Goal: Task Accomplishment & Management: Use online tool/utility

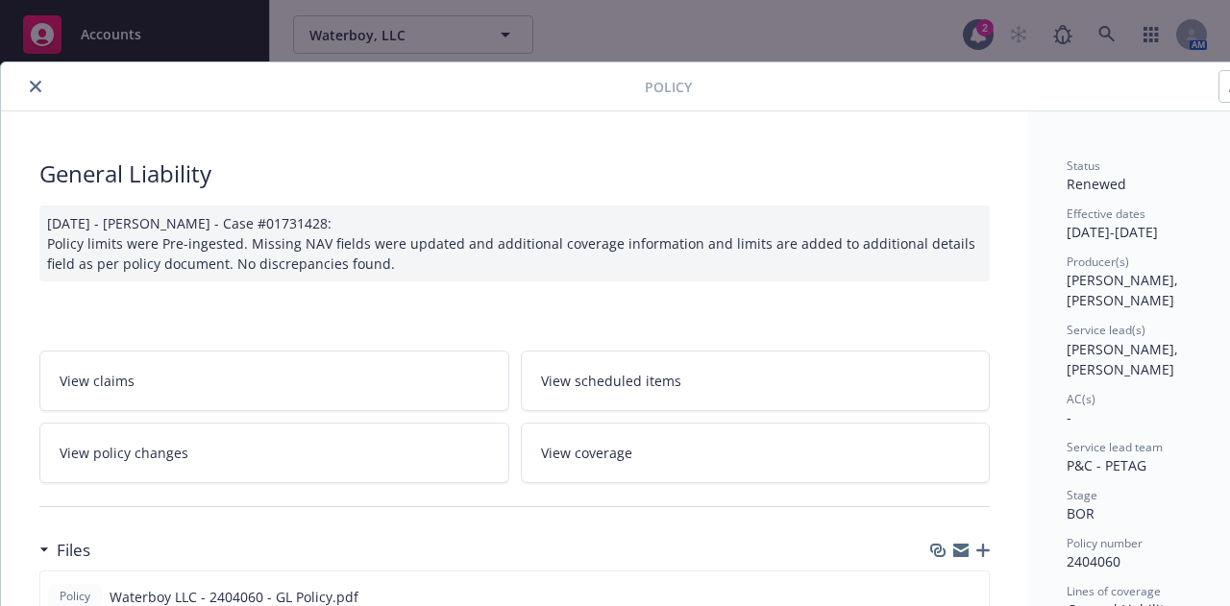
scroll to position [58, 0]
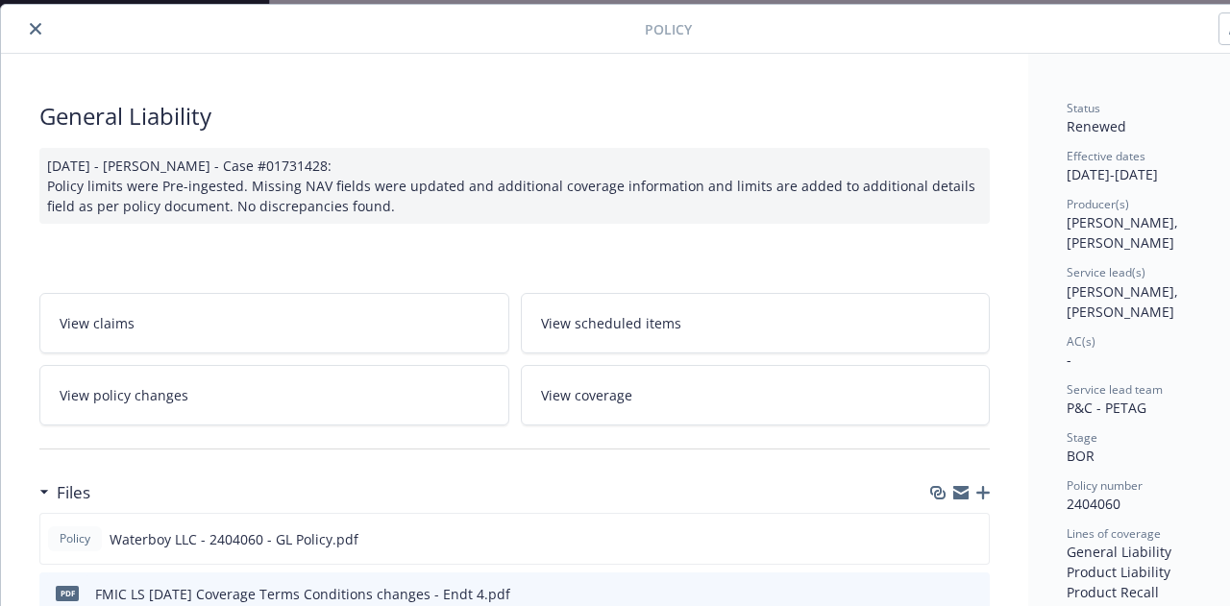
click at [35, 34] on icon "close" at bounding box center [36, 29] width 12 height 12
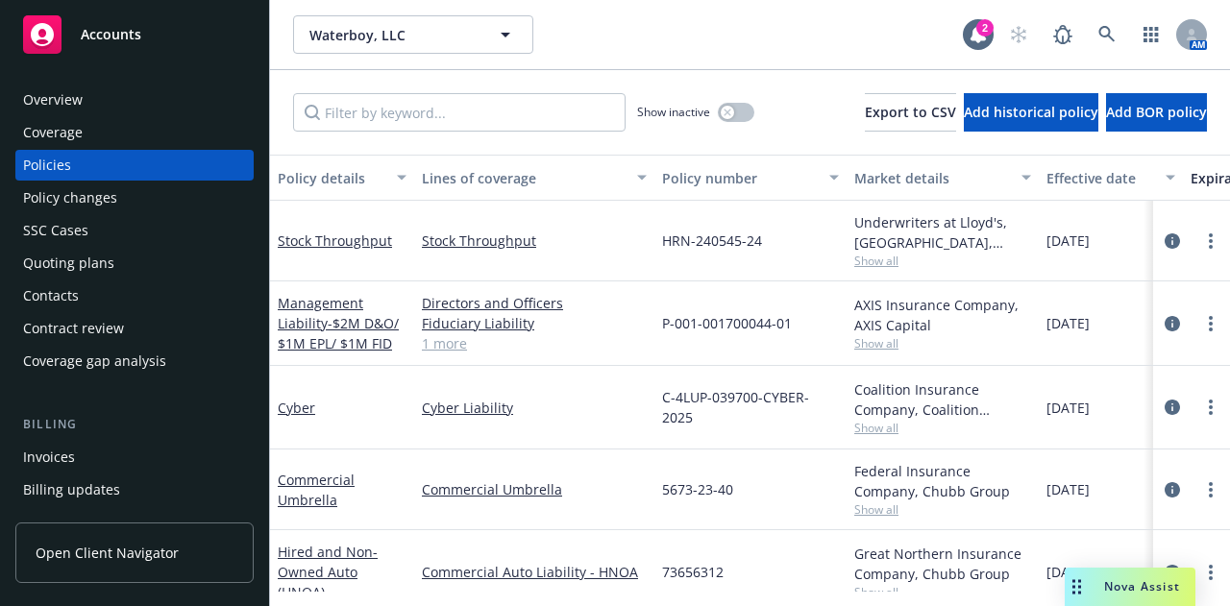
click at [92, 24] on div "Accounts" at bounding box center [134, 34] width 223 height 38
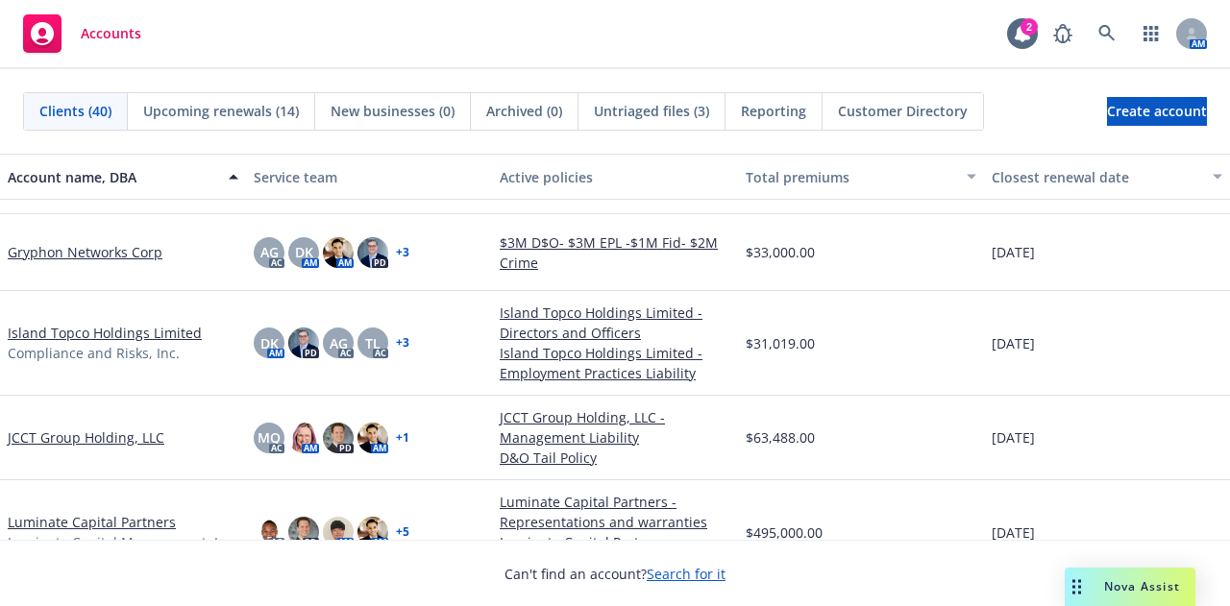
scroll to position [813, 0]
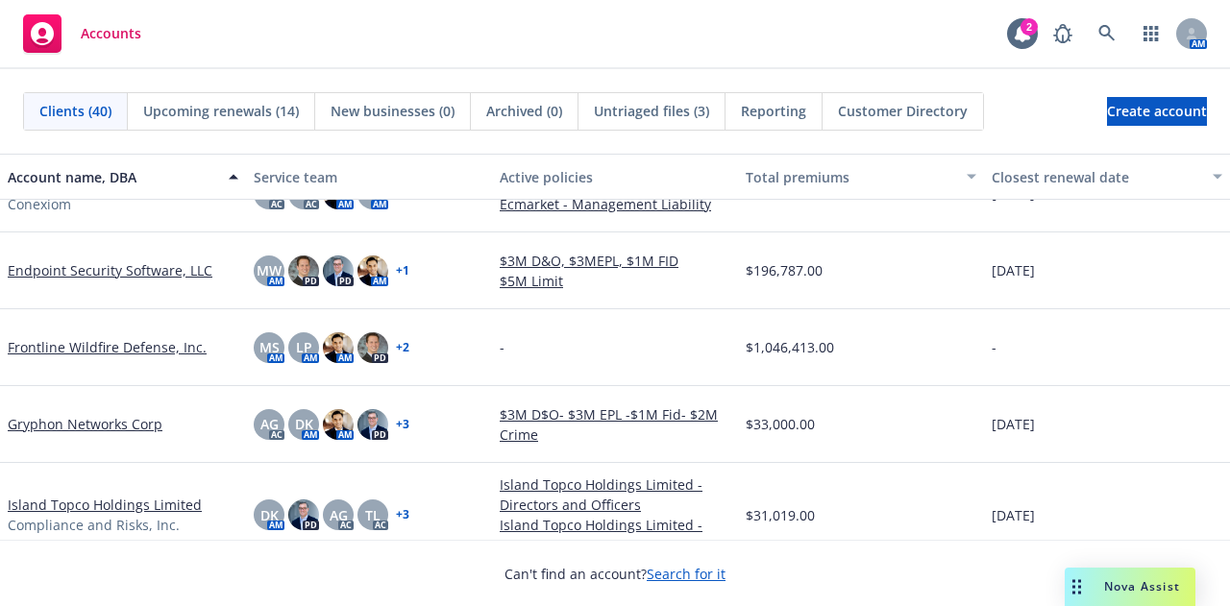
click at [126, 349] on link "Frontline Wildfire Defense, Inc." at bounding box center [107, 347] width 199 height 20
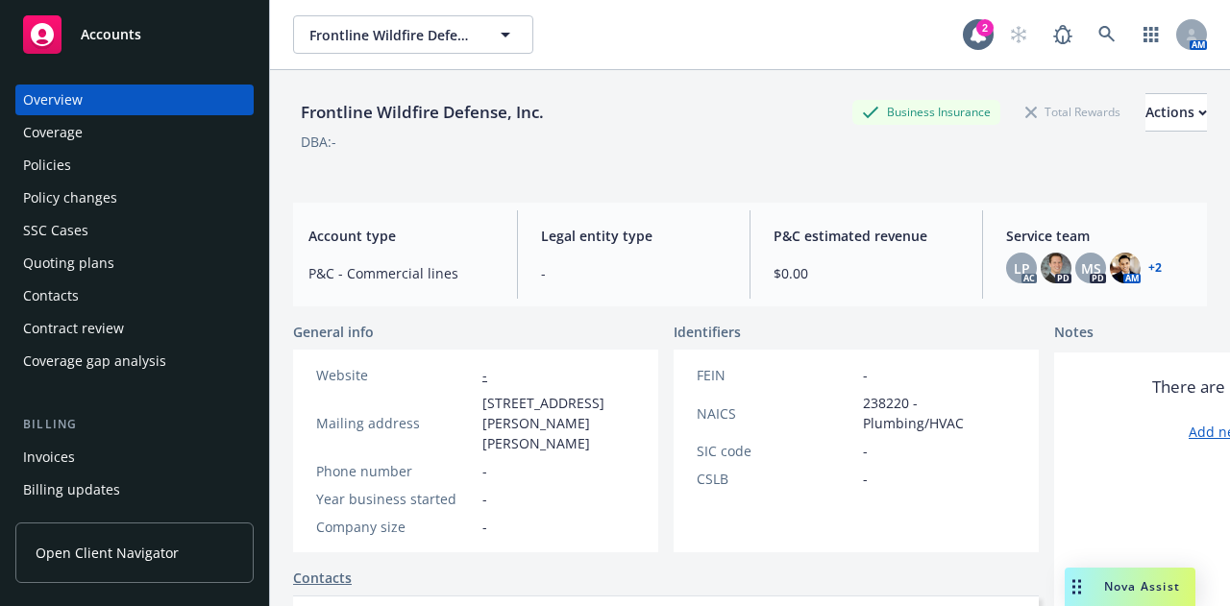
click at [112, 562] on span "Open Client Navigator" at bounding box center [107, 553] width 143 height 20
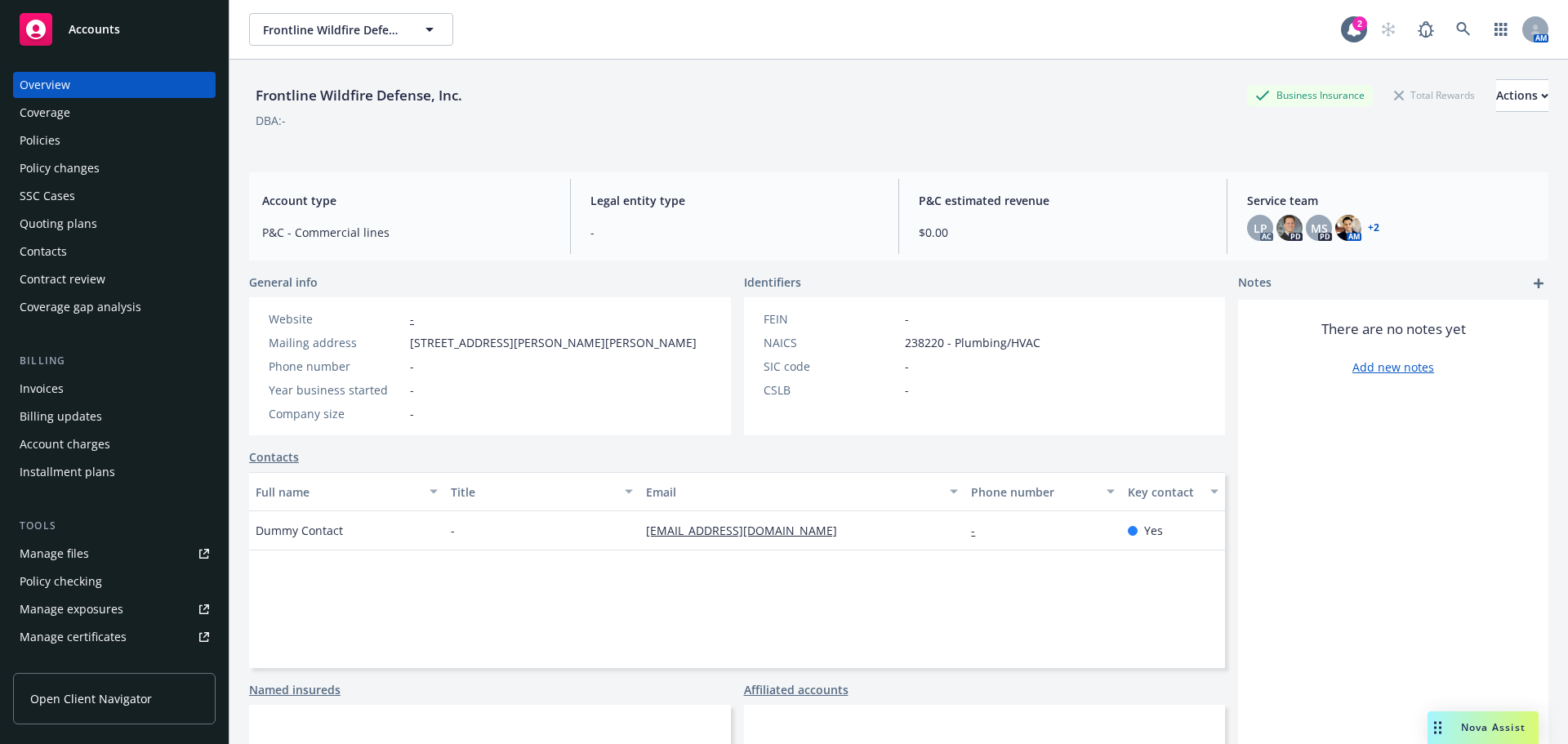
click at [86, 31] on span "Accounts" at bounding box center [94, 29] width 52 height 13
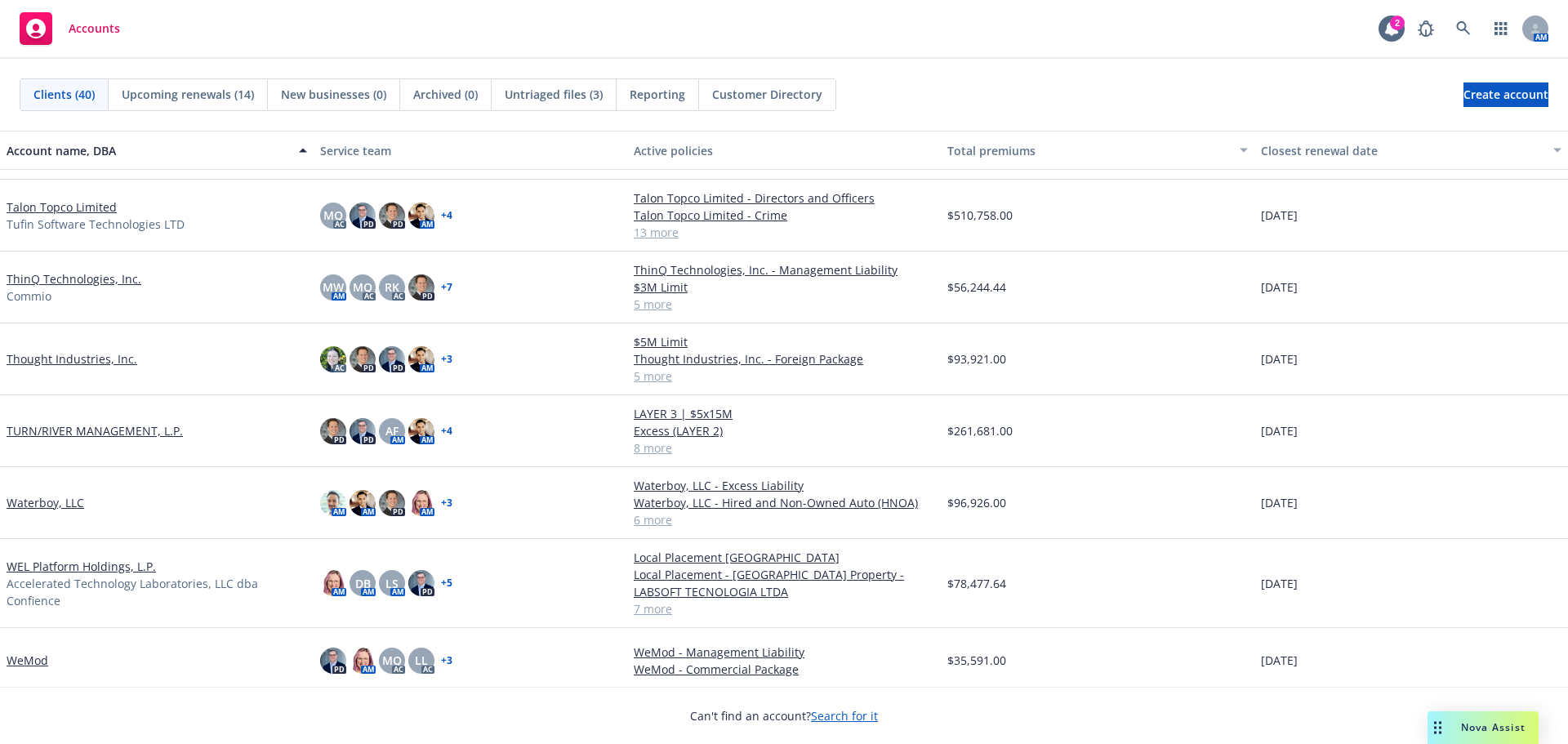
scroll to position [2161, 0]
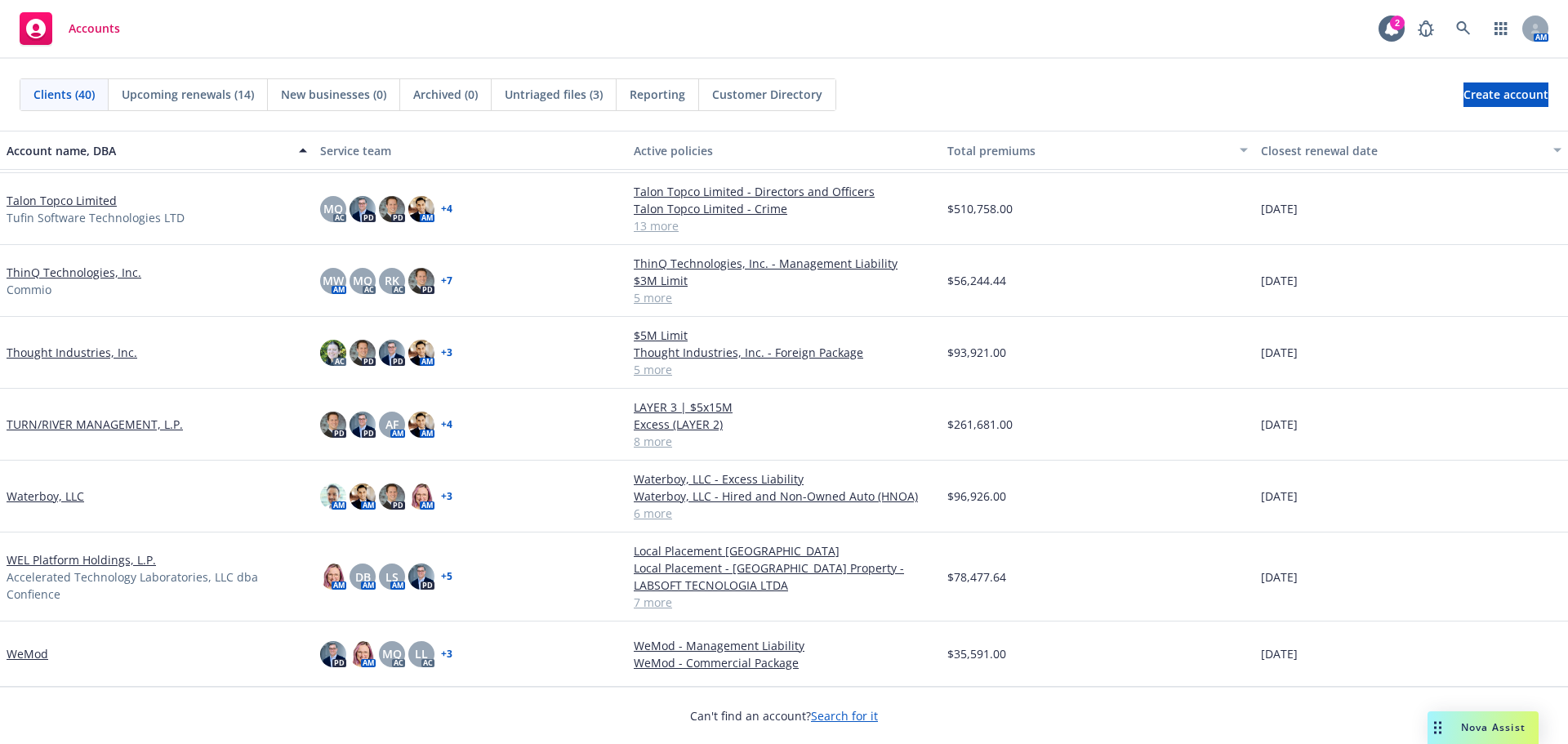
click at [66, 496] on link "Waterboy, LLC" at bounding box center [45, 497] width 77 height 17
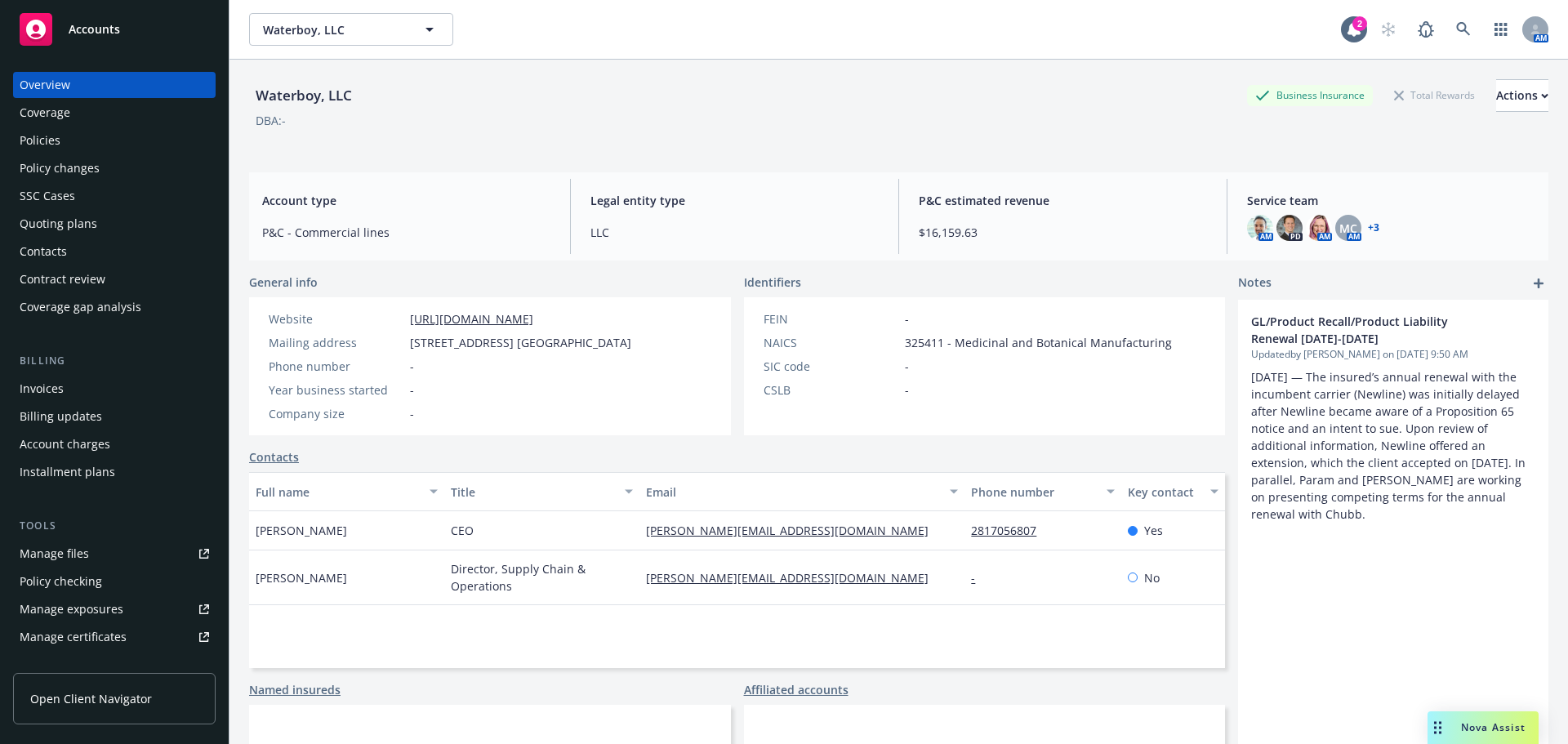
click at [81, 136] on div "Policies" at bounding box center [114, 140] width 190 height 26
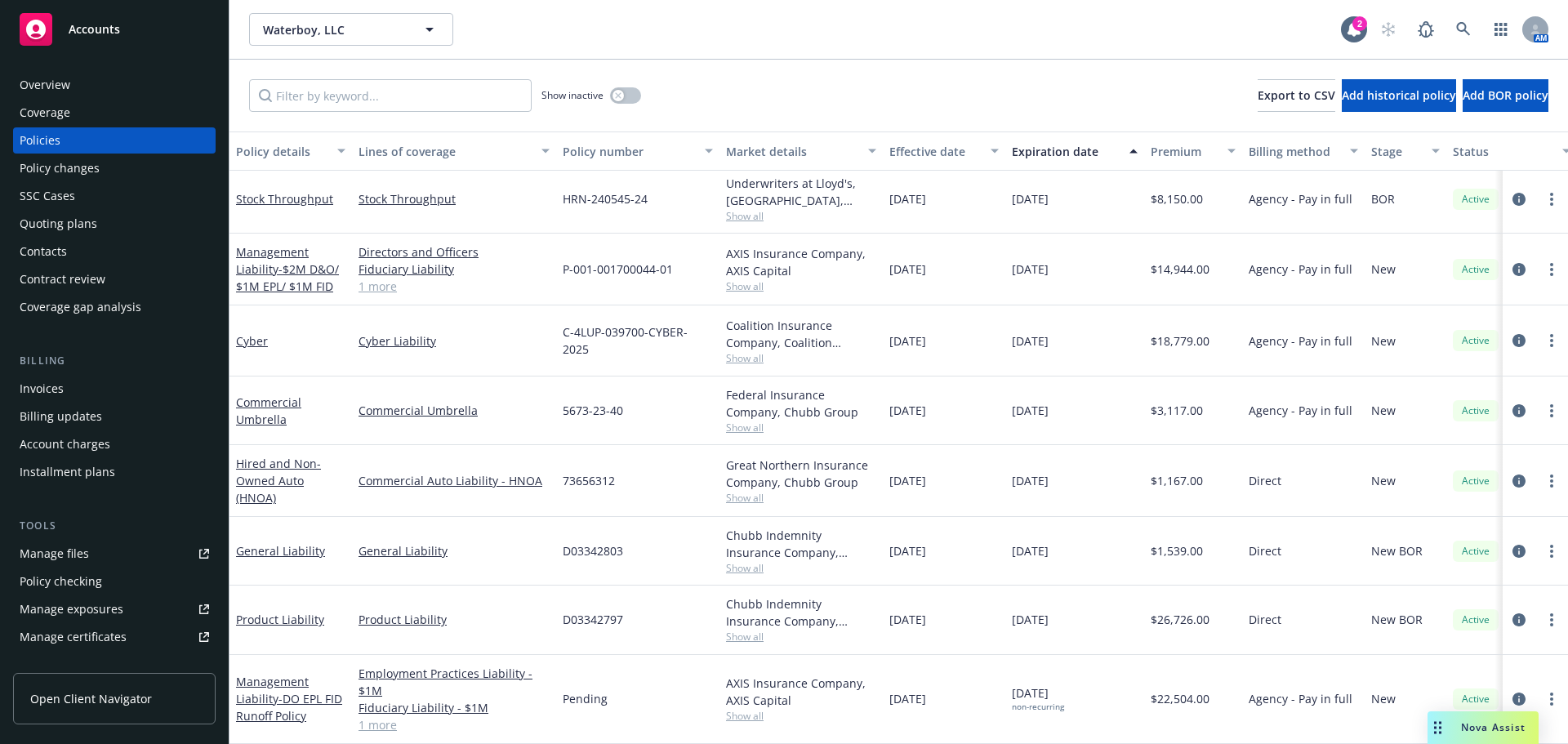
scroll to position [14, 0]
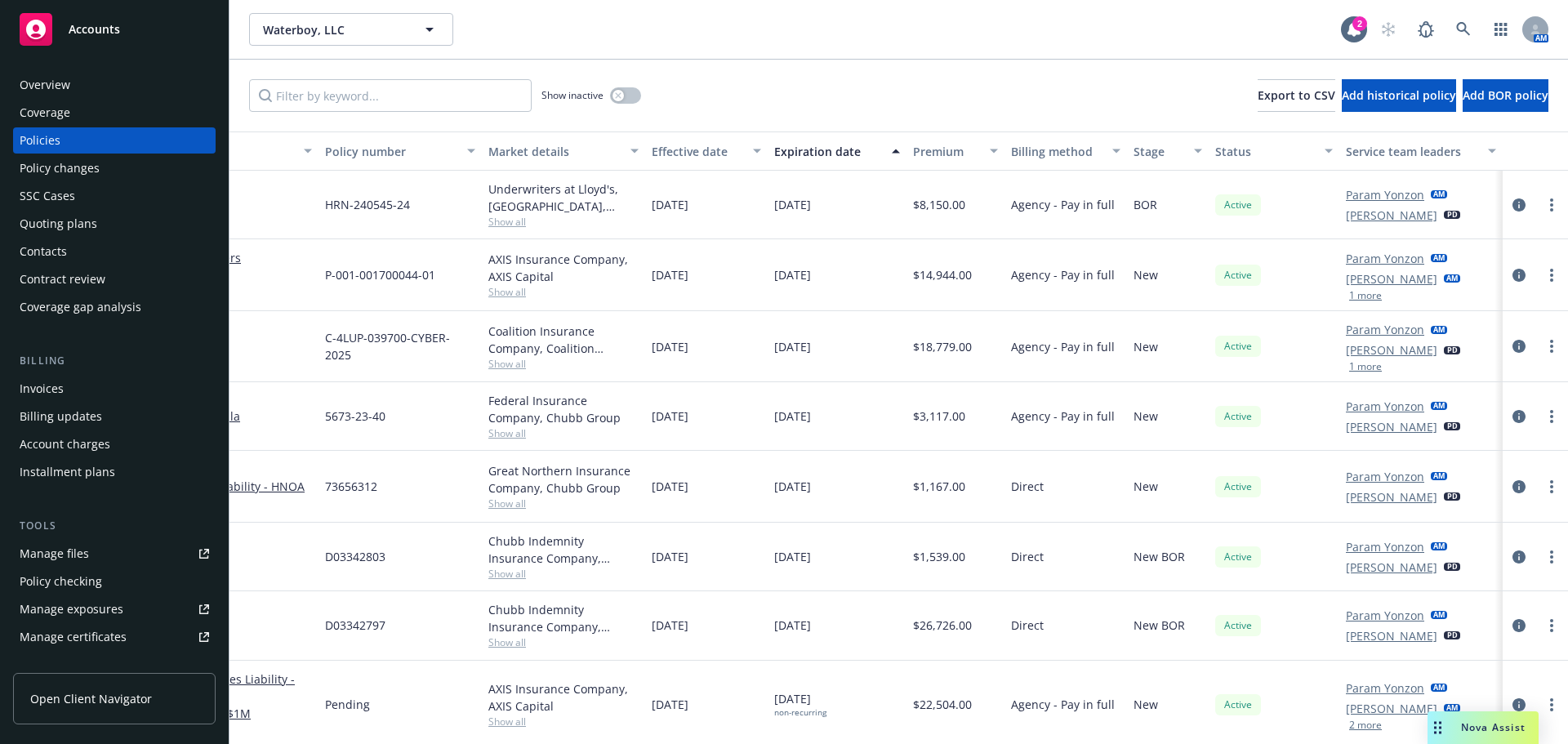
drag, startPoint x: 827, startPoint y: 716, endPoint x: 1072, endPoint y: 625, distance: 261.4
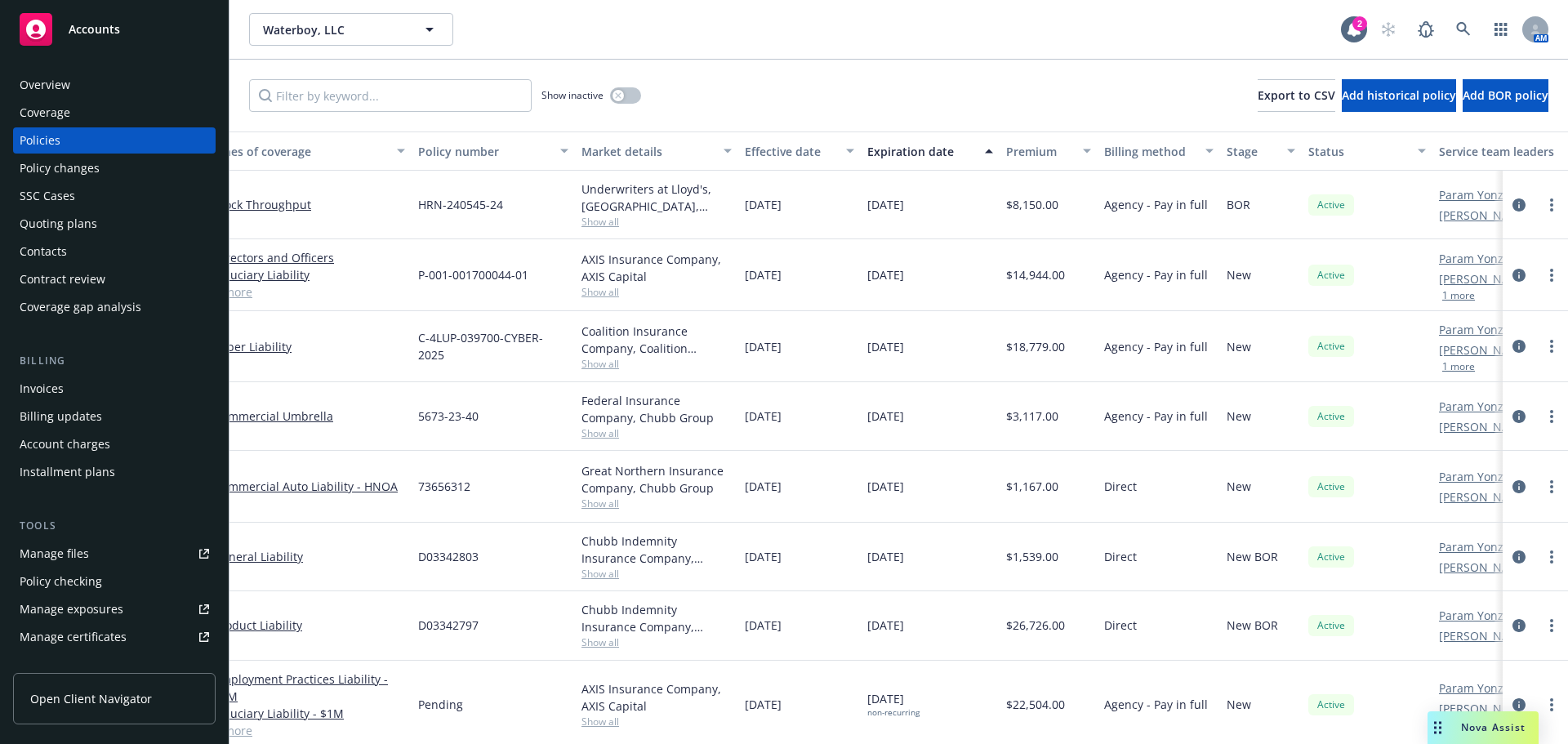
scroll to position [0, 0]
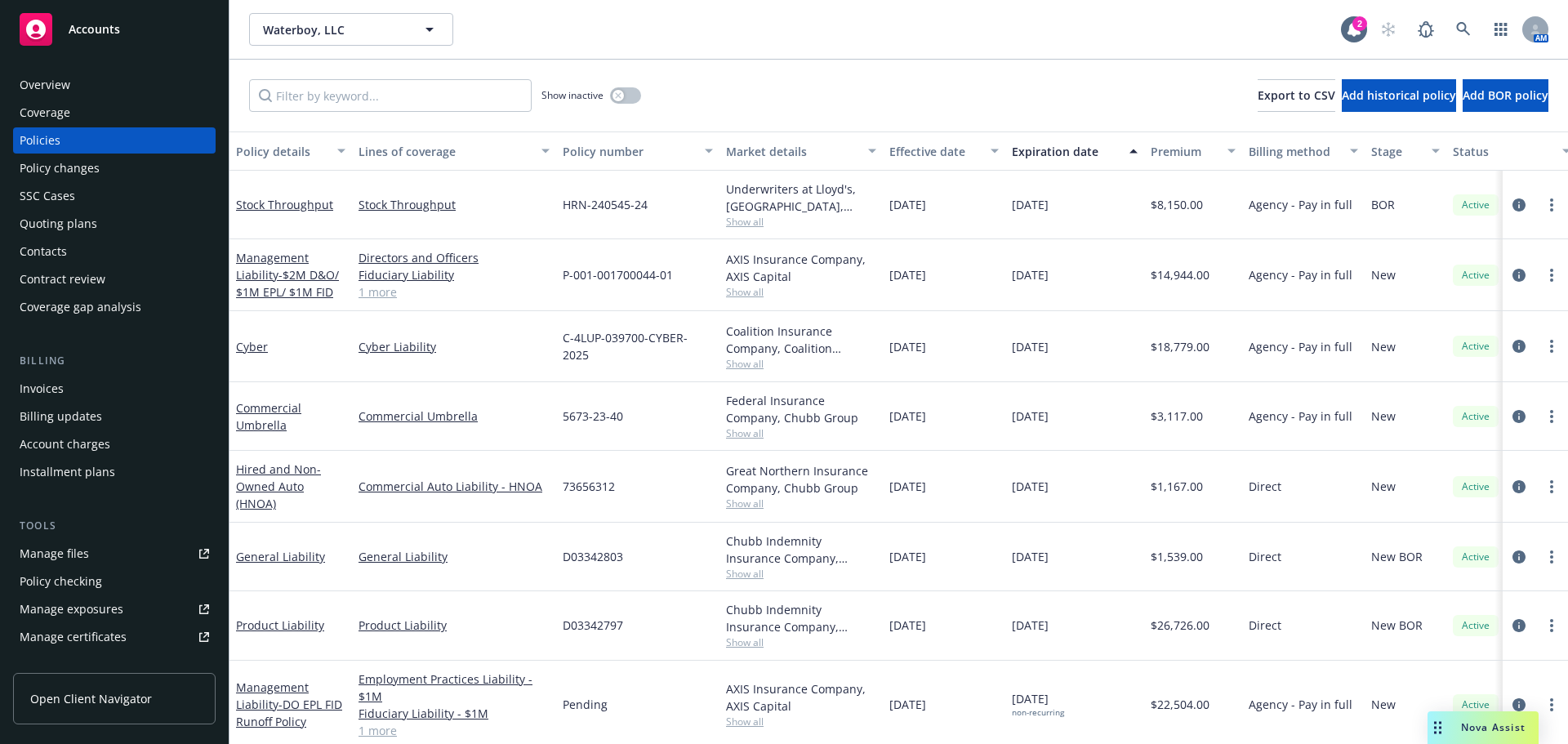
drag, startPoint x: 1072, startPoint y: 625, endPoint x: 741, endPoint y: 627, distance: 331.0
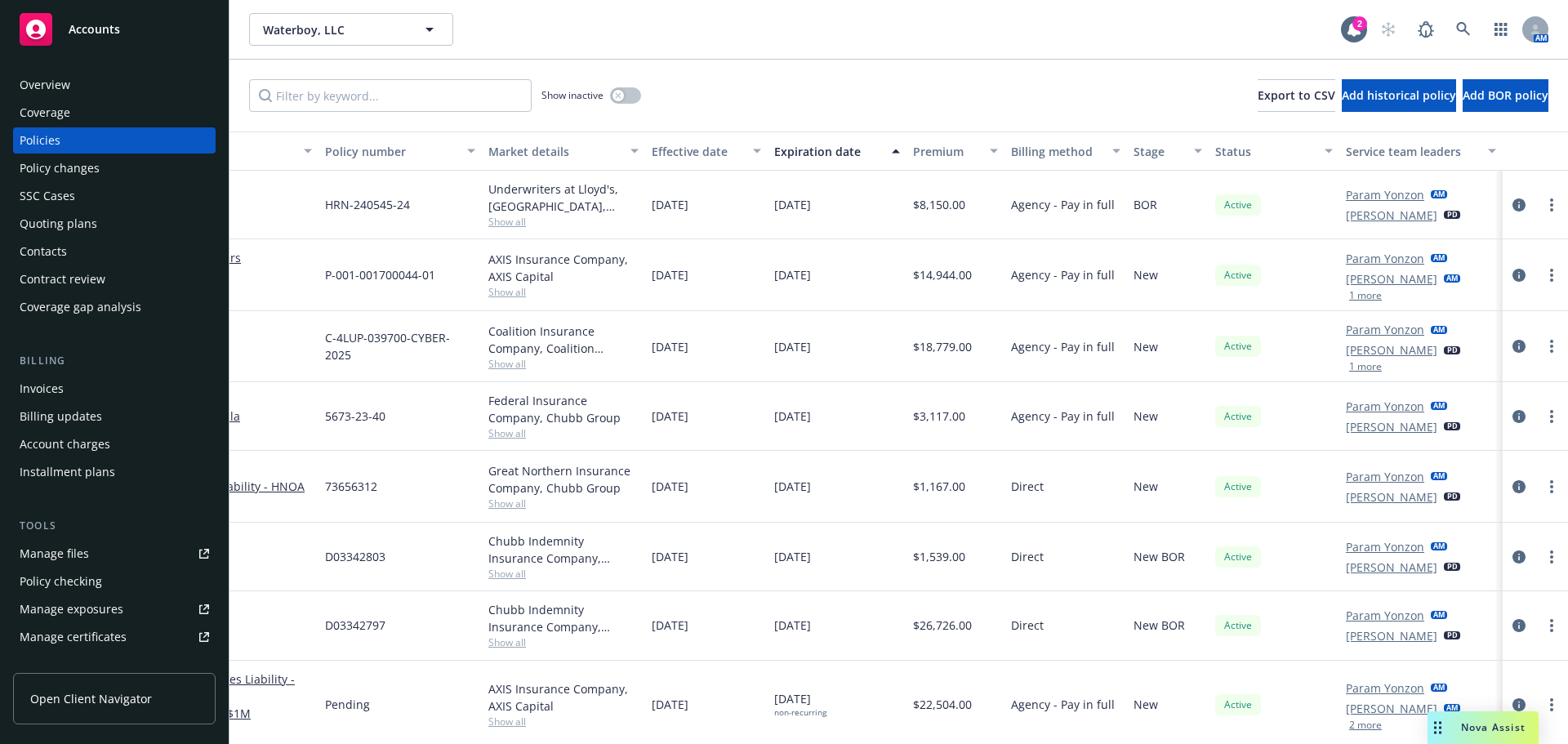
scroll to position [0, 250]
drag, startPoint x: 839, startPoint y: 633, endPoint x: 1024, endPoint y: 636, distance: 185.0
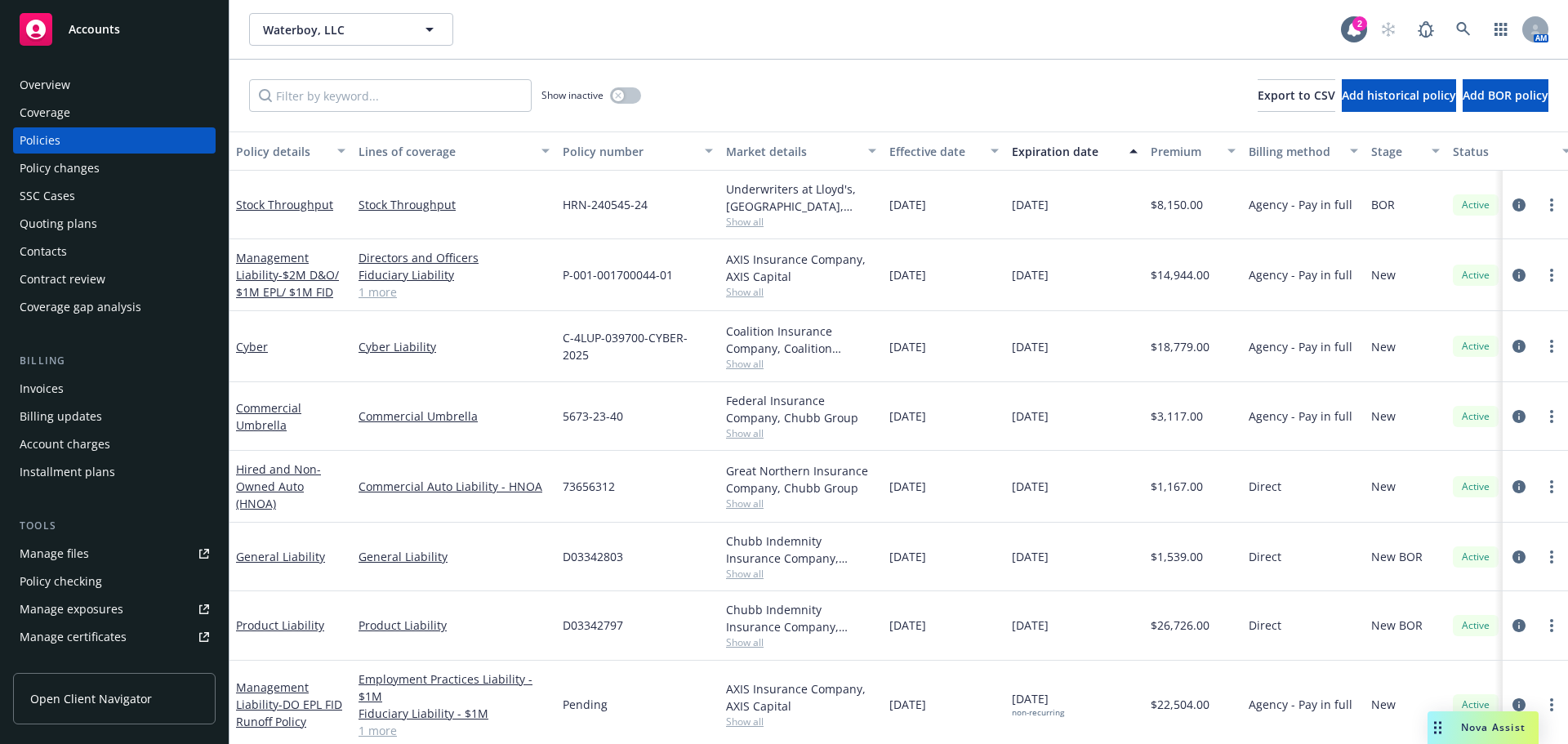
drag, startPoint x: 1016, startPoint y: 636, endPoint x: 659, endPoint y: 628, distance: 357.1
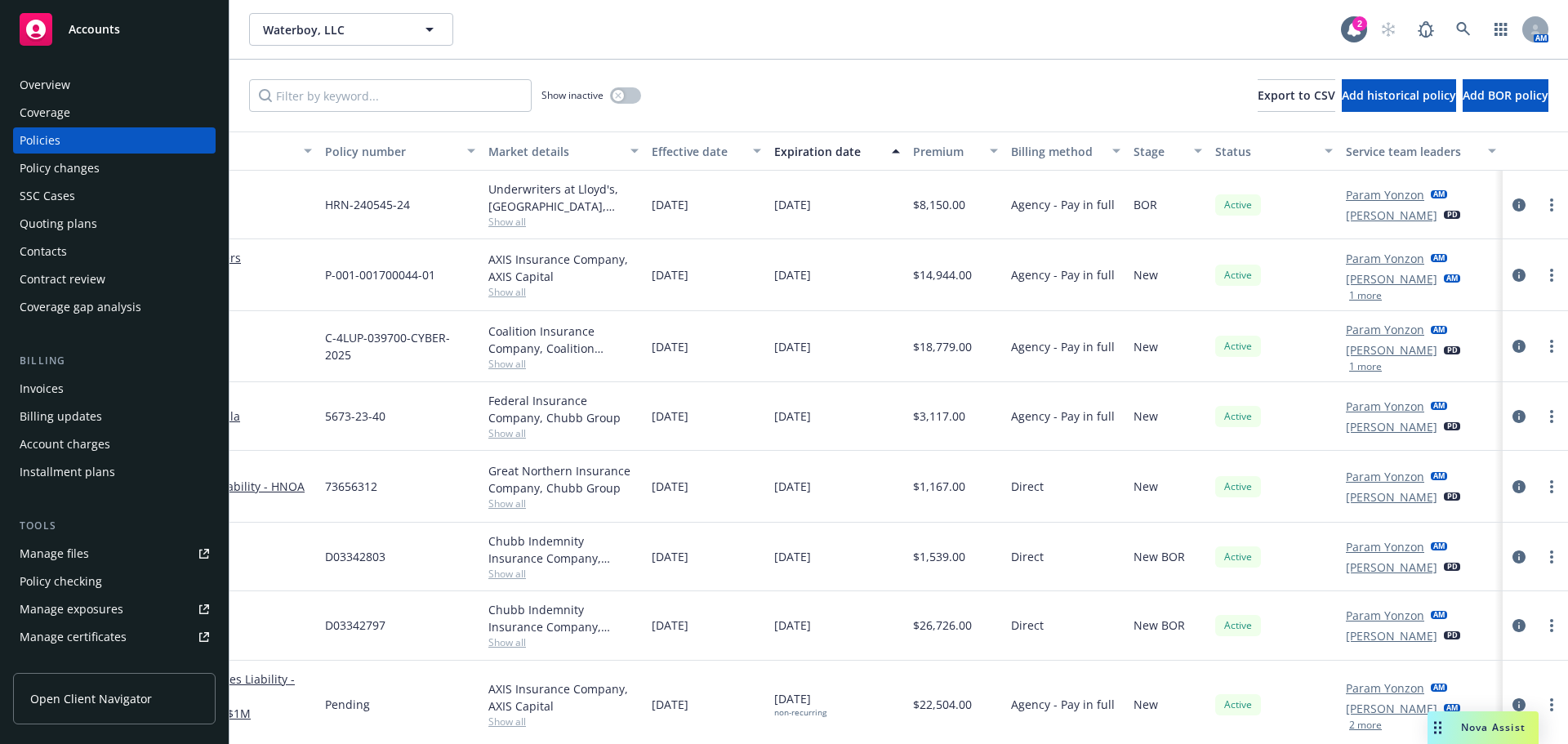
drag, startPoint x: 749, startPoint y: 630, endPoint x: 923, endPoint y: 625, distance: 174.1
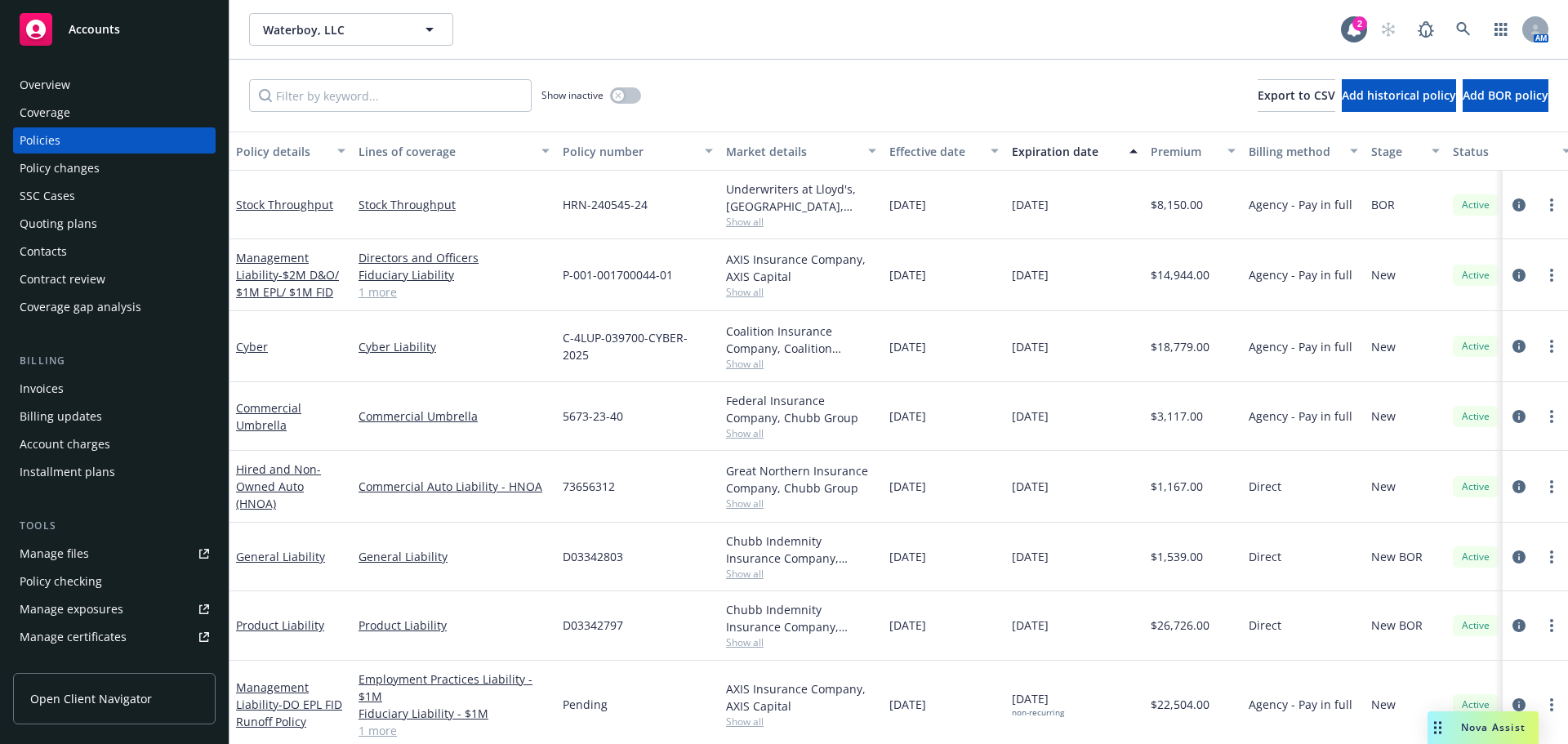
drag, startPoint x: 759, startPoint y: 614, endPoint x: 656, endPoint y: 595, distance: 104.7
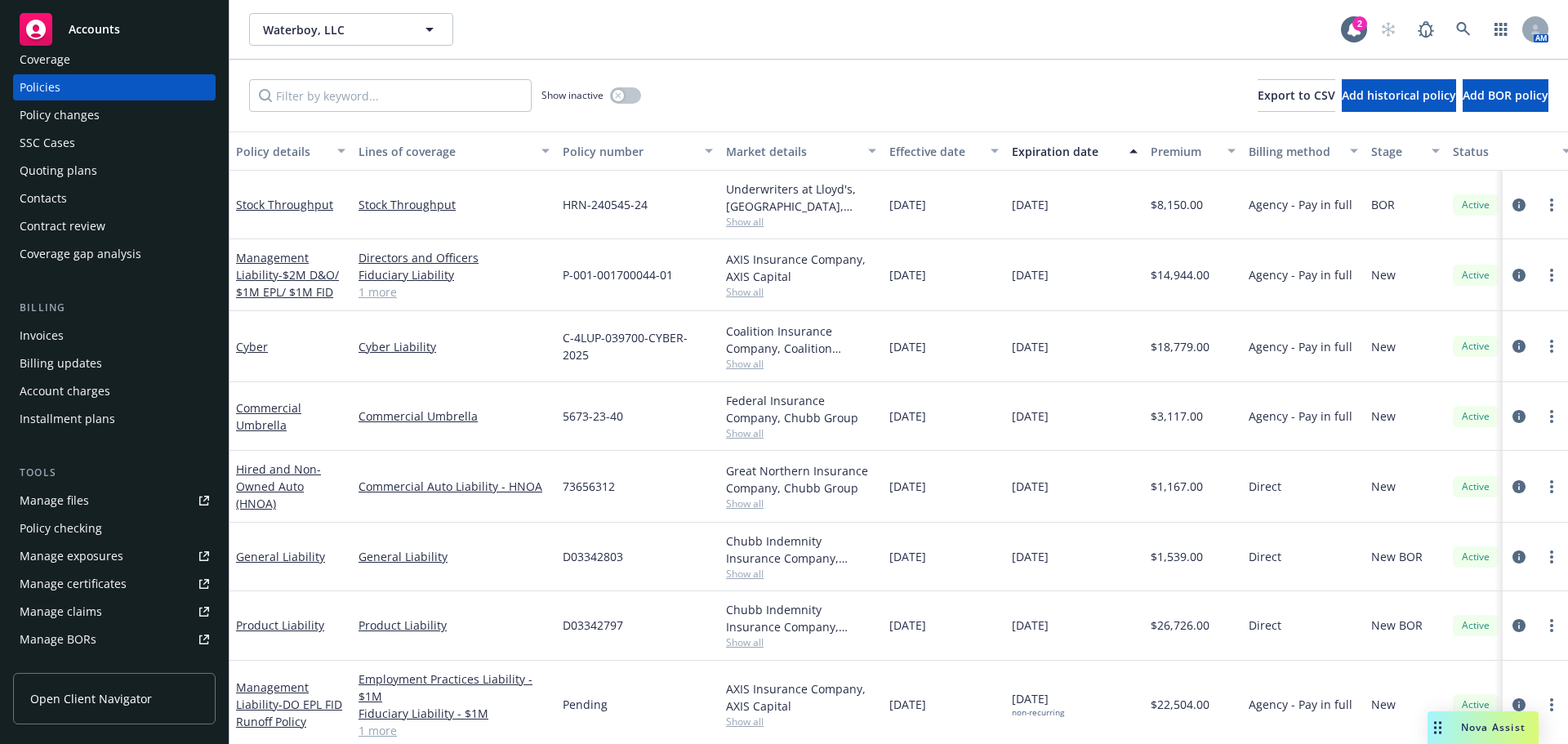
scroll to position [163, 0]
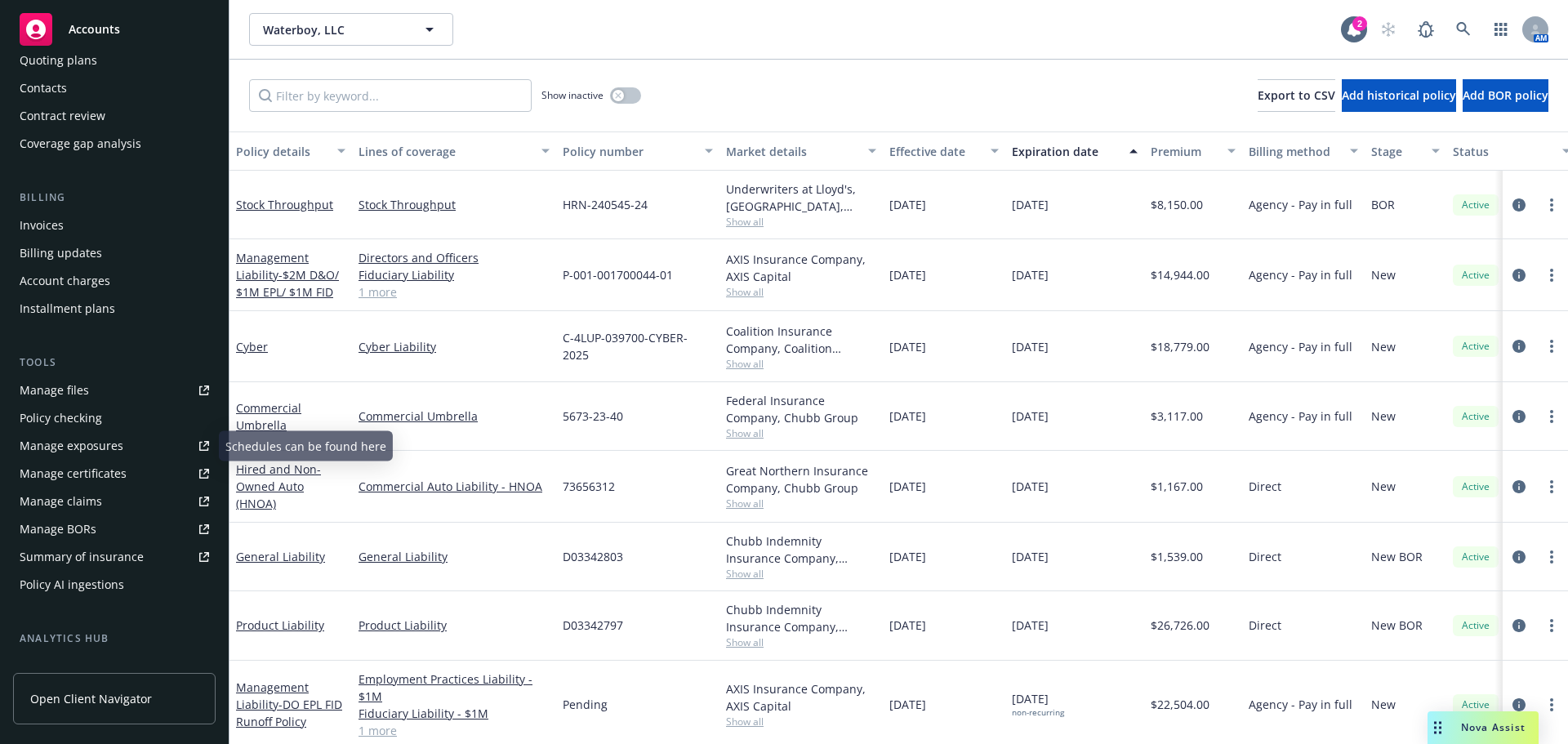
click at [122, 471] on div "Manage certificates" at bounding box center [73, 474] width 107 height 26
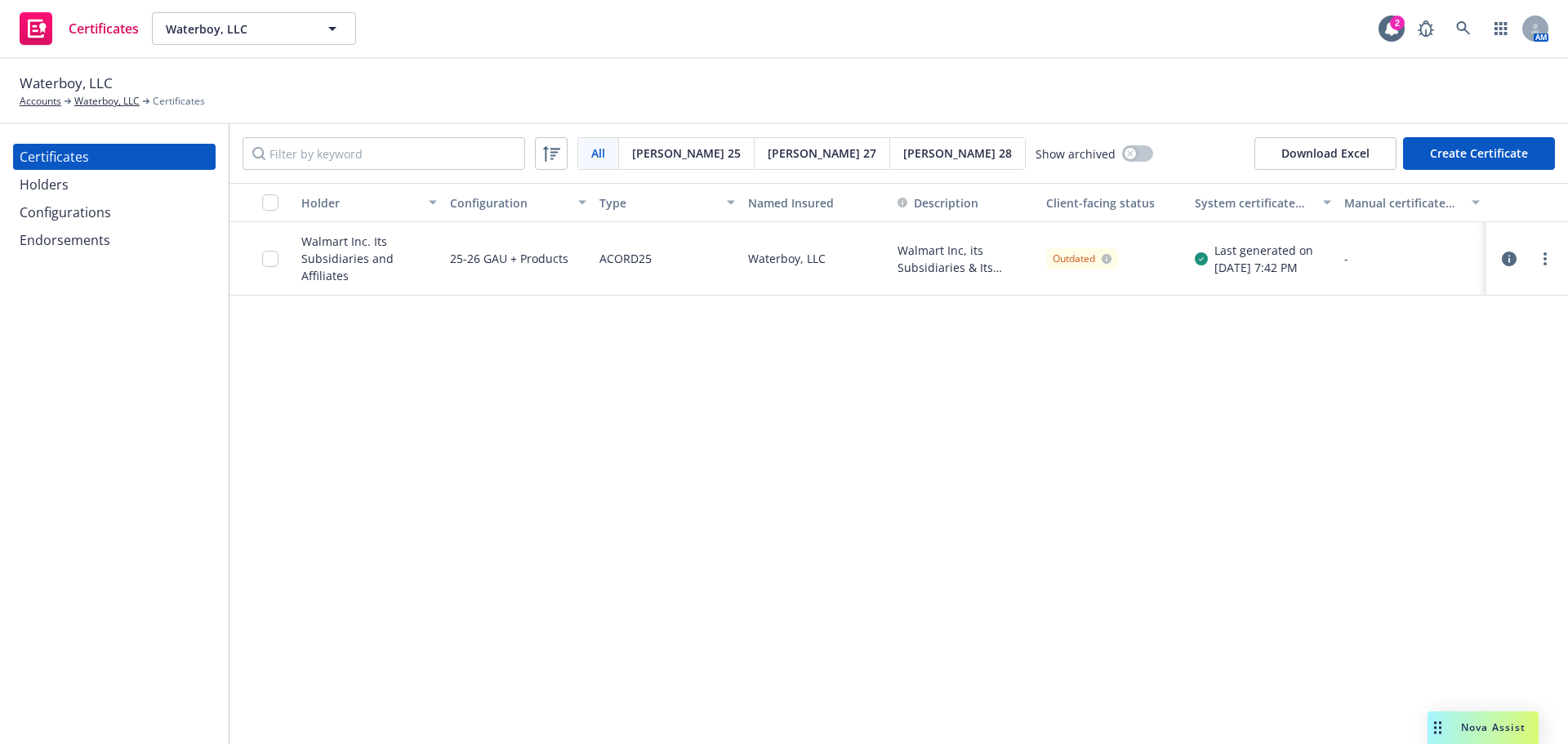
click at [1462, 157] on button "Create Certificate" at bounding box center [1479, 153] width 152 height 32
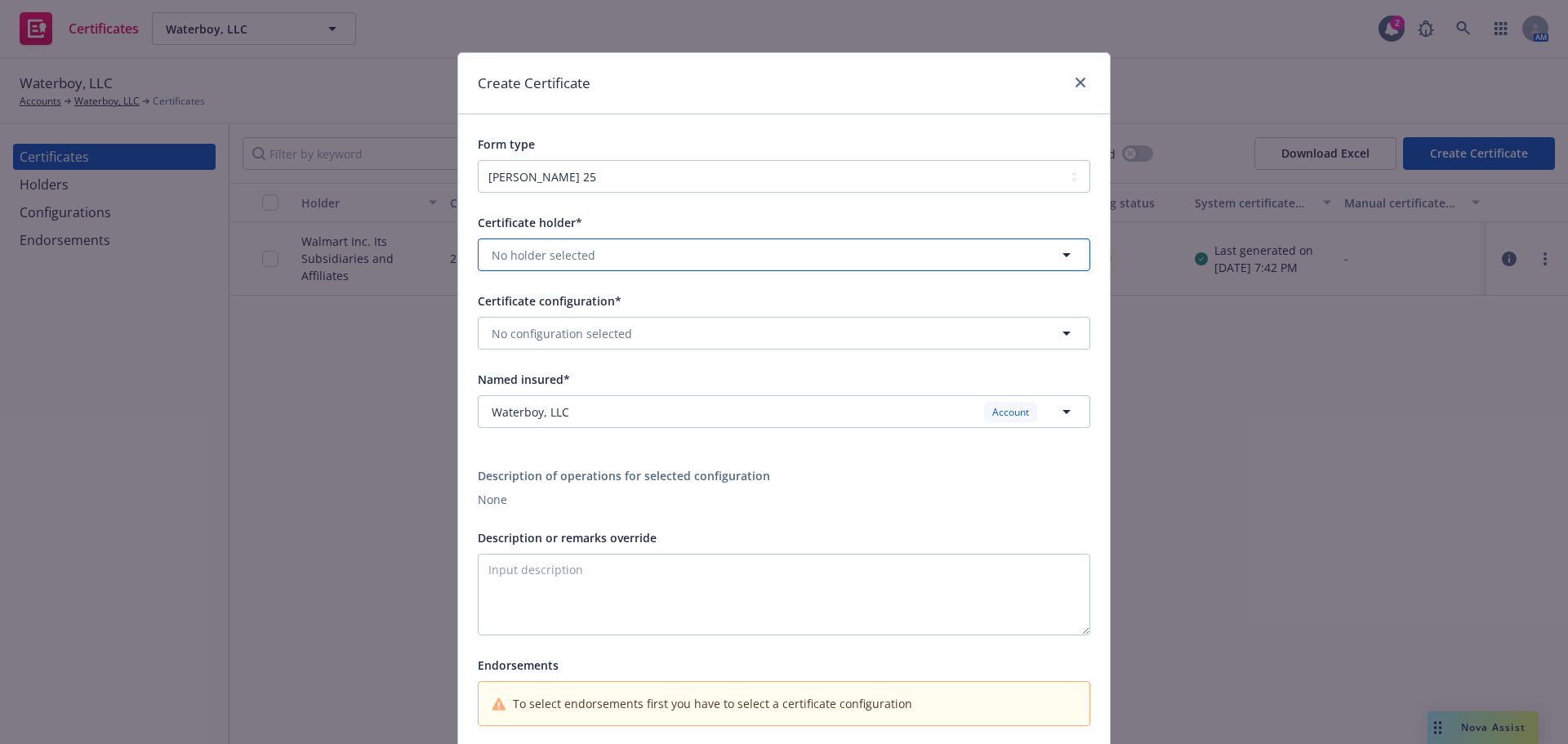
click at [646, 271] on button "No holder selected" at bounding box center [784, 255] width 613 height 32
click at [812, 234] on div "Certificate holder* Walmart Inc. Its Subsidiaries and Affiliates Attn: Insuranc…" at bounding box center [784, 241] width 613 height 59
click at [1080, 81] on link "close" at bounding box center [1080, 82] width 20 height 20
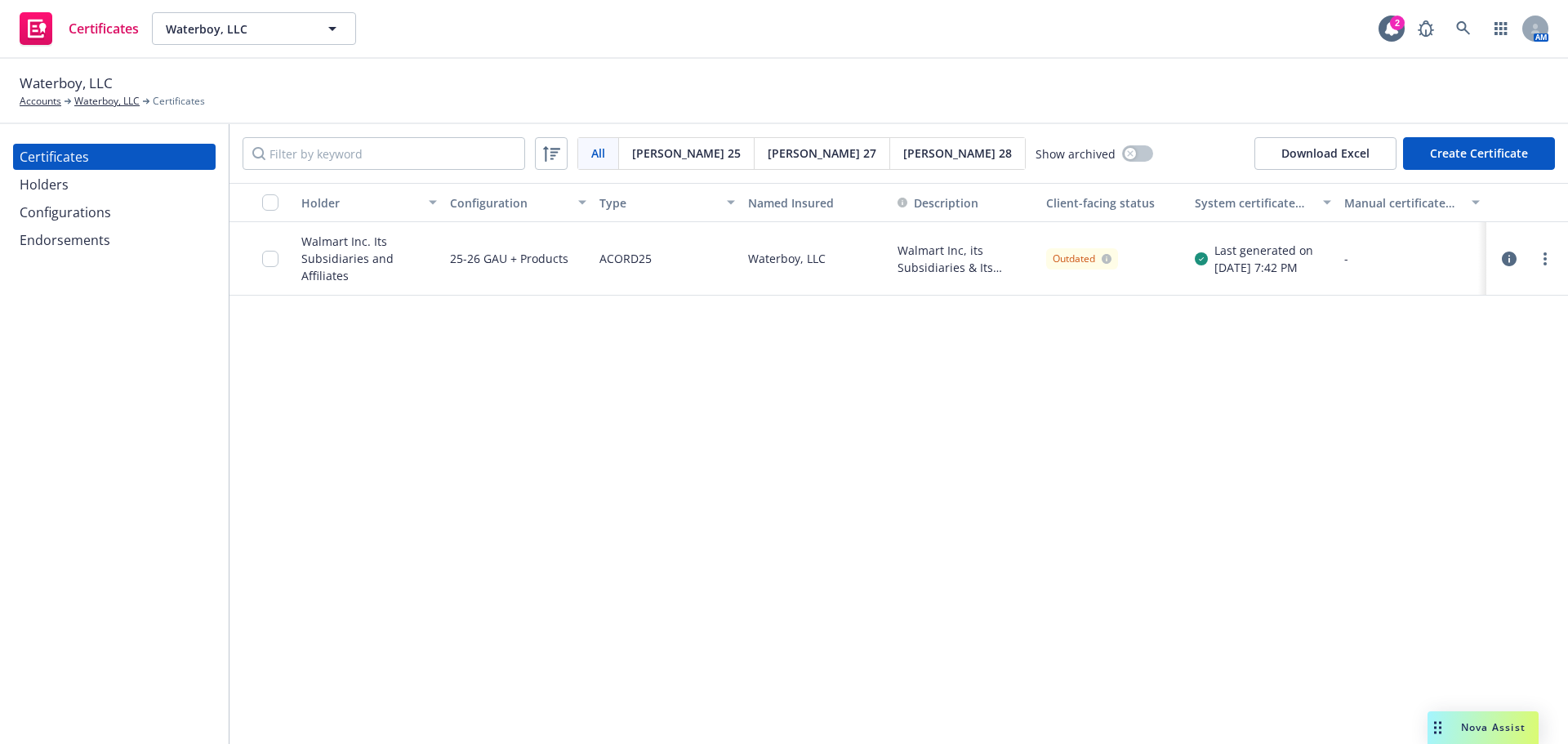
click at [80, 185] on div "Holders" at bounding box center [114, 185] width 190 height 26
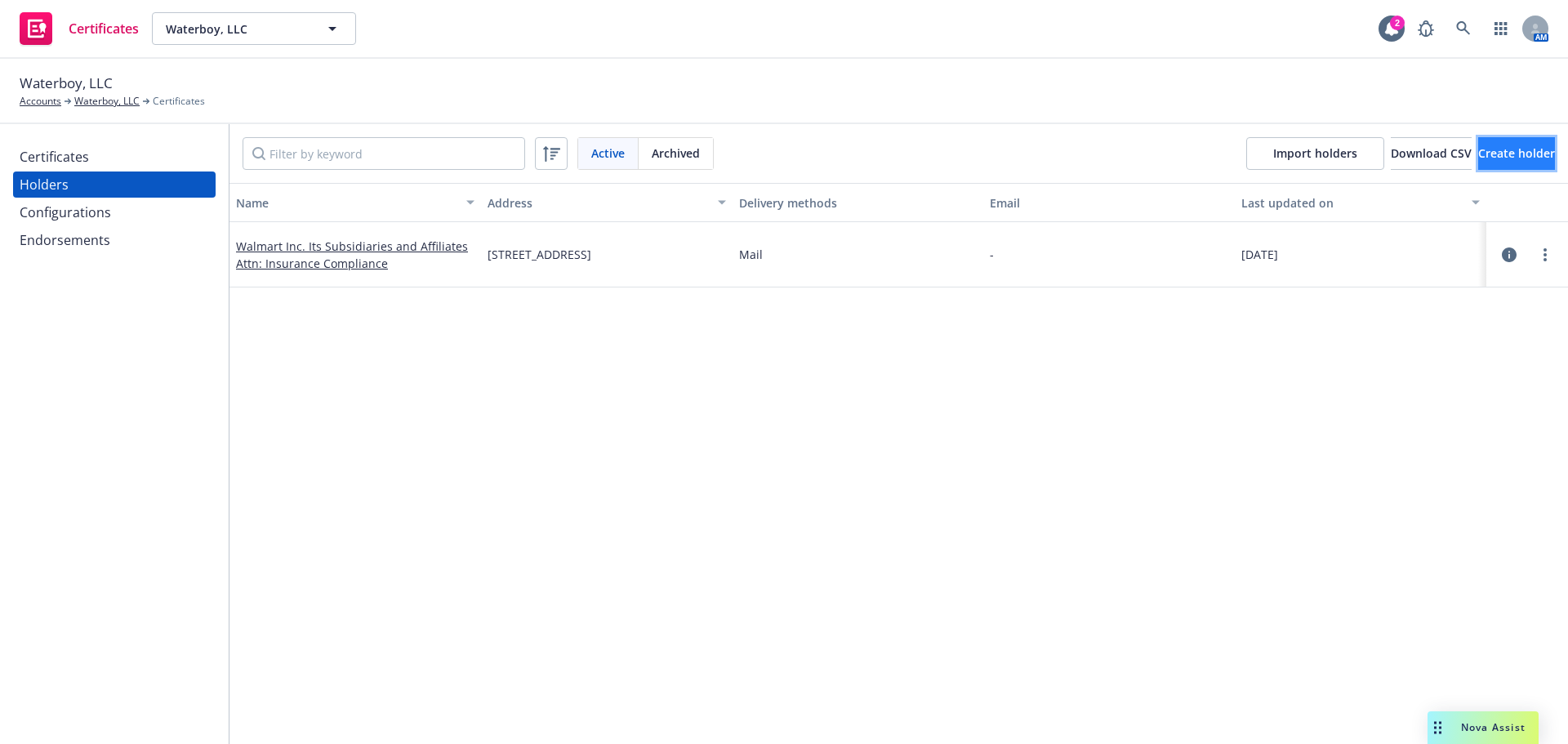
click at [1478, 150] on span "Create holder" at bounding box center [1516, 153] width 76 height 15
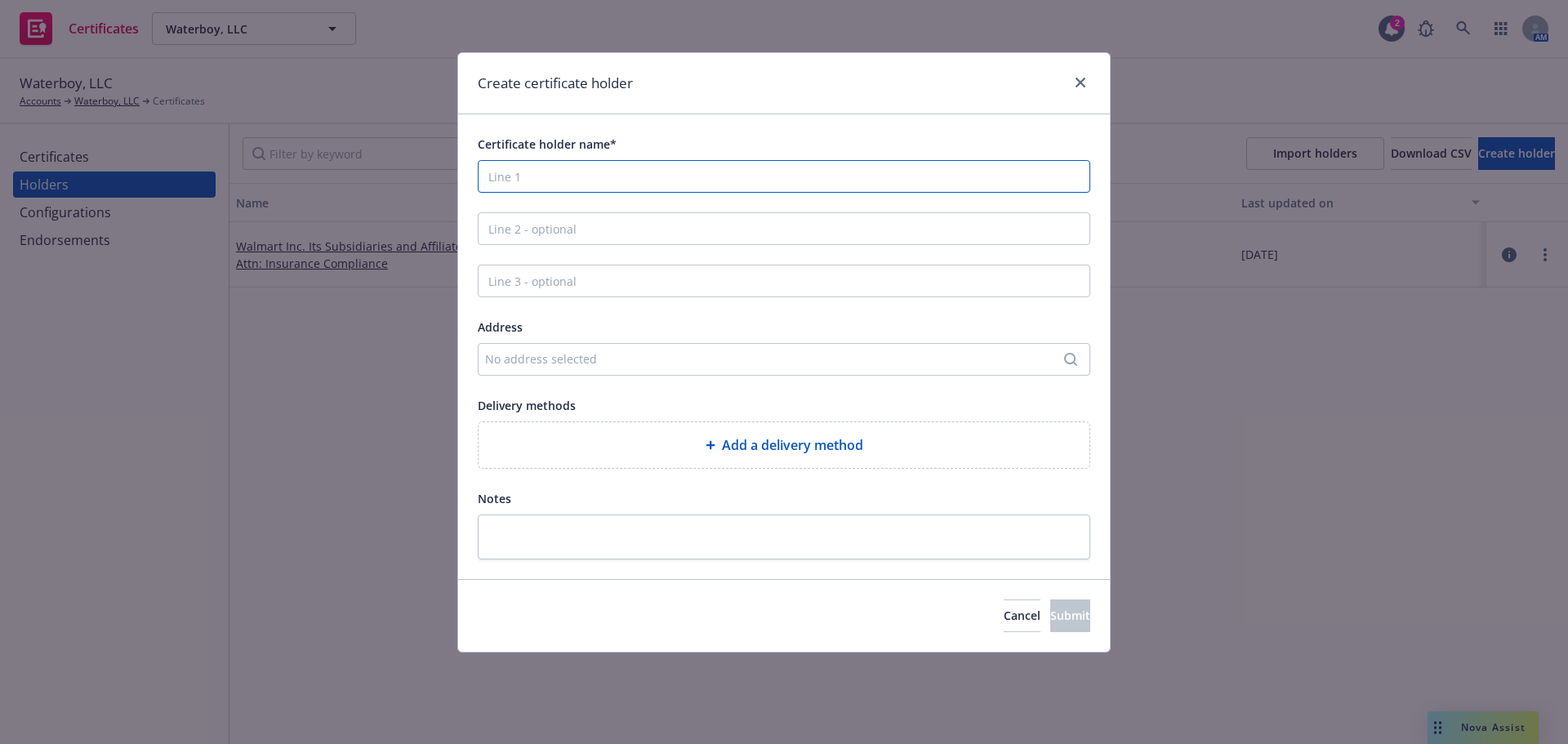
click at [525, 166] on input "Certificate holder name*" at bounding box center [784, 176] width 613 height 32
click at [596, 183] on input "Certificate holder name*" at bounding box center [784, 176] width 613 height 32
paste input "Circuit of the Americas LLC"
type input "Circuit of the Americas LLC"
click at [546, 231] on input "Line 2 - optional" at bounding box center [784, 229] width 613 height 32
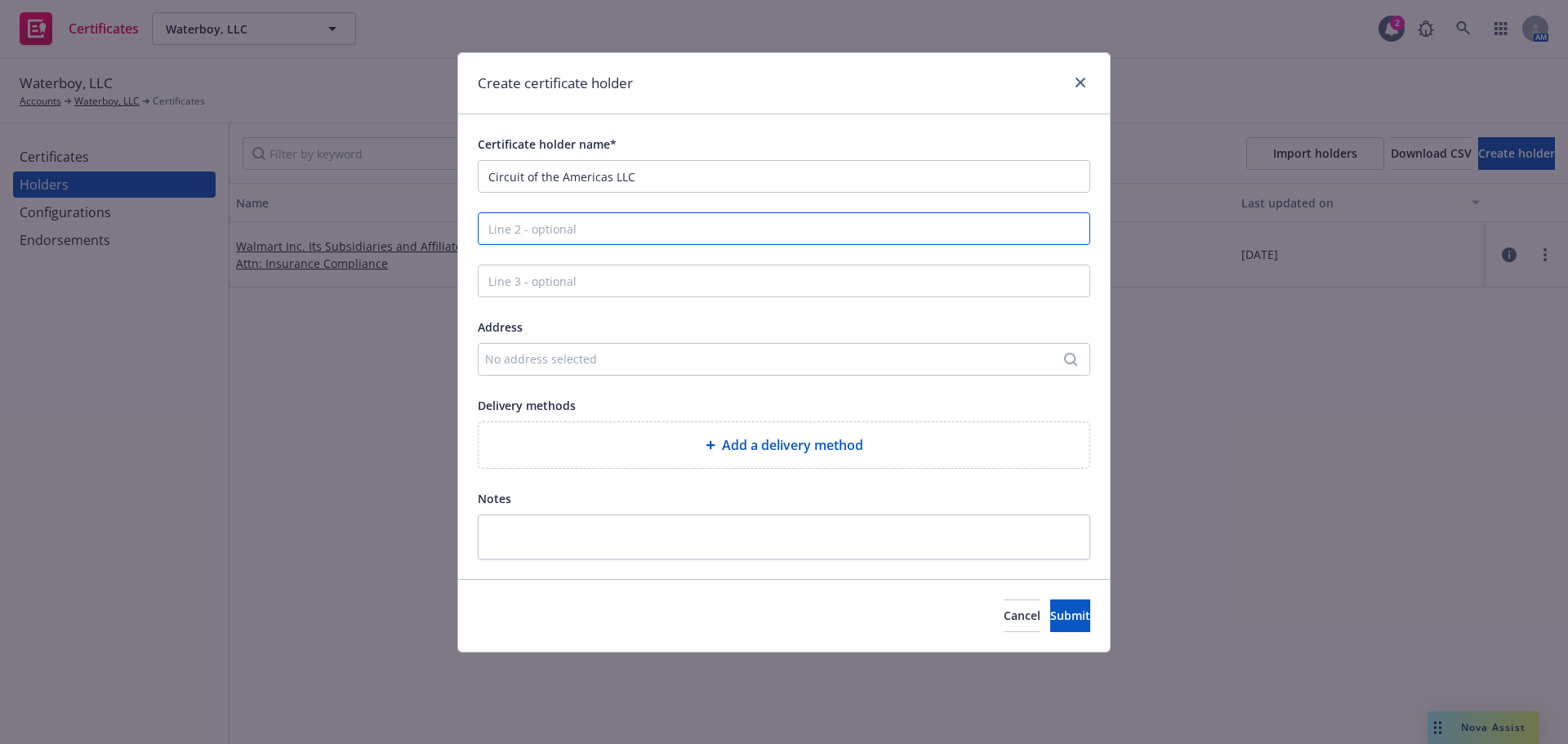
paste input "Attn: Insurance Department 9201"
type input "Attn: Insurance Department 9201"
click at [549, 282] on input "Line 3 - optional" at bounding box center [784, 281] width 613 height 32
paste input "[GEOGRAPHIC_DATA]."
type input "[GEOGRAPHIC_DATA]."
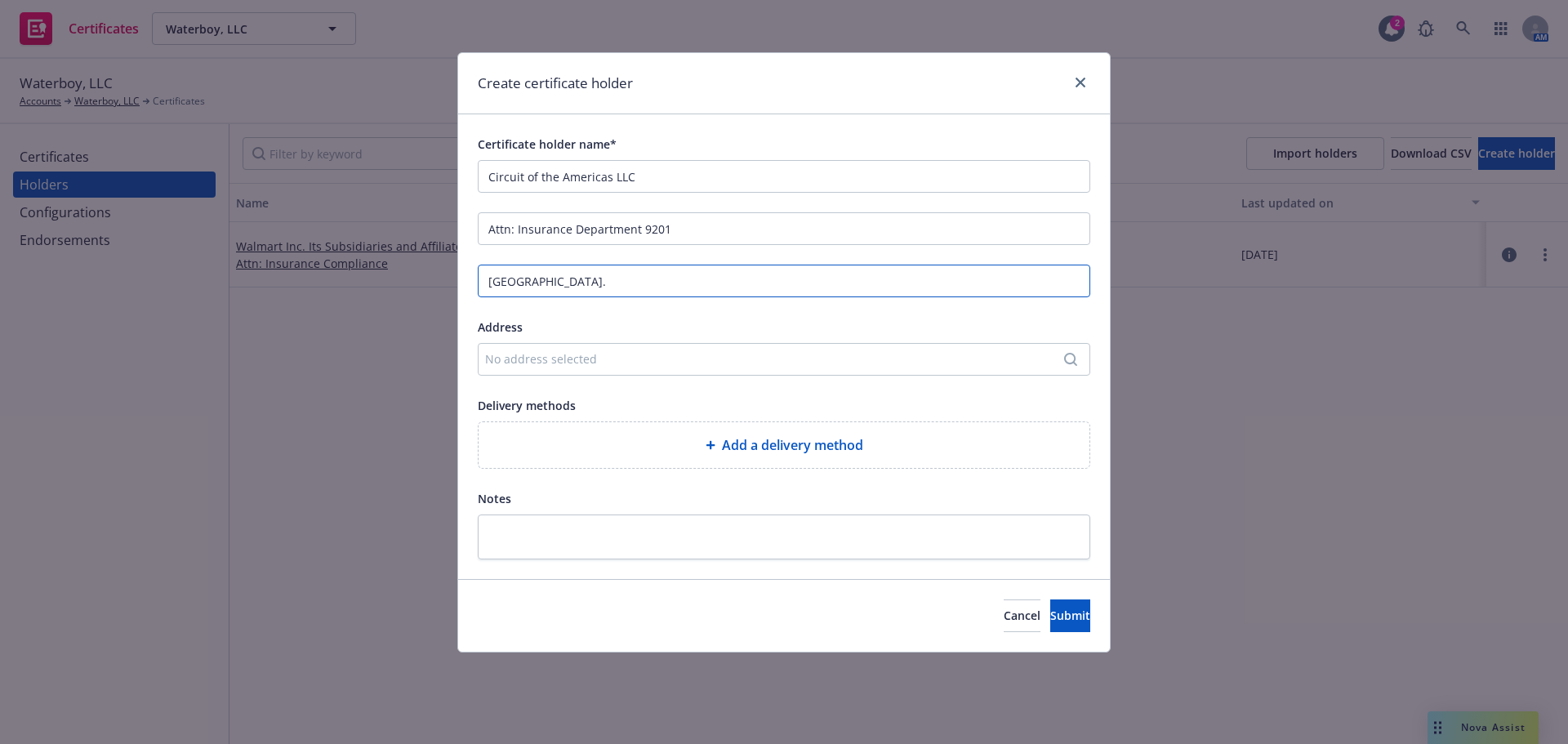
click at [646, 269] on input "[GEOGRAPHIC_DATA]." at bounding box center [784, 281] width 613 height 32
drag, startPoint x: 655, startPoint y: 288, endPoint x: 393, endPoint y: 286, distance: 262.0
click at [393, 286] on div "Create certificate holder Certificate holder name* Circuit of the Americas LLC …" at bounding box center [784, 372] width 1568 height 744
click at [652, 360] on div "No address selected" at bounding box center [776, 359] width 581 height 17
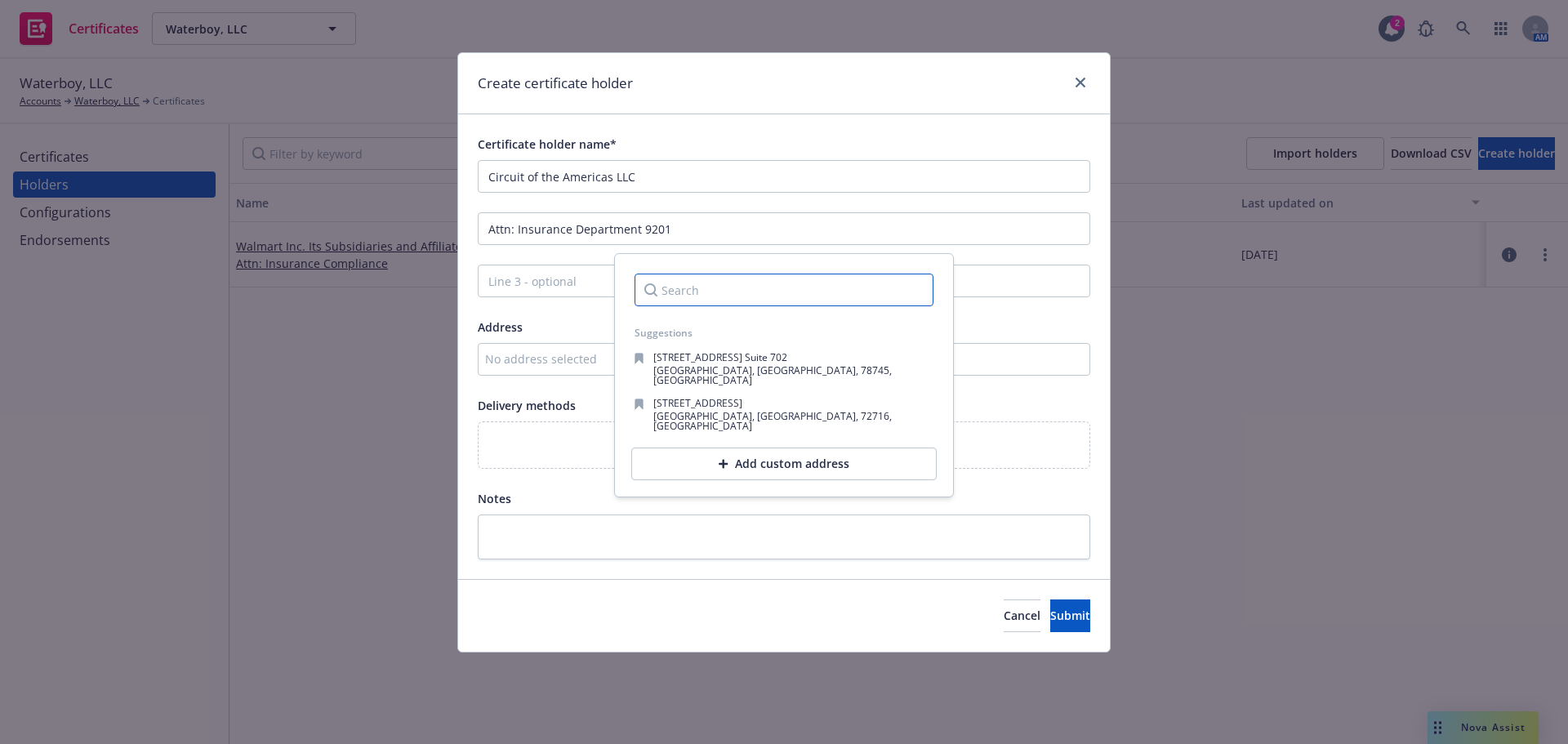
click at [692, 295] on input "Search" at bounding box center [784, 290] width 299 height 32
paste input "[GEOGRAPHIC_DATA]. [GEOGRAPHIC_DATA]-3738"
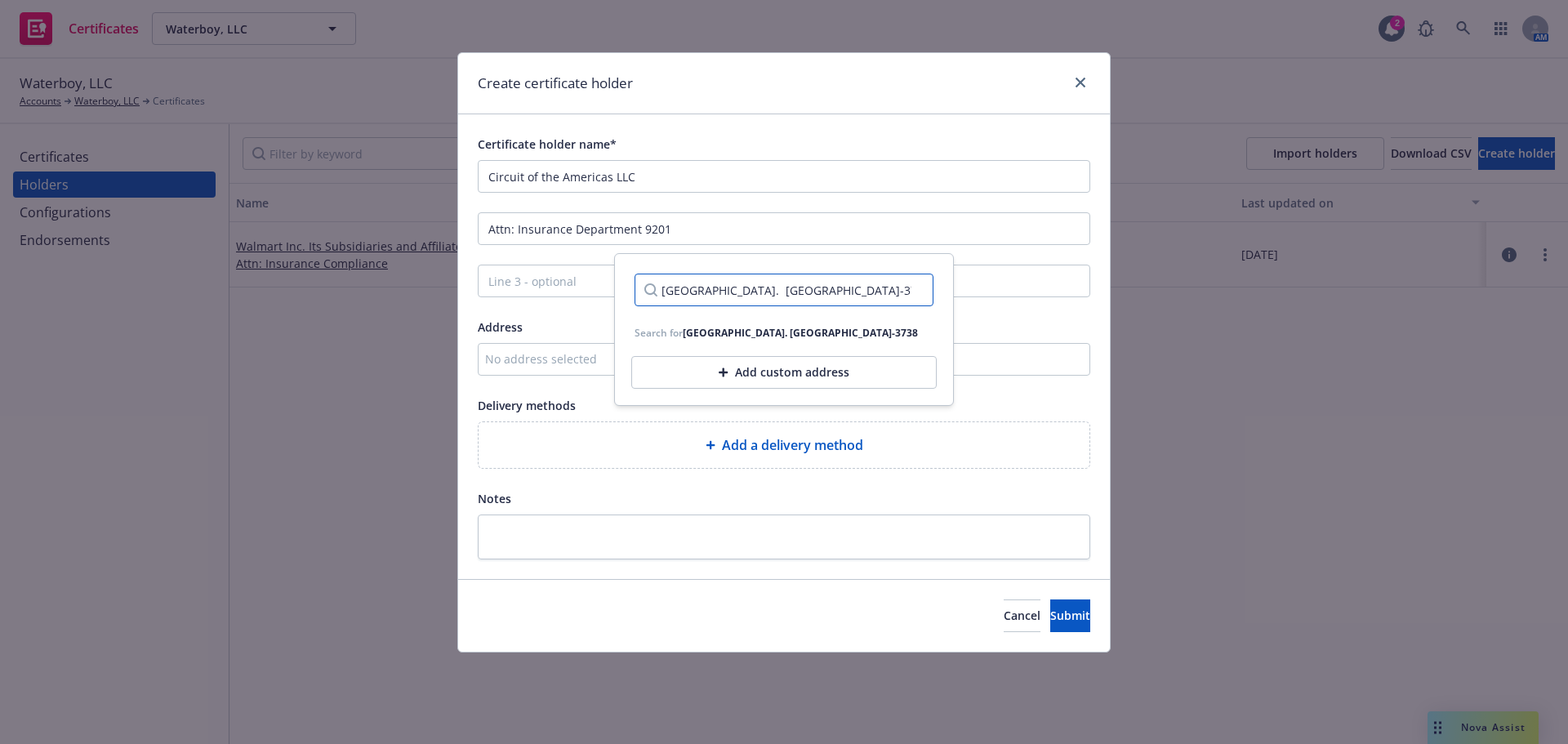
scroll to position [0, 35]
type input "[GEOGRAPHIC_DATA]. [GEOGRAPHIC_DATA]-3738"
click at [759, 327] on div "[GEOGRAPHIC_DATA]. [GEOGRAPHIC_DATA]-3738" at bounding box center [800, 332] width 235 height 14
click at [752, 373] on div "Add custom address" at bounding box center [784, 372] width 305 height 32
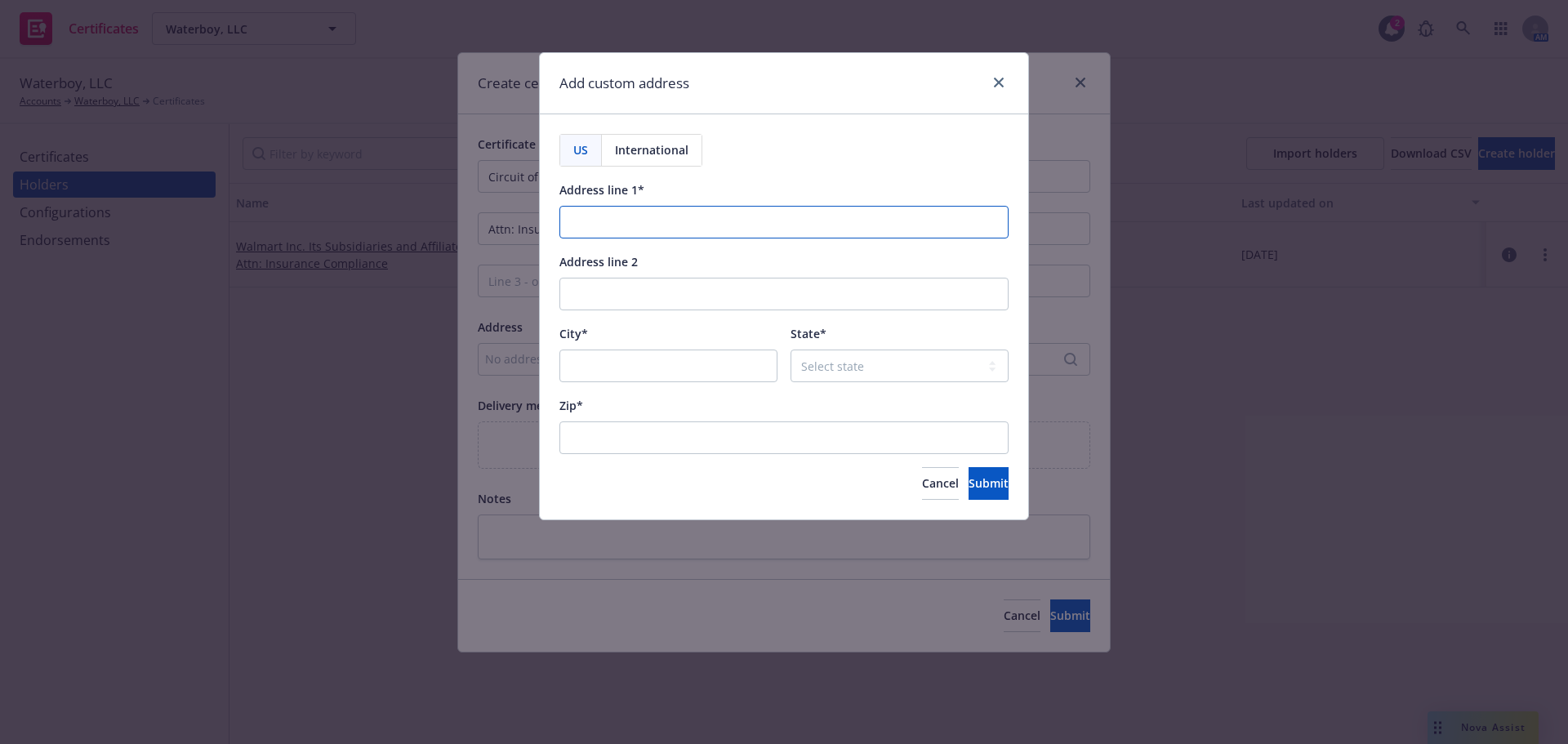
click at [737, 214] on input "Address line 1*" at bounding box center [784, 222] width 450 height 32
click at [998, 78] on icon "close" at bounding box center [999, 82] width 10 height 10
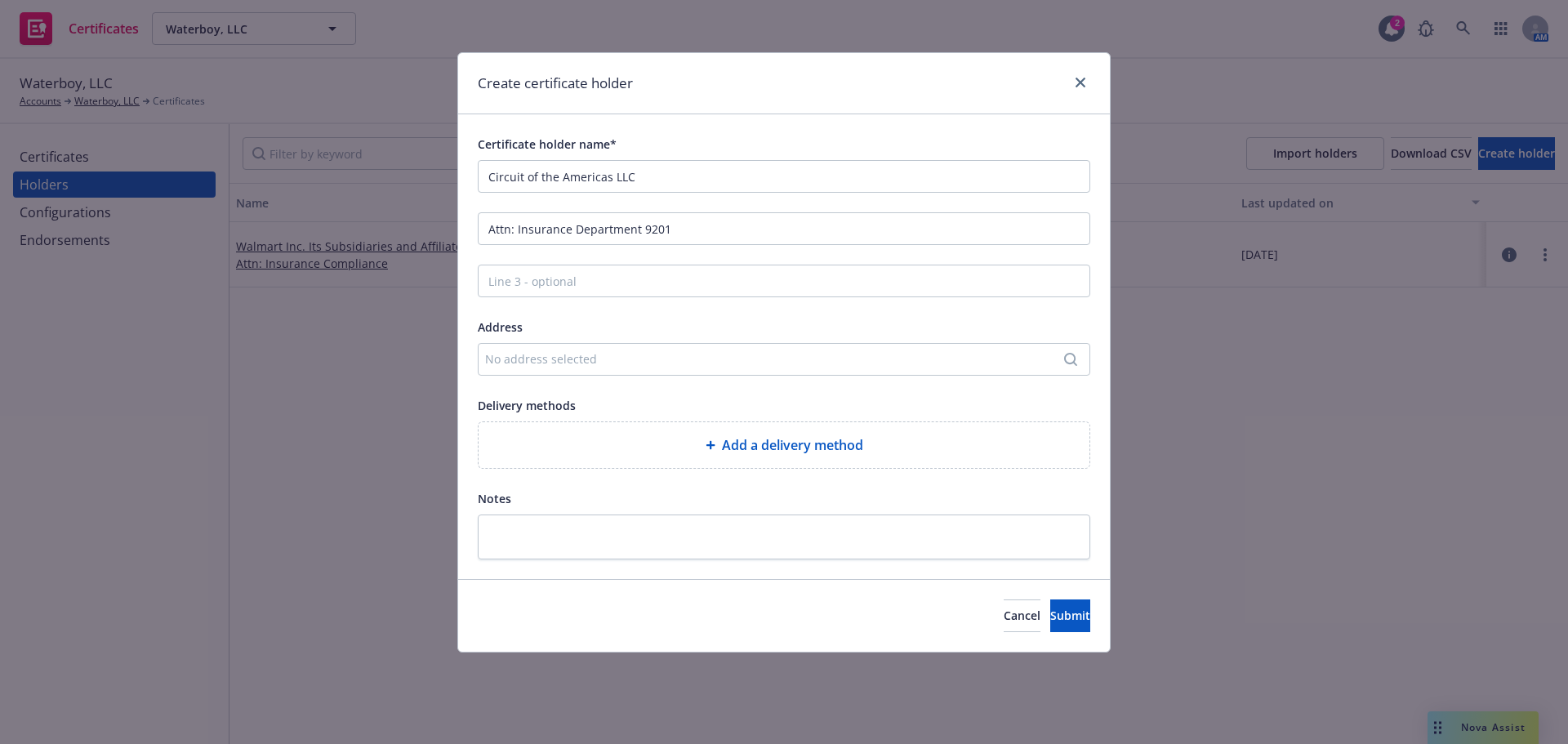
click at [696, 338] on div "Address No address selected" at bounding box center [784, 346] width 613 height 59
click at [679, 368] on div "No address selected" at bounding box center [784, 360] width 613 height 32
type input "[GEOGRAPHIC_DATA]"
click at [730, 362] on div "Add custom address" at bounding box center [784, 372] width 305 height 32
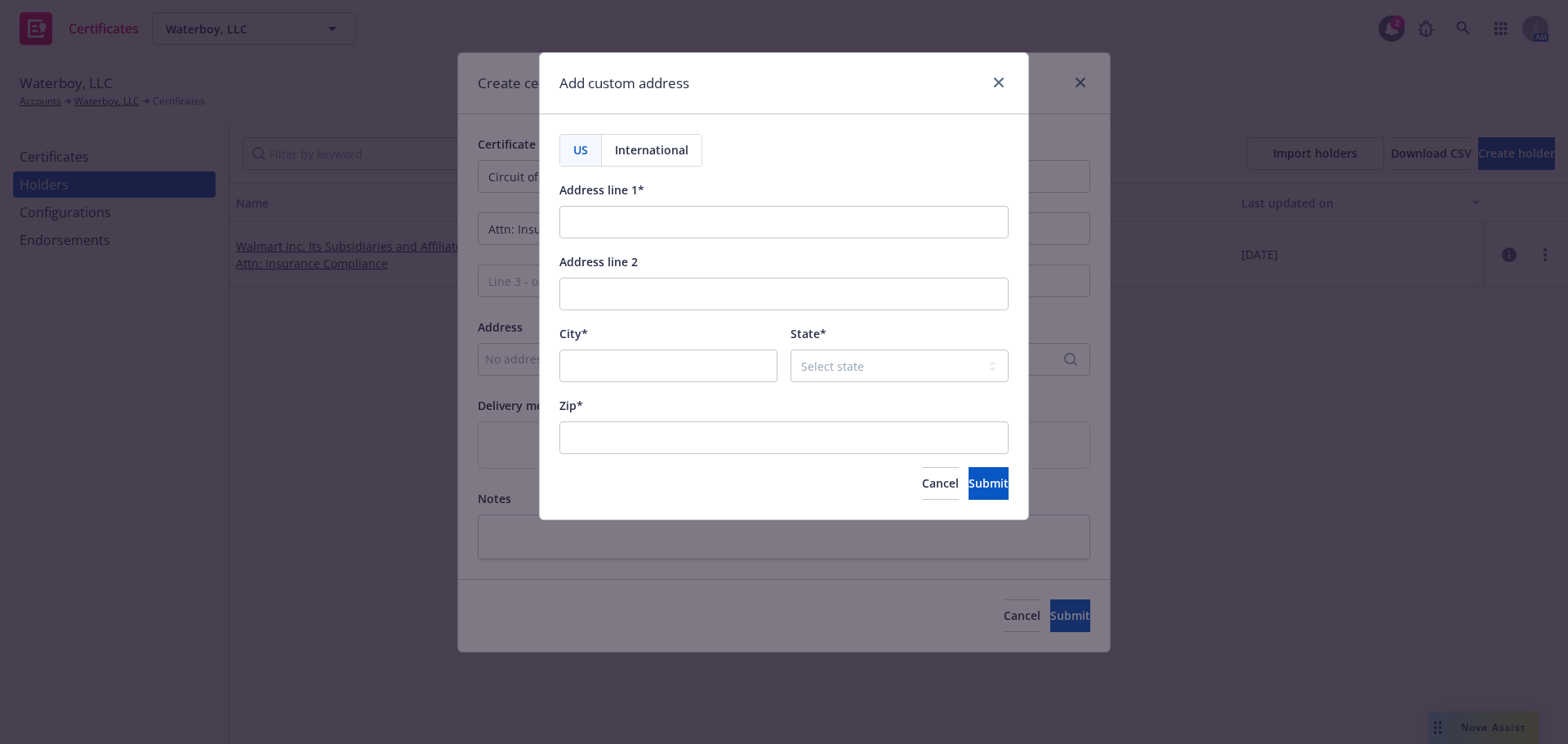
click at [681, 253] on div "Address line 2" at bounding box center [784, 261] width 450 height 20
click at [686, 228] on input "Address line 1*" at bounding box center [784, 222] width 450 height 32
paste input "[GEOGRAPHIC_DATA]. [GEOGRAPHIC_DATA]-3738"
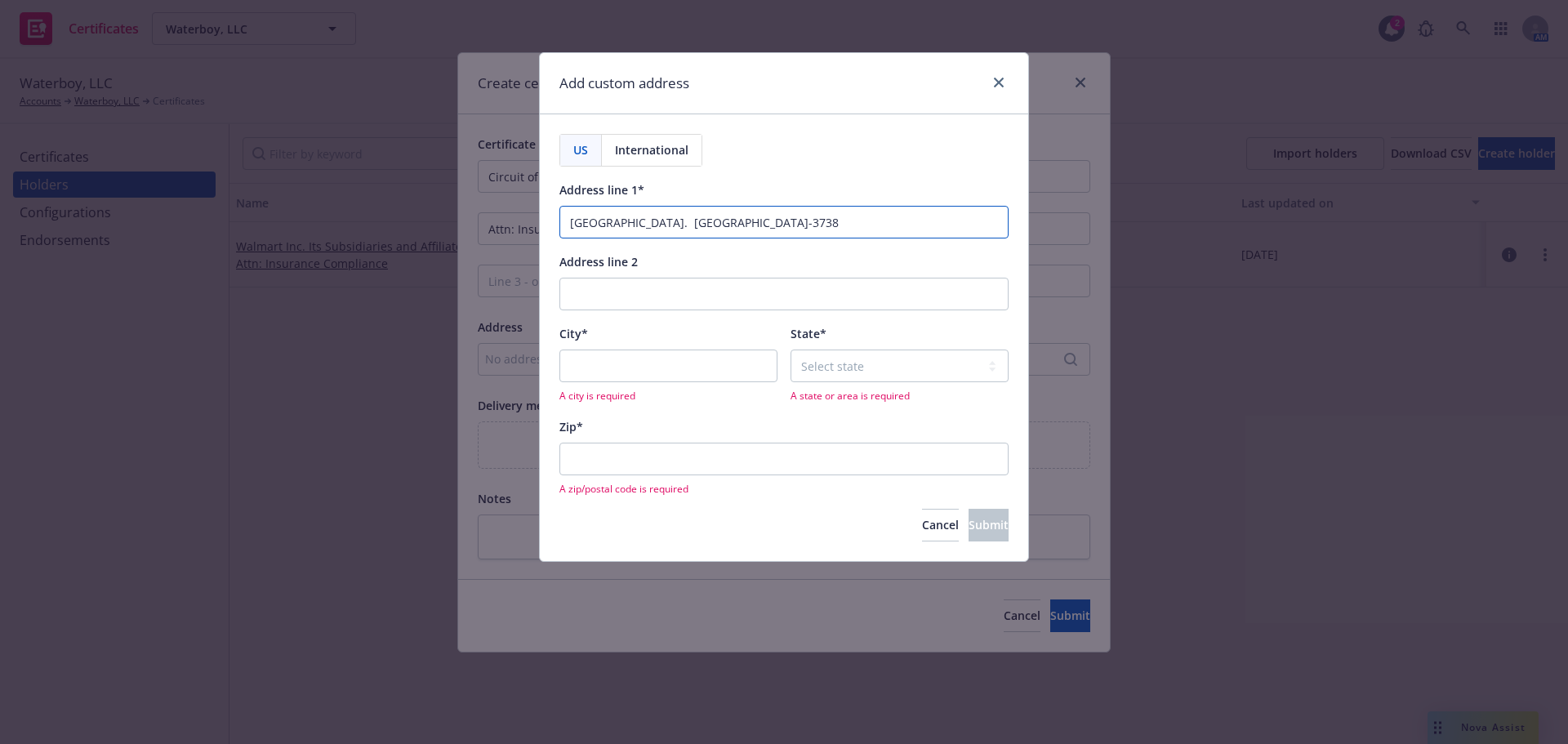
drag, startPoint x: 848, startPoint y: 219, endPoint x: 723, endPoint y: 223, distance: 125.1
click at [723, 223] on input "[GEOGRAPHIC_DATA]. [GEOGRAPHIC_DATA]-3738" at bounding box center [784, 222] width 450 height 32
type input "[GEOGRAPHIC_DATA]."
click at [670, 282] on input "Address line 2" at bounding box center [784, 294] width 450 height 32
paste input "[GEOGRAPHIC_DATA]-3738"
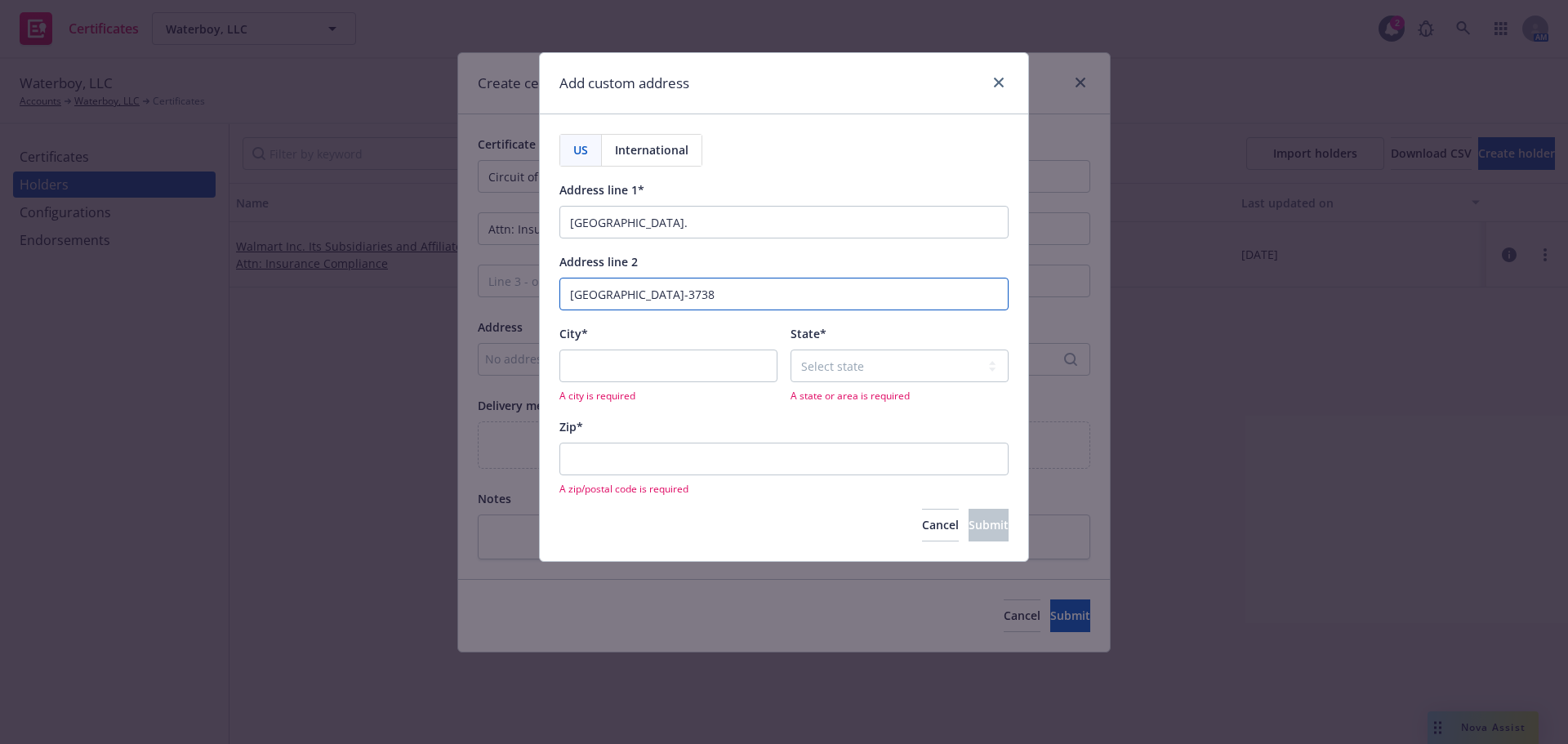
type input "[GEOGRAPHIC_DATA]-3738"
click at [647, 363] on input "City*" at bounding box center [668, 366] width 218 height 32
paste input "[GEOGRAPHIC_DATA]-3738"
drag, startPoint x: 685, startPoint y: 366, endPoint x: 611, endPoint y: 366, distance: 74.0
click at [611, 366] on input "[GEOGRAPHIC_DATA]-3738" at bounding box center [668, 366] width 218 height 32
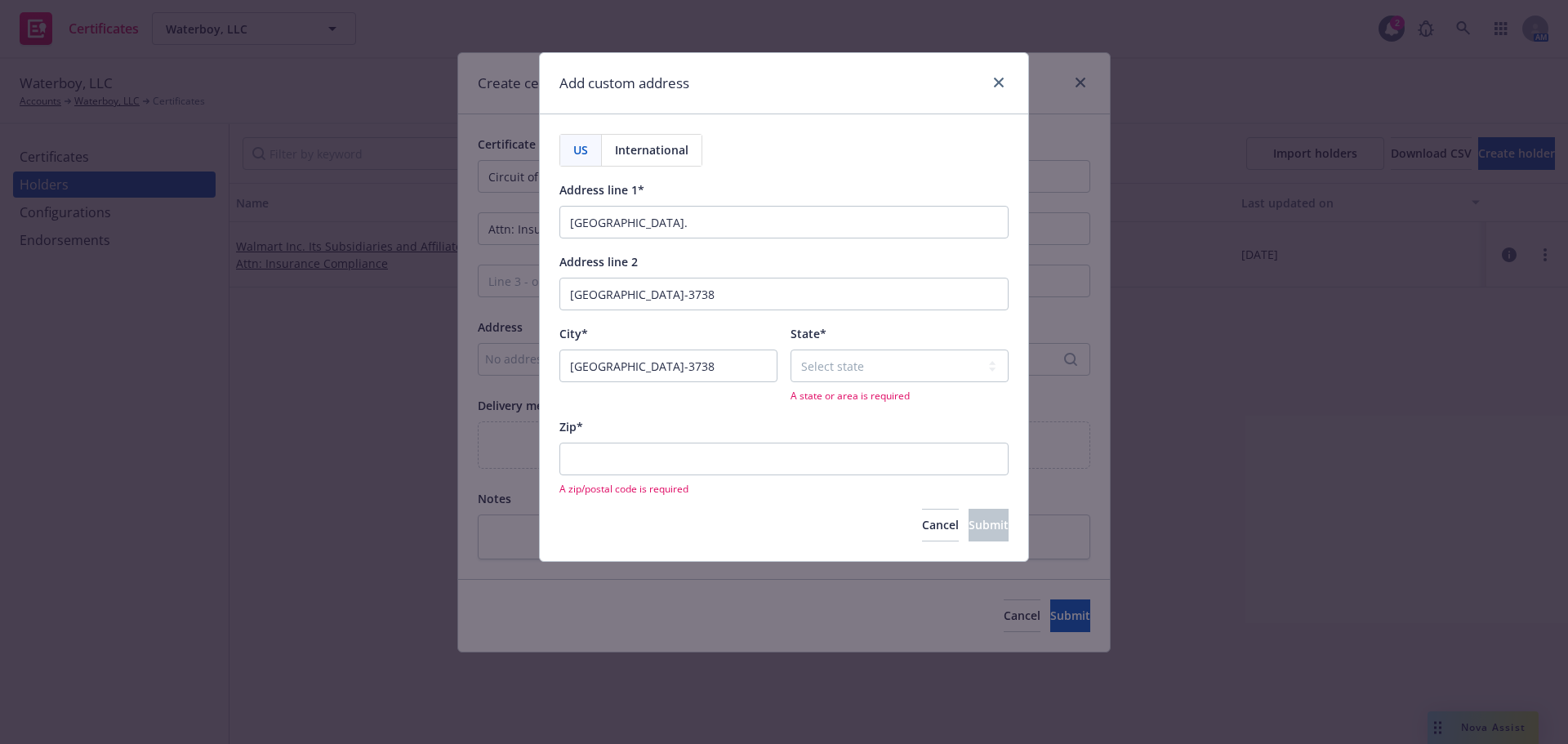
click at [708, 348] on div "[GEOGRAPHIC_DATA]-3738" at bounding box center [668, 353] width 218 height 59
drag, startPoint x: 713, startPoint y: 366, endPoint x: 632, endPoint y: 366, distance: 81.0
click at [632, 366] on input "[GEOGRAPHIC_DATA]-3738" at bounding box center [668, 366] width 218 height 32
drag, startPoint x: 630, startPoint y: 366, endPoint x: 743, endPoint y: 378, distance: 113.6
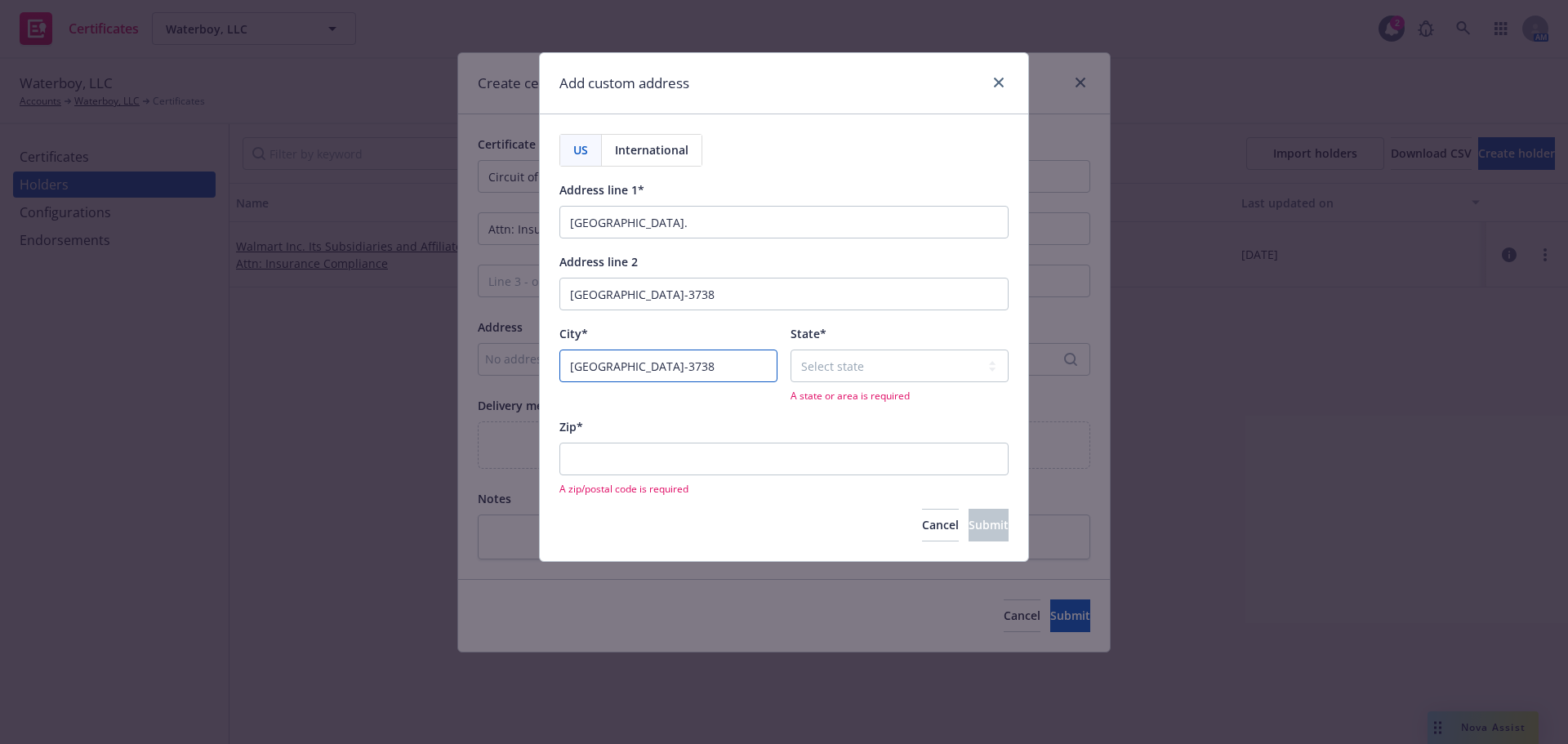
click at [743, 378] on input "[GEOGRAPHIC_DATA]-3738" at bounding box center [668, 366] width 218 height 32
type input "[GEOGRAPHIC_DATA], [GEOGRAPHIC_DATA]"
click at [614, 468] on input "Zip*" at bounding box center [784, 459] width 450 height 32
paste input "78617-3738"
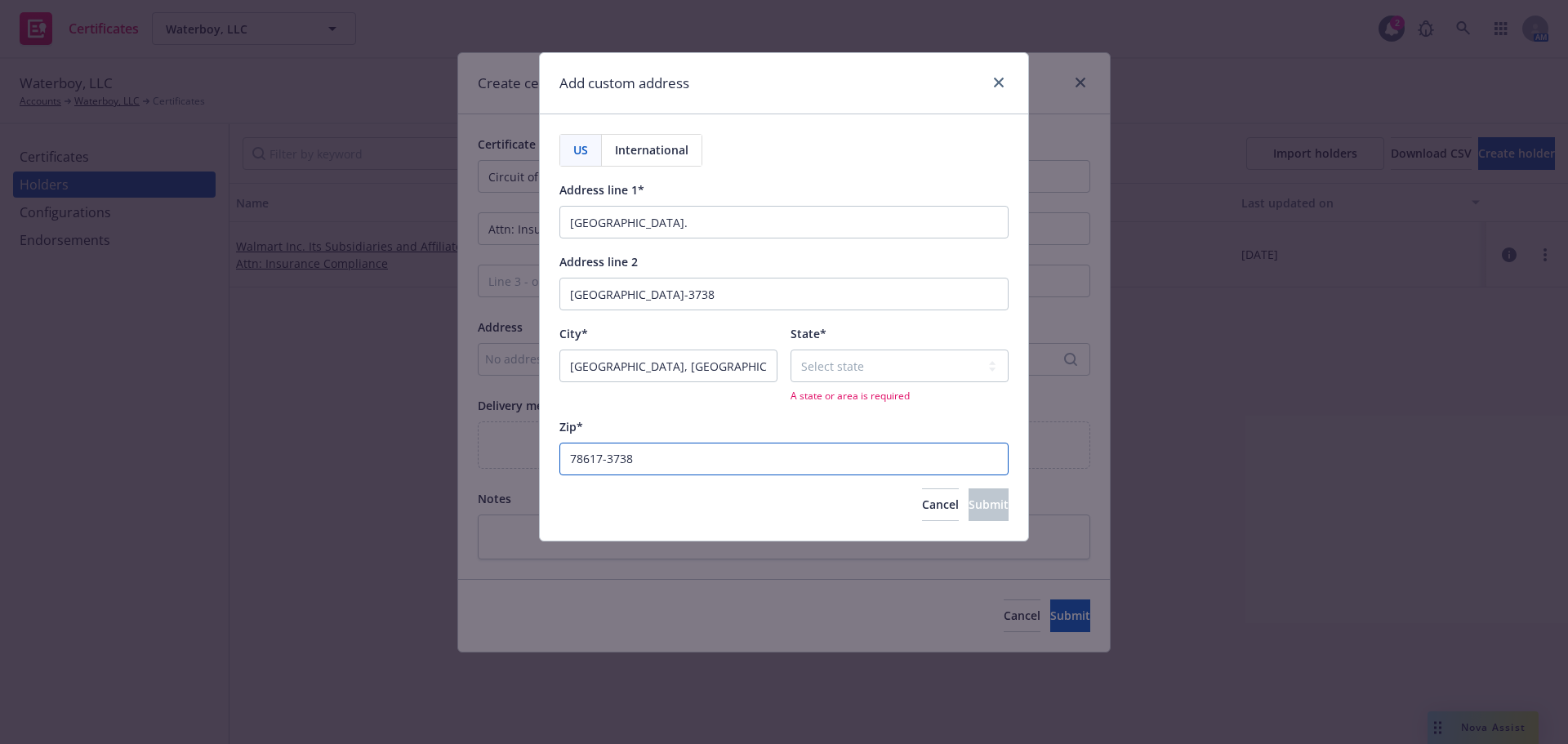
type input "78617-3738"
click at [849, 379] on select "Select state [US_STATE] [US_STATE] [US_STATE] [US_STATE] [US_STATE] [PERSON_NAM…" at bounding box center [899, 366] width 218 height 32
select select "[GEOGRAPHIC_DATA]"
click at [790, 349] on select "Select state [US_STATE] [US_STATE] [US_STATE] [US_STATE] [US_STATE] [PERSON_NAM…" at bounding box center [899, 366] width 218 height 32
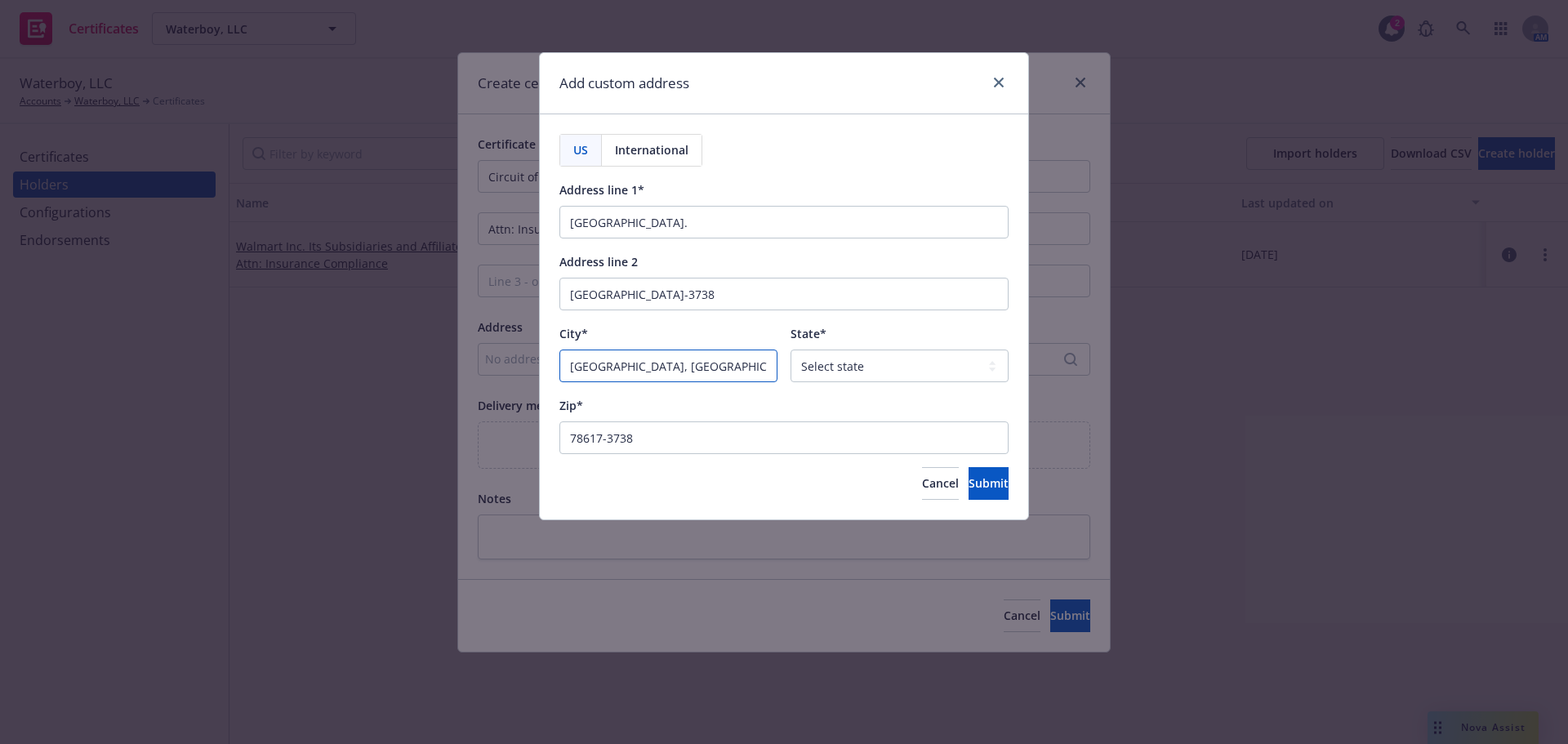
click at [652, 373] on input "[GEOGRAPHIC_DATA], [GEOGRAPHIC_DATA]" at bounding box center [668, 366] width 218 height 32
type input "Austin"
drag, startPoint x: 730, startPoint y: 297, endPoint x: 699, endPoint y: 298, distance: 31.0
click at [699, 298] on input "[GEOGRAPHIC_DATA]-3738" at bounding box center [784, 294] width 450 height 32
click at [568, 252] on div "Address line 2" at bounding box center [598, 261] width 78 height 20
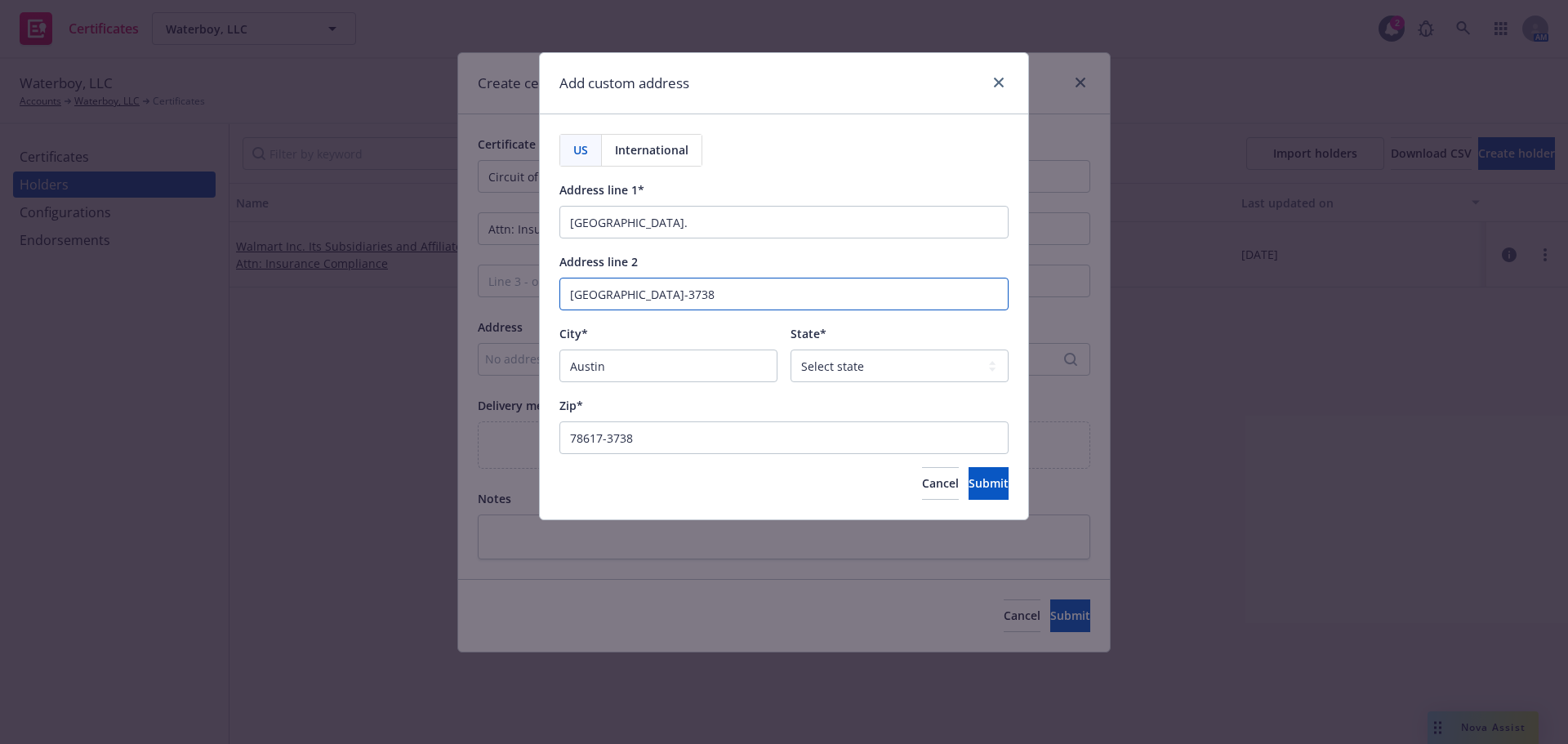
click at [568, 278] on input "[GEOGRAPHIC_DATA]-3738" at bounding box center [784, 294] width 450 height 32
drag, startPoint x: 648, startPoint y: 293, endPoint x: 607, endPoint y: 300, distance: 41.6
click at [607, 300] on input "[GEOGRAPHIC_DATA]-3738" at bounding box center [784, 294] width 450 height 32
drag, startPoint x: 716, startPoint y: 310, endPoint x: 750, endPoint y: 304, distance: 34.5
click at [716, 310] on input "[GEOGRAPHIC_DATA]-3738" at bounding box center [784, 294] width 450 height 32
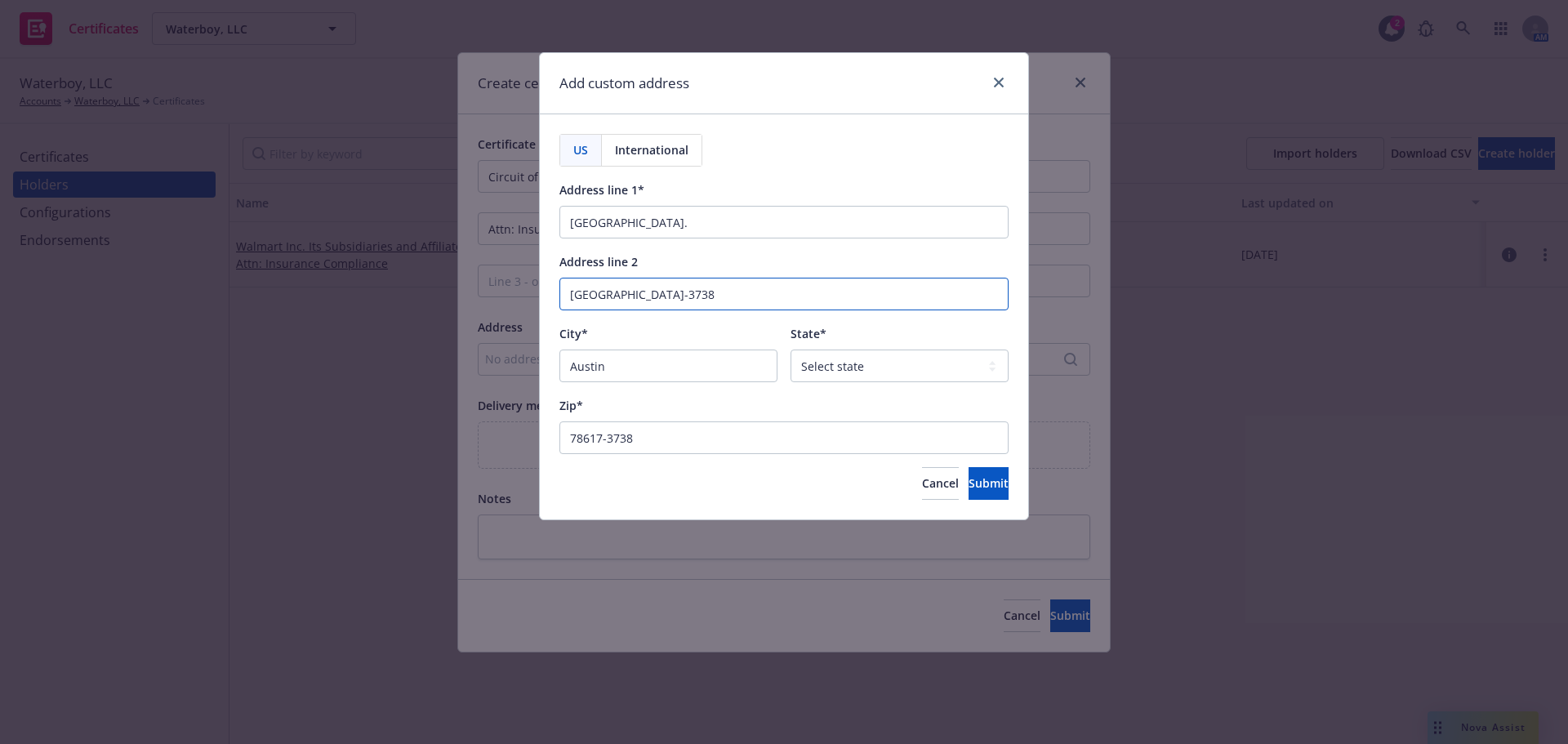
click at [736, 304] on input "[GEOGRAPHIC_DATA]-3738" at bounding box center [784, 294] width 450 height 32
drag, startPoint x: 639, startPoint y: 303, endPoint x: 531, endPoint y: 298, distance: 108.1
click at [531, 298] on div "Add custom address US International Address line 1* [GEOGRAPHIC_DATA]. Address …" at bounding box center [784, 372] width 1568 height 744
click at [996, 491] on button "Submit" at bounding box center [988, 484] width 40 height 32
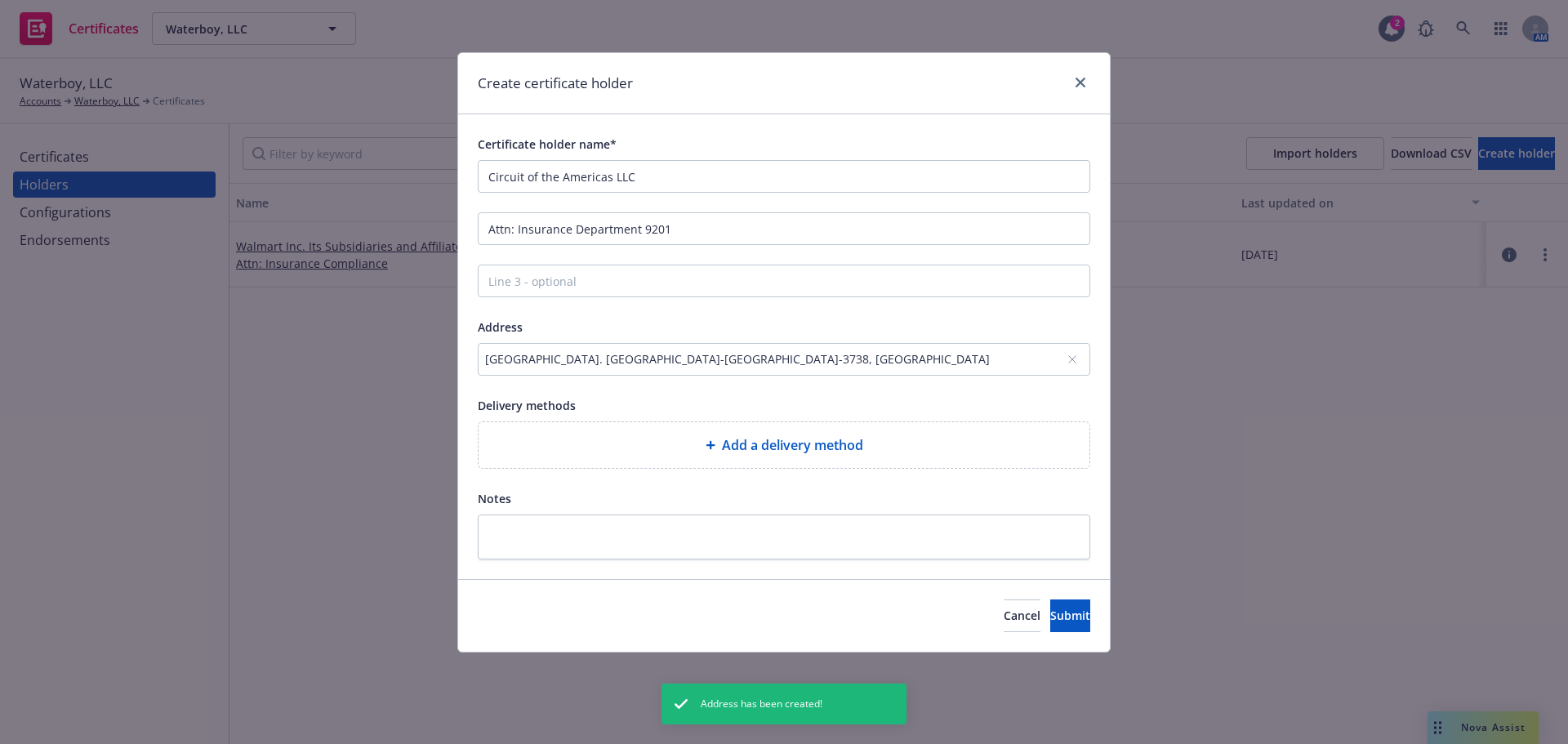
click at [719, 358] on div "[GEOGRAPHIC_DATA]. [GEOGRAPHIC_DATA]-[GEOGRAPHIC_DATA]-3738, [GEOGRAPHIC_DATA]" at bounding box center [776, 359] width 581 height 17
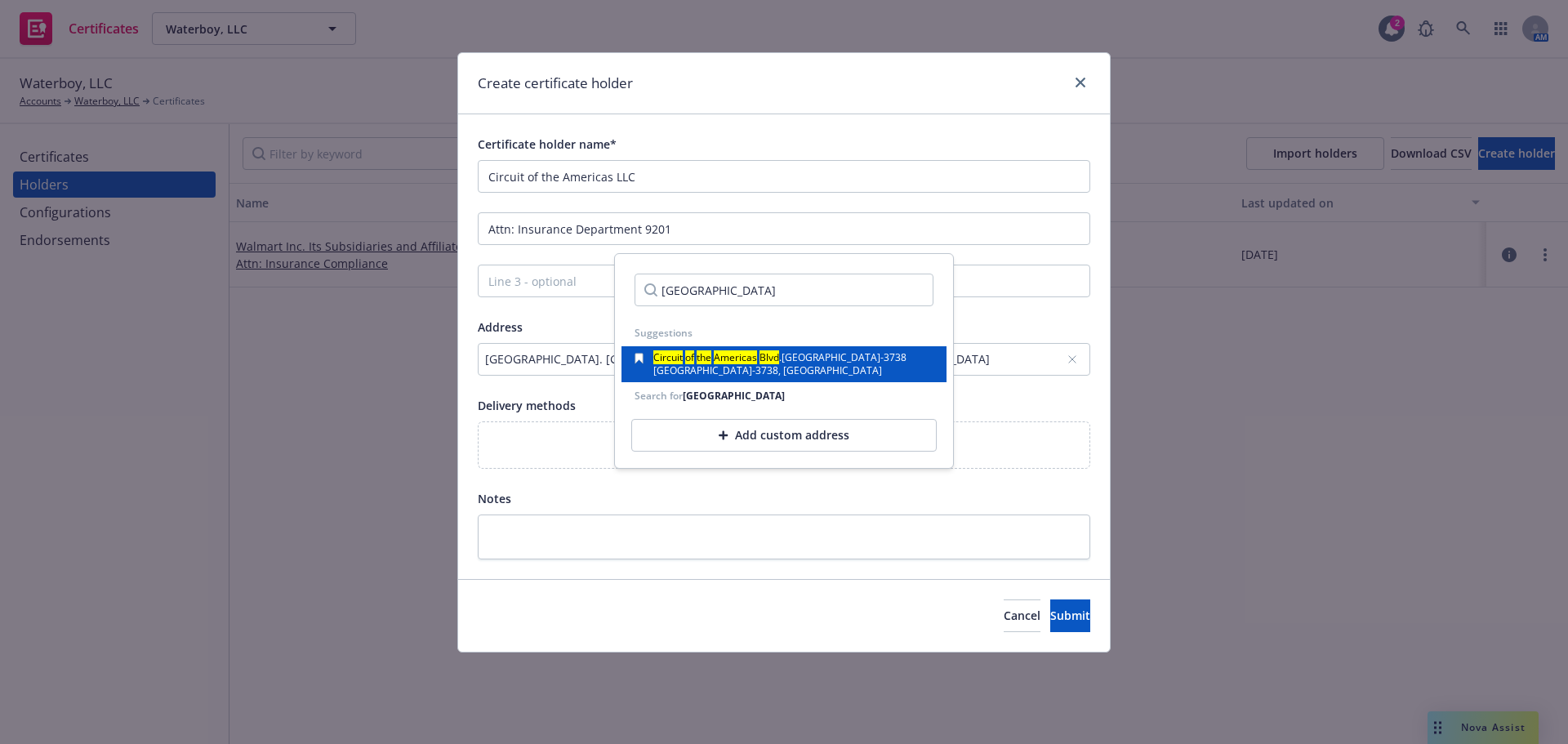
click at [805, 366] on div "[GEOGRAPHIC_DATA]-3738, [GEOGRAPHIC_DATA]" at bounding box center [780, 371] width 253 height 10
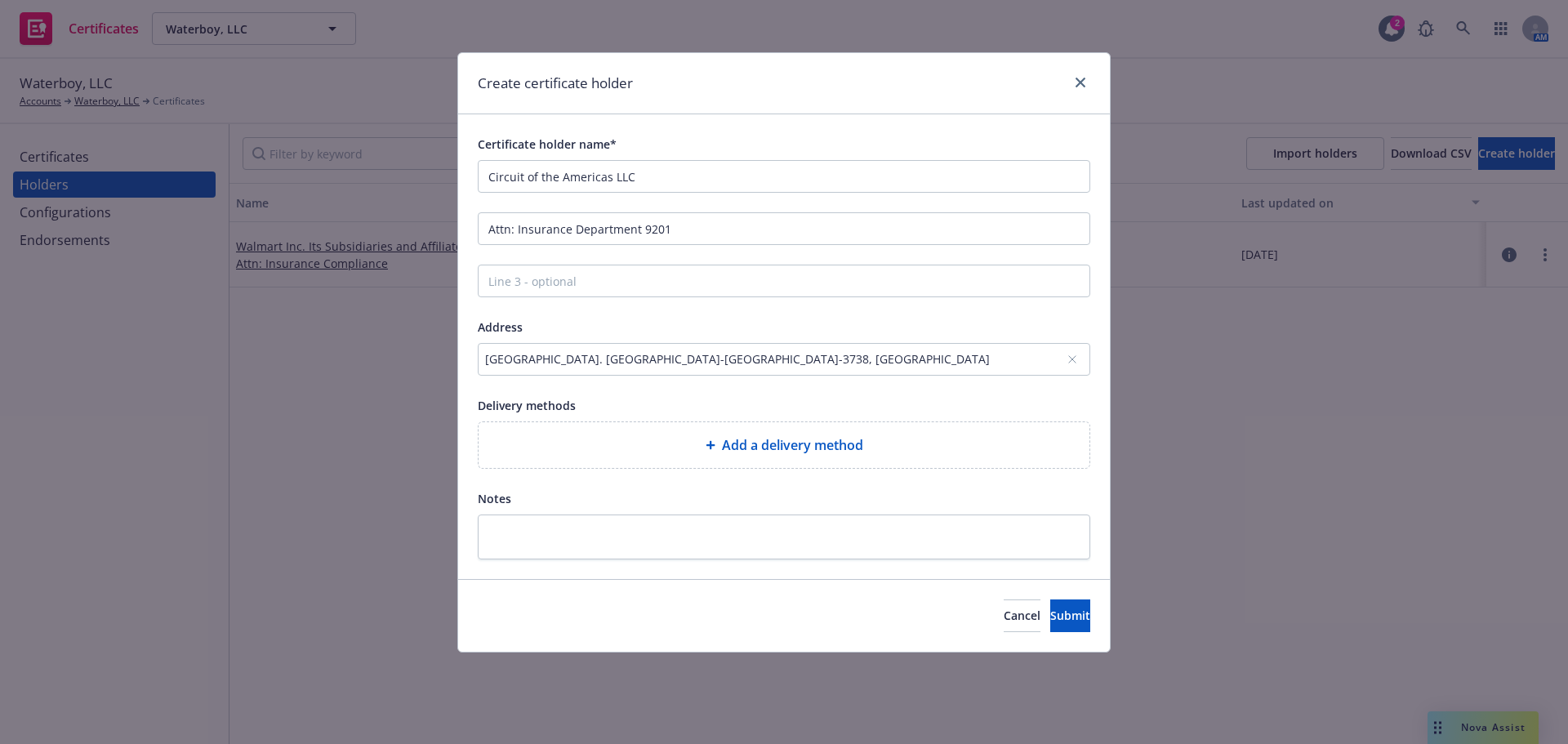
click at [886, 356] on div "[GEOGRAPHIC_DATA]. [GEOGRAPHIC_DATA]-[GEOGRAPHIC_DATA]-3738, [GEOGRAPHIC_DATA]" at bounding box center [776, 359] width 581 height 17
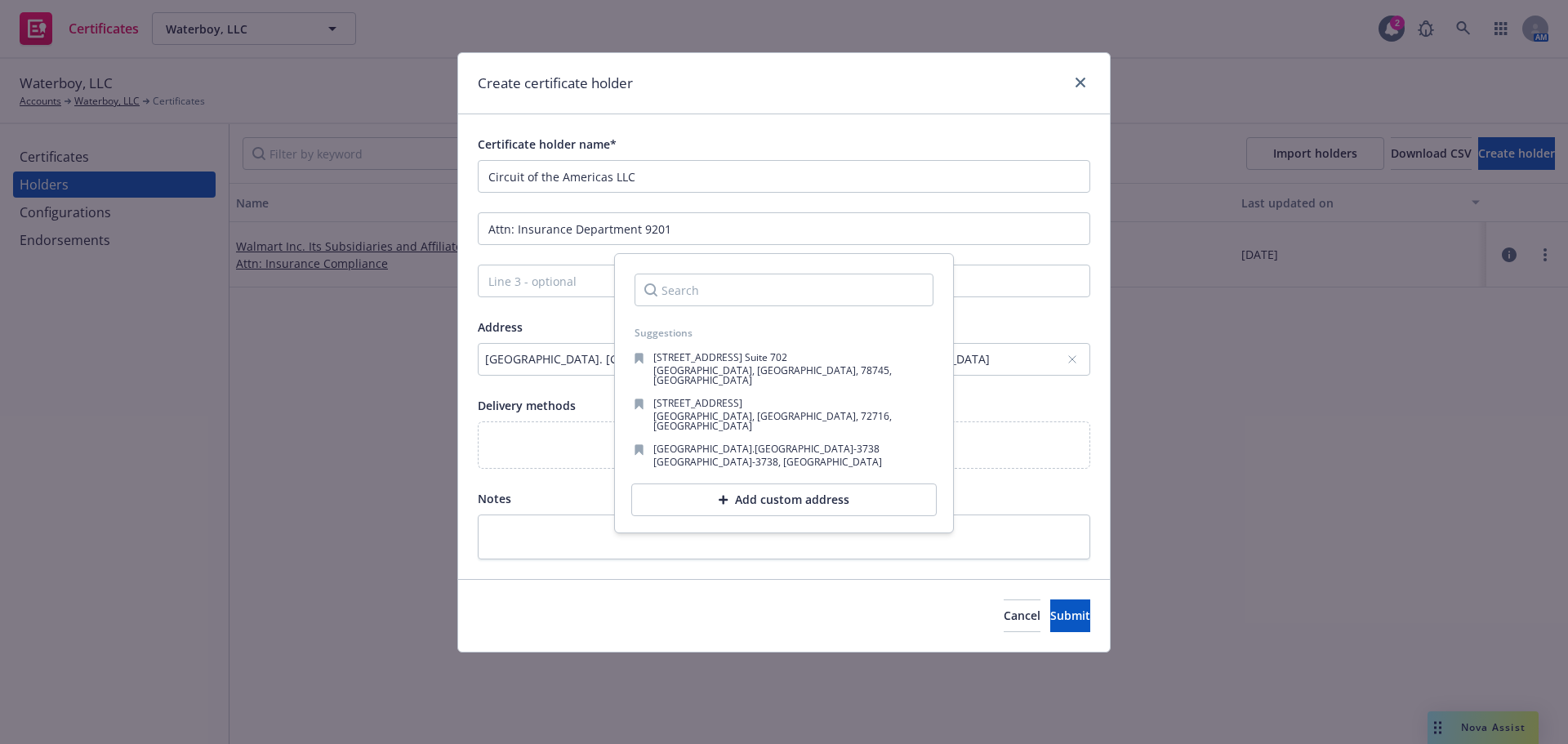
click at [796, 487] on div "Add custom address" at bounding box center [784, 500] width 305 height 32
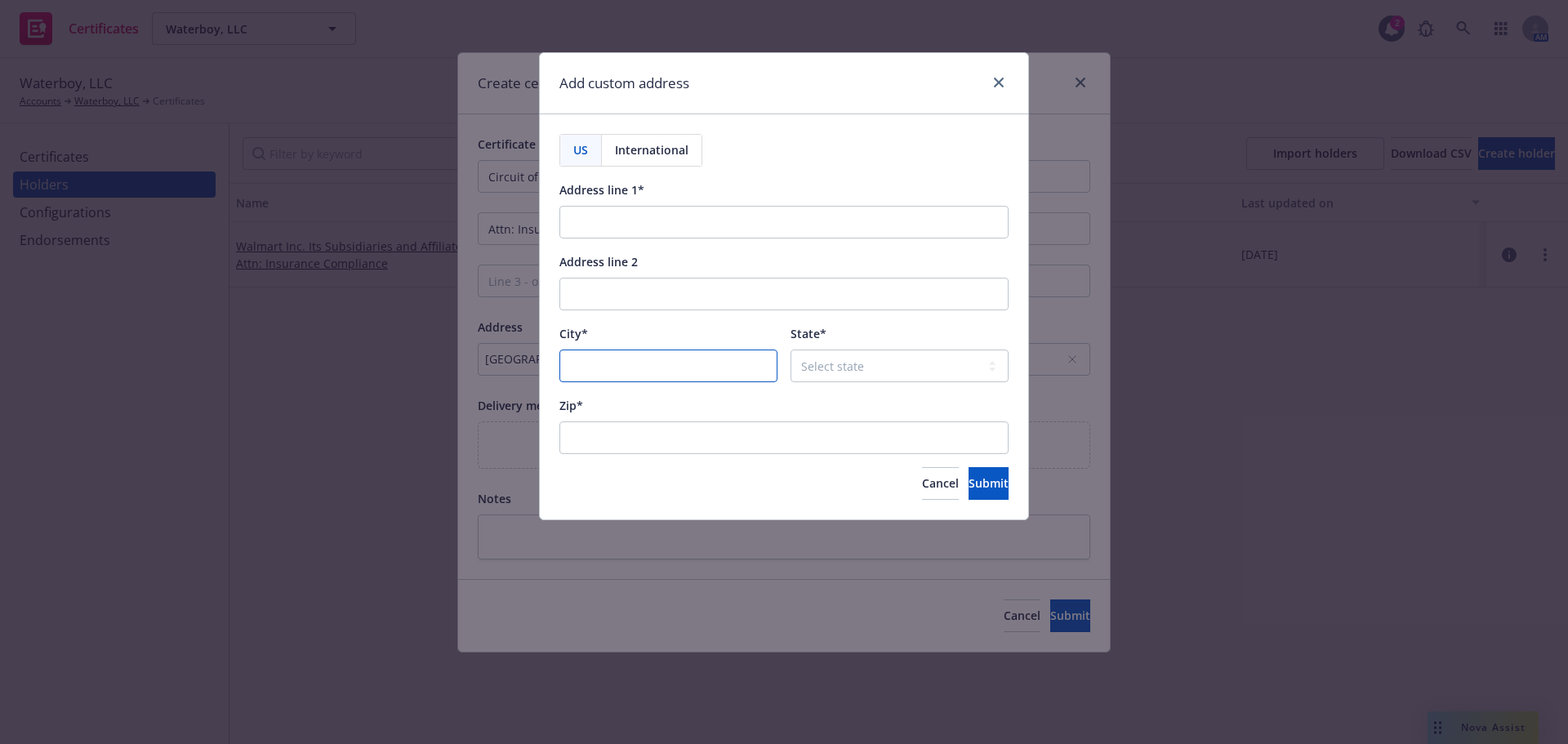
click at [634, 372] on input "City*" at bounding box center [668, 366] width 218 height 32
click at [627, 224] on input "Address line 1*" at bounding box center [784, 222] width 450 height 32
paste input "78617-3738"
type input "78617-3738"
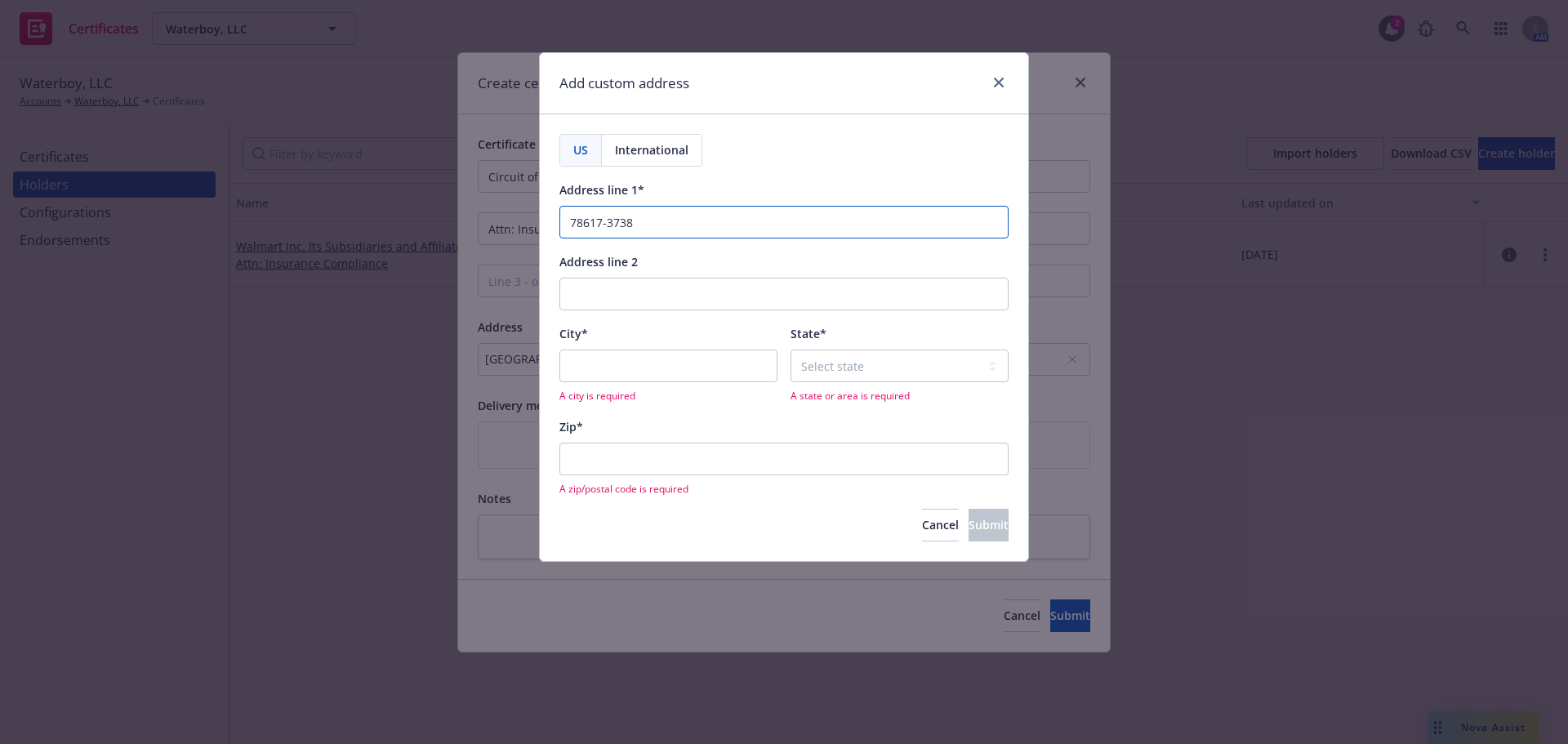
drag, startPoint x: 646, startPoint y: 221, endPoint x: 440, endPoint y: 191, distance: 208.2
click at [442, 188] on div "Add custom address US International Address line 1* 78617-3738 Address line 2 C…" at bounding box center [784, 372] width 1568 height 744
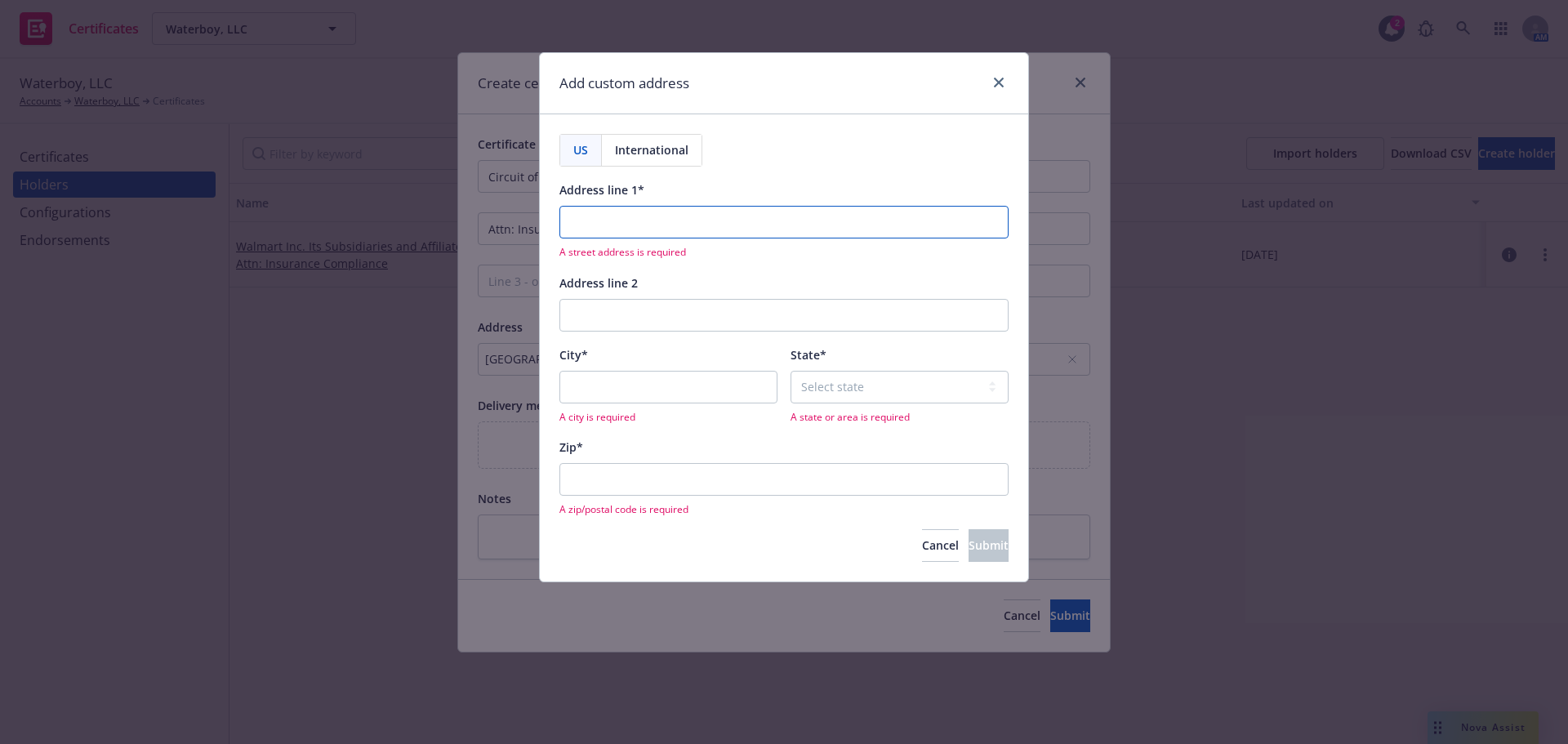
click at [596, 237] on input "Address line 1*" at bounding box center [784, 222] width 450 height 32
paste input "Attn: Insurance Department 9201"
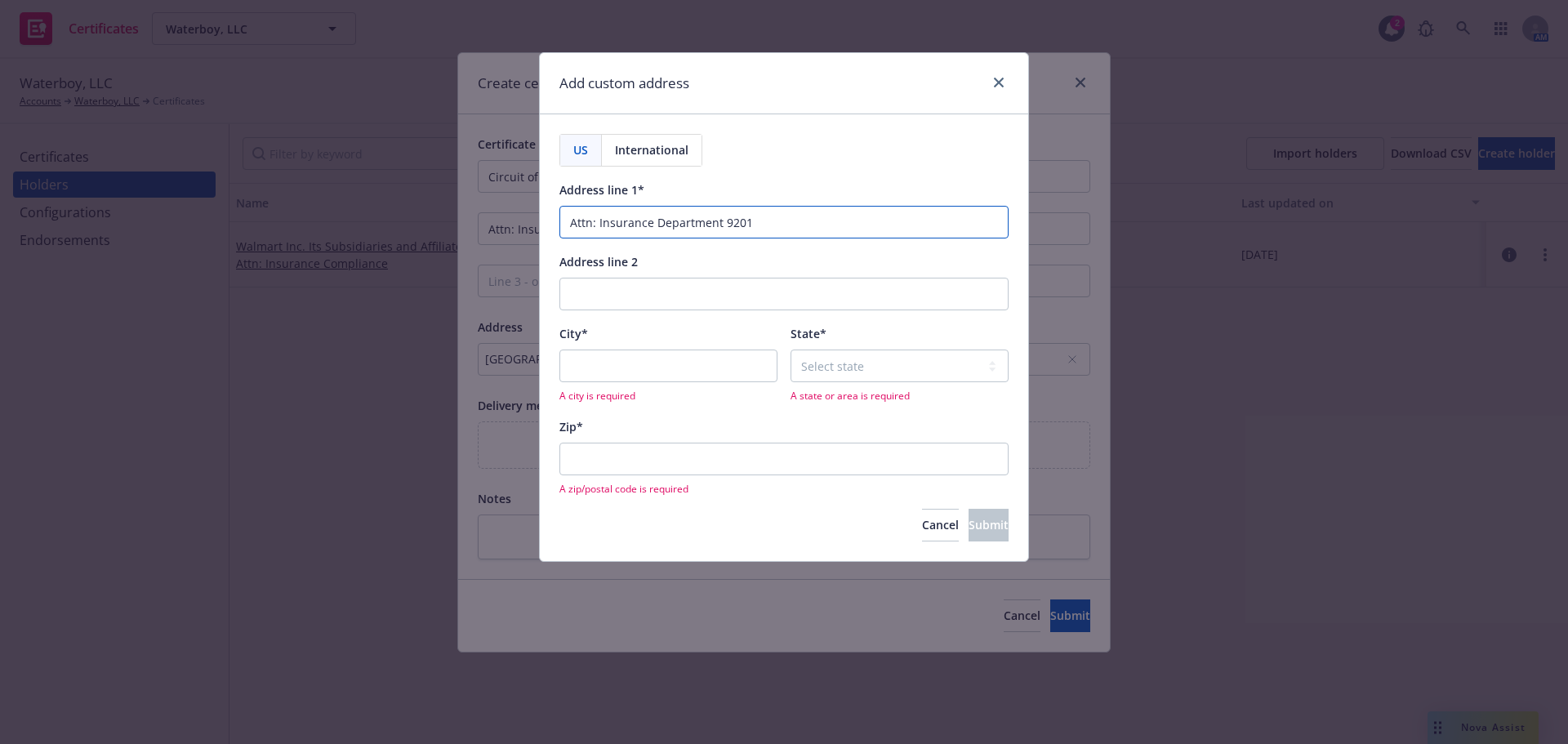
click at [817, 212] on input "Attn: Insurance Department 9201" at bounding box center [784, 222] width 450 height 32
drag, startPoint x: 640, startPoint y: 228, endPoint x: 387, endPoint y: 207, distance: 253.9
click at [381, 203] on div "Add custom address US International Address line 1* Attn: Insurance Department …" at bounding box center [784, 372] width 1568 height 744
paste input "[GEOGRAPHIC_DATA]."
type input "[GEOGRAPHIC_DATA]."
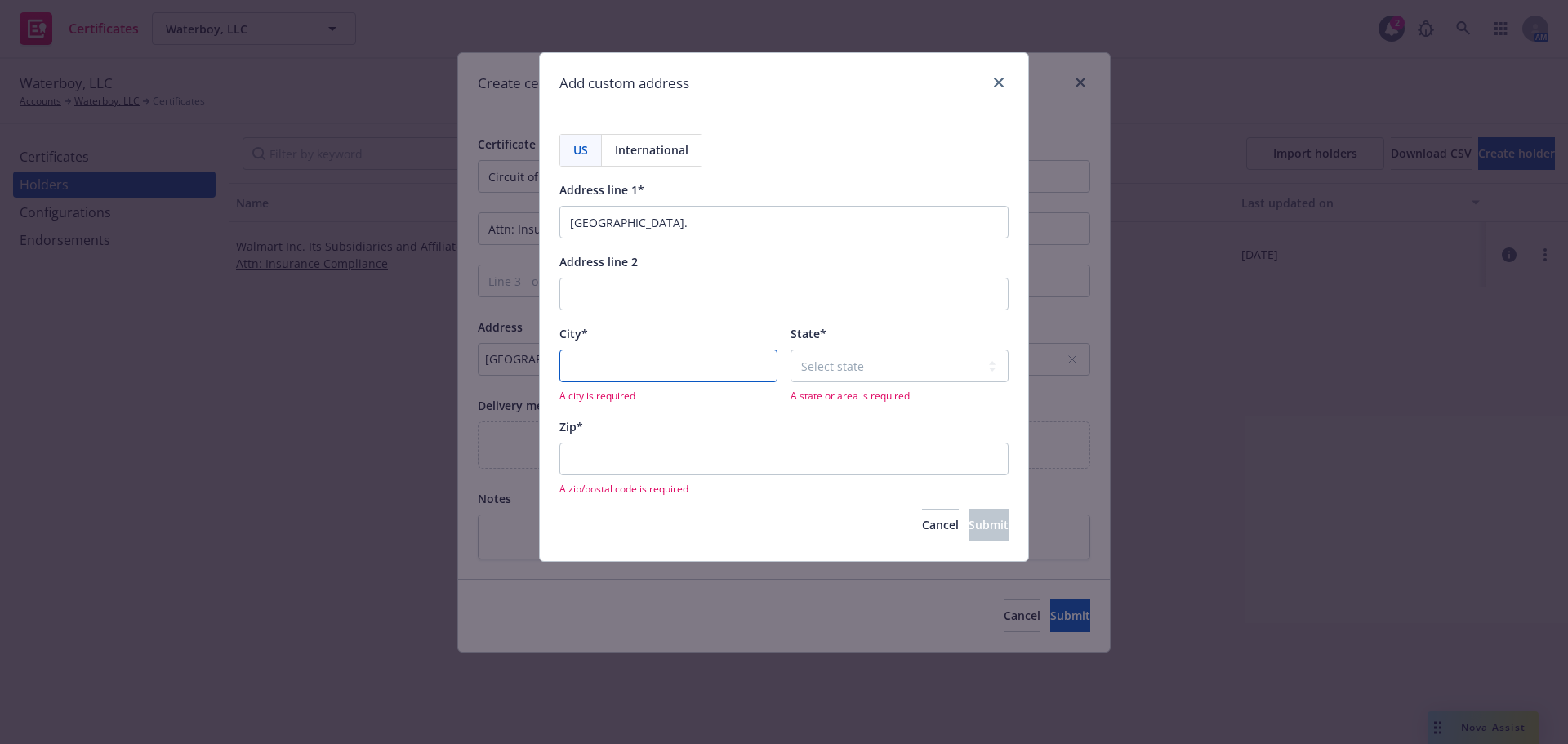
click at [665, 368] on input "City*" at bounding box center [668, 366] width 218 height 32
paste input "[GEOGRAPHIC_DATA]-3738"
type input "[GEOGRAPHIC_DATA], [GEOGRAPHIC_DATA]"
click at [635, 468] on input "Zip*" at bounding box center [784, 459] width 450 height 32
paste input "78617-3738"
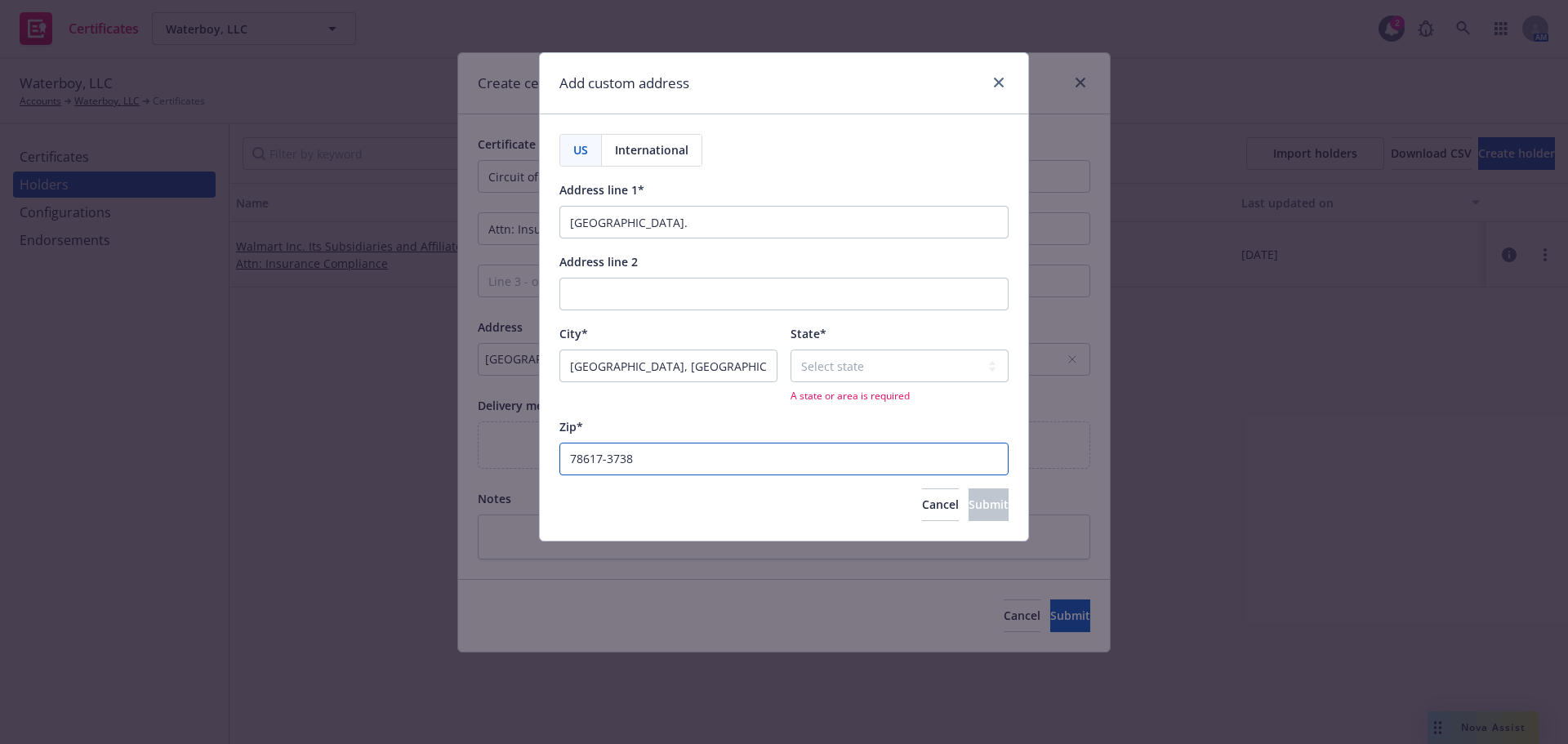
type input "78617-3738"
click at [671, 376] on input "[GEOGRAPHIC_DATA], [GEOGRAPHIC_DATA]" at bounding box center [668, 366] width 218 height 32
type input "Austin"
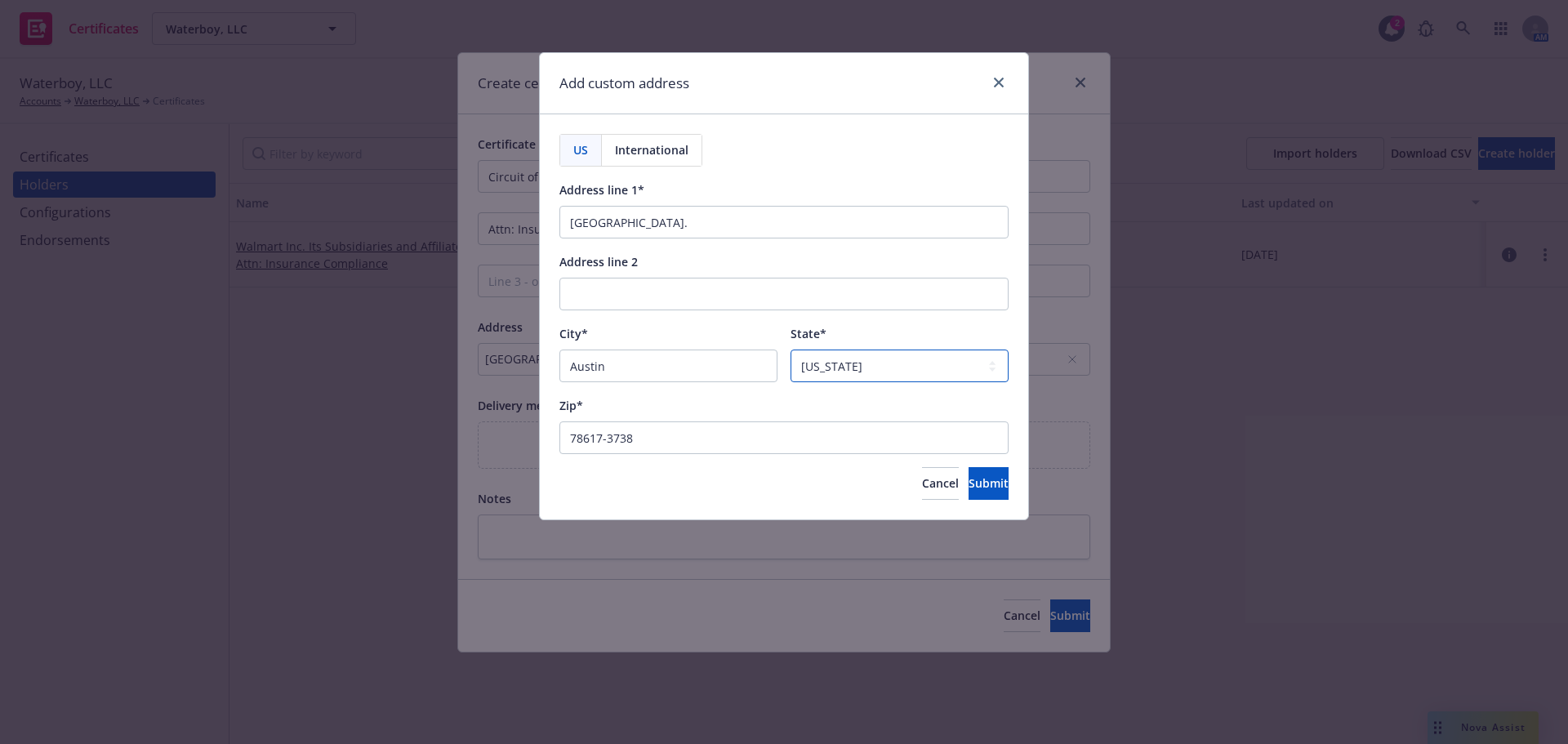
select select "[GEOGRAPHIC_DATA]"
click at [922, 470] on button "Cancel" at bounding box center [940, 484] width 37 height 32
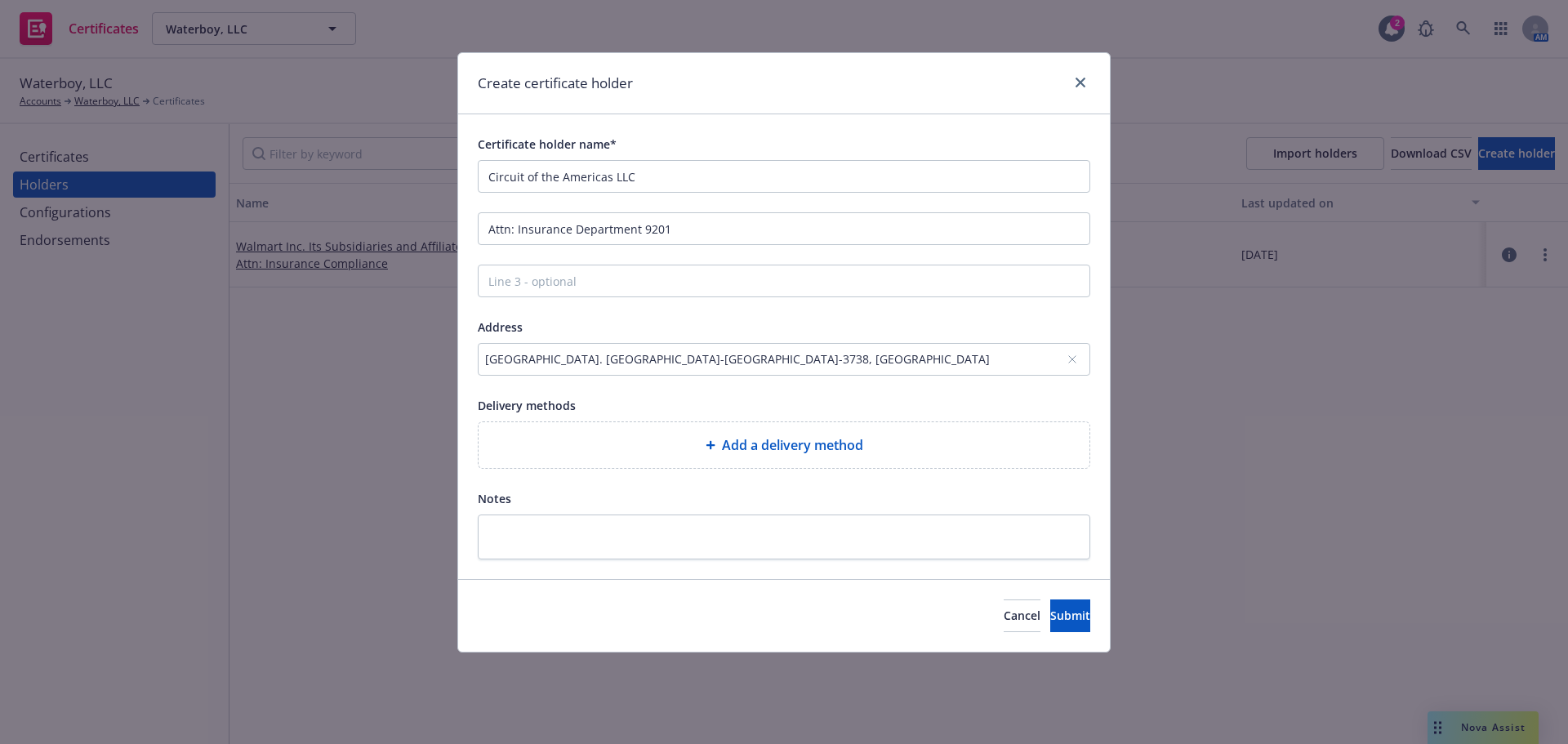
click at [790, 431] on div "Add a delivery method" at bounding box center [784, 446] width 611 height 46
select select "EMAIL"
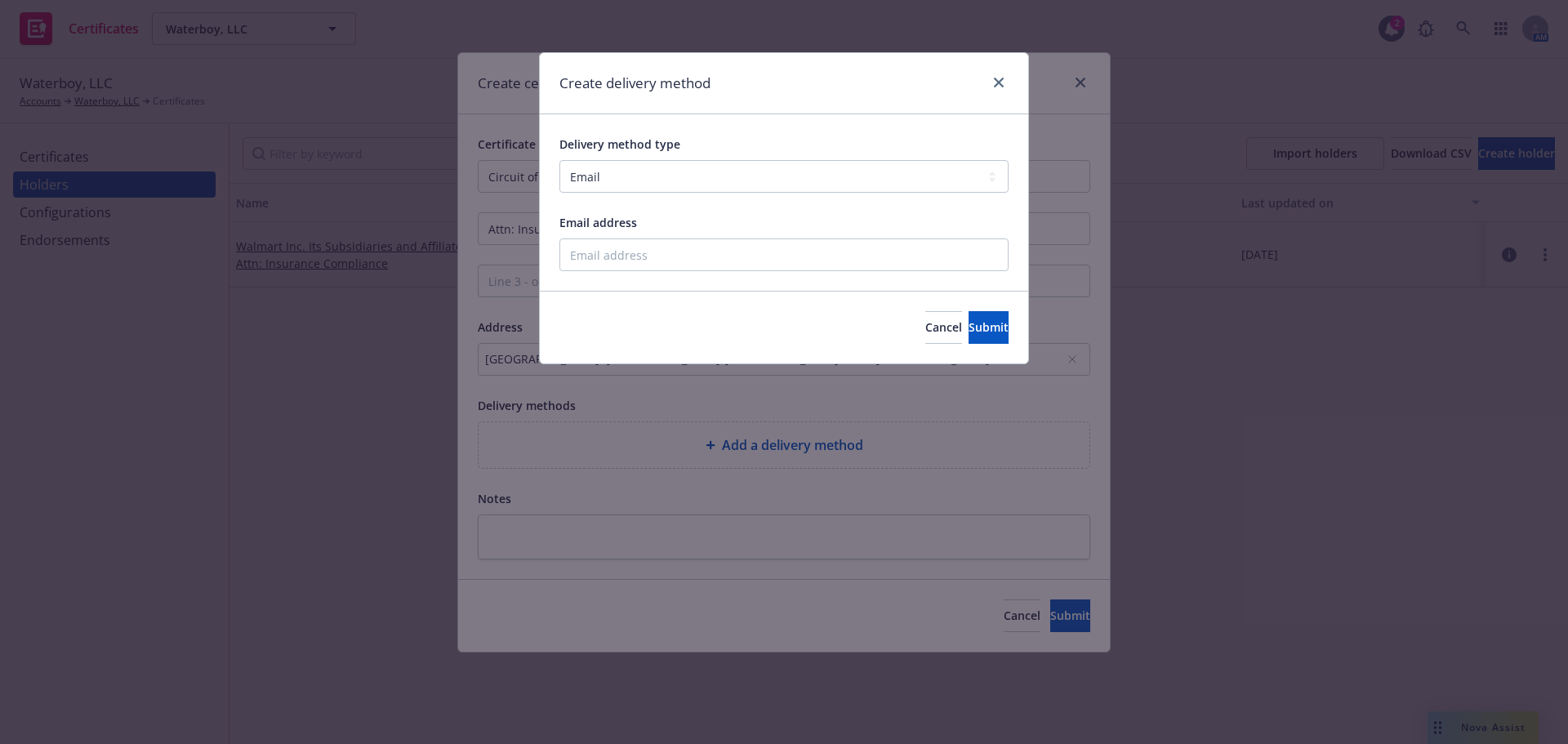
click at [988, 89] on div at bounding box center [995, 83] width 26 height 21
click at [994, 80] on icon "close" at bounding box center [999, 82] width 10 height 10
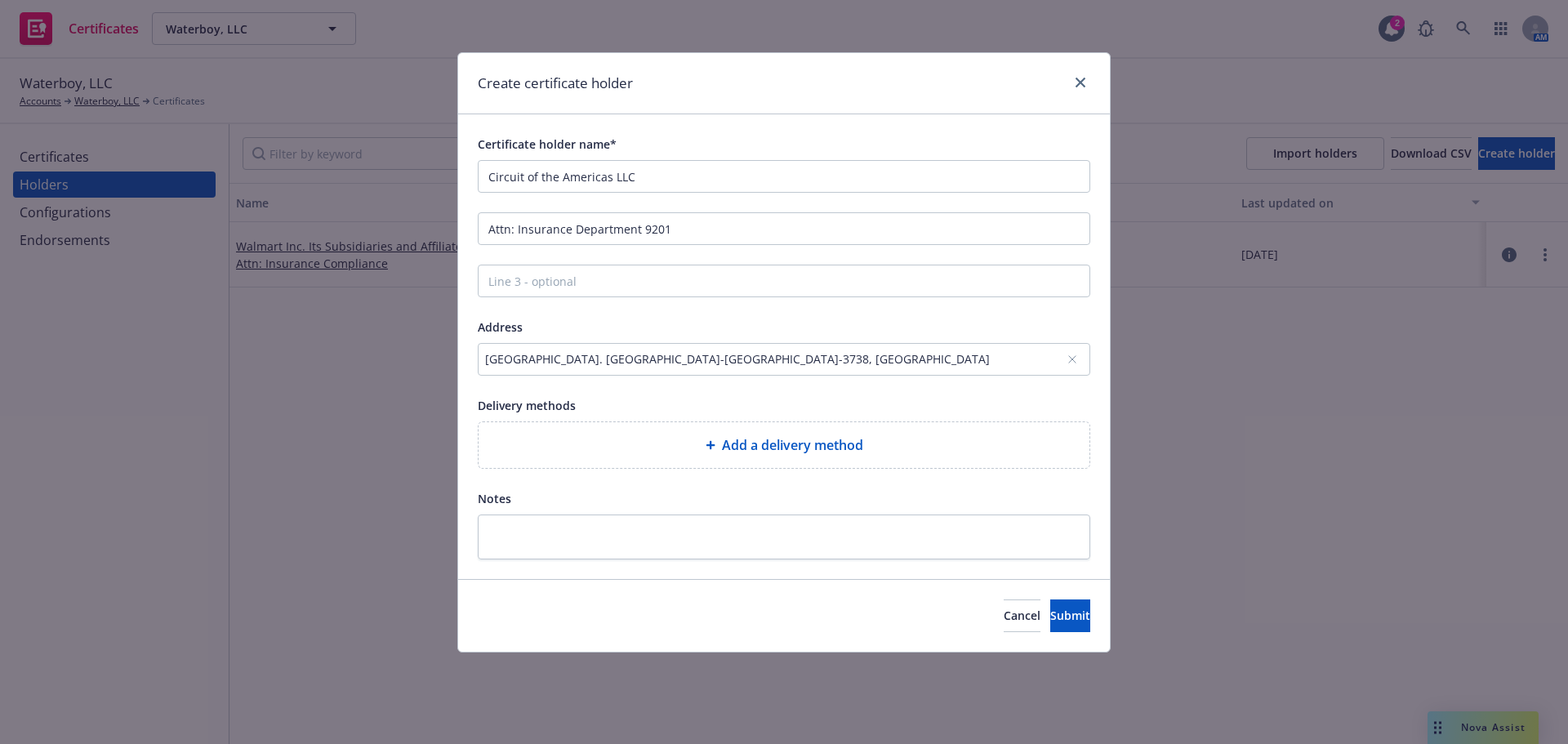
drag, startPoint x: 618, startPoint y: 202, endPoint x: 649, endPoint y: 265, distance: 70.2
click at [618, 202] on div "Certificate holder name* Circuit of the Americas LLC Attn: Insurance Department…" at bounding box center [784, 347] width 613 height 426
click at [848, 365] on div "[GEOGRAPHIC_DATA]. [GEOGRAPHIC_DATA]-[GEOGRAPHIC_DATA]-3738, [GEOGRAPHIC_DATA]" at bounding box center [776, 359] width 581 height 17
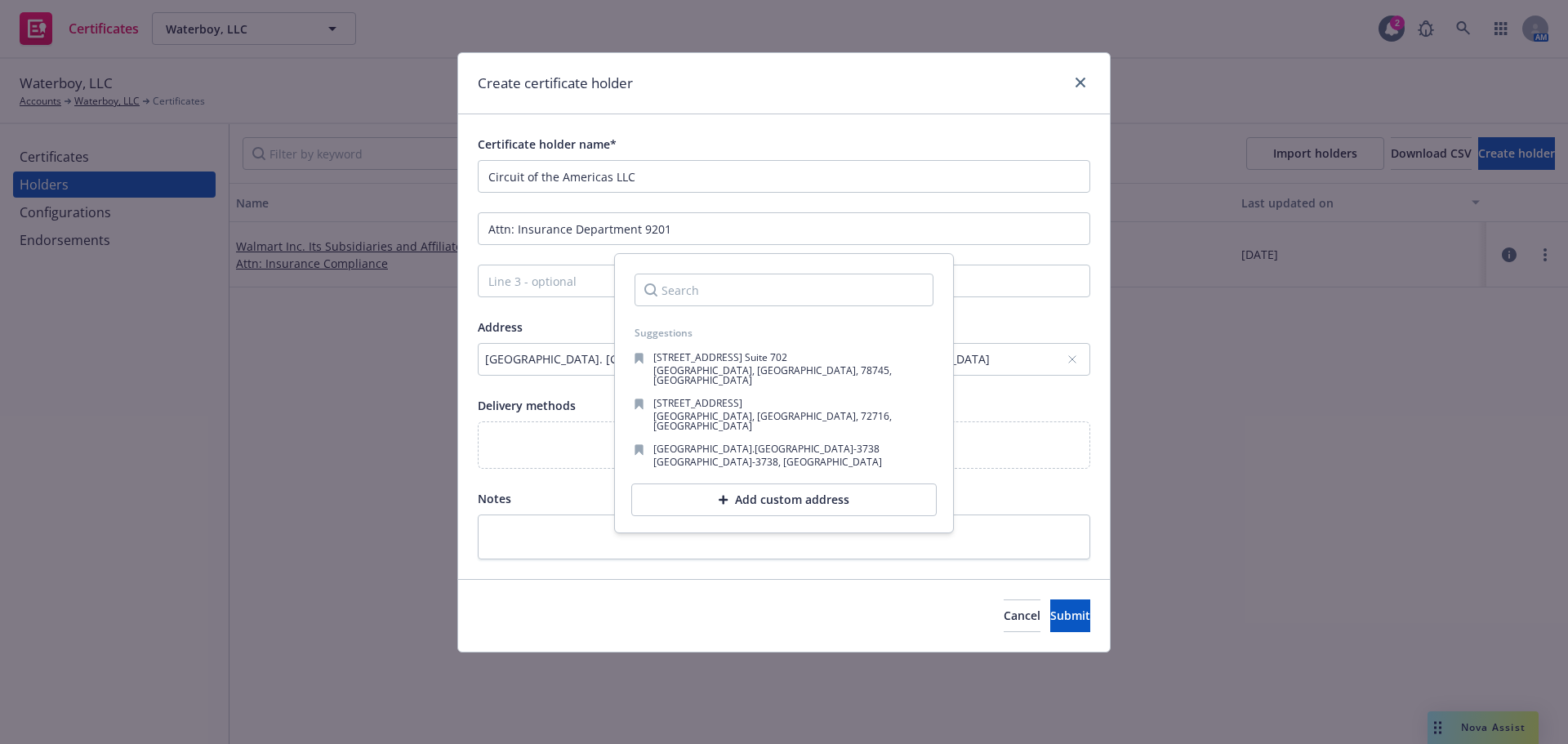
click at [986, 361] on div "[GEOGRAPHIC_DATA]. [GEOGRAPHIC_DATA]-[GEOGRAPHIC_DATA]-3738, [GEOGRAPHIC_DATA]" at bounding box center [776, 359] width 581 height 17
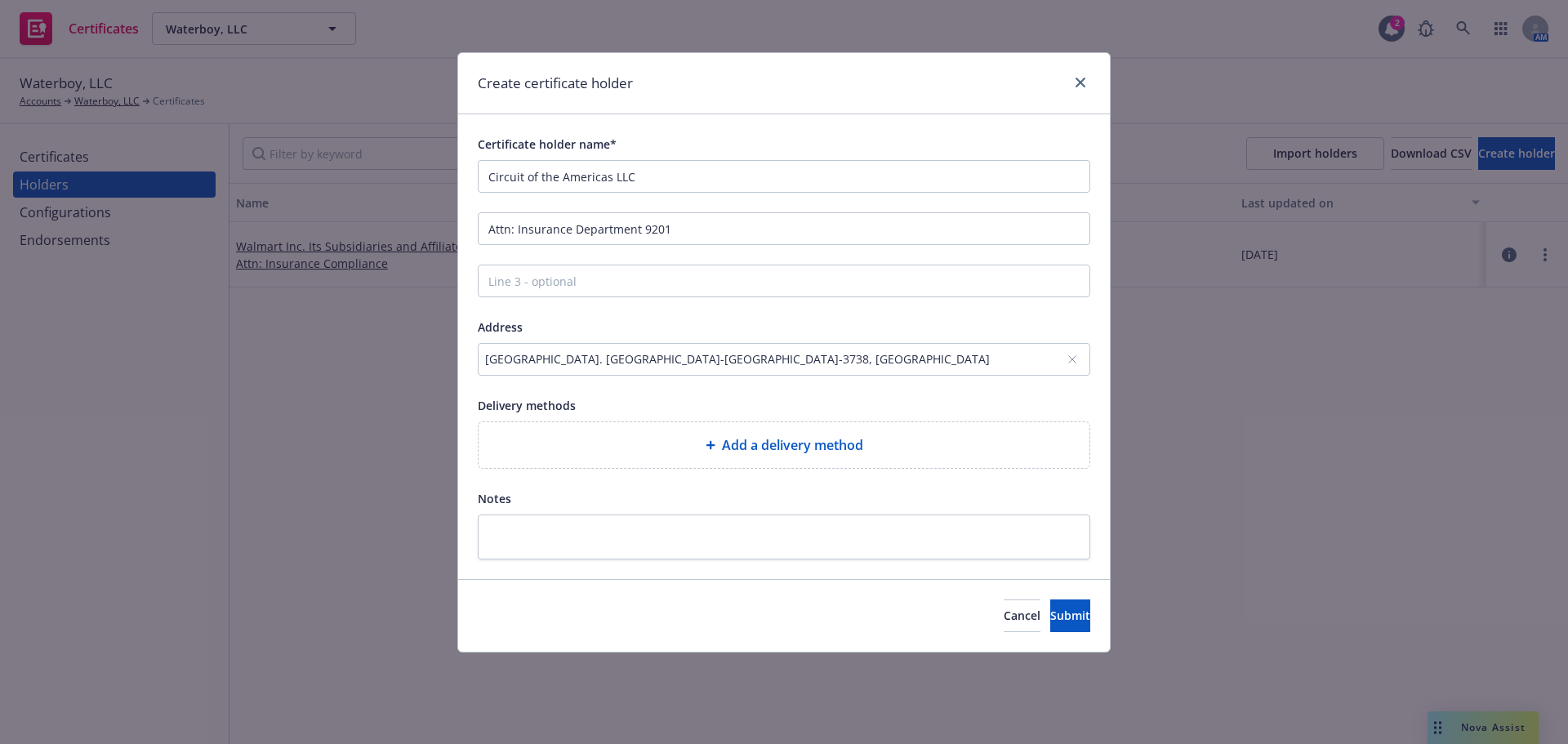
click at [1078, 358] on div "[GEOGRAPHIC_DATA]. [GEOGRAPHIC_DATA]-[GEOGRAPHIC_DATA]-3738, [GEOGRAPHIC_DATA]" at bounding box center [784, 360] width 613 height 32
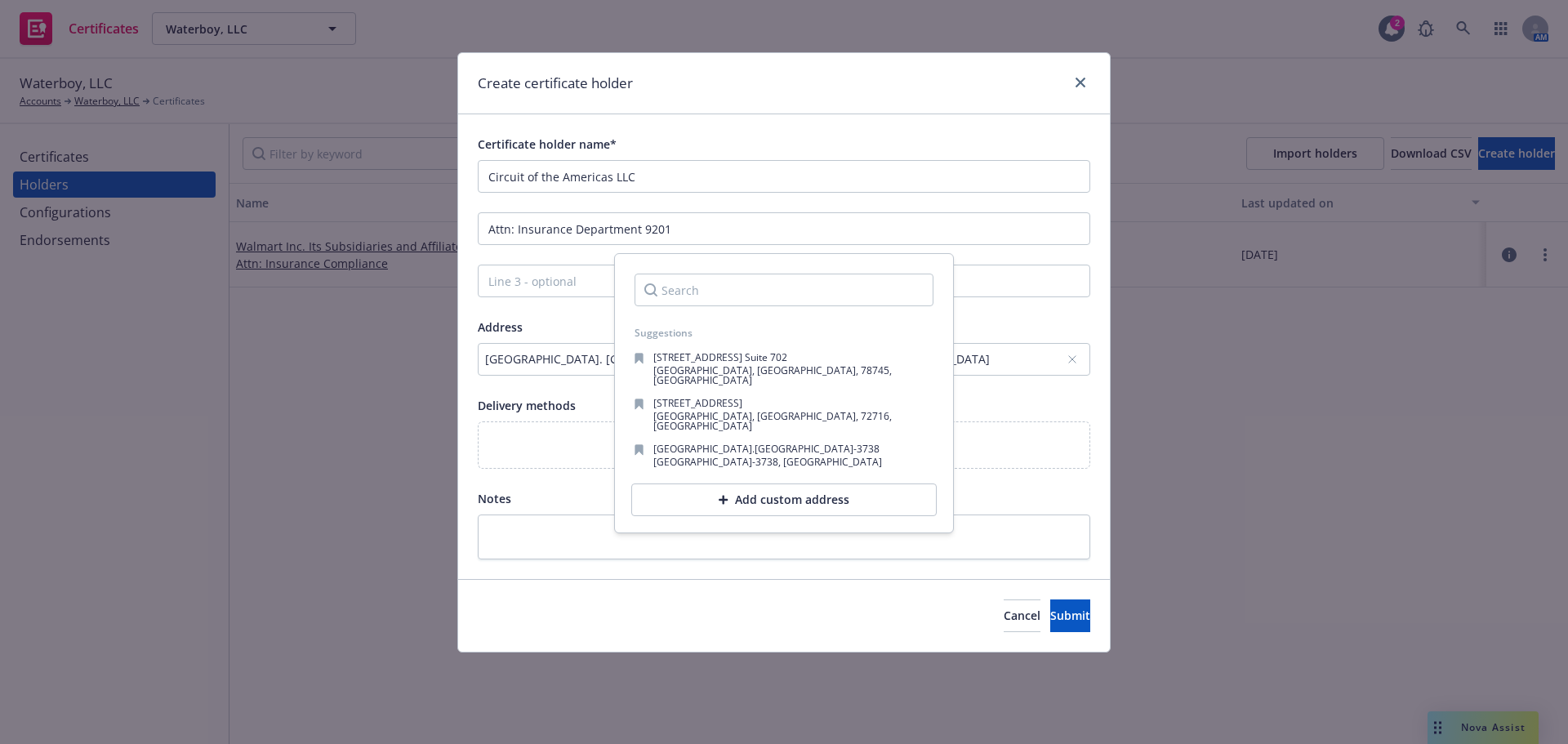
click at [495, 375] on div "[GEOGRAPHIC_DATA]. [GEOGRAPHIC_DATA]-[GEOGRAPHIC_DATA]-3738, [GEOGRAPHIC_DATA]" at bounding box center [784, 360] width 613 height 32
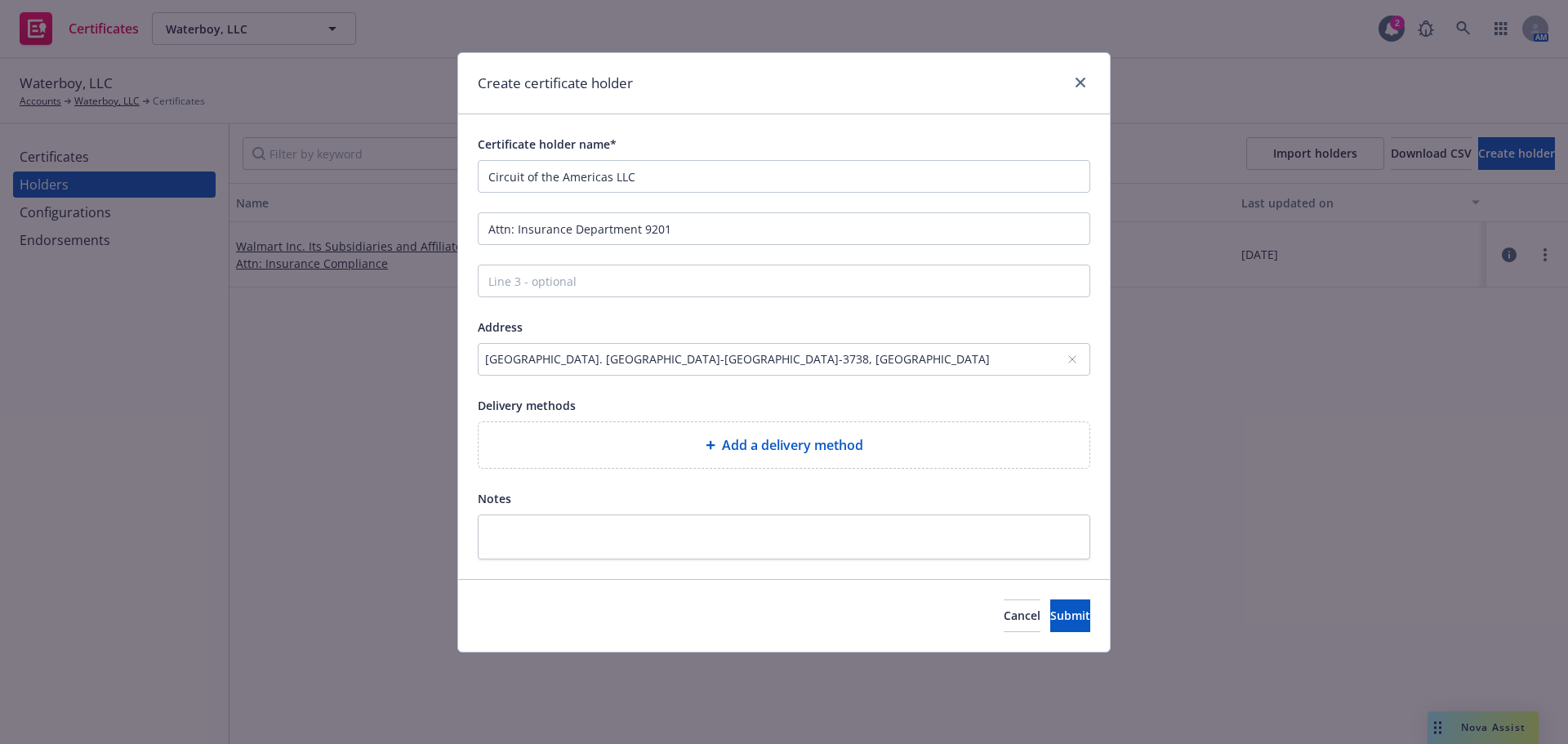
drag, startPoint x: 496, startPoint y: 354, endPoint x: 587, endPoint y: 356, distance: 91.0
click at [587, 356] on div "[GEOGRAPHIC_DATA]. [GEOGRAPHIC_DATA]-[GEOGRAPHIC_DATA]-3738, [GEOGRAPHIC_DATA]" at bounding box center [776, 359] width 581 height 17
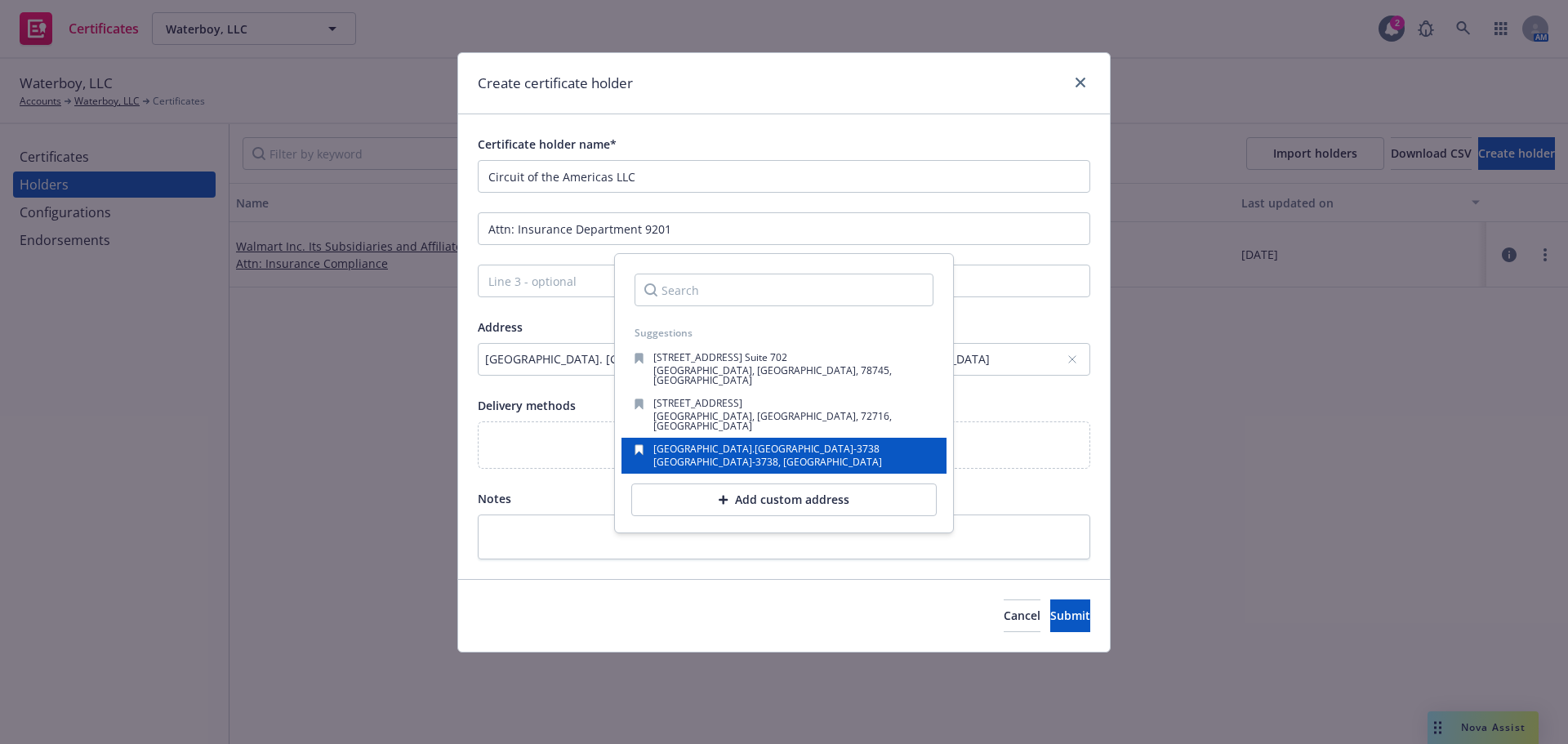
click at [736, 442] on span "[GEOGRAPHIC_DATA]." at bounding box center [704, 449] width 101 height 14
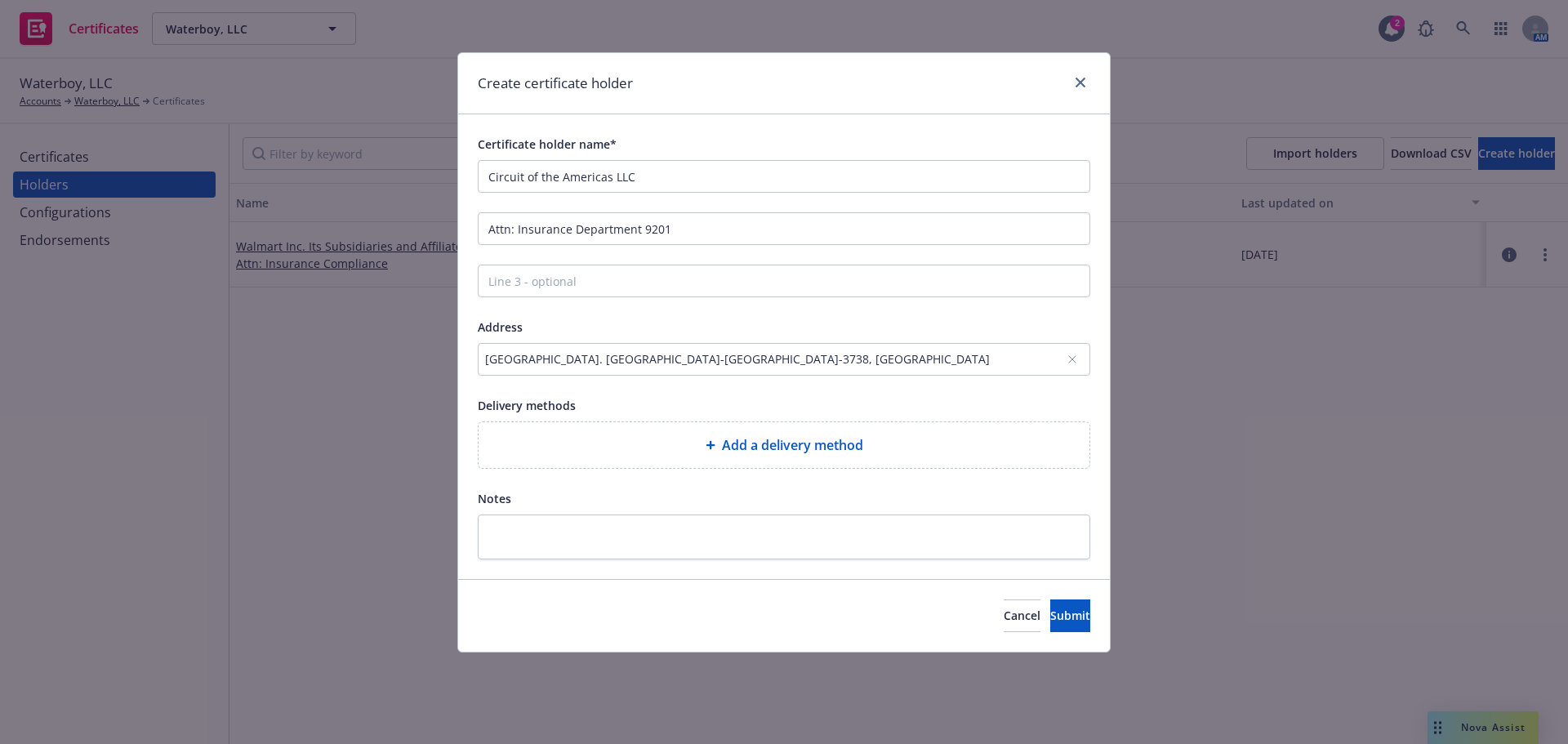
click at [615, 353] on div "[GEOGRAPHIC_DATA]. [GEOGRAPHIC_DATA]-[GEOGRAPHIC_DATA]-3738, [GEOGRAPHIC_DATA]" at bounding box center [776, 359] width 581 height 17
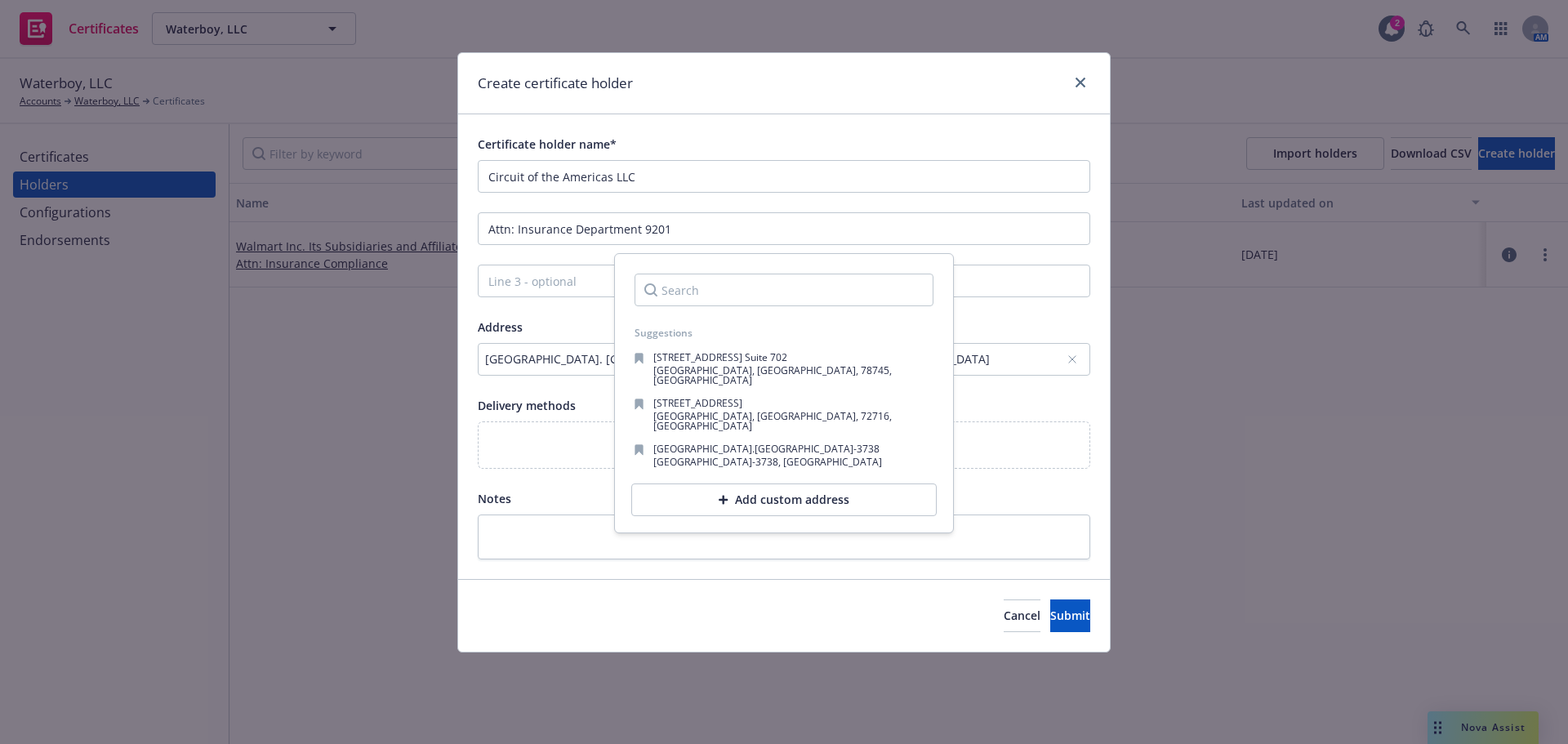
click at [524, 344] on div "[GEOGRAPHIC_DATA]. [GEOGRAPHIC_DATA]-[GEOGRAPHIC_DATA]-3738, [GEOGRAPHIC_DATA]" at bounding box center [784, 360] width 613 height 32
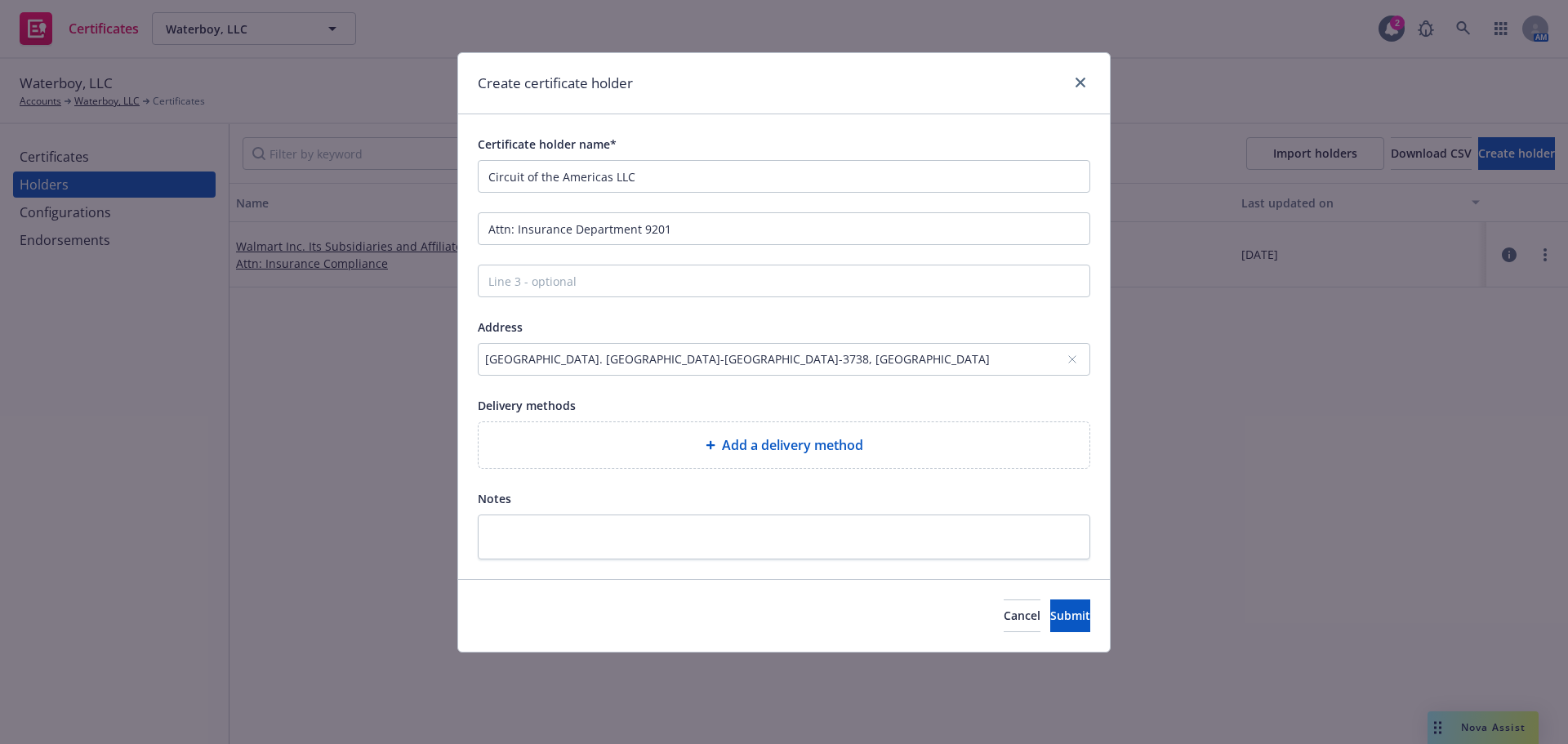
click at [524, 344] on div "[GEOGRAPHIC_DATA]. [GEOGRAPHIC_DATA]-[GEOGRAPHIC_DATA]-3738, [GEOGRAPHIC_DATA]" at bounding box center [784, 360] width 613 height 32
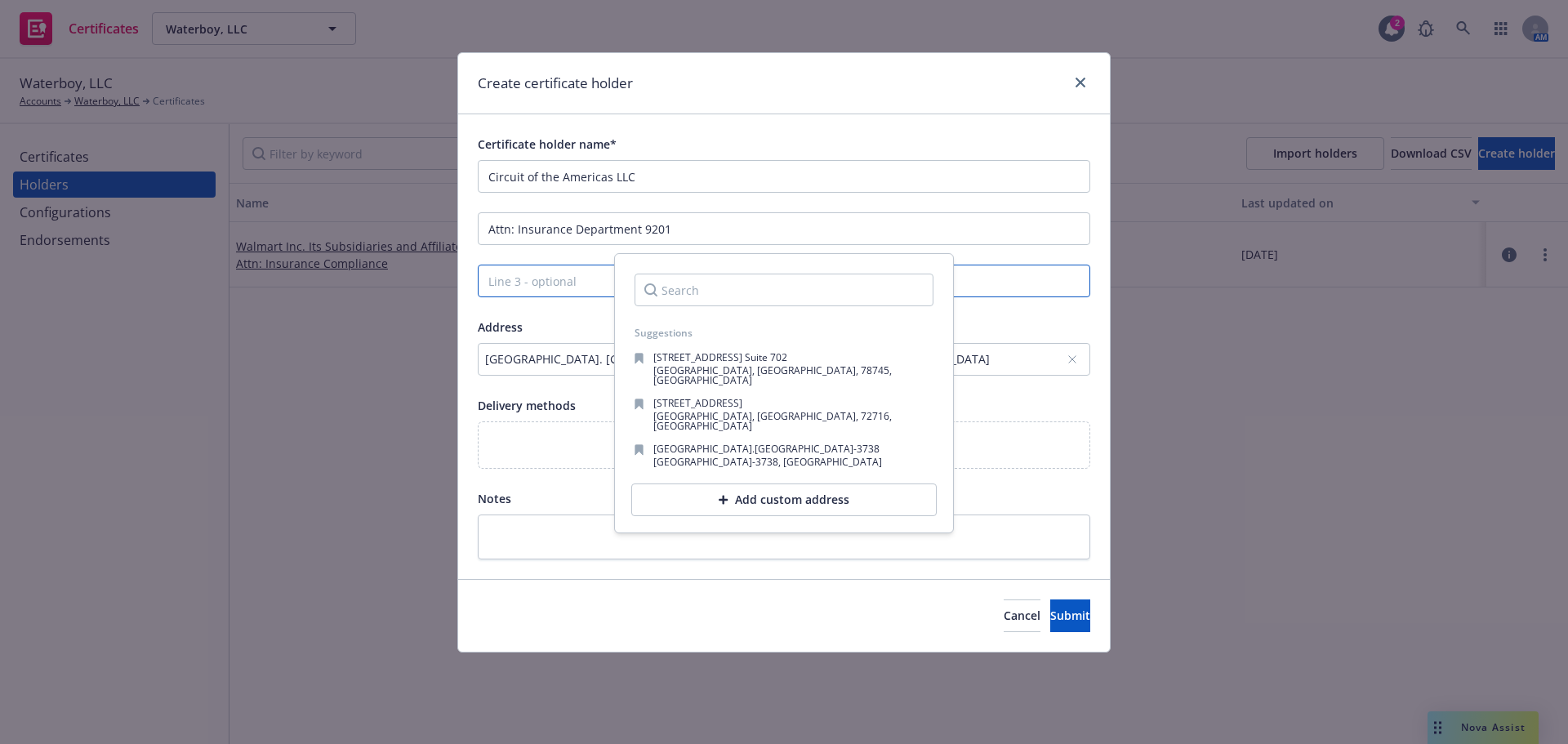
click at [566, 284] on input "Line 3 - optional" at bounding box center [784, 281] width 613 height 32
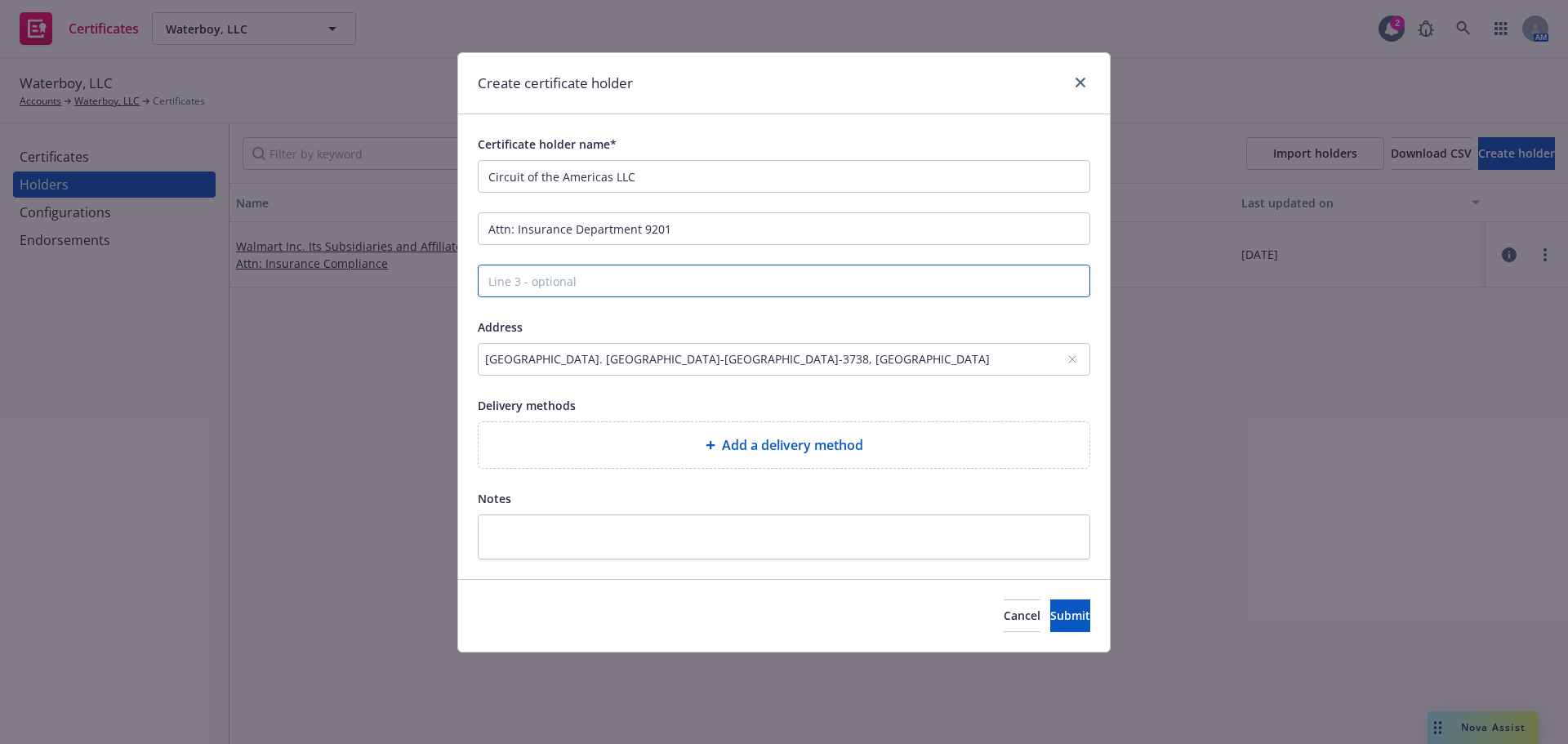
paste input "[GEOGRAPHIC_DATA]"
type input "[GEOGRAPHIC_DATA]"
click at [1078, 363] on div "[GEOGRAPHIC_DATA]. [GEOGRAPHIC_DATA]-[GEOGRAPHIC_DATA]-3738, [GEOGRAPHIC_DATA]" at bounding box center [784, 360] width 613 height 32
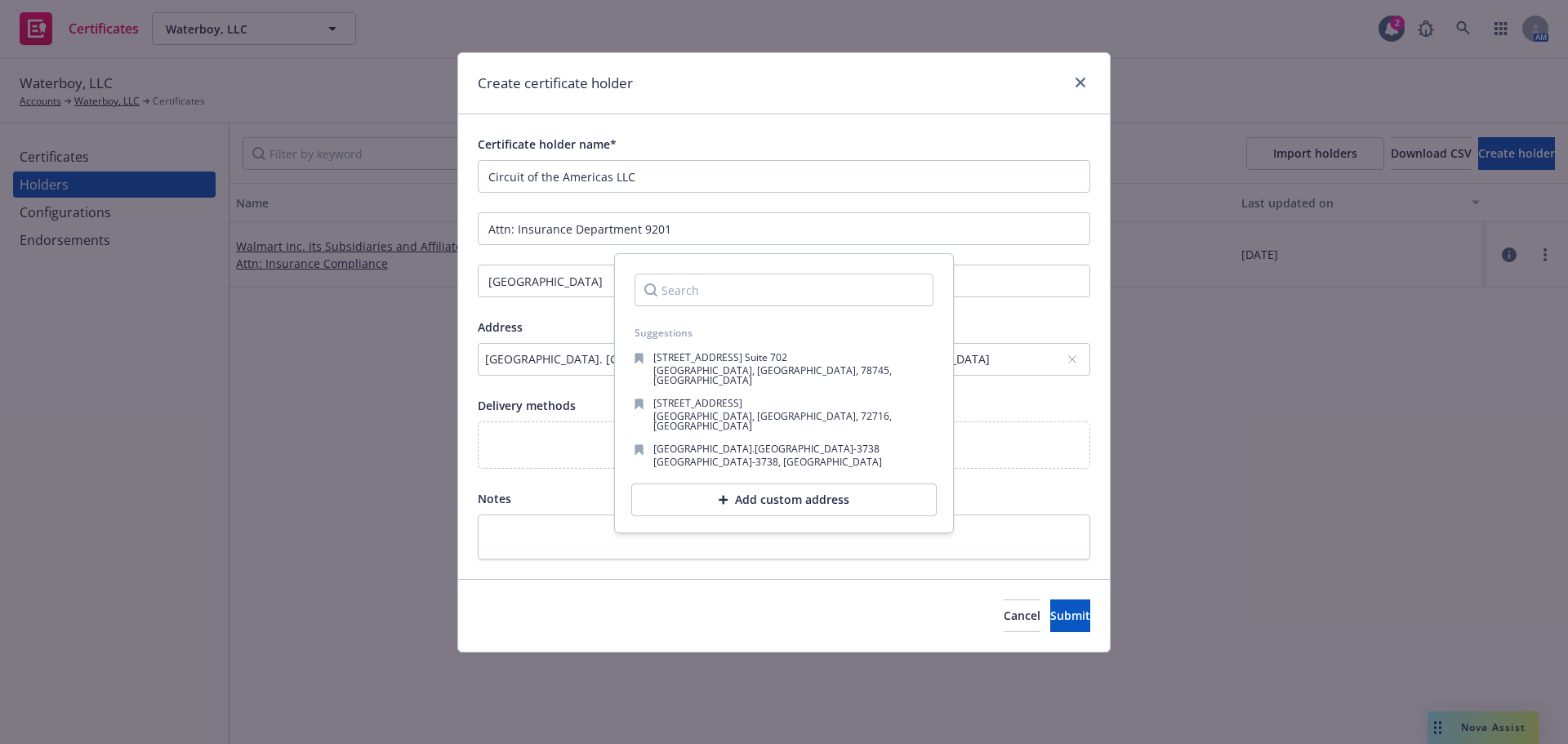
click at [822, 484] on div "Add custom address" at bounding box center [784, 500] width 305 height 32
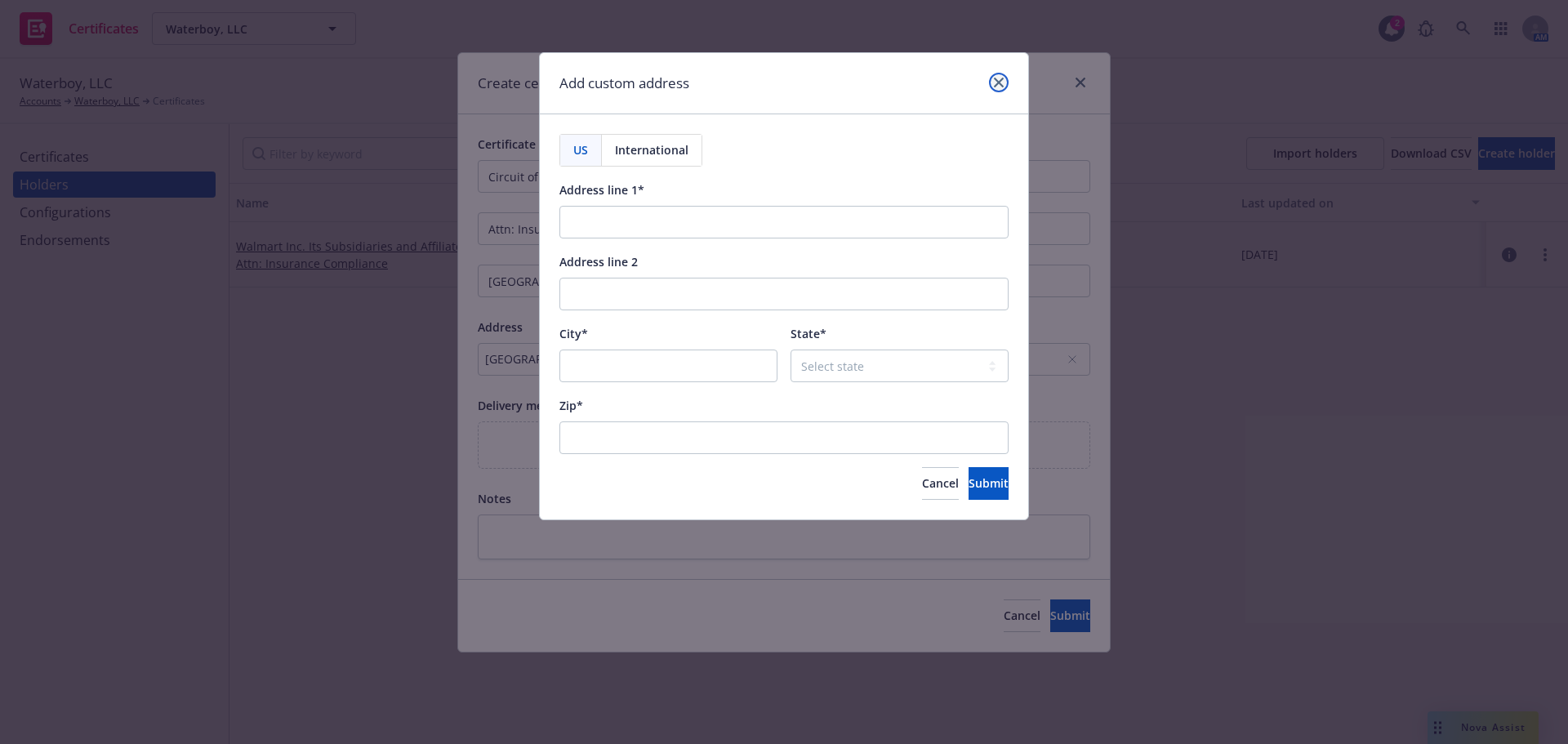
click at [1002, 75] on link "close" at bounding box center [999, 82] width 20 height 20
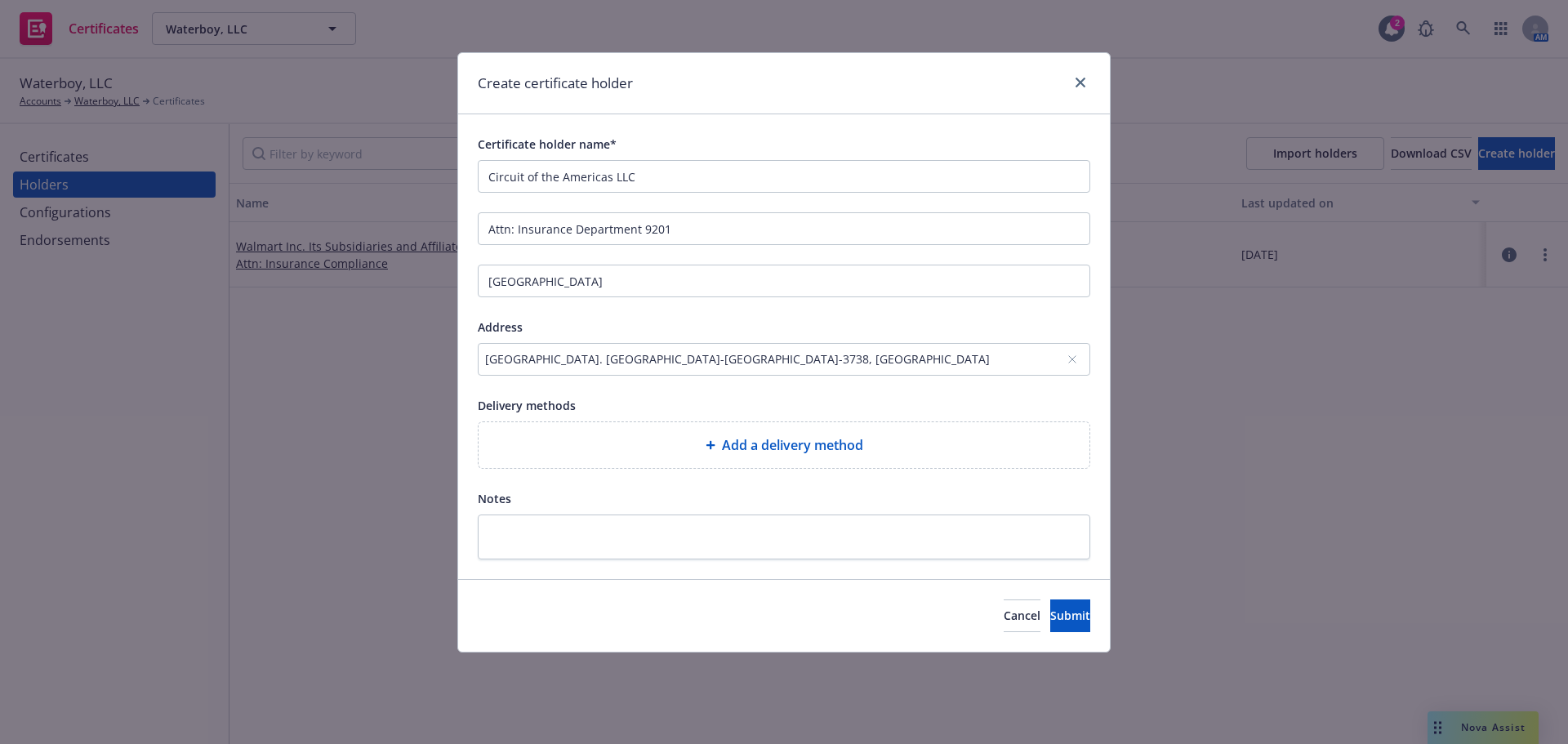
click at [1074, 361] on icon at bounding box center [1073, 360] width 10 height 10
click at [756, 370] on div "No address selected" at bounding box center [784, 360] width 613 height 32
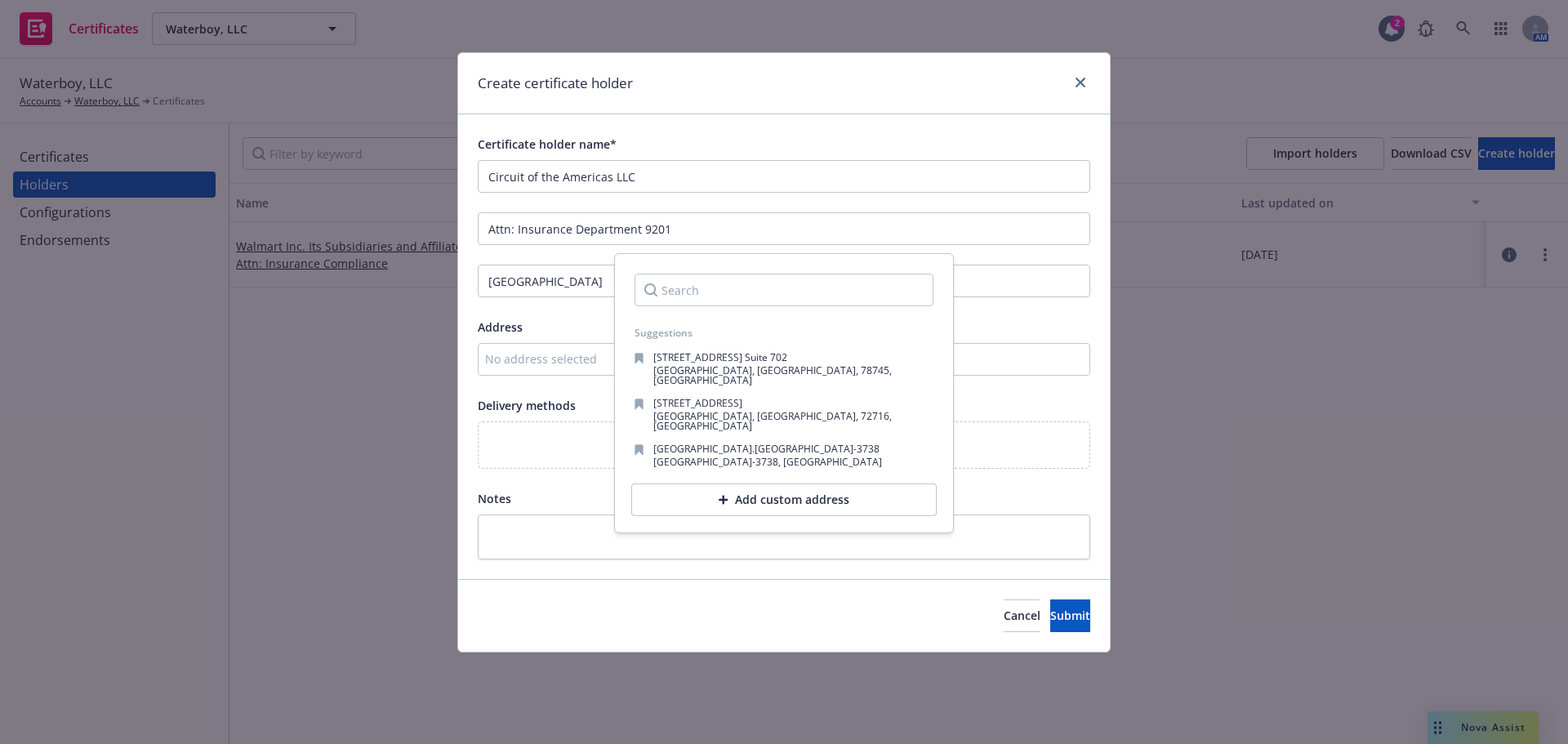
click at [542, 356] on div "No address selected" at bounding box center [776, 359] width 581 height 17
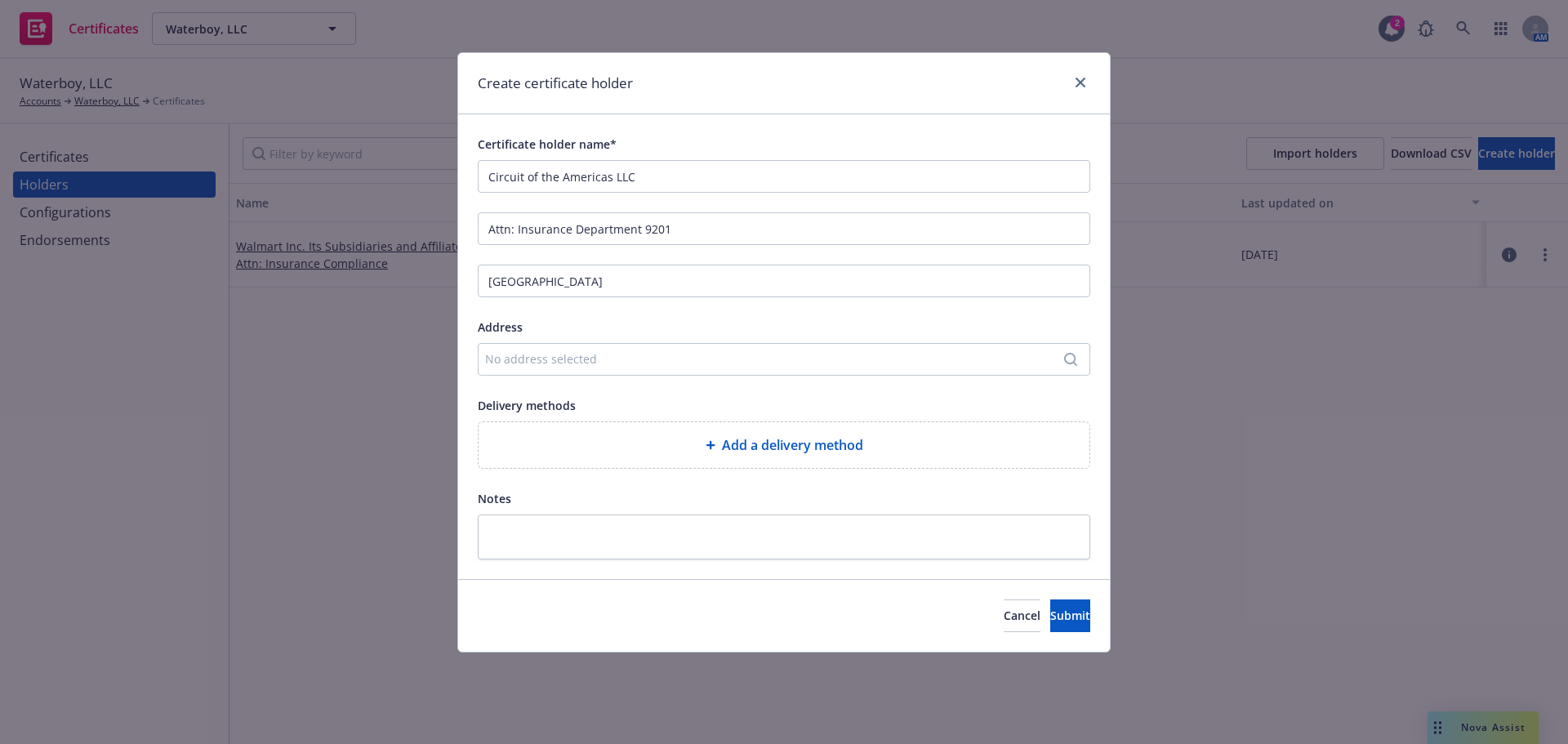
click at [655, 370] on div "No address selected" at bounding box center [784, 360] width 613 height 32
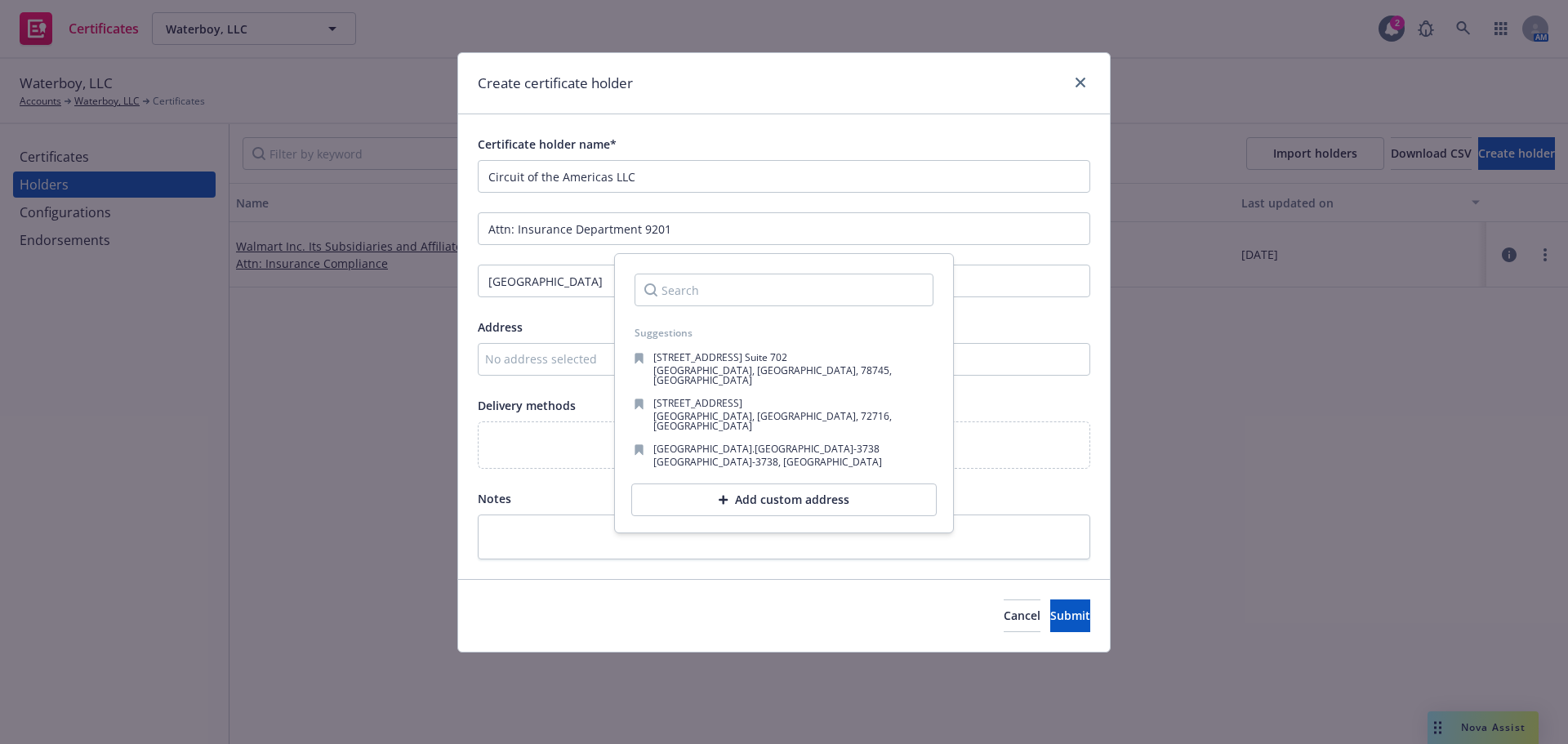
click at [746, 289] on input "Search" at bounding box center [784, 290] width 299 height 32
click at [805, 486] on div "Add custom address" at bounding box center [784, 500] width 305 height 32
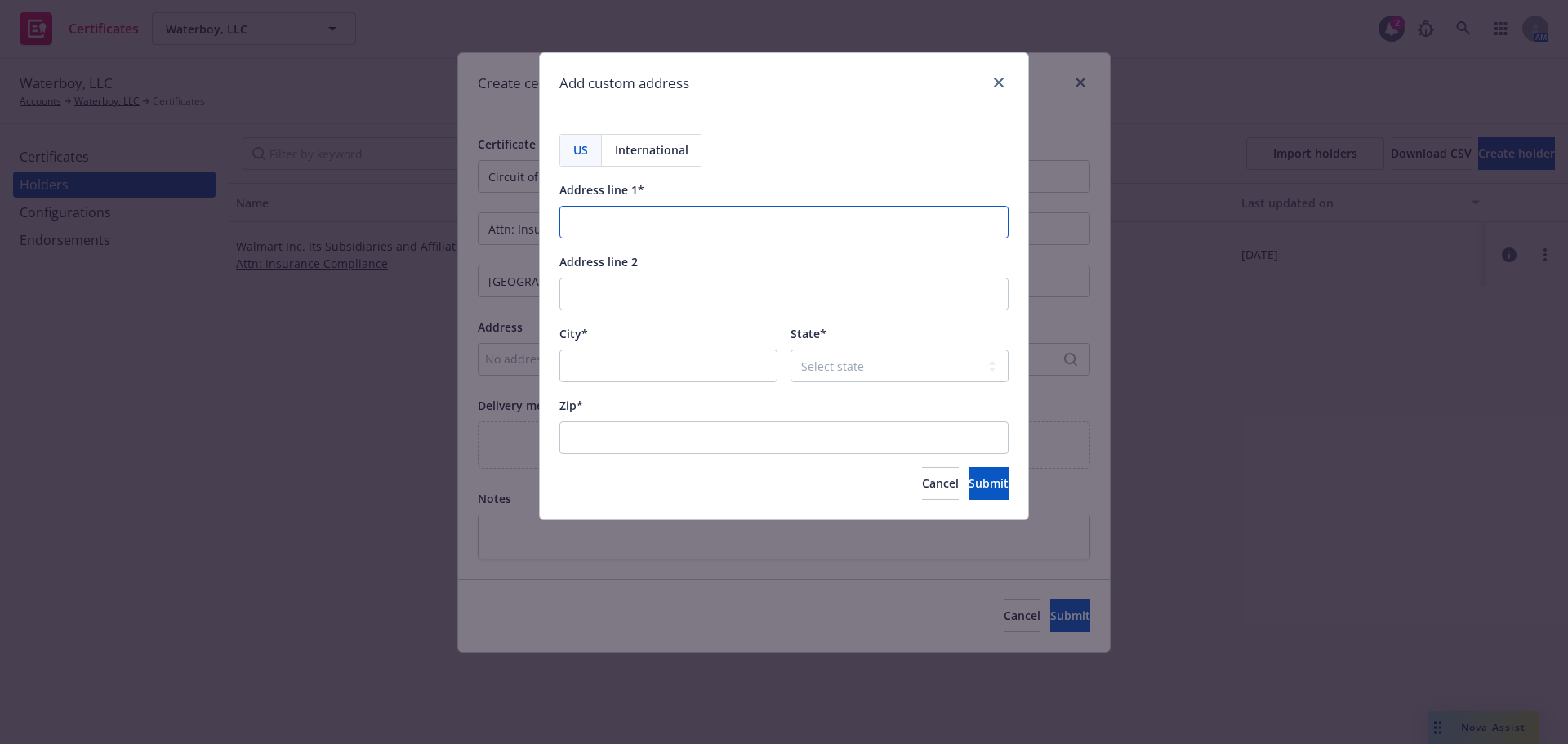
click at [703, 236] on input "Address line 1*" at bounding box center [784, 222] width 450 height 32
click at [657, 219] on input "Address line 1*" at bounding box center [784, 222] width 450 height 32
paste input "[GEOGRAPHIC_DATA]. [GEOGRAPHIC_DATA]-3738"
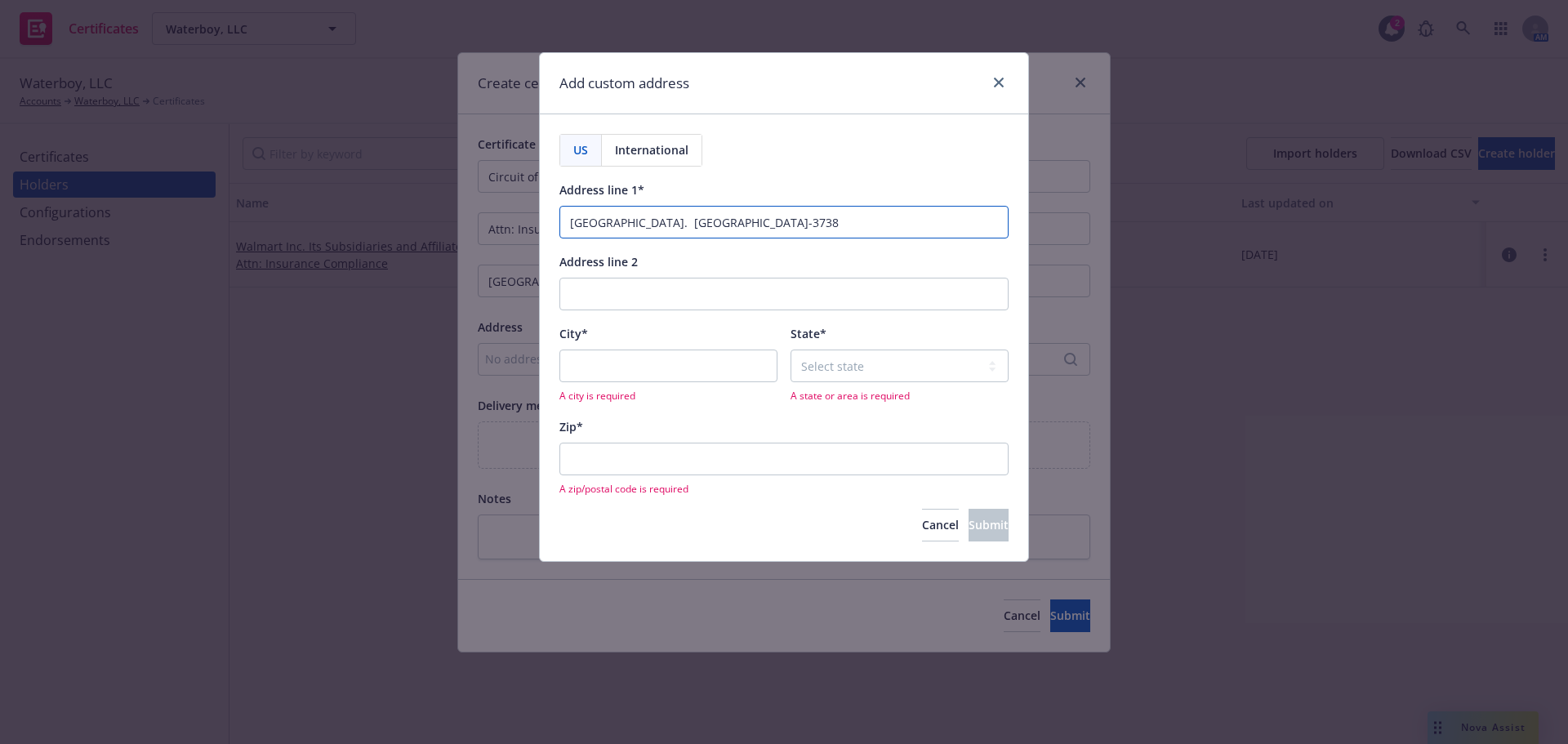
drag, startPoint x: 870, startPoint y: 225, endPoint x: 728, endPoint y: 222, distance: 142.0
click at [728, 222] on input "[GEOGRAPHIC_DATA]. [GEOGRAPHIC_DATA]-3738" at bounding box center [784, 222] width 450 height 32
type input "[GEOGRAPHIC_DATA]."
click at [667, 353] on input "City*" at bounding box center [668, 366] width 218 height 32
type input "Austin"
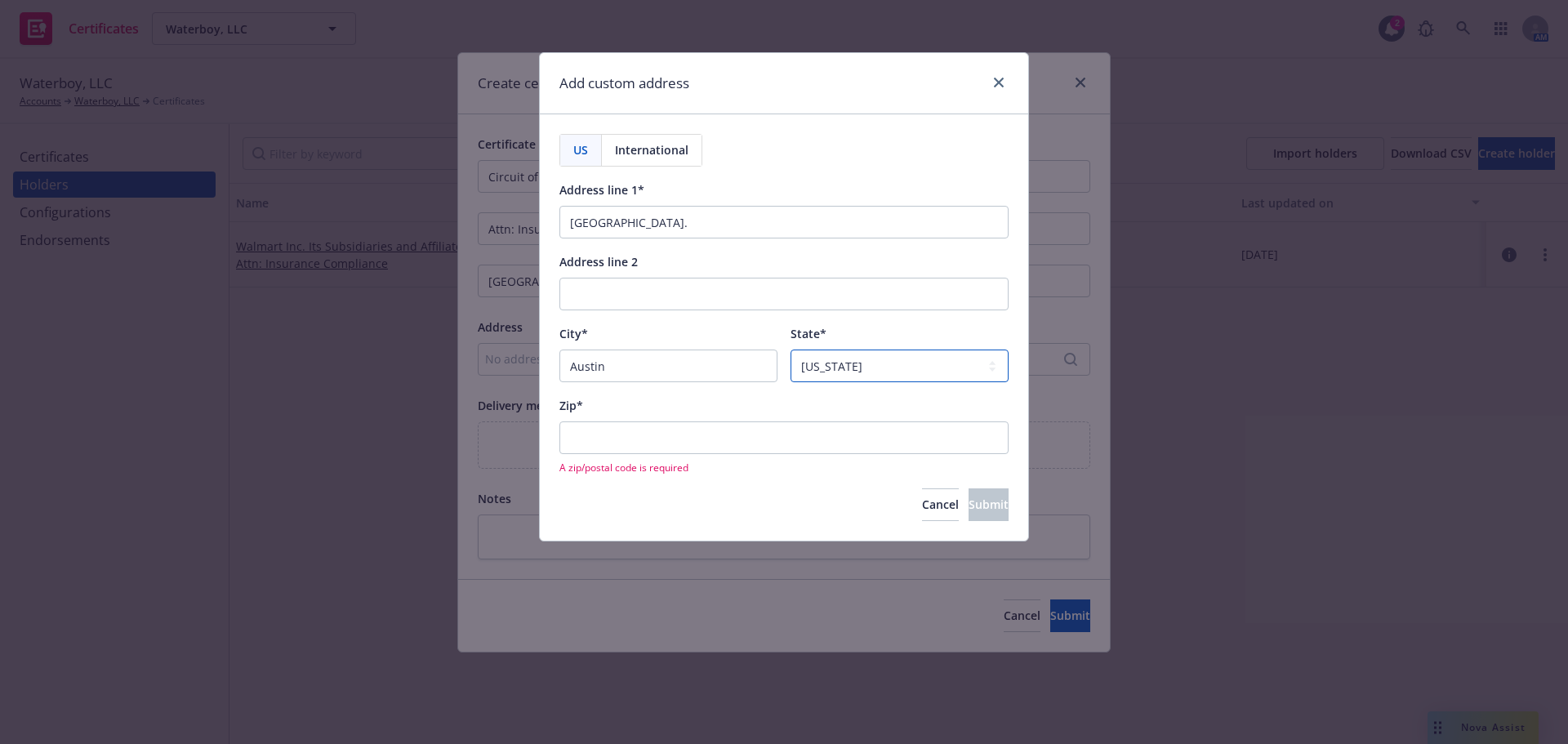
click at [852, 365] on select "Select state [US_STATE] [US_STATE] [US_STATE] [US_STATE] [US_STATE] [PERSON_NAM…" at bounding box center [899, 366] width 218 height 32
select select "[GEOGRAPHIC_DATA]"
click at [790, 349] on select "Select state [US_STATE] [US_STATE] [US_STATE] [US_STATE] [US_STATE] [PERSON_NAM…" at bounding box center [899, 366] width 218 height 32
drag, startPoint x: 600, startPoint y: 466, endPoint x: 603, endPoint y: 446, distance: 20.2
click at [600, 457] on div "A zip/postal code is required" at bounding box center [784, 448] width 450 height 53
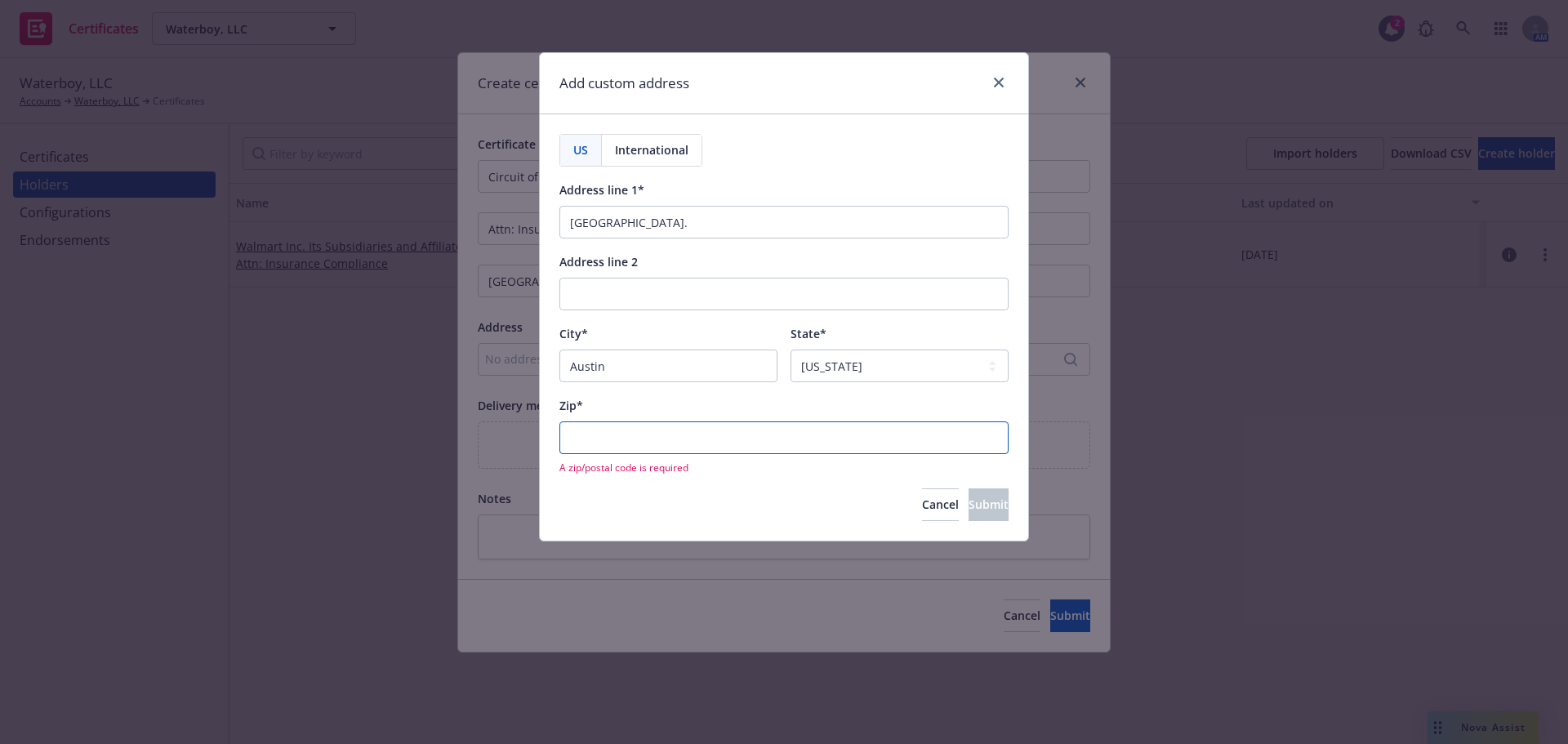
click at [603, 446] on input "Zip*" at bounding box center [784, 438] width 450 height 32
paste input "[GEOGRAPHIC_DATA]-3738"
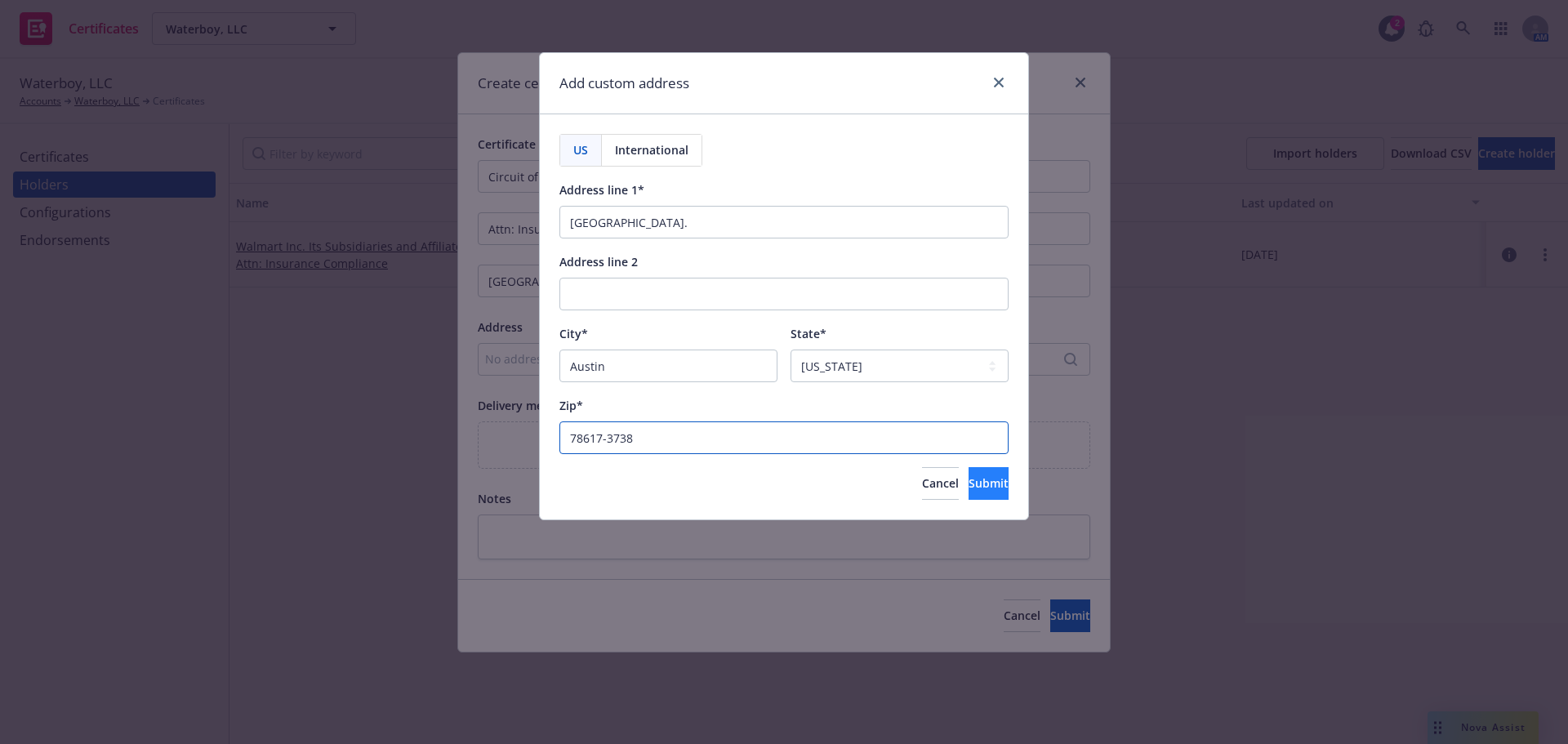
type input "78617-3738"
click at [969, 475] on span "Submit" at bounding box center [988, 483] width 40 height 15
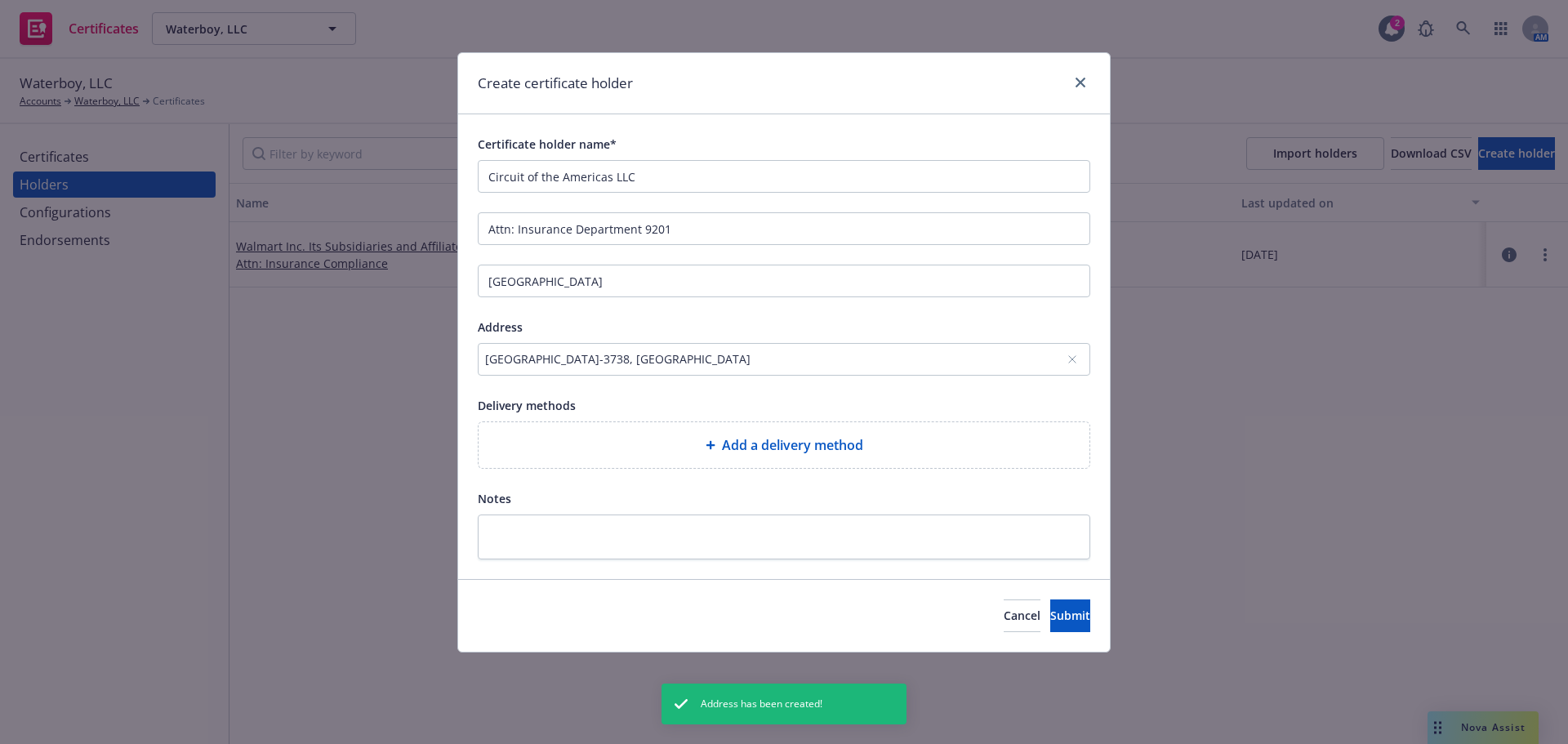
click at [1071, 635] on div "Cancel Submit" at bounding box center [784, 616] width 652 height 73
click at [1052, 617] on span "Submit" at bounding box center [1070, 616] width 40 height 15
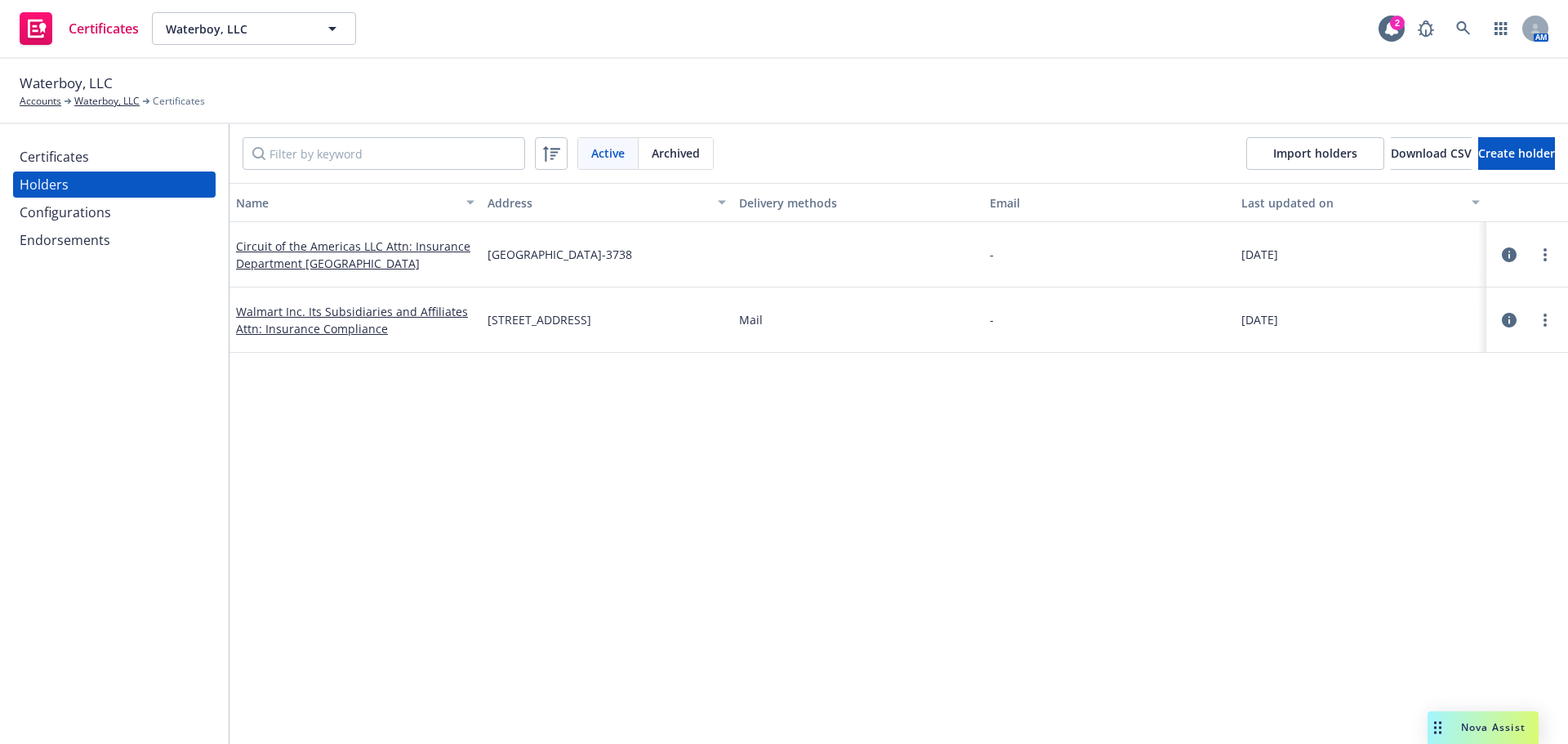
drag, startPoint x: 399, startPoint y: 245, endPoint x: 453, endPoint y: 254, distance: 54.7
click at [399, 245] on link "Circuit of the Americas LLC Attn: Insurance Department [GEOGRAPHIC_DATA]" at bounding box center [354, 255] width 235 height 32
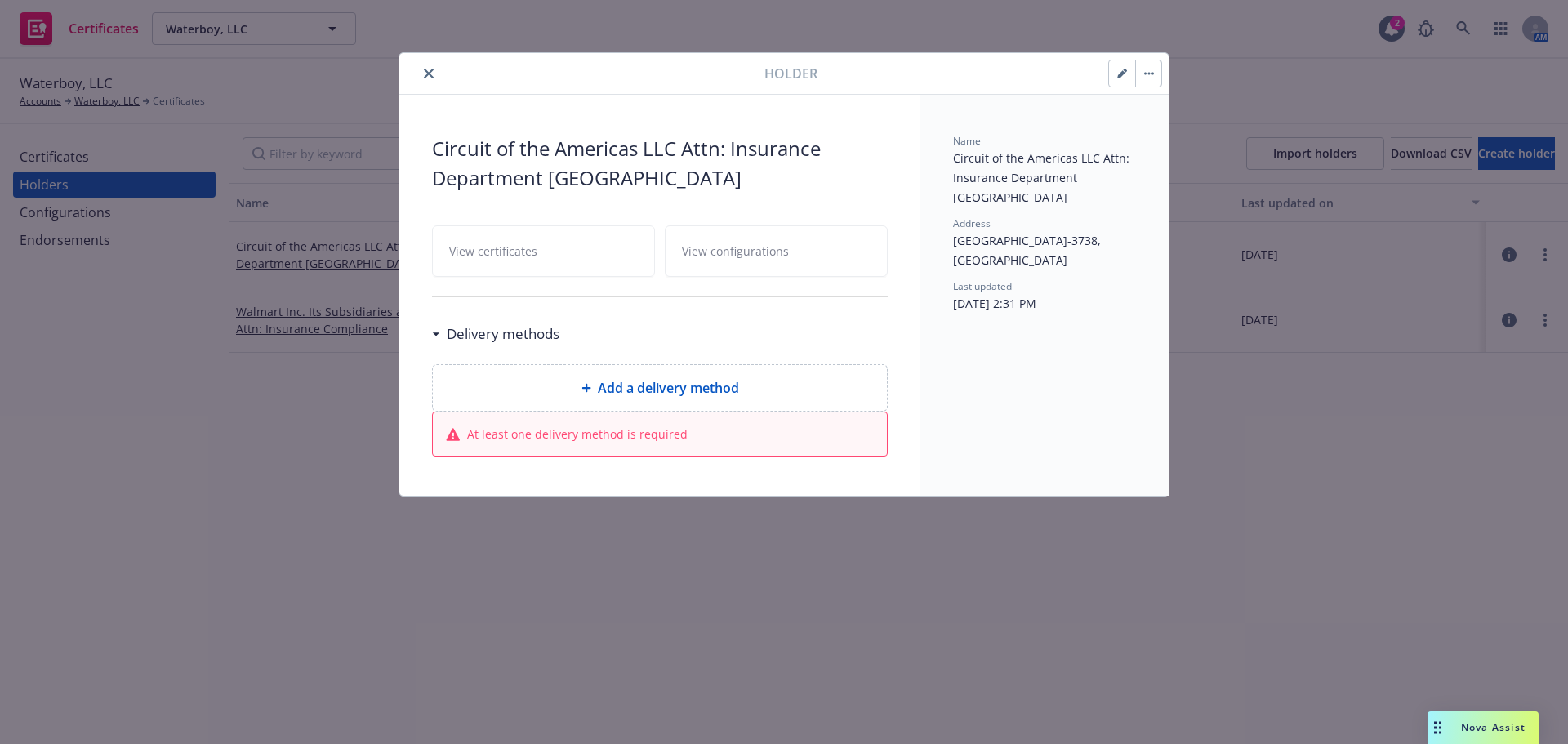
click at [428, 76] on icon "close" at bounding box center [429, 74] width 10 height 10
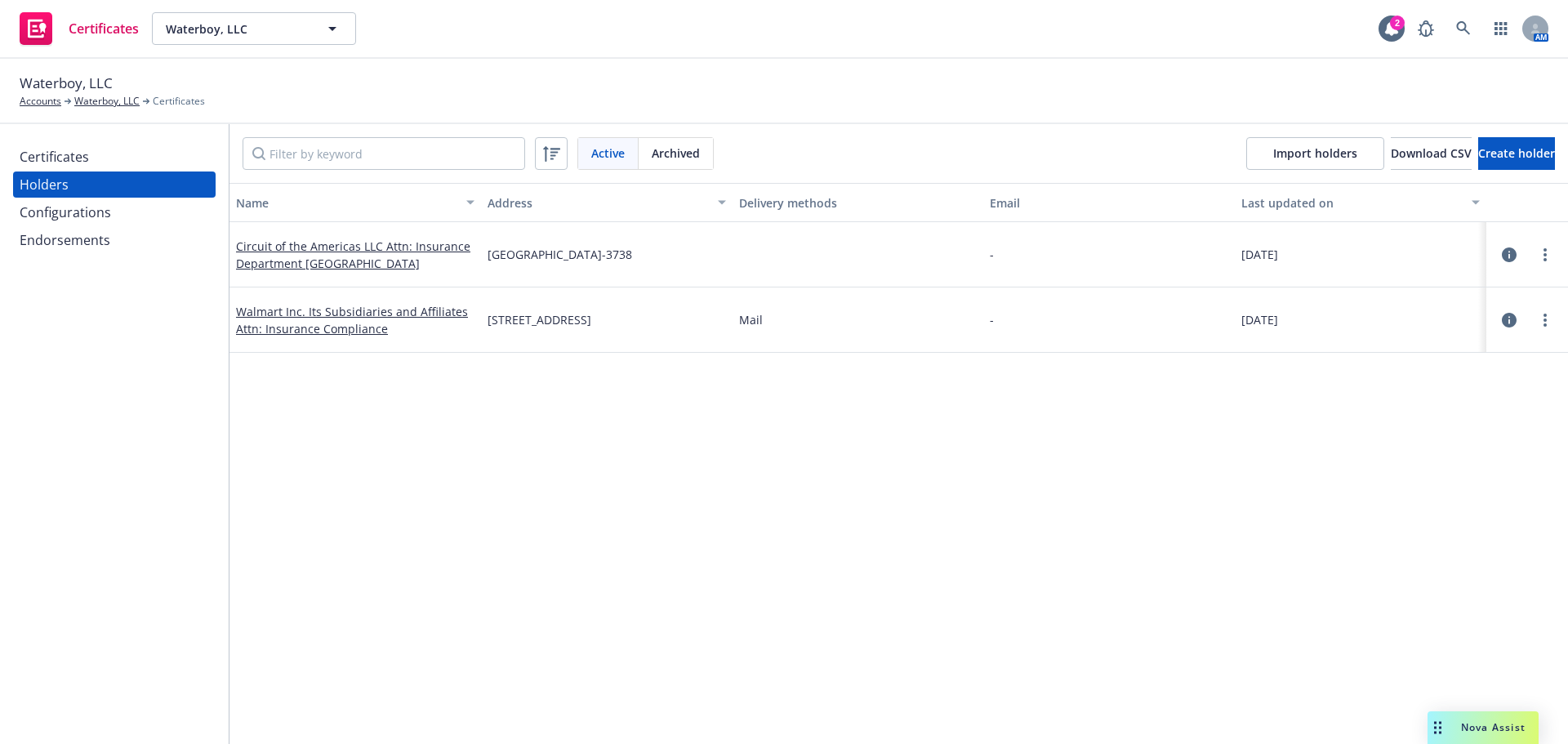
click at [96, 221] on div "Configurations" at bounding box center [65, 212] width 92 height 26
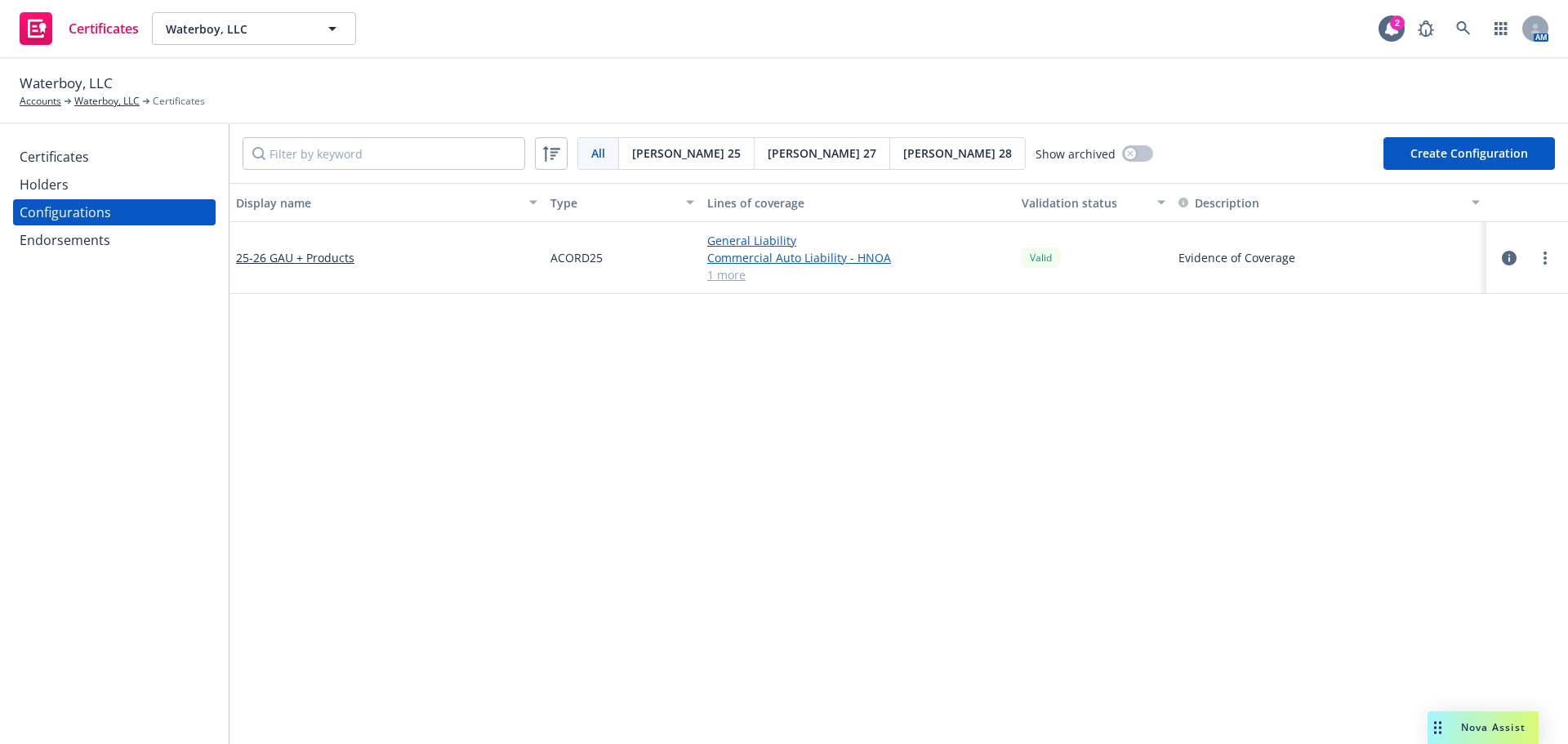
click at [127, 190] on div "Holders" at bounding box center [114, 185] width 190 height 26
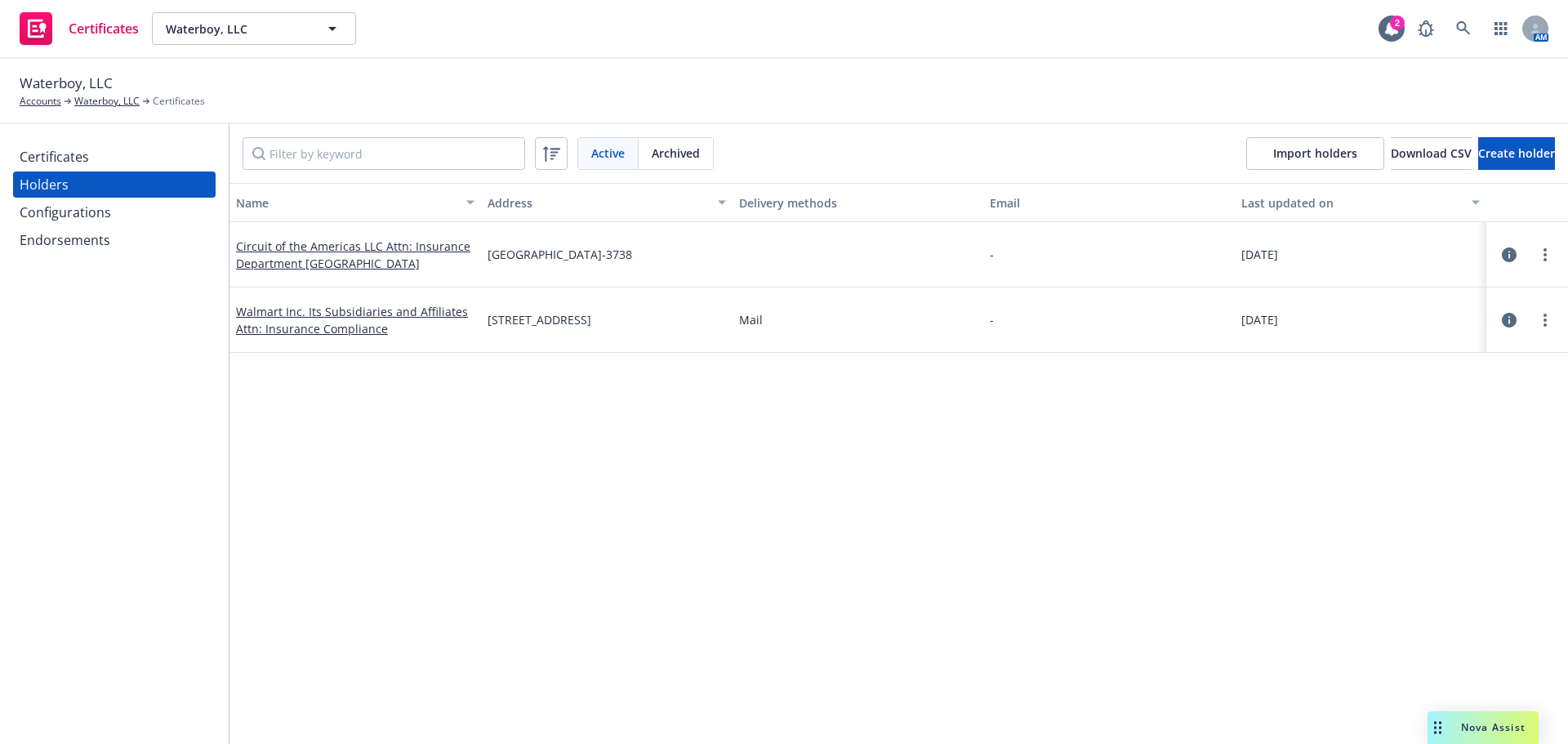
click at [137, 163] on div "Certificates" at bounding box center [114, 156] width 190 height 26
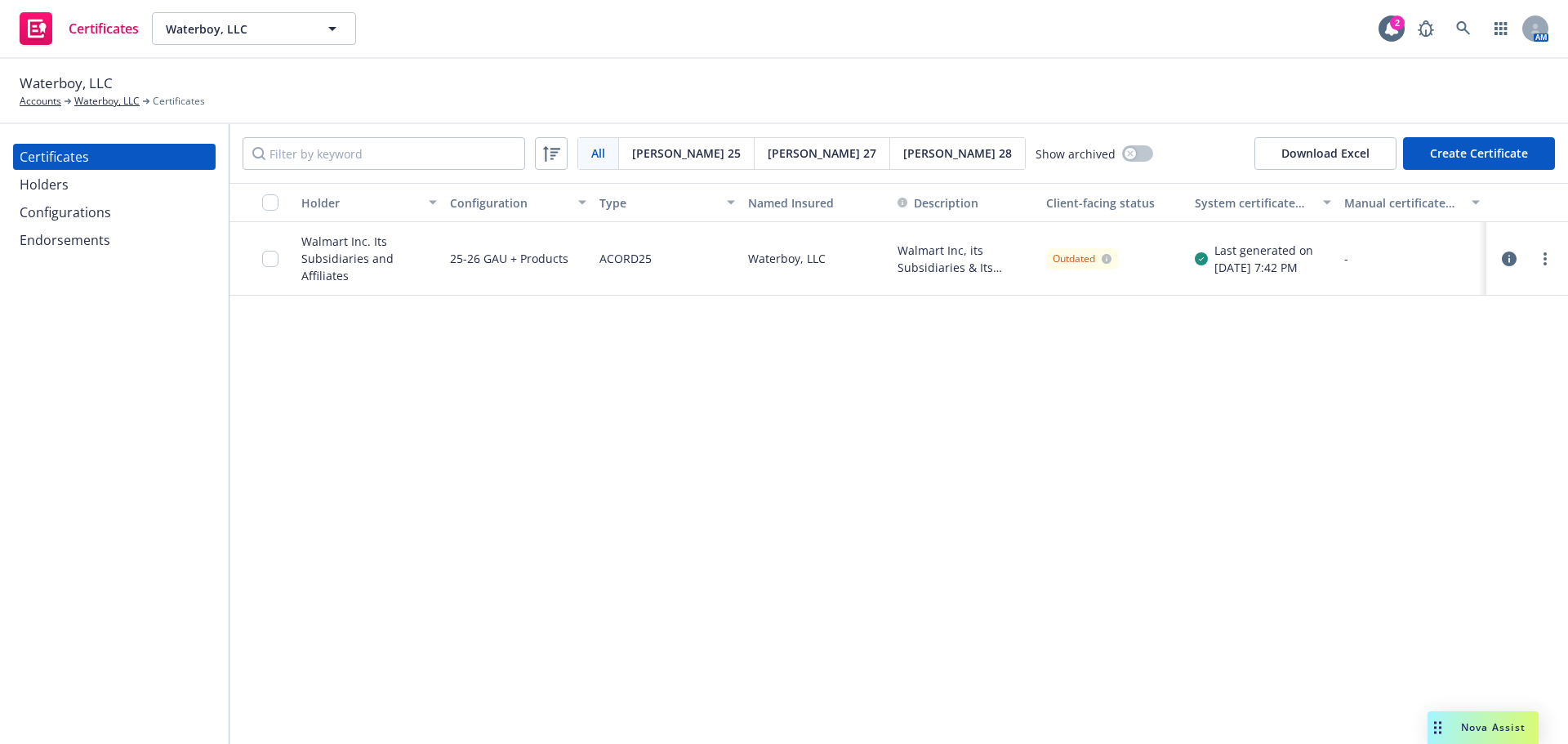
click at [127, 194] on div "Holders" at bounding box center [114, 185] width 190 height 26
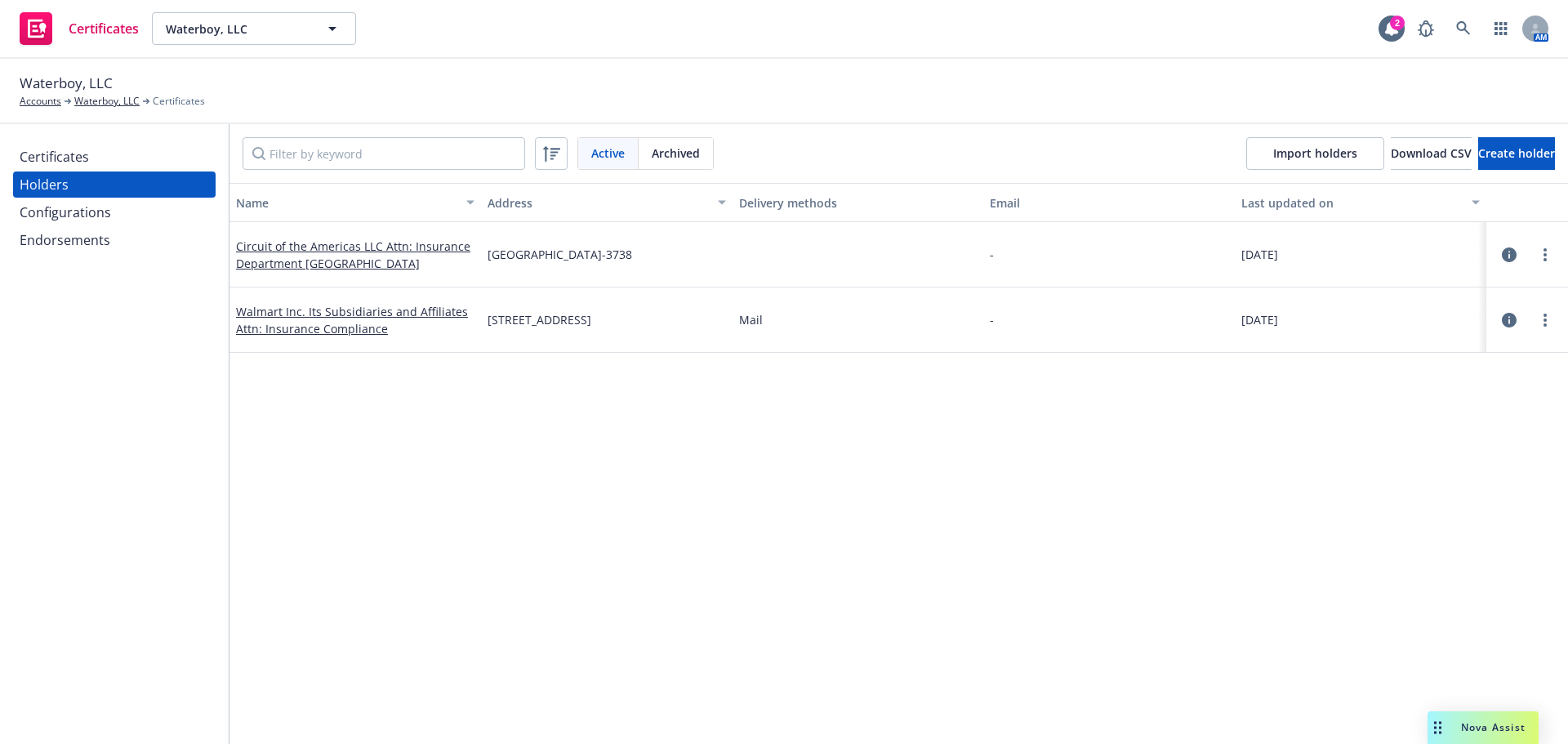
click at [22, 236] on div "Endorsements" at bounding box center [65, 240] width 91 height 26
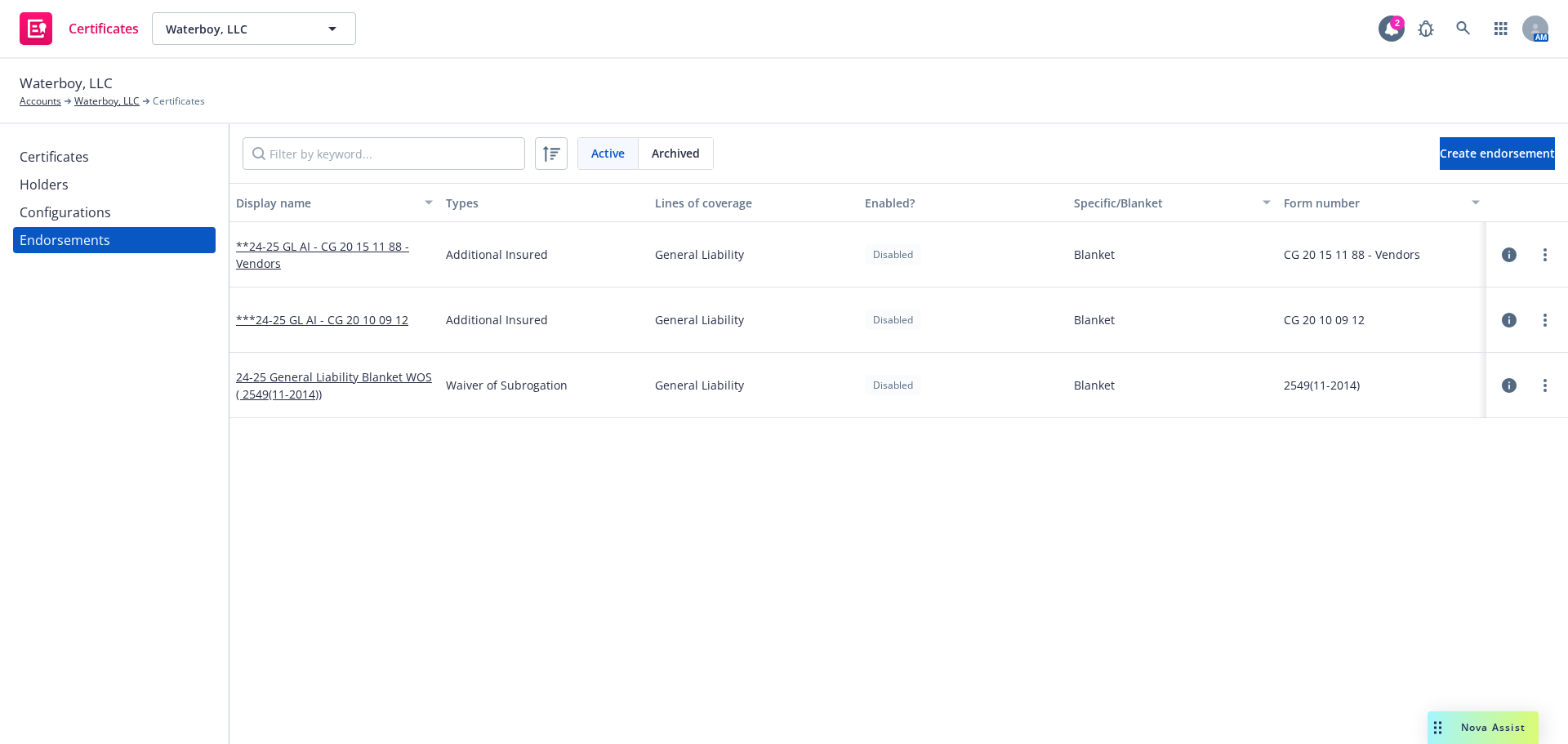
click at [67, 212] on div "Configurations" at bounding box center [65, 212] width 92 height 26
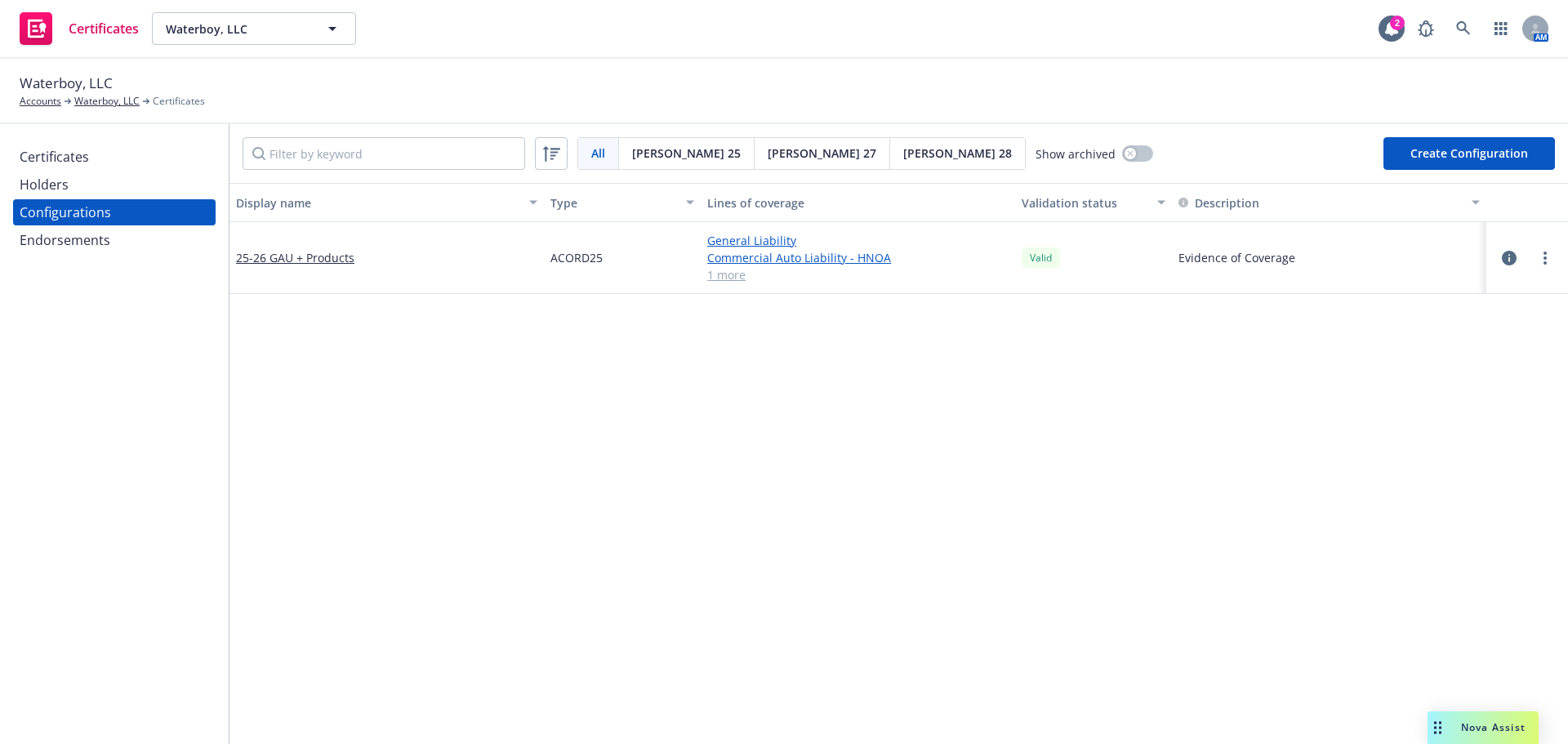
click at [67, 175] on div "Holders" at bounding box center [44, 185] width 49 height 26
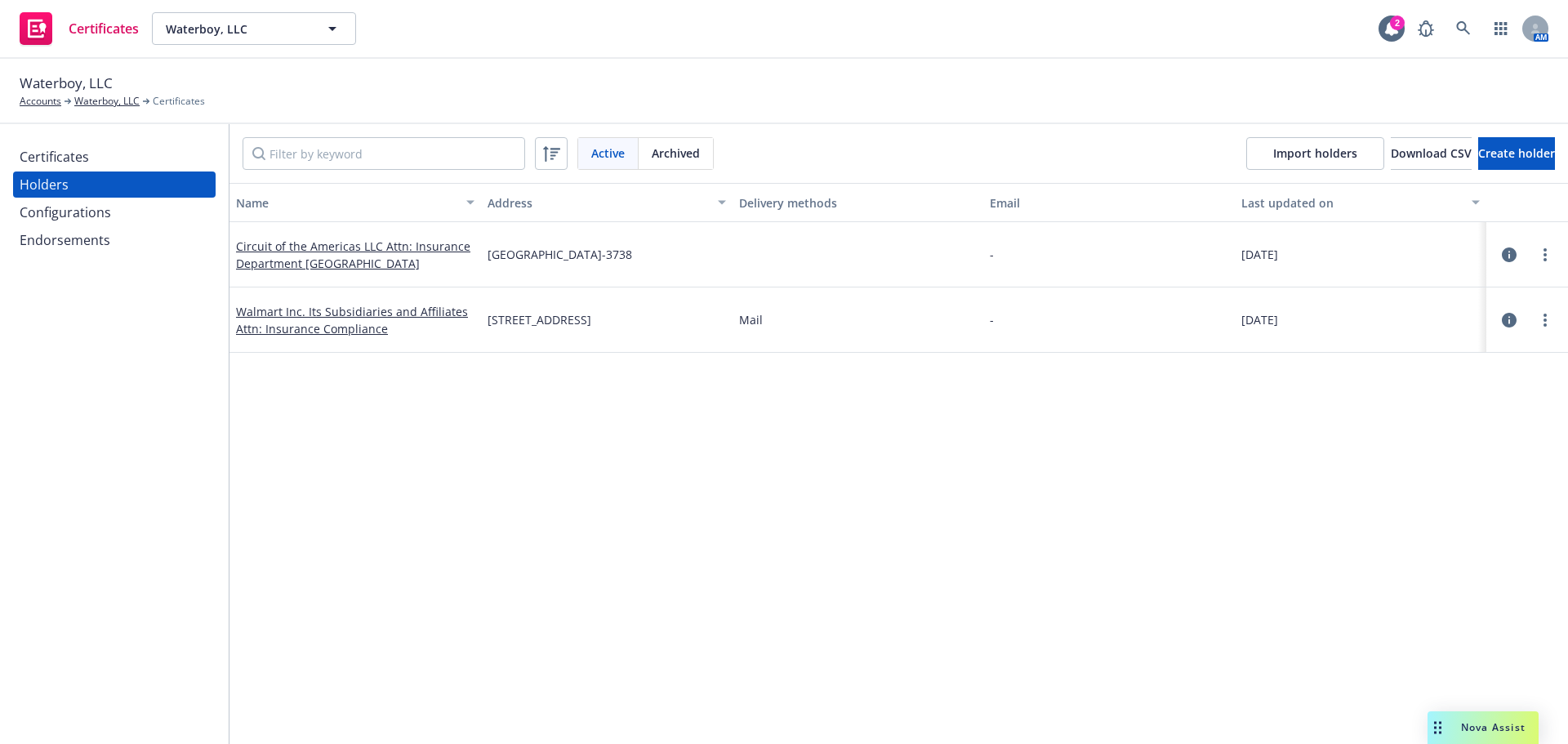
click at [162, 242] on div "Endorsements" at bounding box center [114, 240] width 190 height 26
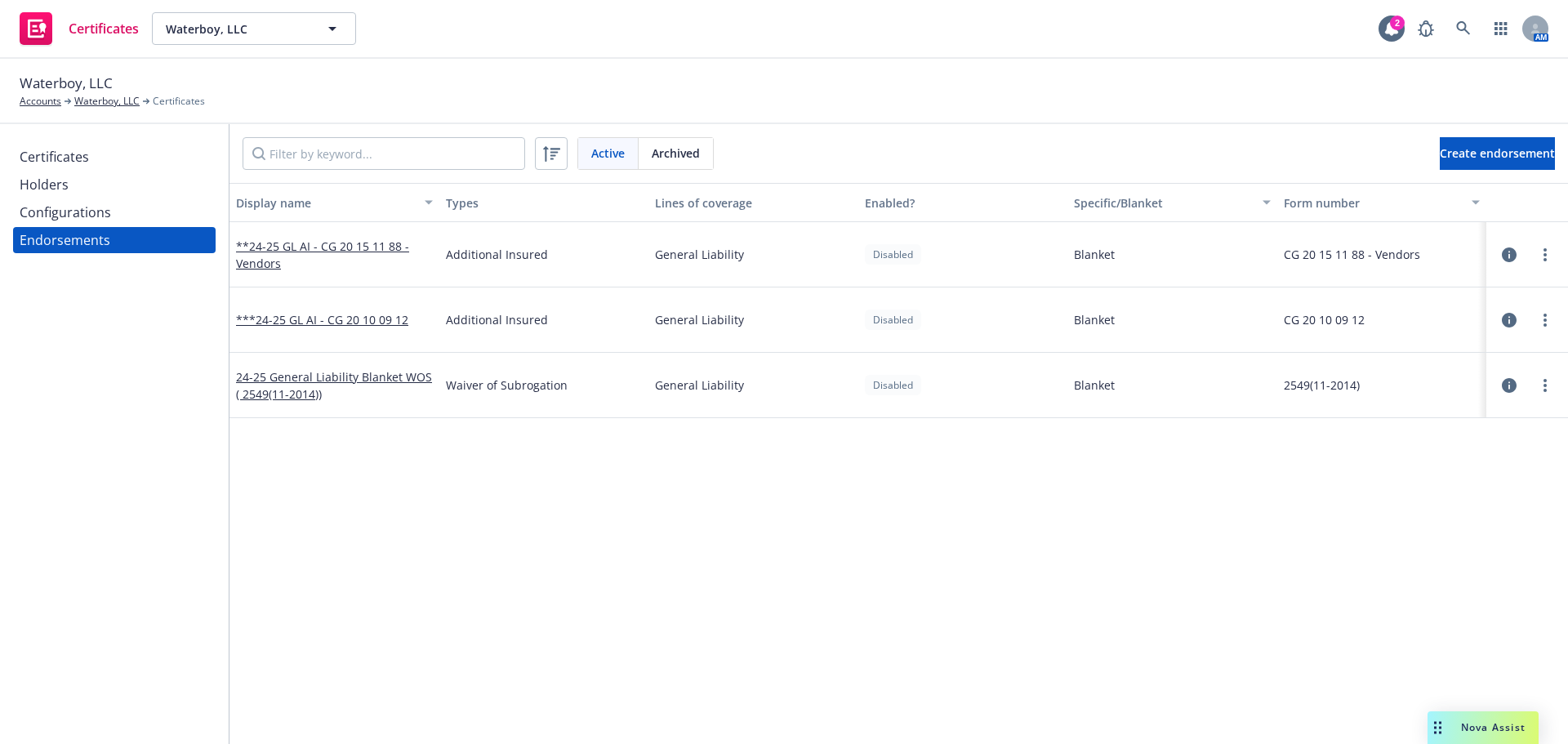
drag, startPoint x: 816, startPoint y: 327, endPoint x: 932, endPoint y: 334, distance: 116.2
click at [356, 324] on link "***24-25 GL AI - CG 20 10 09 12" at bounding box center [322, 320] width 173 height 15
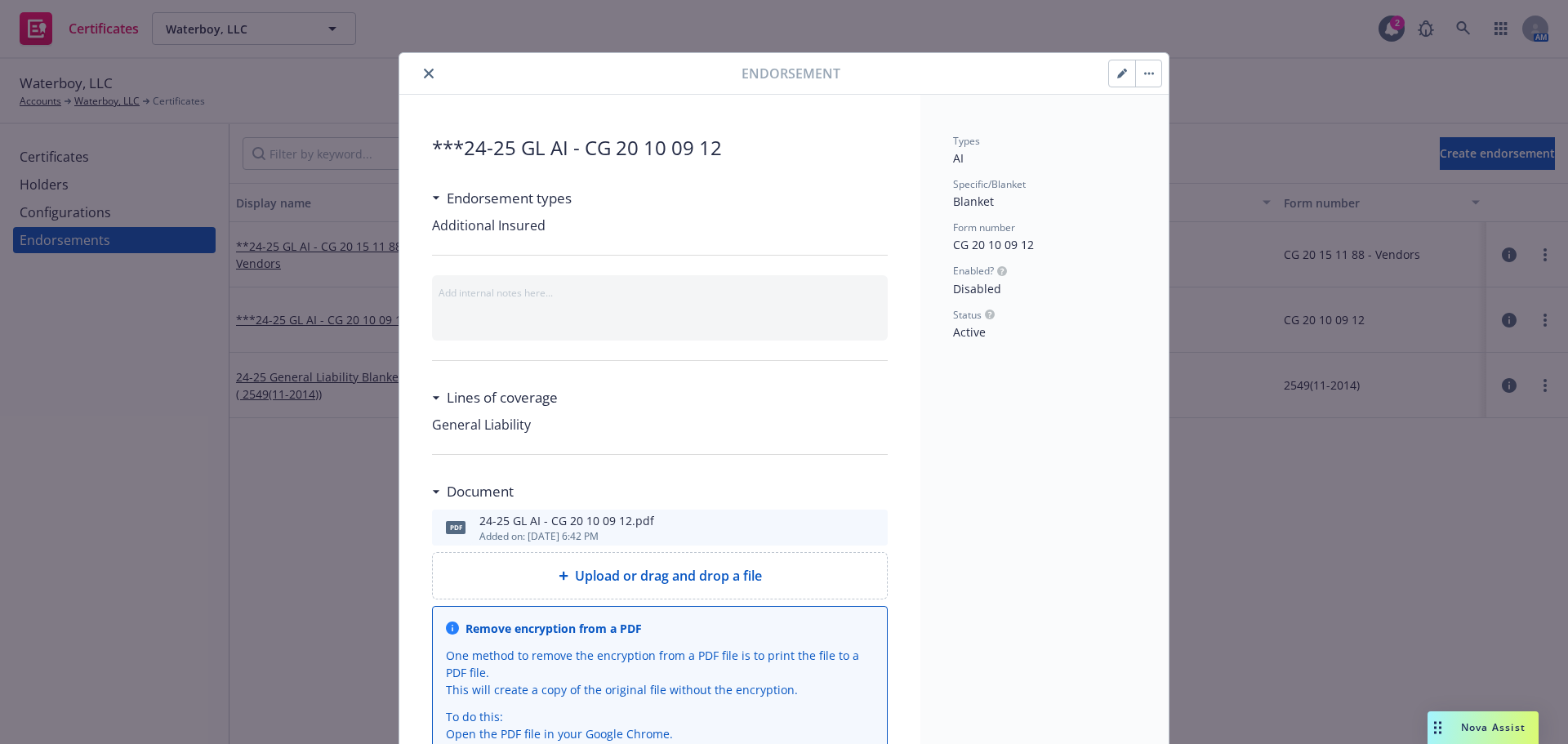
click at [869, 527] on icon "preview file" at bounding box center [872, 526] width 14 height 11
click at [424, 72] on icon "close" at bounding box center [429, 74] width 10 height 10
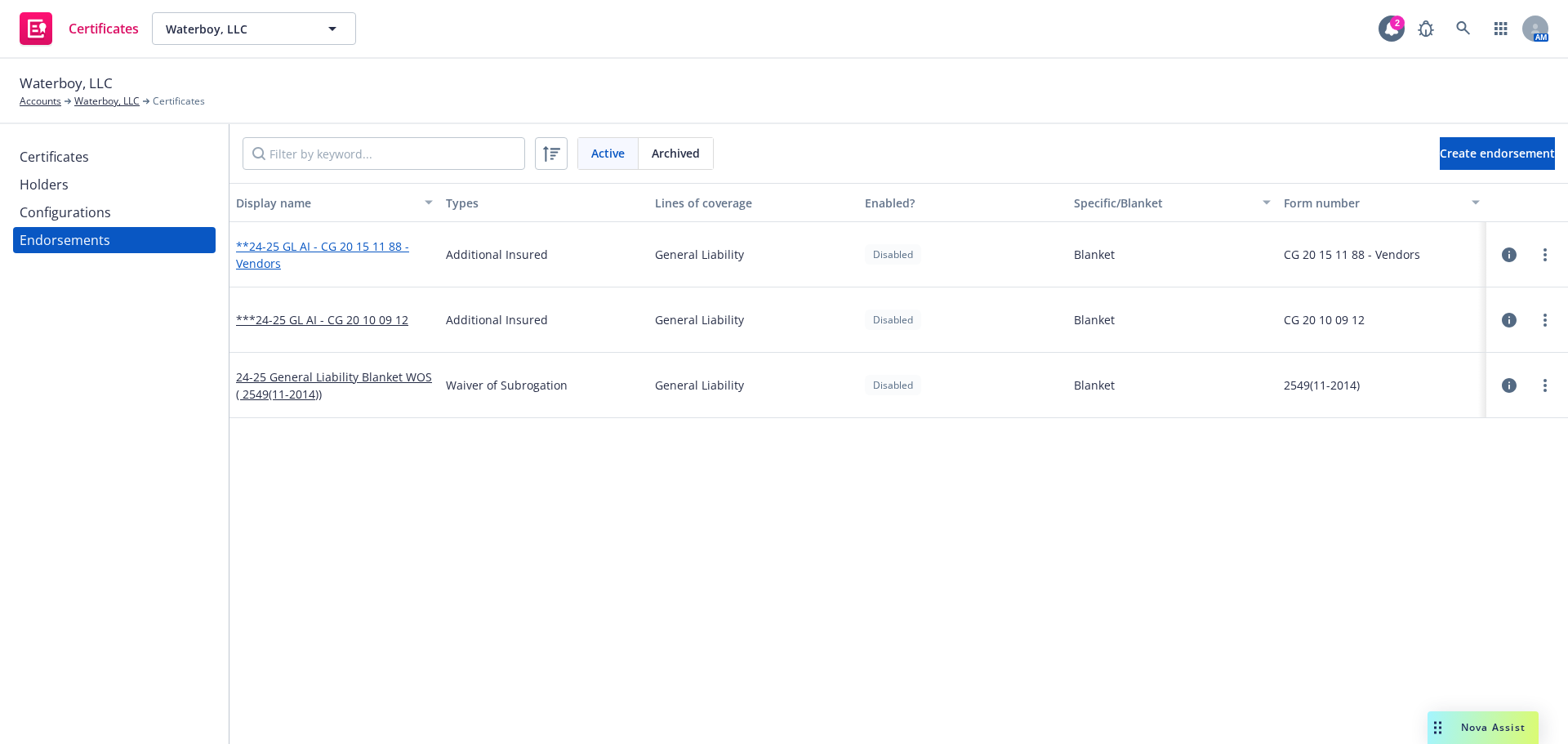
click at [364, 243] on link "**24-25 GL AI - CG 20 15 11 88 - Vendors" at bounding box center [323, 255] width 173 height 32
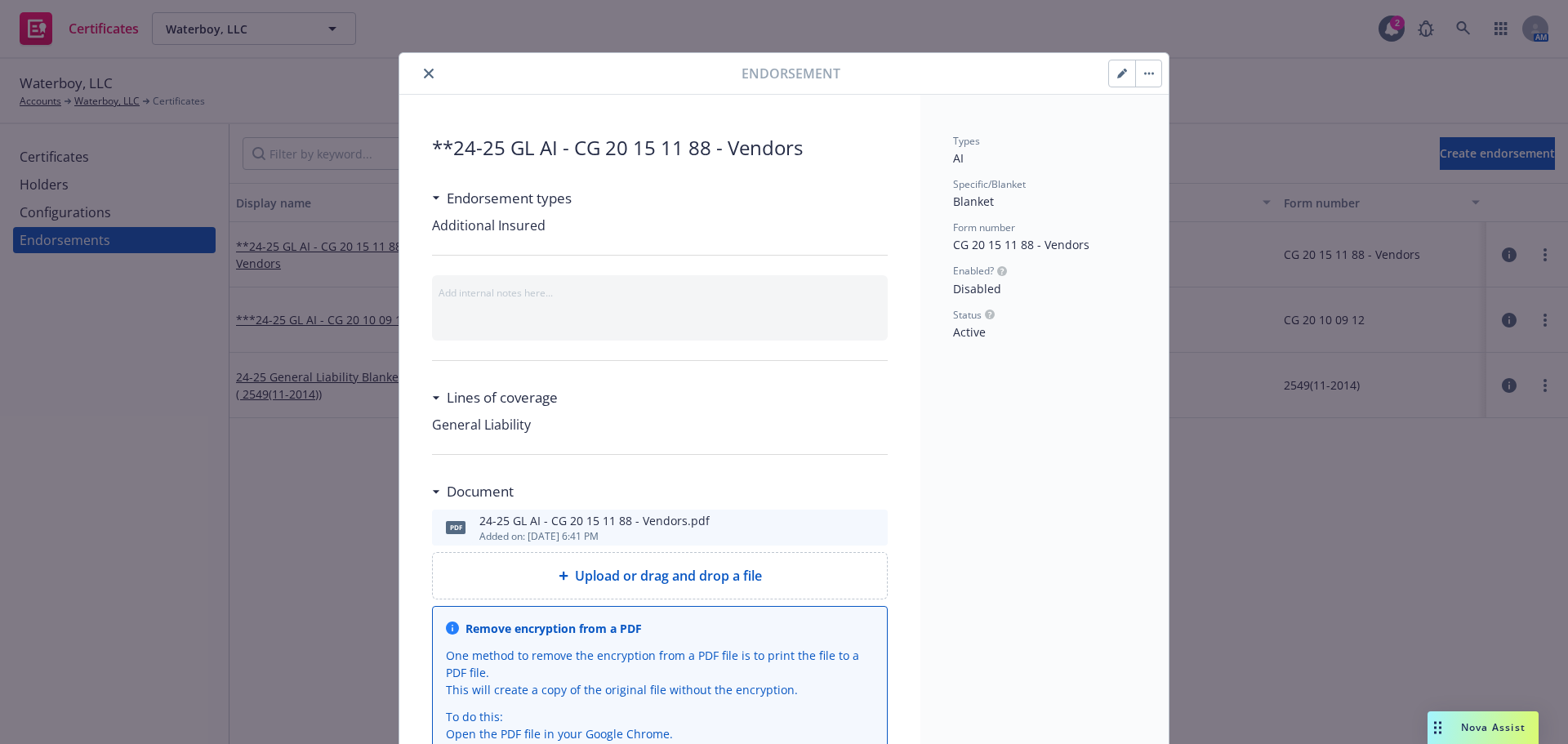
scroll to position [139, 0]
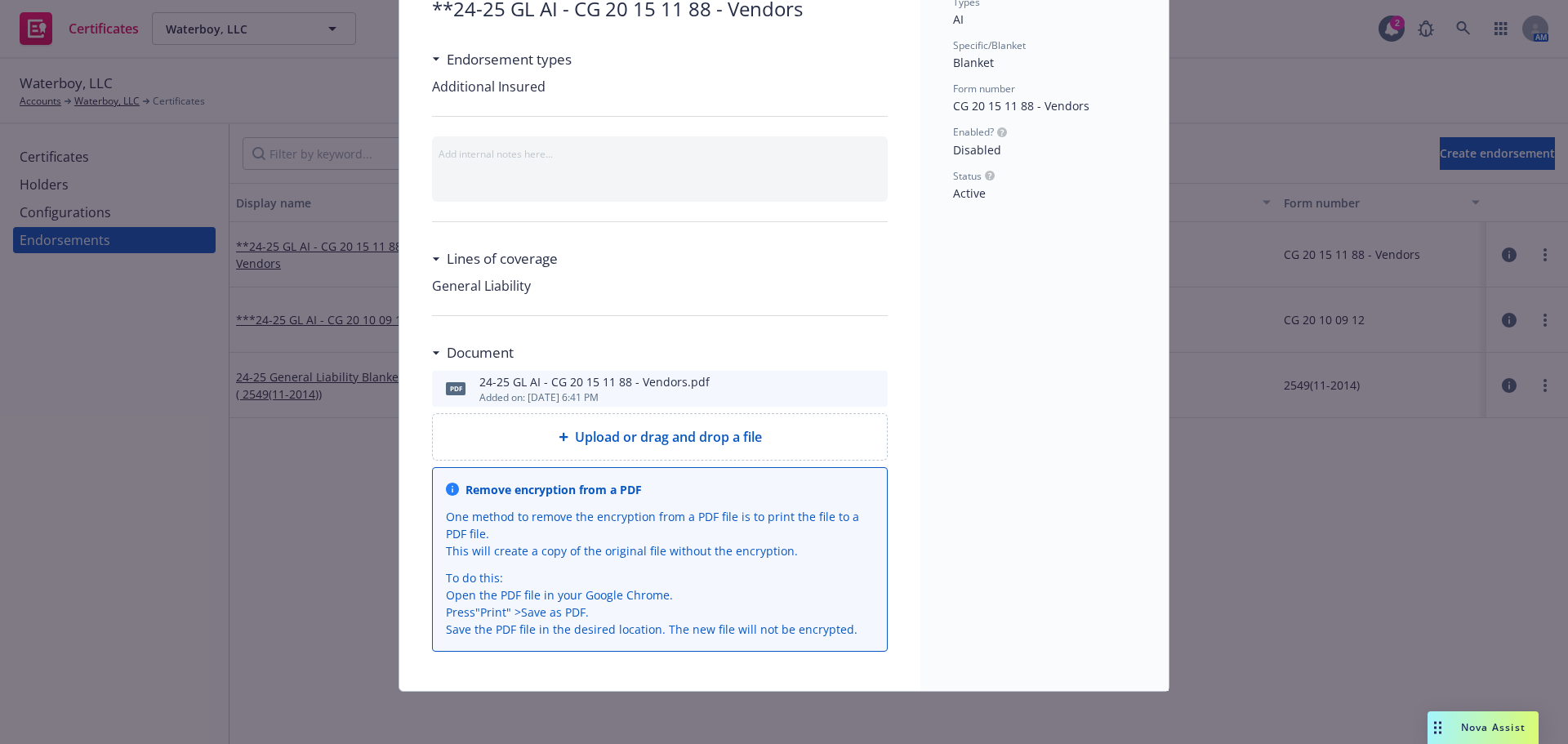
click at [870, 391] on icon "preview file" at bounding box center [872, 388] width 14 height 11
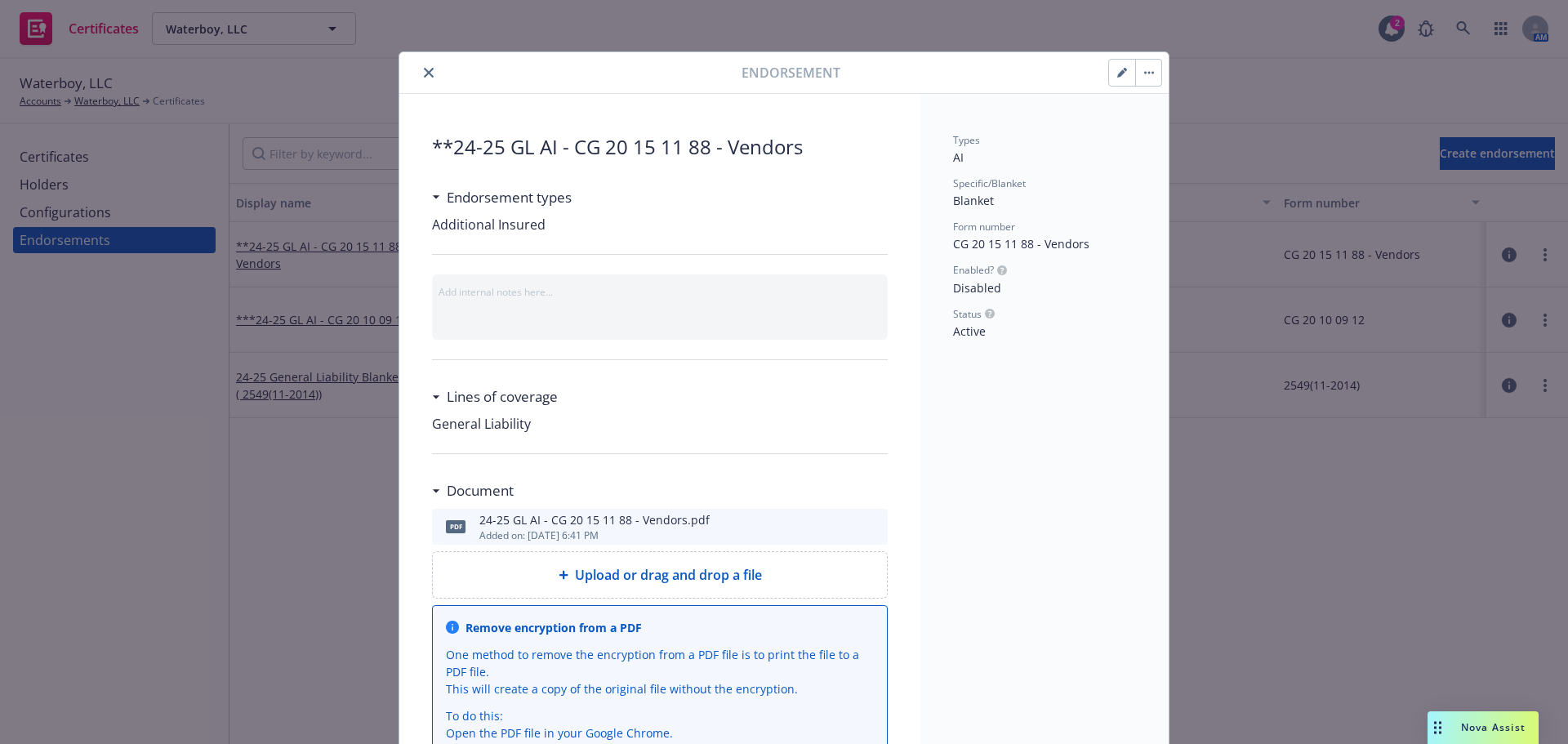
scroll to position [0, 0]
drag, startPoint x: 419, startPoint y: 70, endPoint x: 444, endPoint y: 167, distance: 100.2
click at [424, 71] on icon "close" at bounding box center [429, 74] width 10 height 10
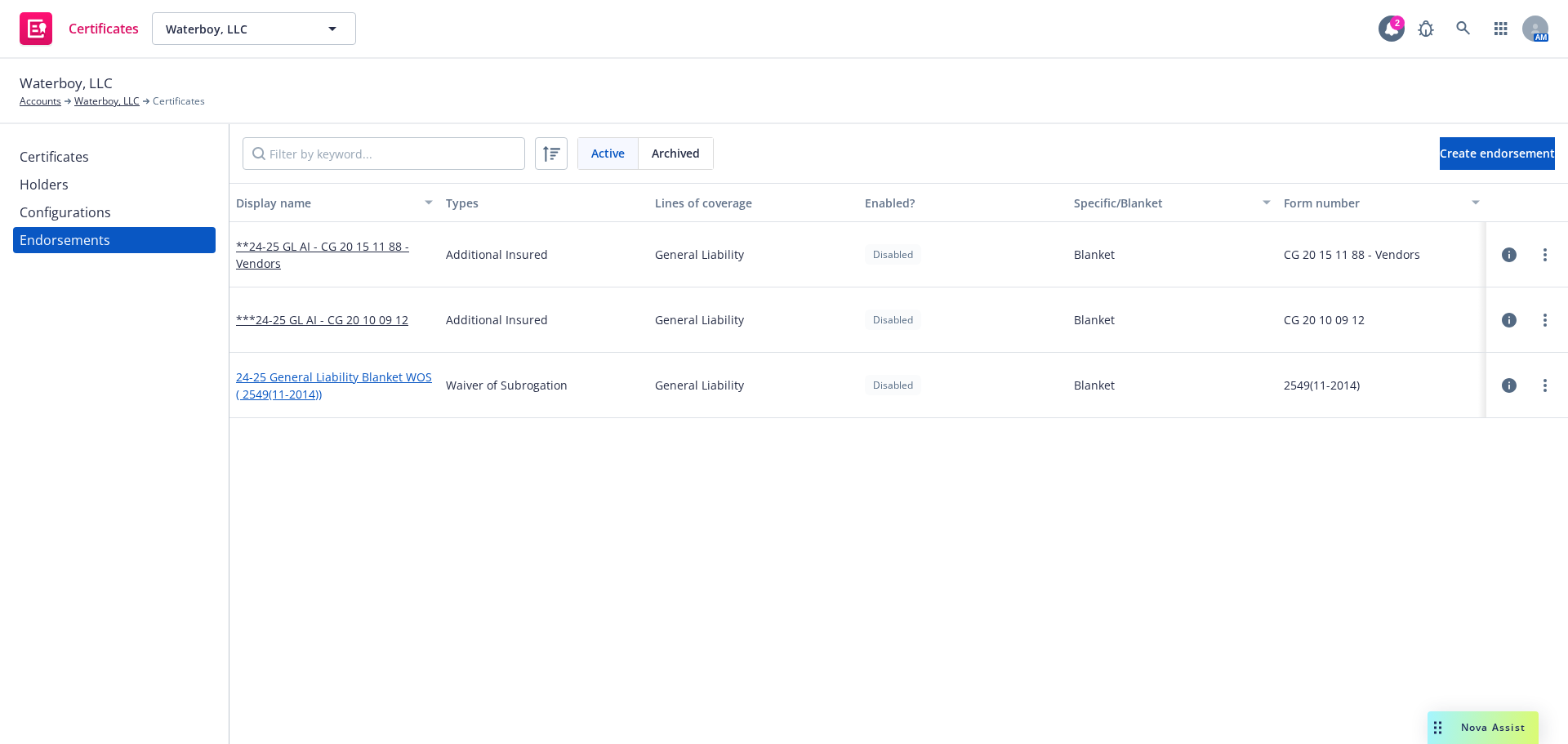
click at [388, 381] on link "24-25 General Liability Blanket WOS ( 2549(11-2014))" at bounding box center [334, 385] width 196 height 32
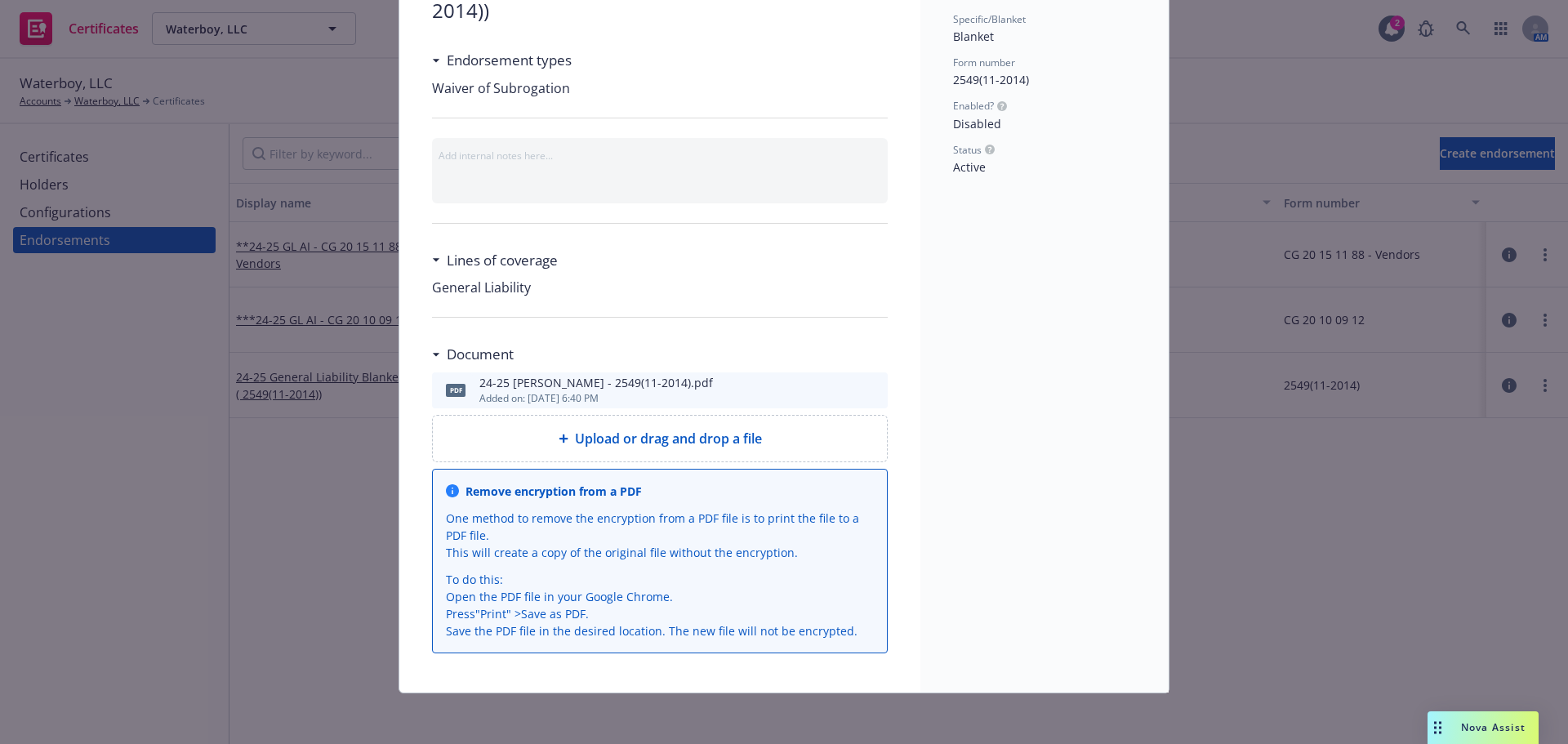
scroll to position [167, 0]
click at [867, 394] on button at bounding box center [874, 389] width 14 height 20
click at [865, 387] on icon "preview file" at bounding box center [872, 388] width 14 height 11
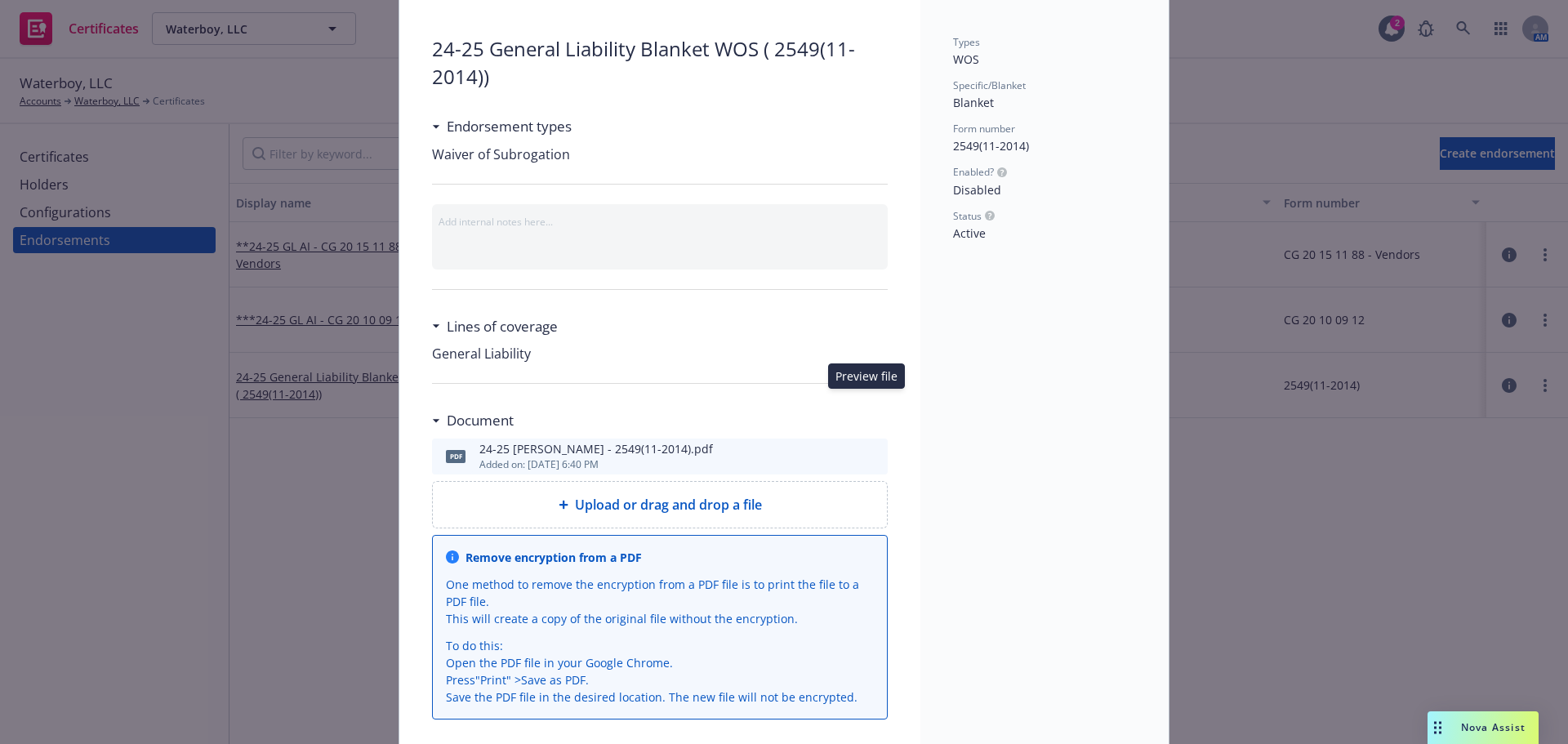
scroll to position [3, 0]
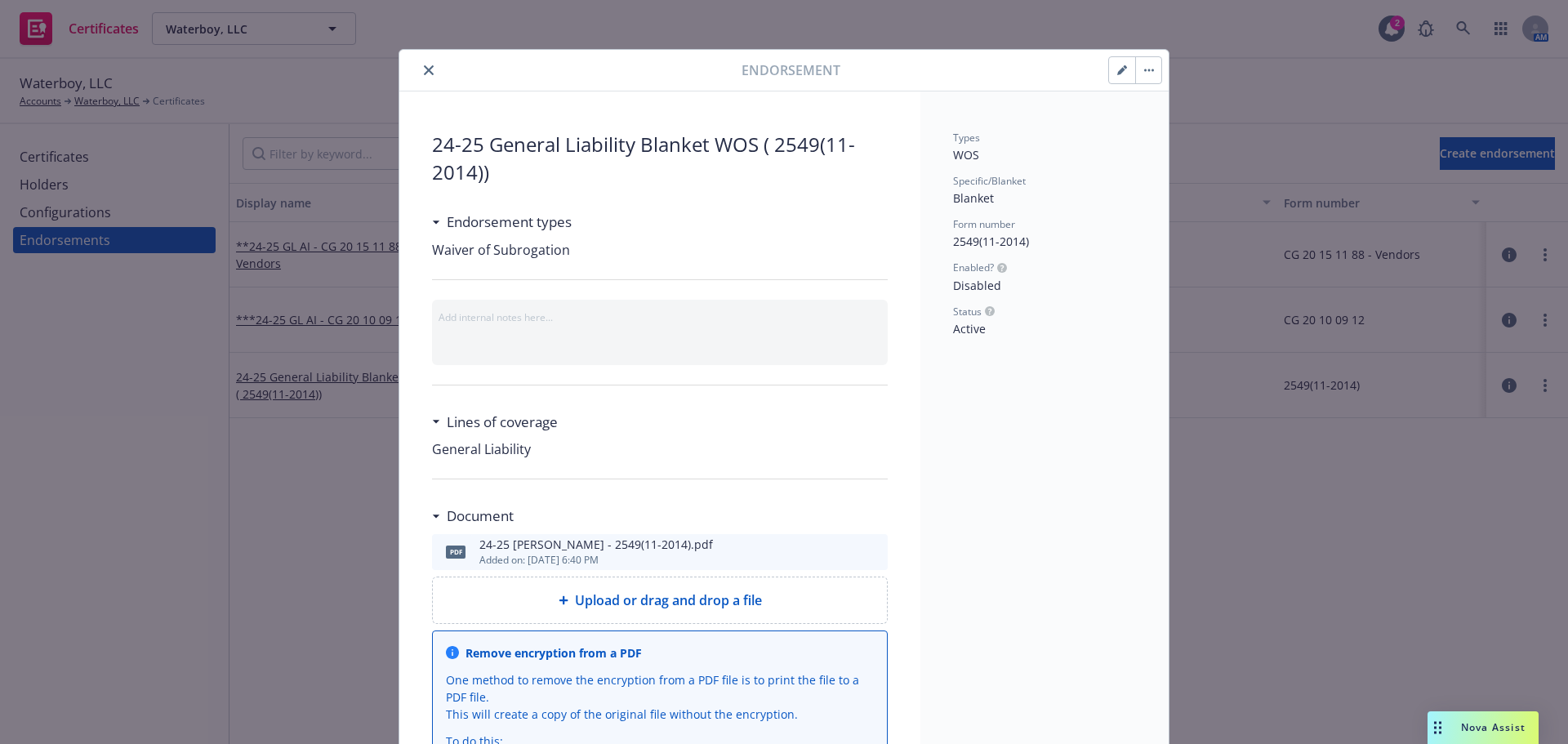
click at [424, 66] on icon "close" at bounding box center [429, 71] width 10 height 10
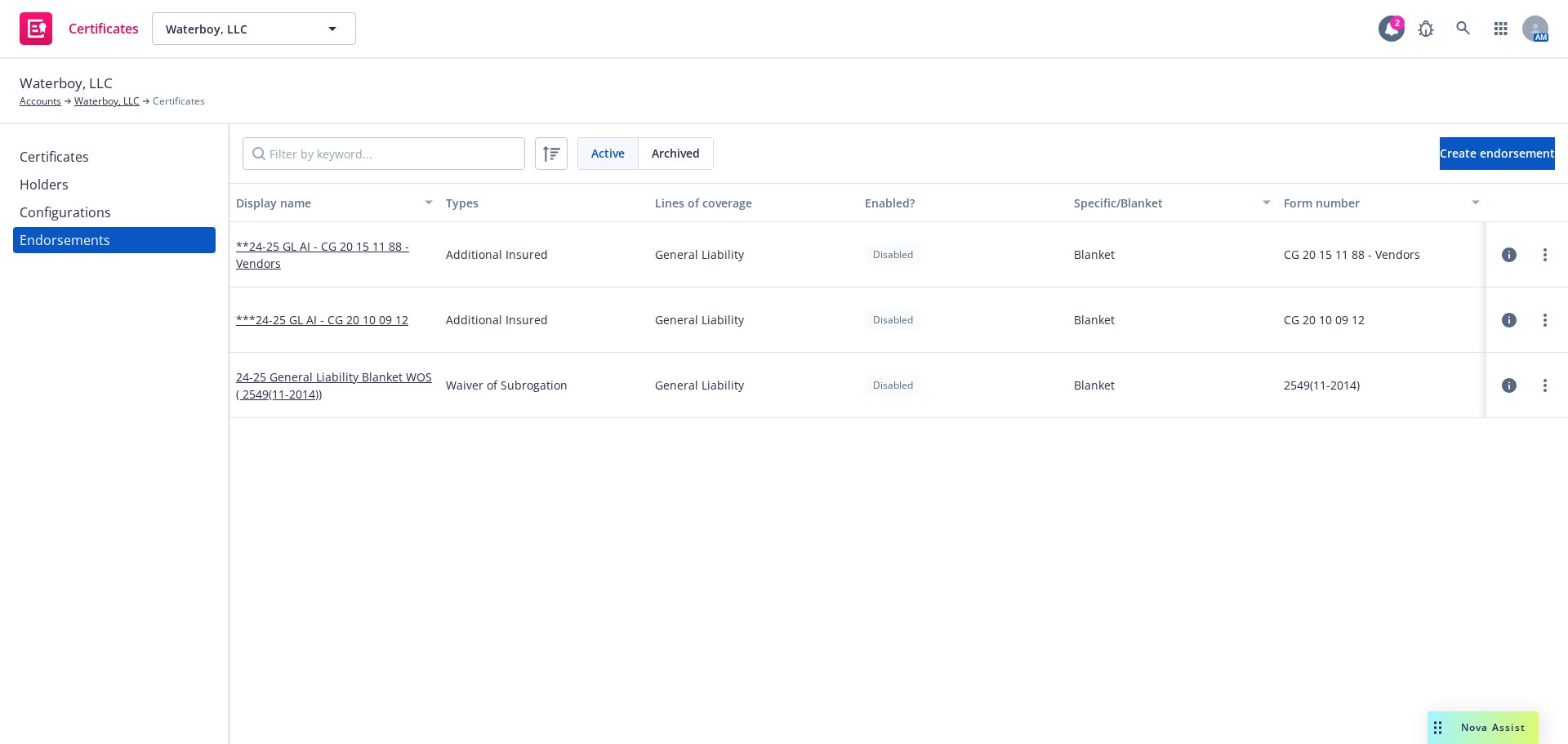
click at [1468, 136] on div "Active Archived Create endorsement" at bounding box center [898, 153] width 1339 height 59
click at [1458, 146] on span "Create endorsement" at bounding box center [1497, 153] width 115 height 15
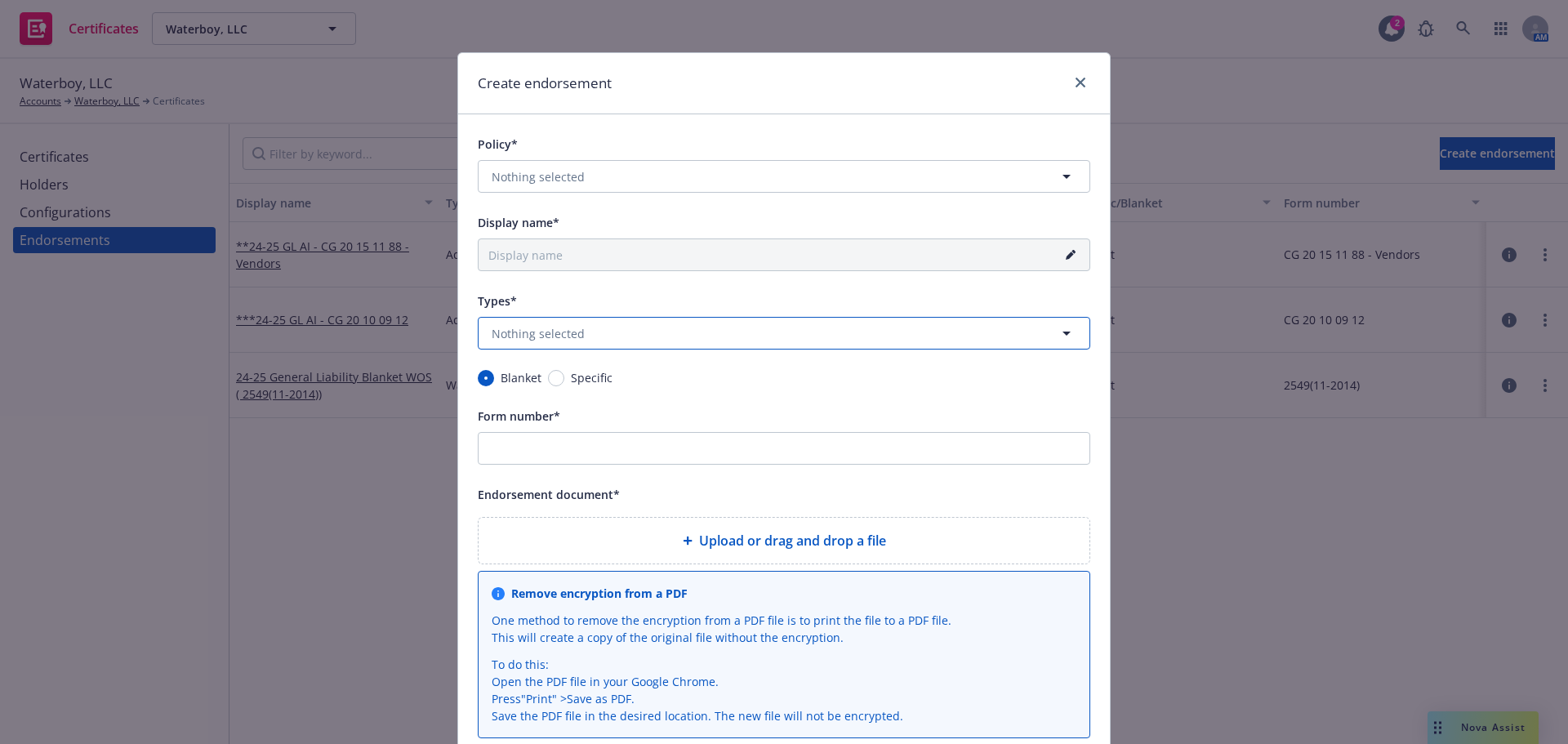
click at [621, 324] on button "Nothing selected" at bounding box center [784, 333] width 613 height 32
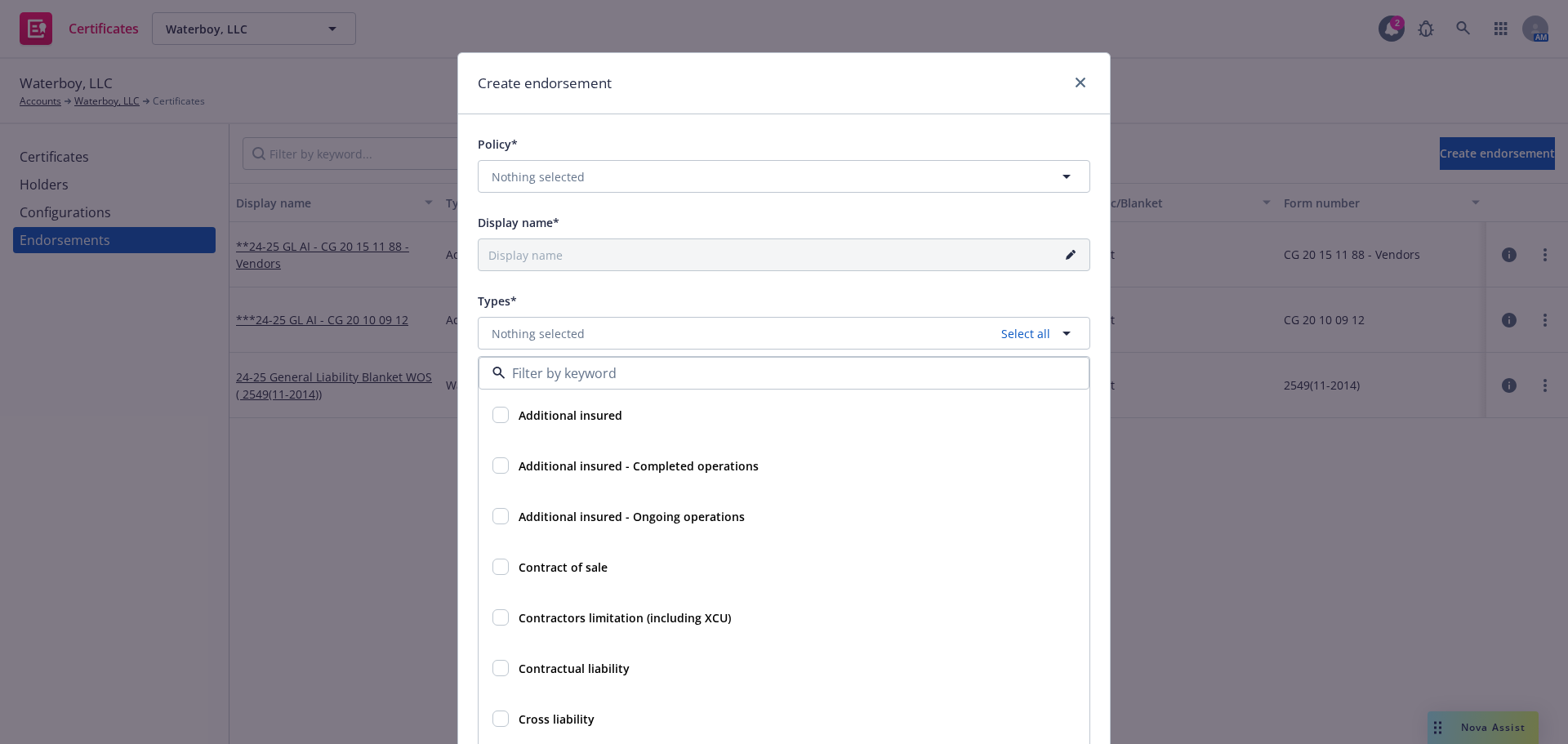
click at [624, 308] on div "Types*" at bounding box center [784, 300] width 613 height 20
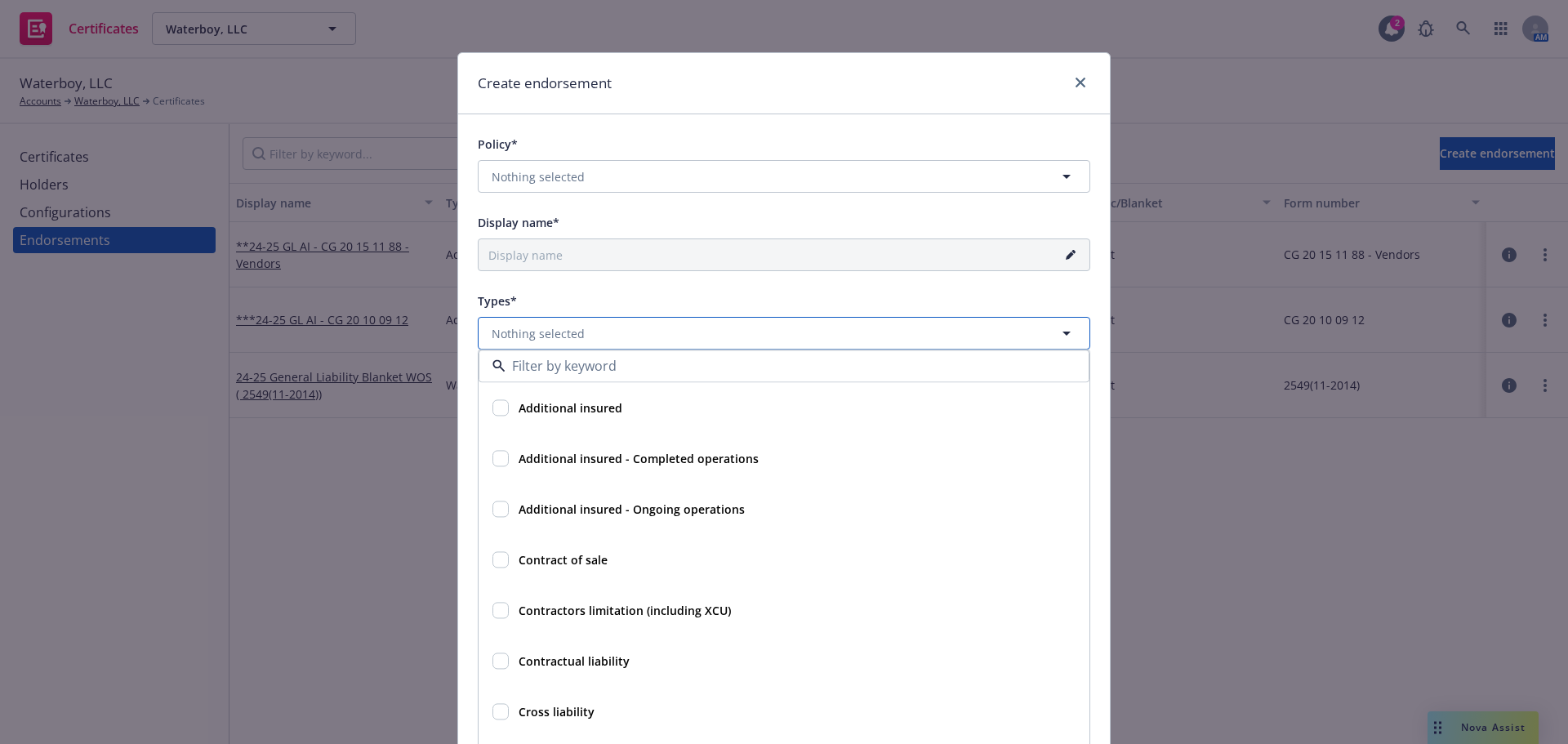
click at [625, 345] on button "Nothing selected" at bounding box center [784, 333] width 613 height 32
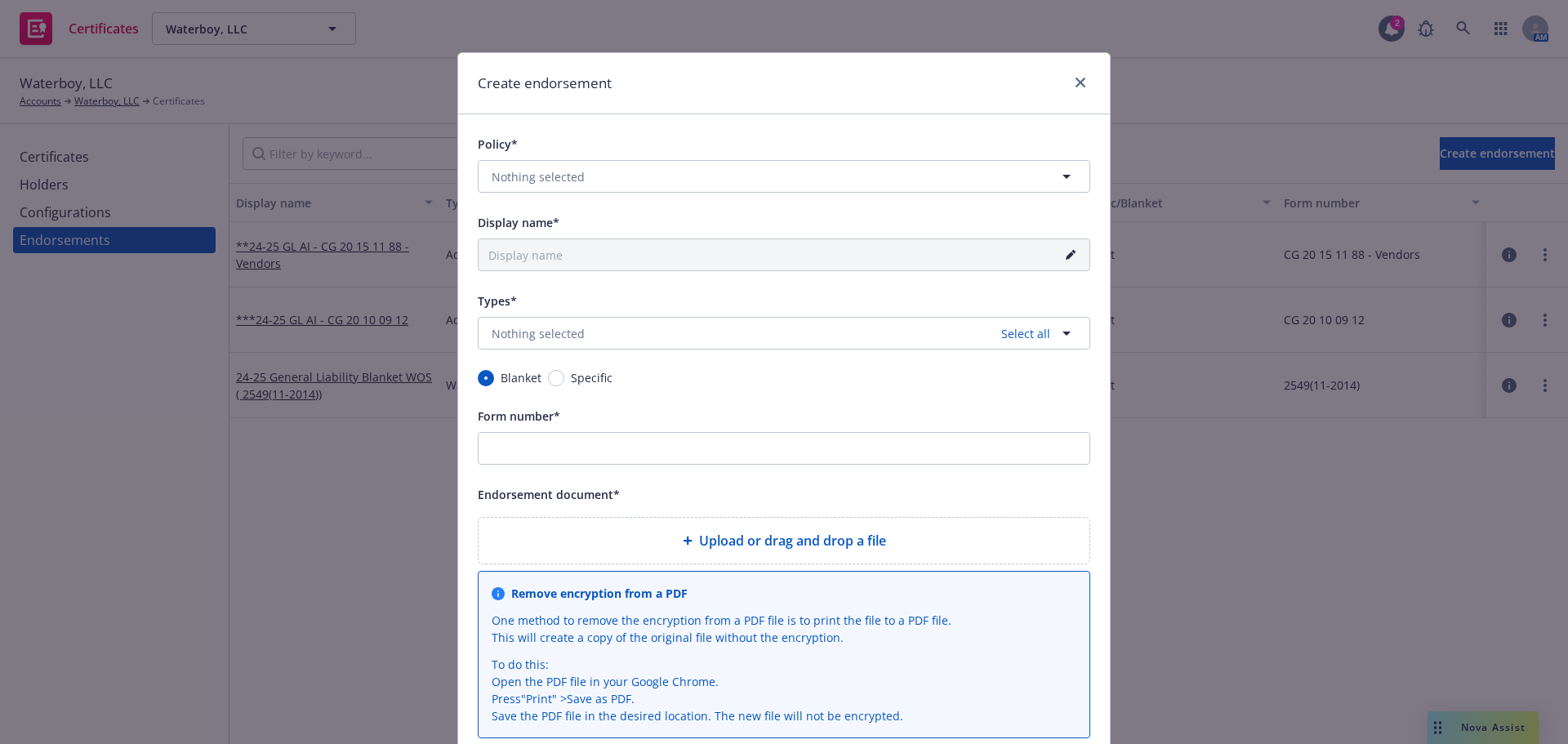
click at [636, 312] on div "Types* Nothing selected Select all Additional insured Additional insured - Comp…" at bounding box center [784, 320] width 613 height 59
click at [605, 184] on button "Nothing selected" at bounding box center [784, 176] width 613 height 32
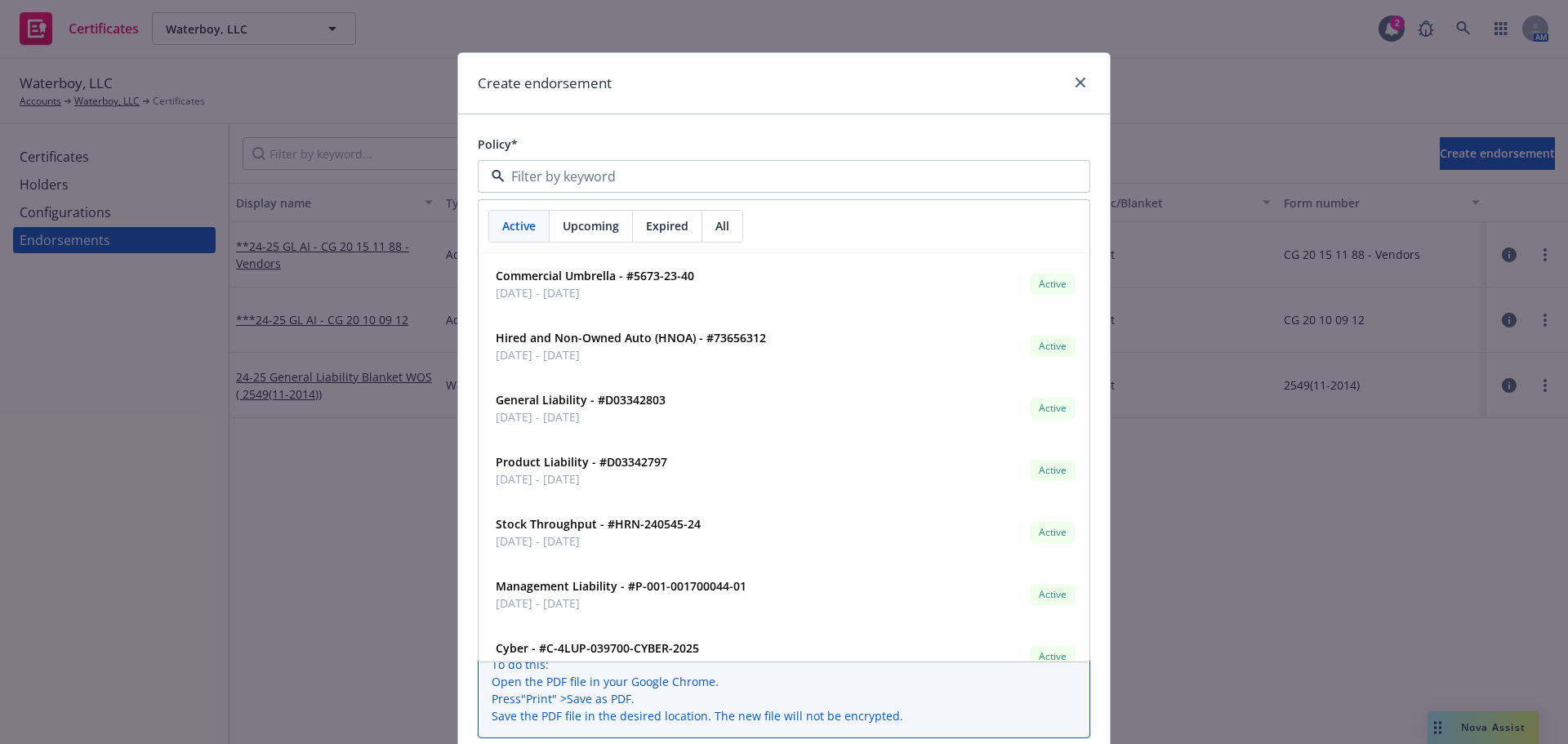
click at [642, 126] on div "Policy* Active Upcoming Expired All Commercial Umbrella - #5673-23-40 [DATE] - …" at bounding box center [784, 514] width 652 height 798
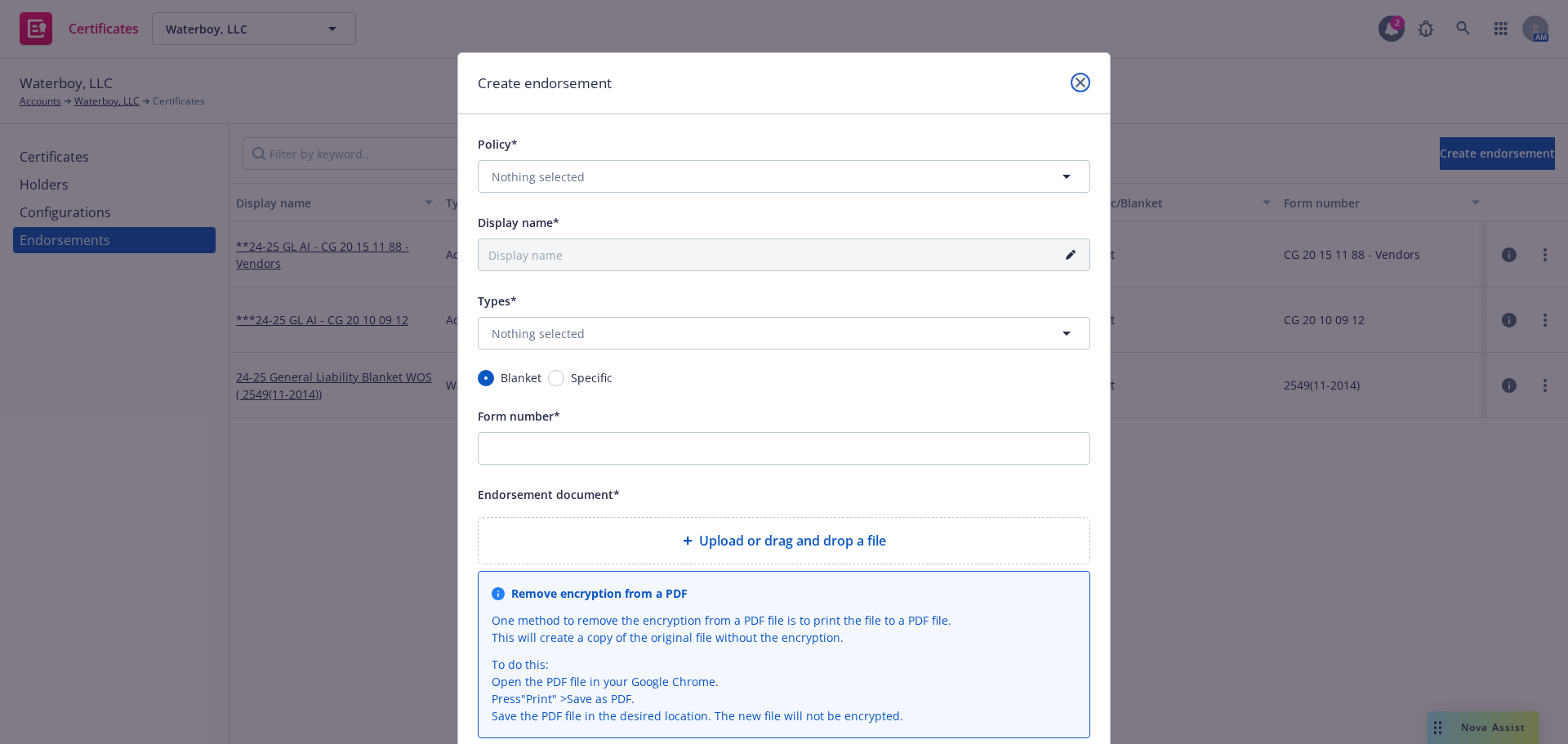
click at [1076, 84] on icon "close" at bounding box center [1081, 82] width 10 height 10
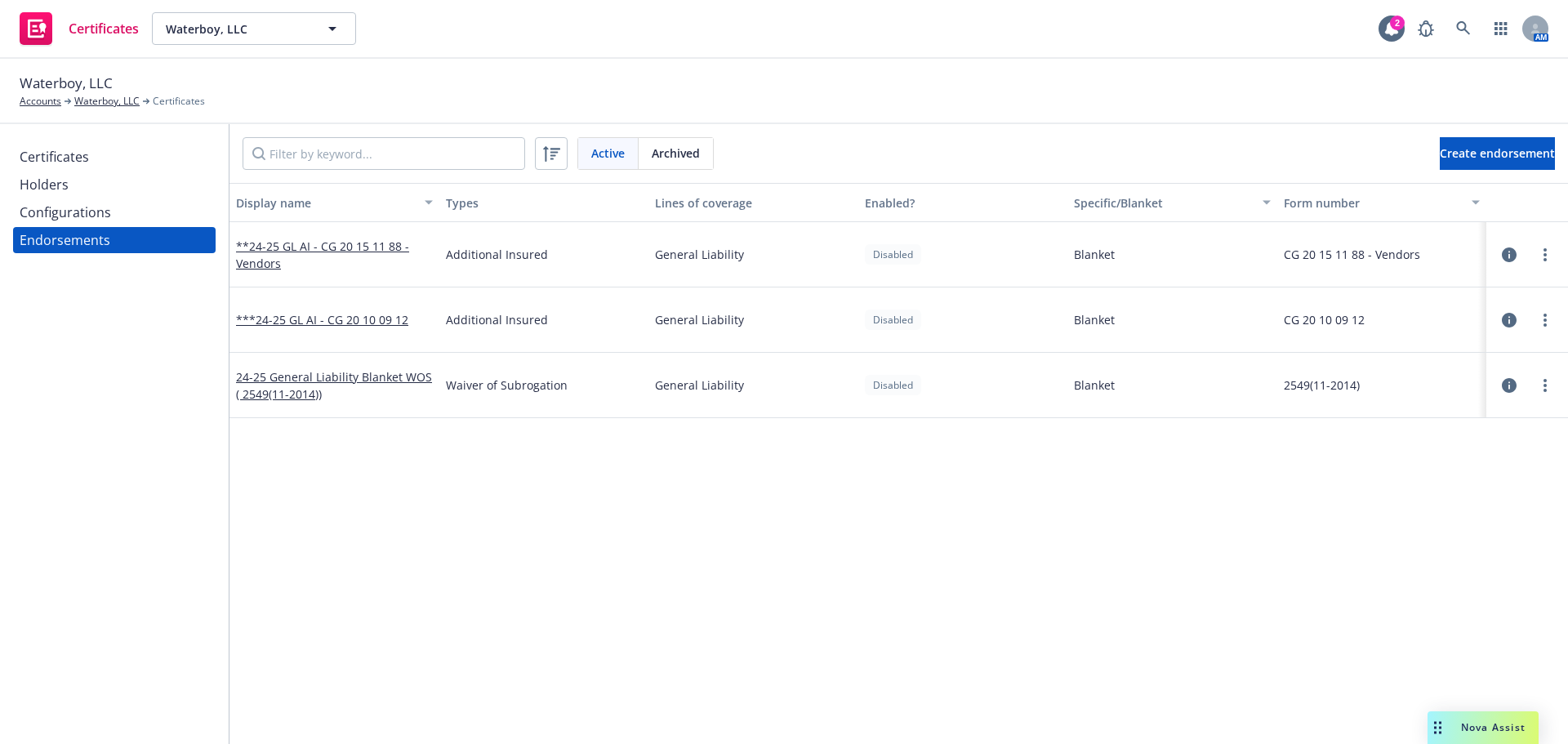
click at [119, 207] on div "Configurations" at bounding box center [114, 212] width 190 height 26
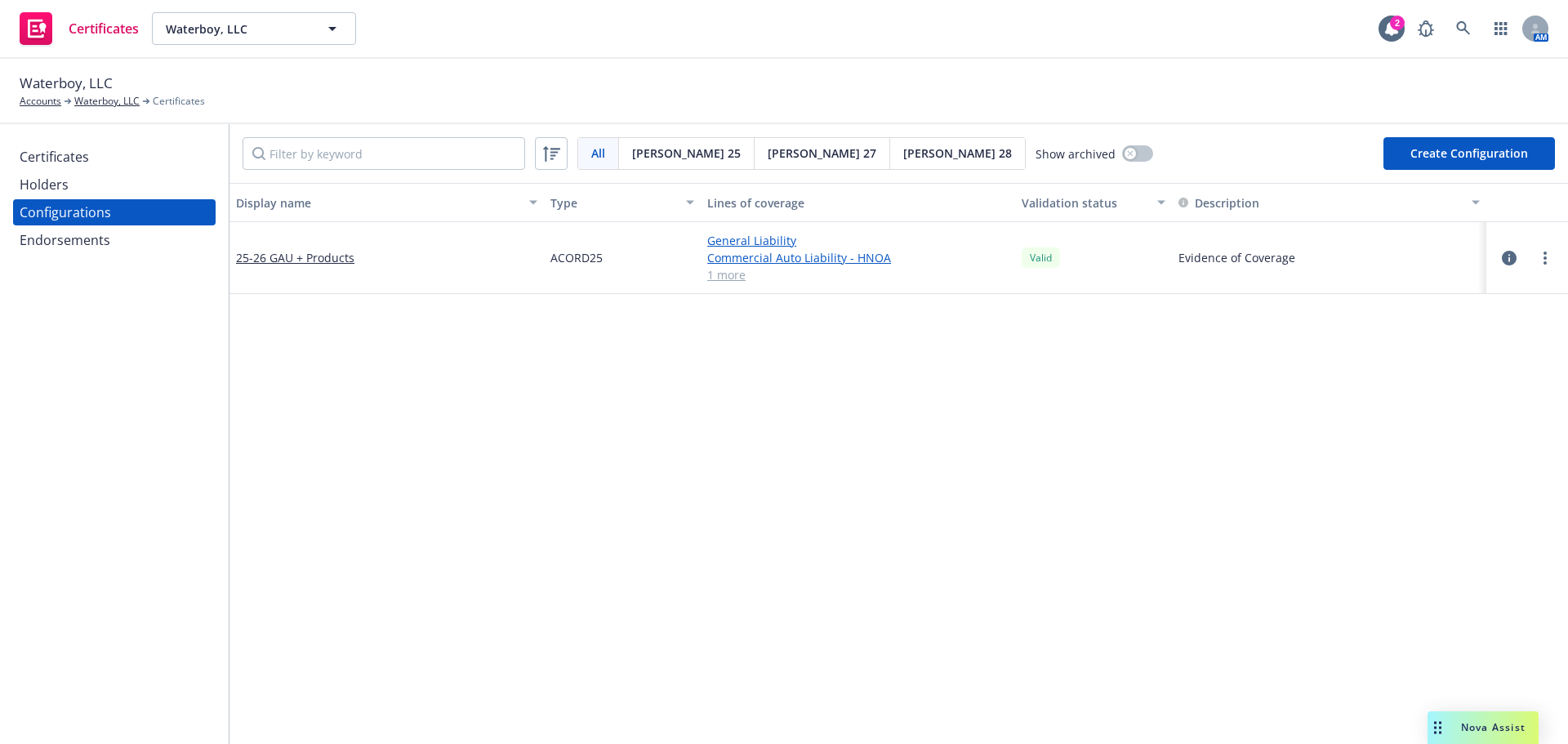
click at [110, 190] on div "Holders" at bounding box center [114, 185] width 190 height 26
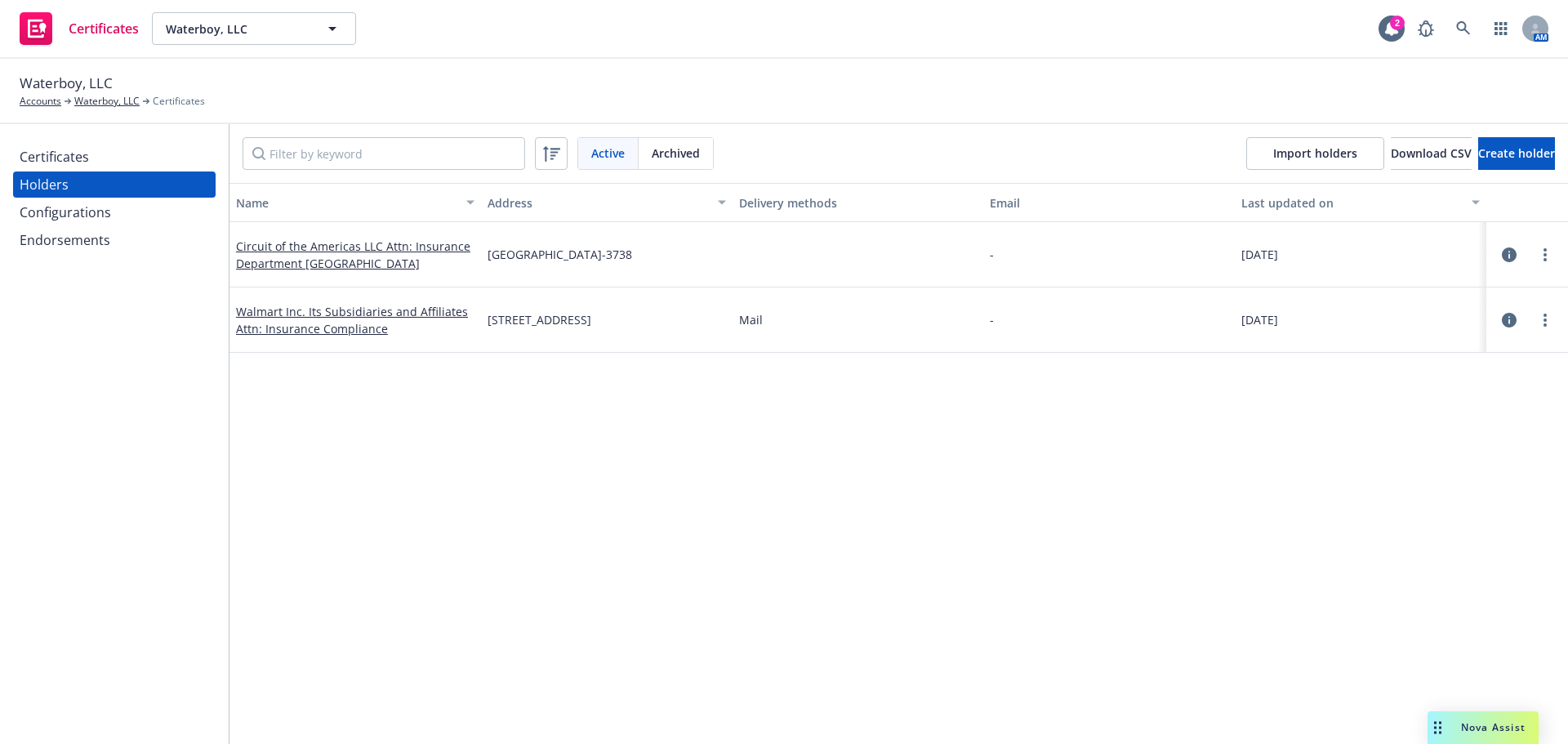
click at [114, 156] on div "Certificates" at bounding box center [114, 156] width 190 height 26
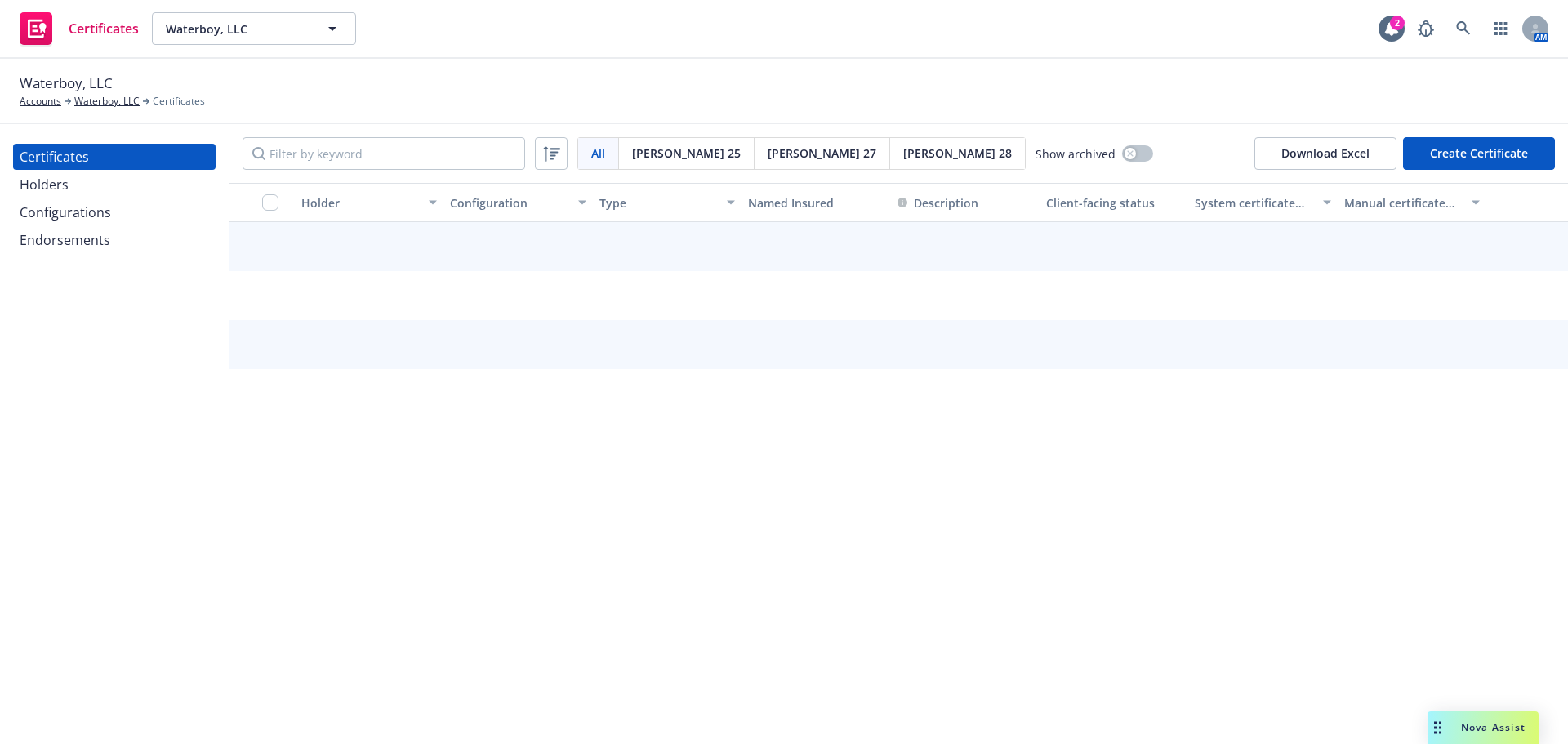
click at [100, 184] on div "Holders" at bounding box center [114, 185] width 190 height 26
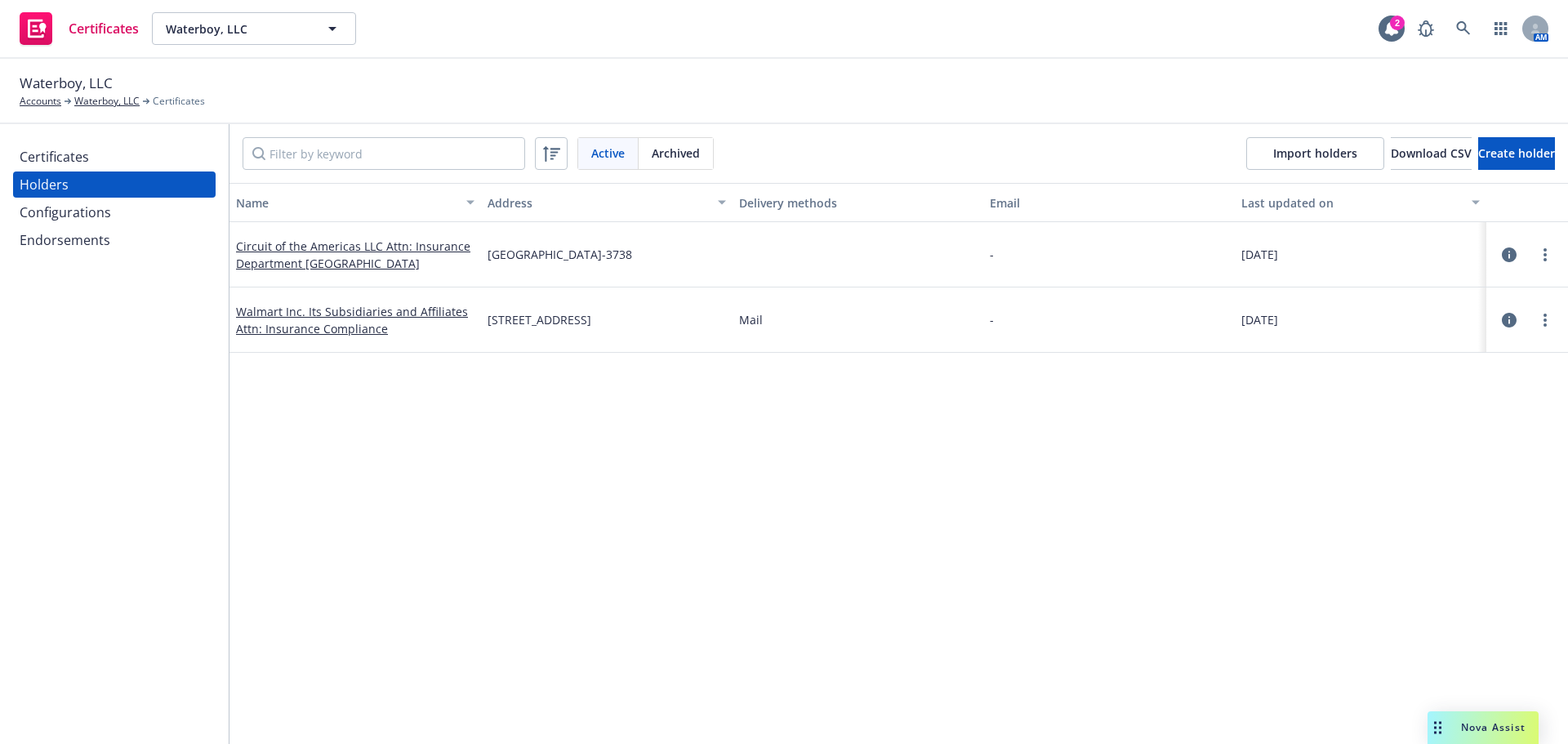
click at [112, 159] on div "Certificates" at bounding box center [114, 156] width 190 height 26
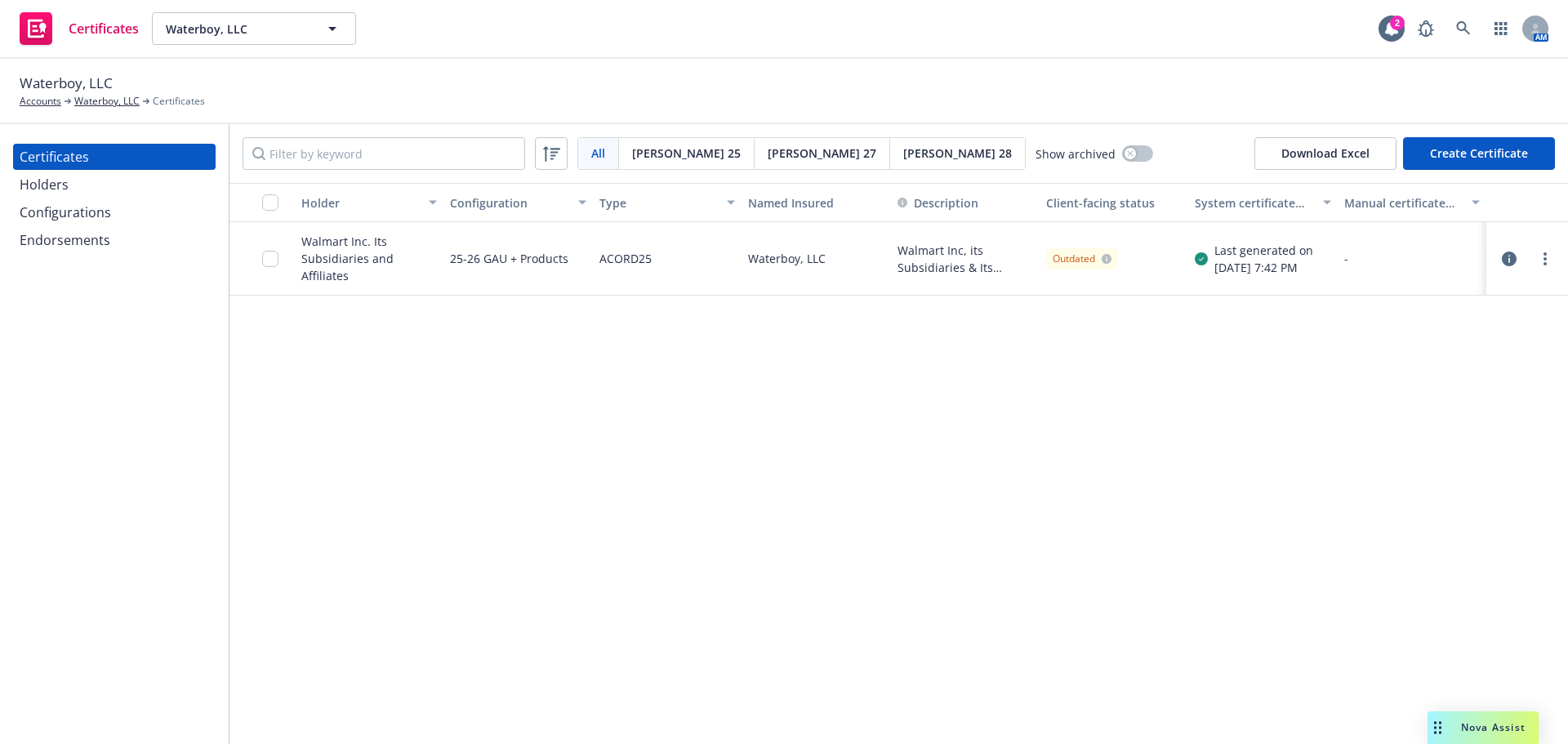
click at [1490, 159] on button "Create Certificate" at bounding box center [1479, 153] width 152 height 32
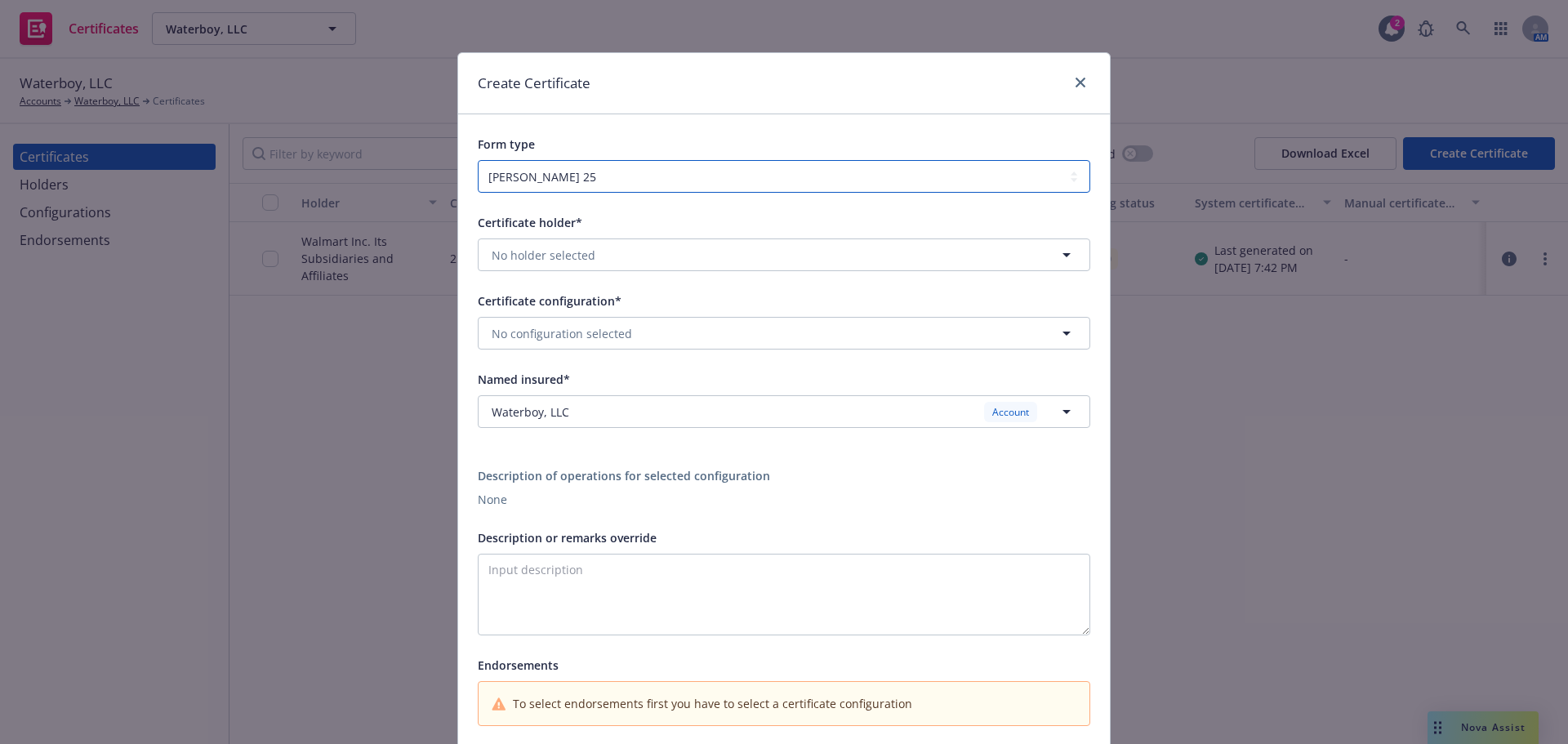
click at [696, 177] on select "[PERSON_NAME] 25 [PERSON_NAME] 27 [PERSON_NAME] 28" at bounding box center [784, 176] width 613 height 32
drag, startPoint x: 727, startPoint y: 120, endPoint x: 710, endPoint y: 139, distance: 25.5
click at [727, 120] on div "Form type [PERSON_NAME] 25 [PERSON_NAME] 27 [PERSON_NAME] 28" at bounding box center [784, 154] width 652 height 78
click at [615, 272] on div "Certificate holder* No holder selected Certificate configuration* No configurat…" at bounding box center [784, 469] width 613 height 514
click at [616, 268] on button "No holder selected" at bounding box center [784, 255] width 613 height 32
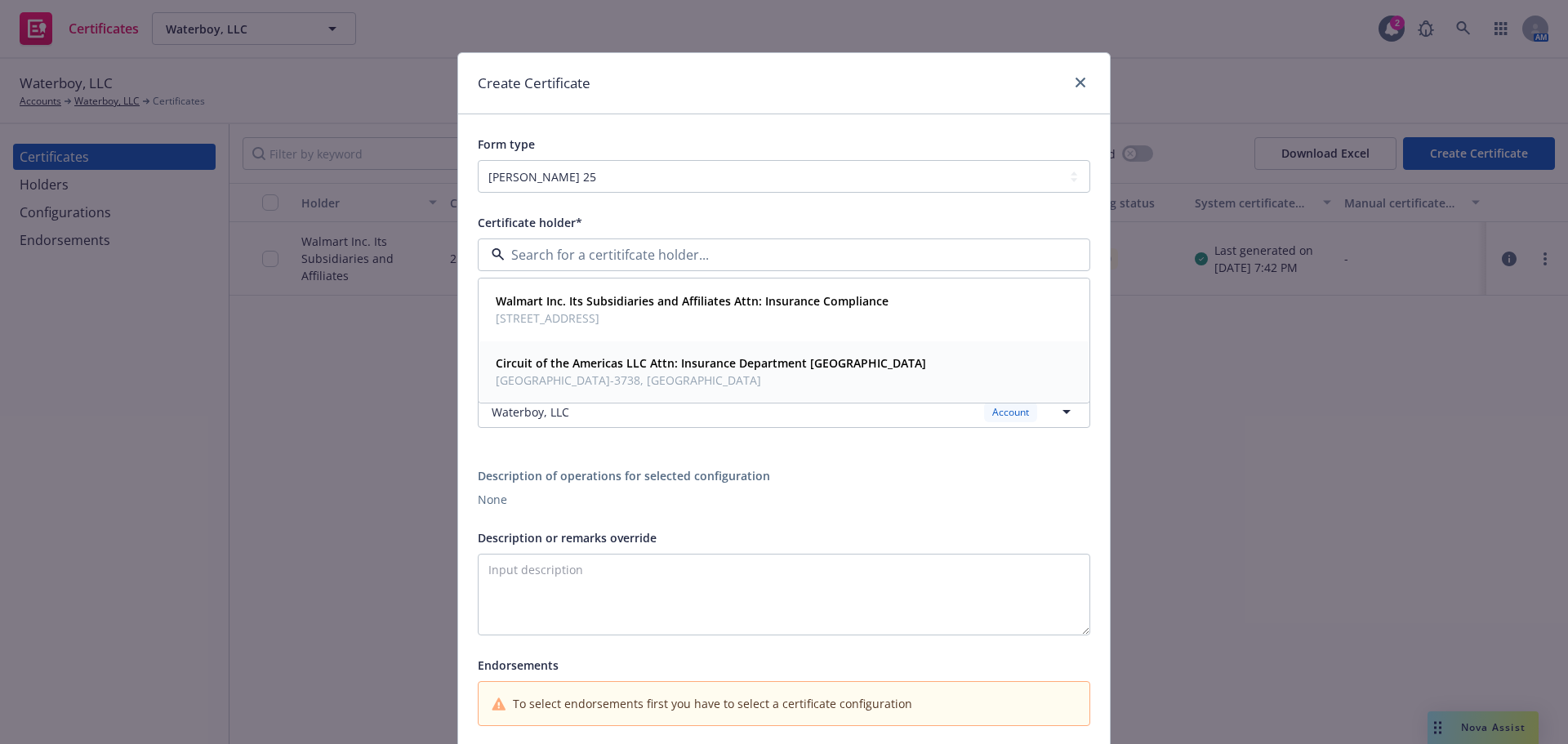
click at [689, 372] on span "Circuit of the Americas LLC Attn: Insurance Department [GEOGRAPHIC_DATA]" at bounding box center [710, 363] width 430 height 17
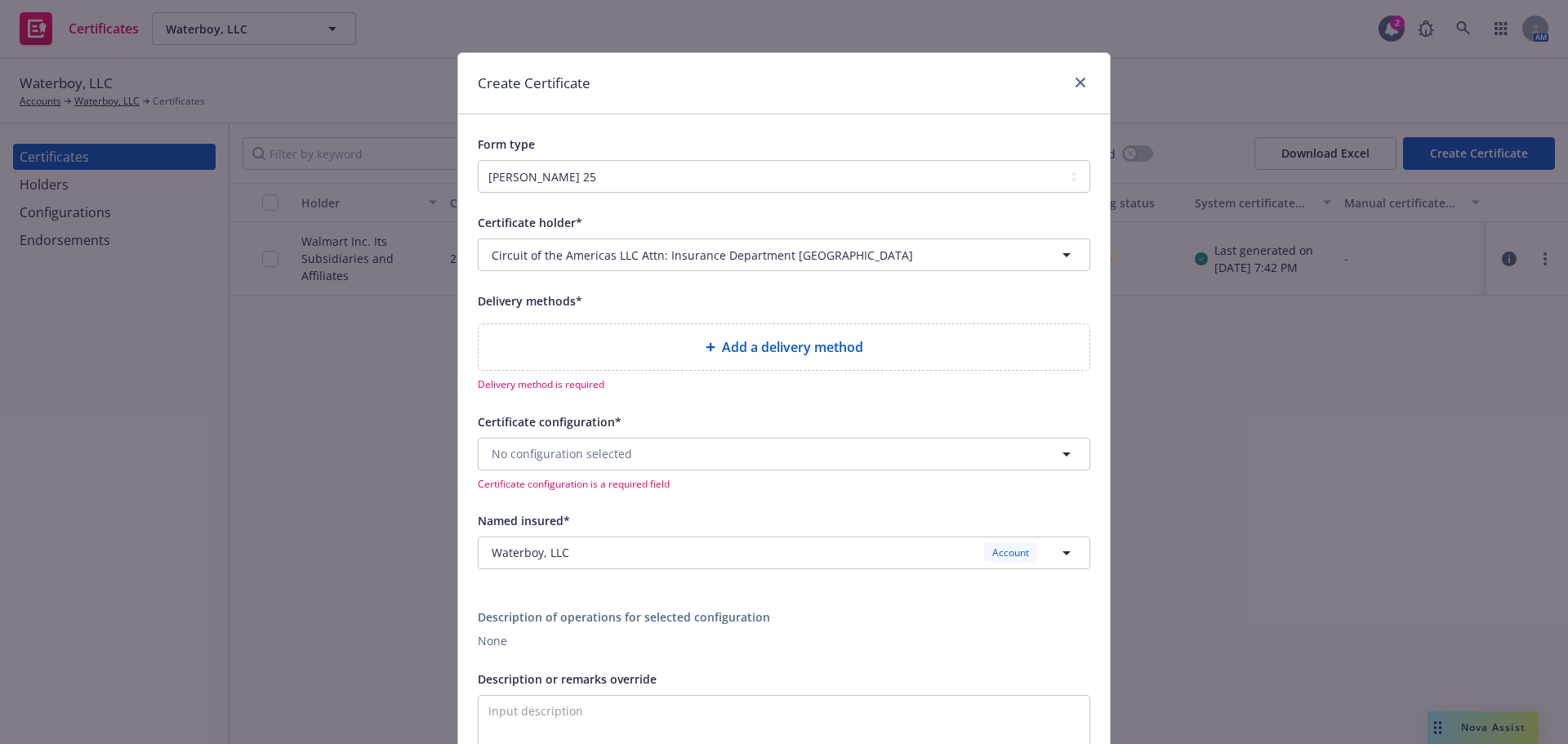
click at [631, 335] on div "Add a delivery method" at bounding box center [784, 347] width 611 height 46
select select "EMAIL"
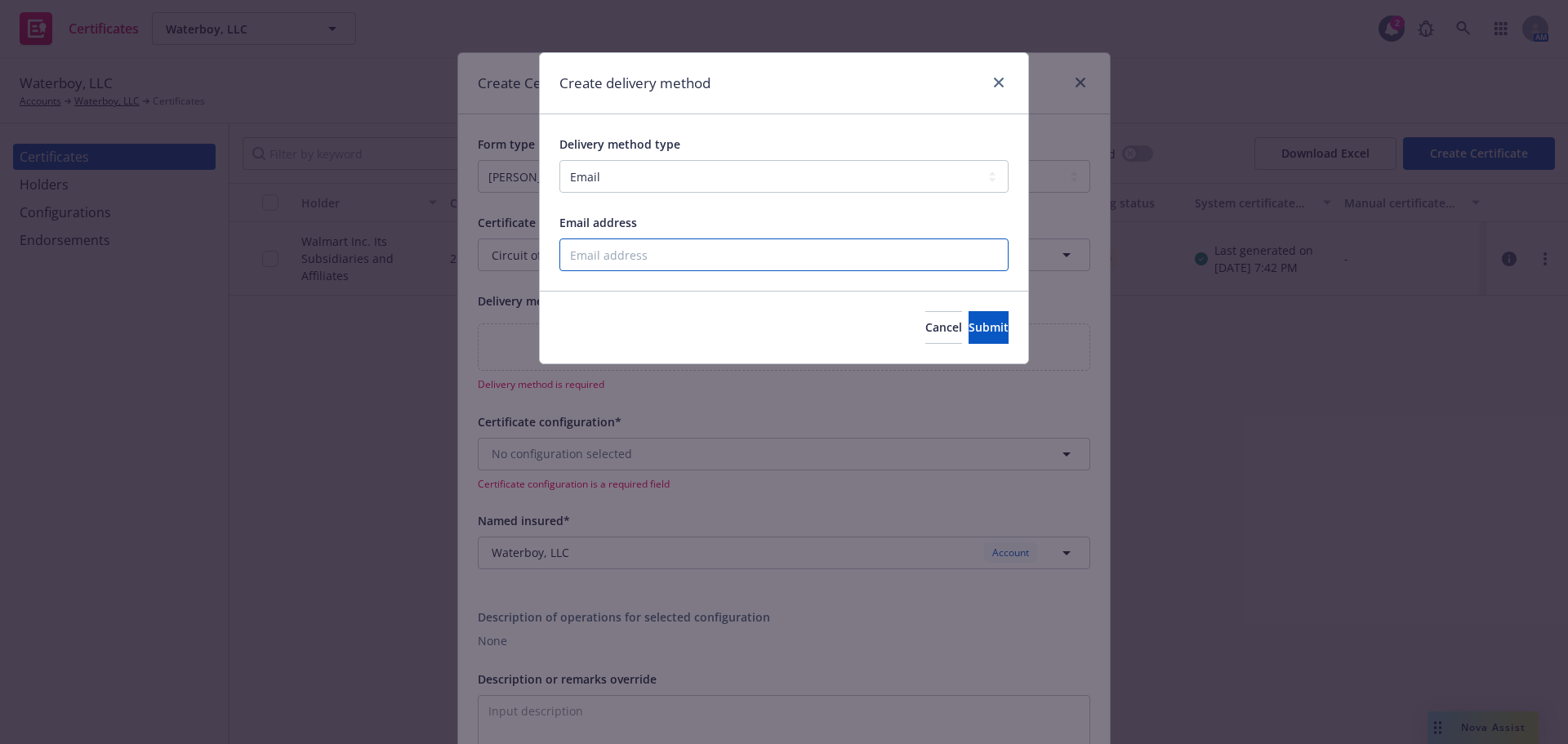
click at [654, 269] on input "Email address" at bounding box center [784, 255] width 450 height 32
type input "[EMAIL_ADDRESS][DOMAIN_NAME]"
click at [994, 81] on icon "close" at bounding box center [999, 82] width 10 height 10
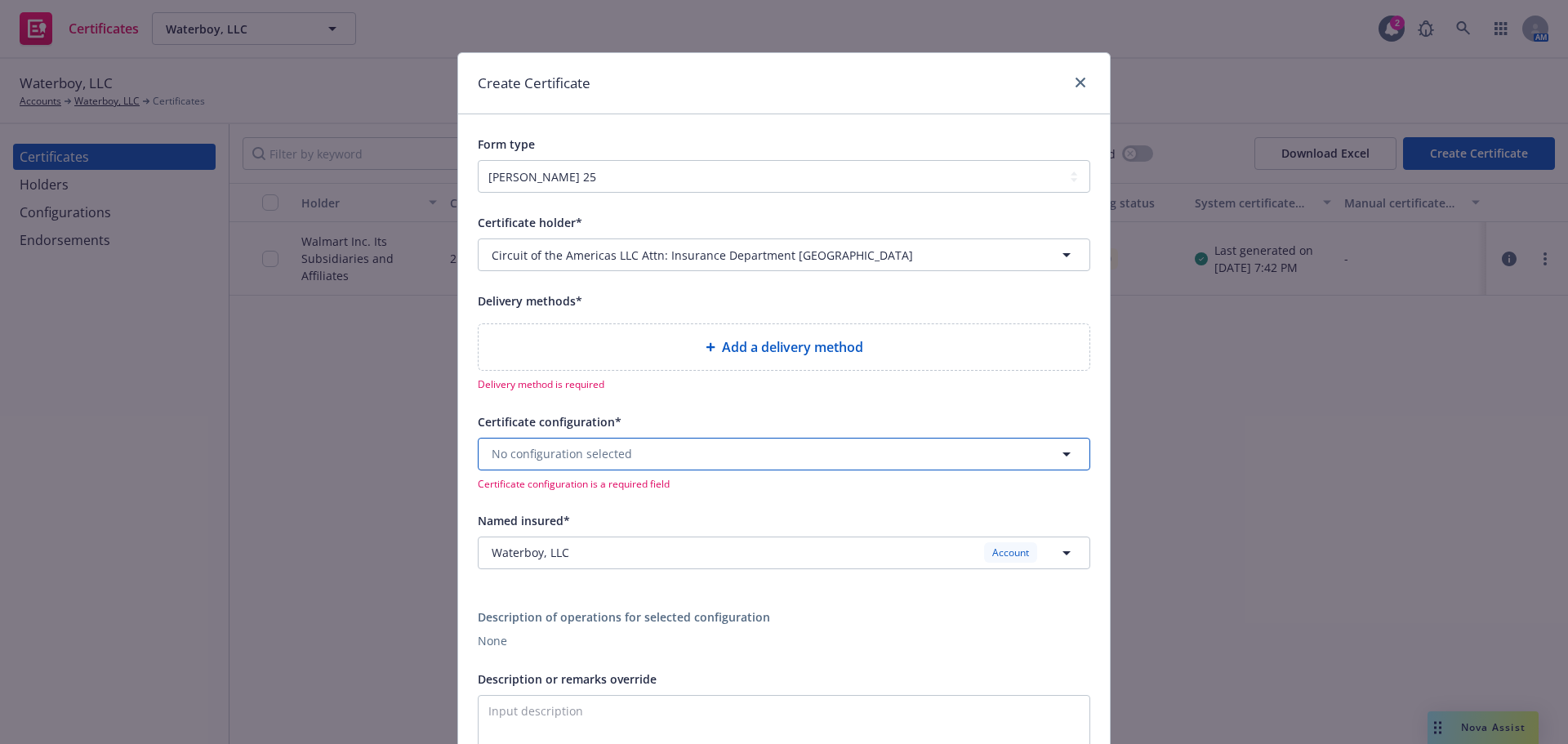
click at [556, 454] on span "No configuration selected" at bounding box center [561, 454] width 140 height 17
click at [682, 406] on div "Certificate holder* [object Object] Circuit of the Americas LLC Attn: Insurance…" at bounding box center [784, 540] width 613 height 655
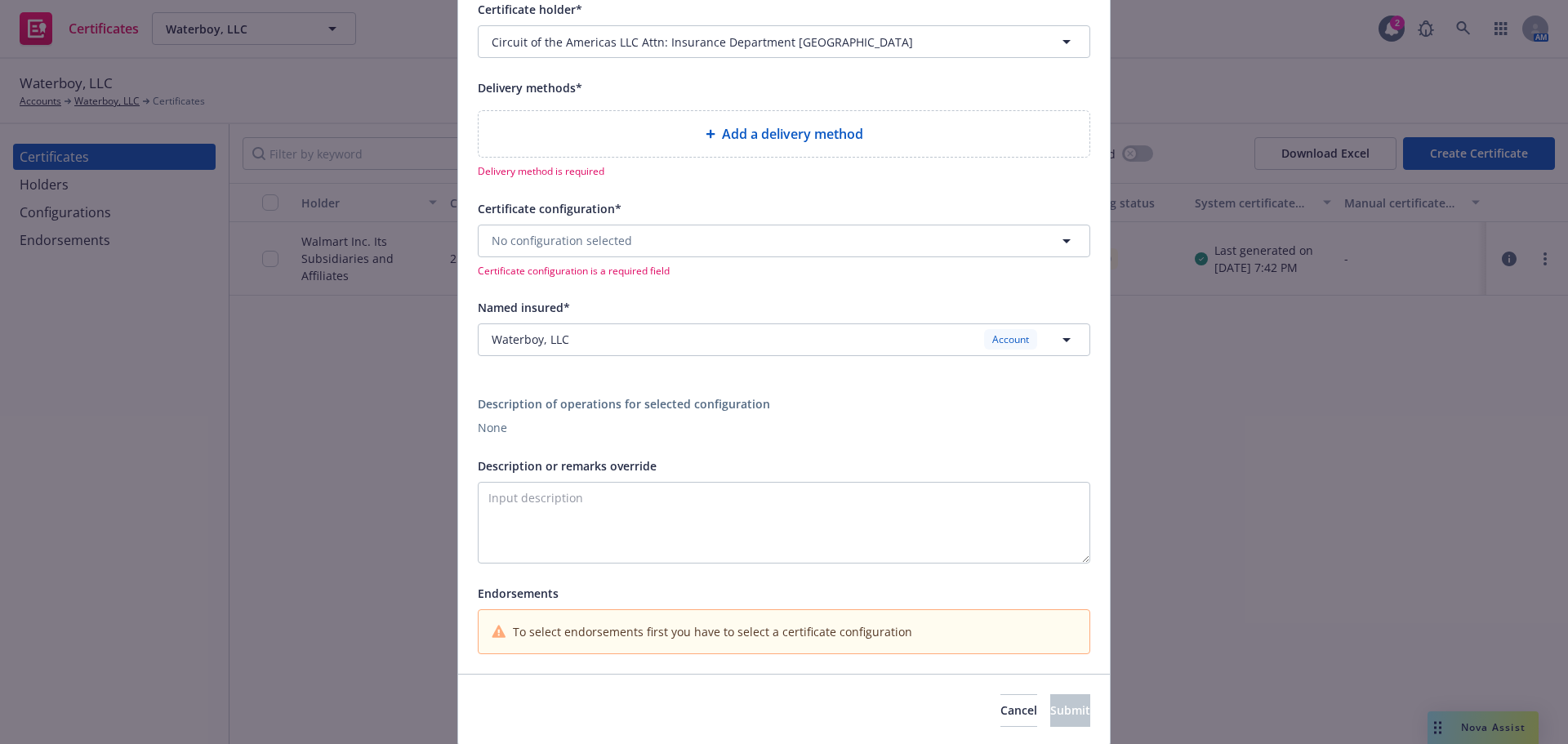
scroll to position [269, 0]
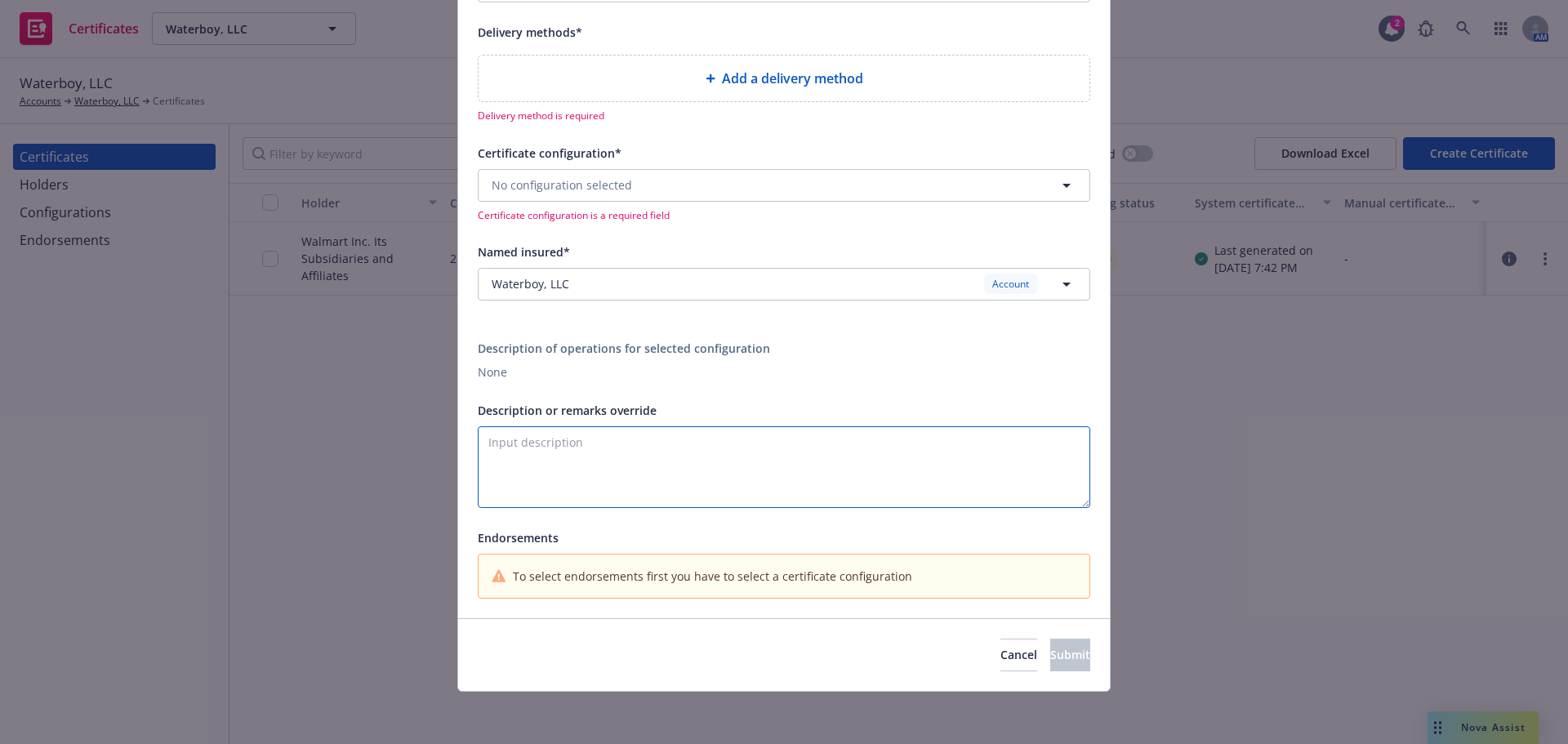
click at [554, 446] on textarea "Description or remarks override" at bounding box center [784, 468] width 613 height 82
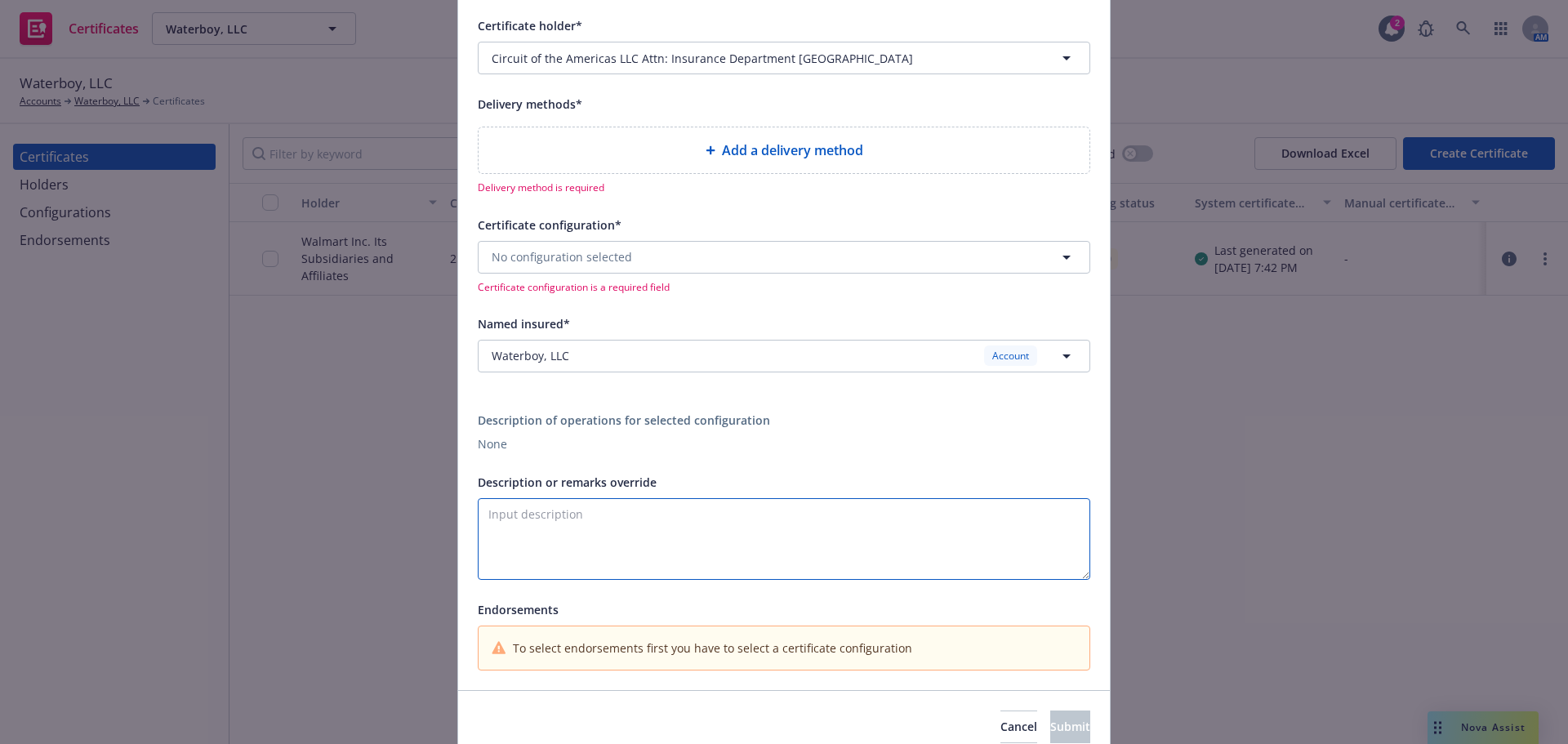
scroll to position [105, 0]
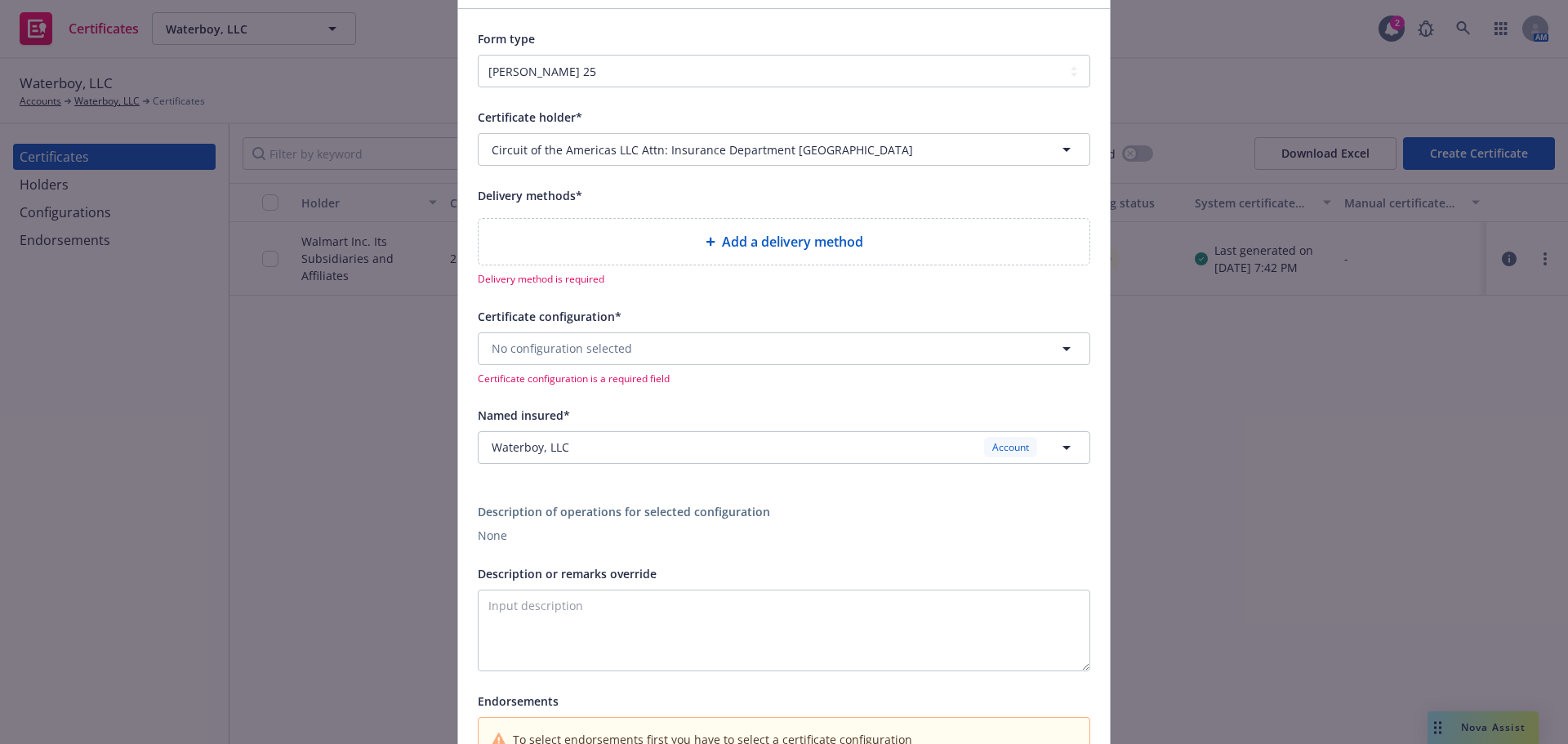
click at [802, 256] on div "Add a delivery method" at bounding box center [784, 242] width 611 height 46
select select "EMAIL"
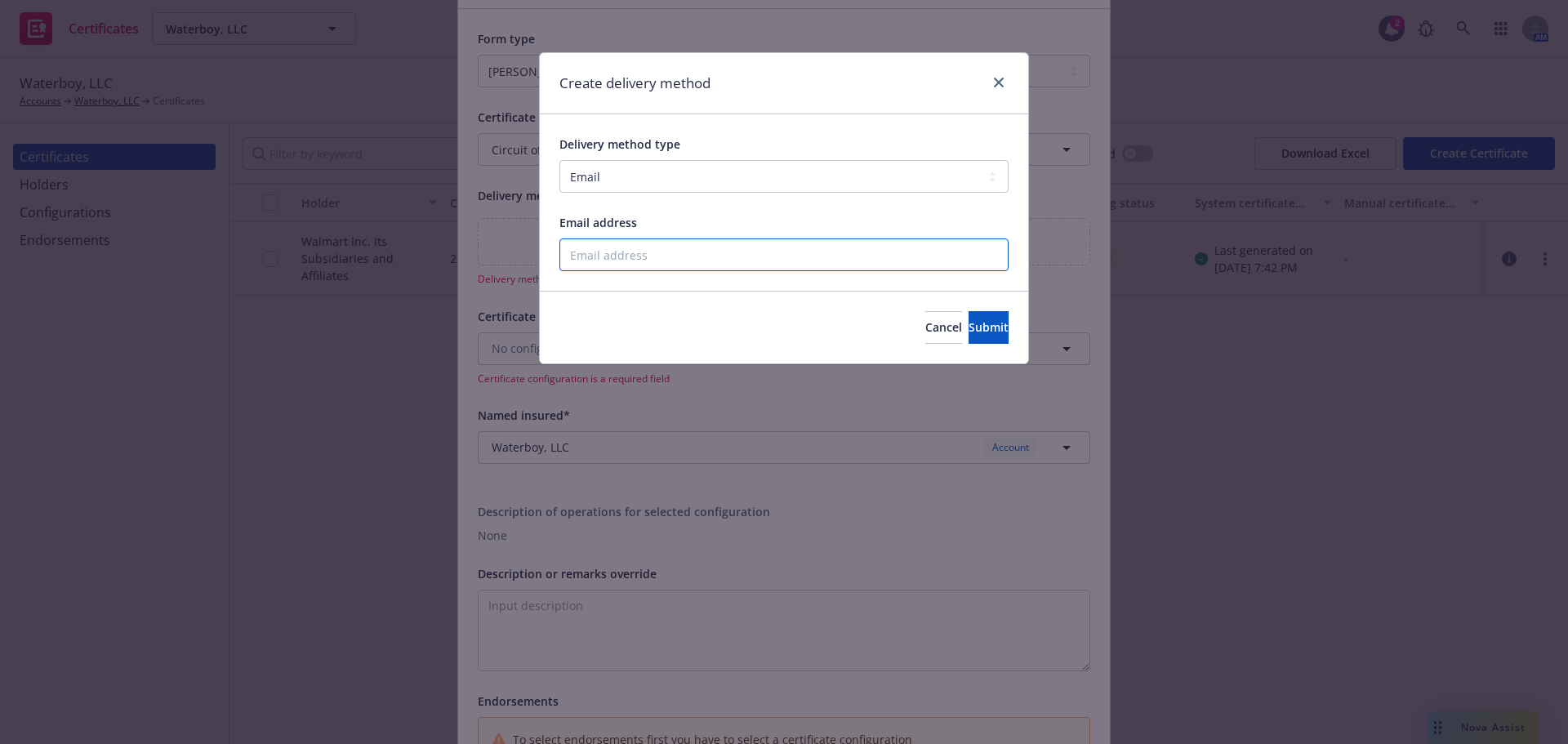
click at [665, 267] on input "Email address" at bounding box center [784, 255] width 450 height 32
type input "[EMAIL_ADDRESS][DOMAIN_NAME]"
click at [767, 169] on select "Select delivery method type Email Mail Fax Upload to Compliance Website" at bounding box center [784, 176] width 450 height 32
click at [559, 160] on select "Select delivery method type Email Mail Fax Upload to Compliance Website" at bounding box center [784, 176] width 450 height 32
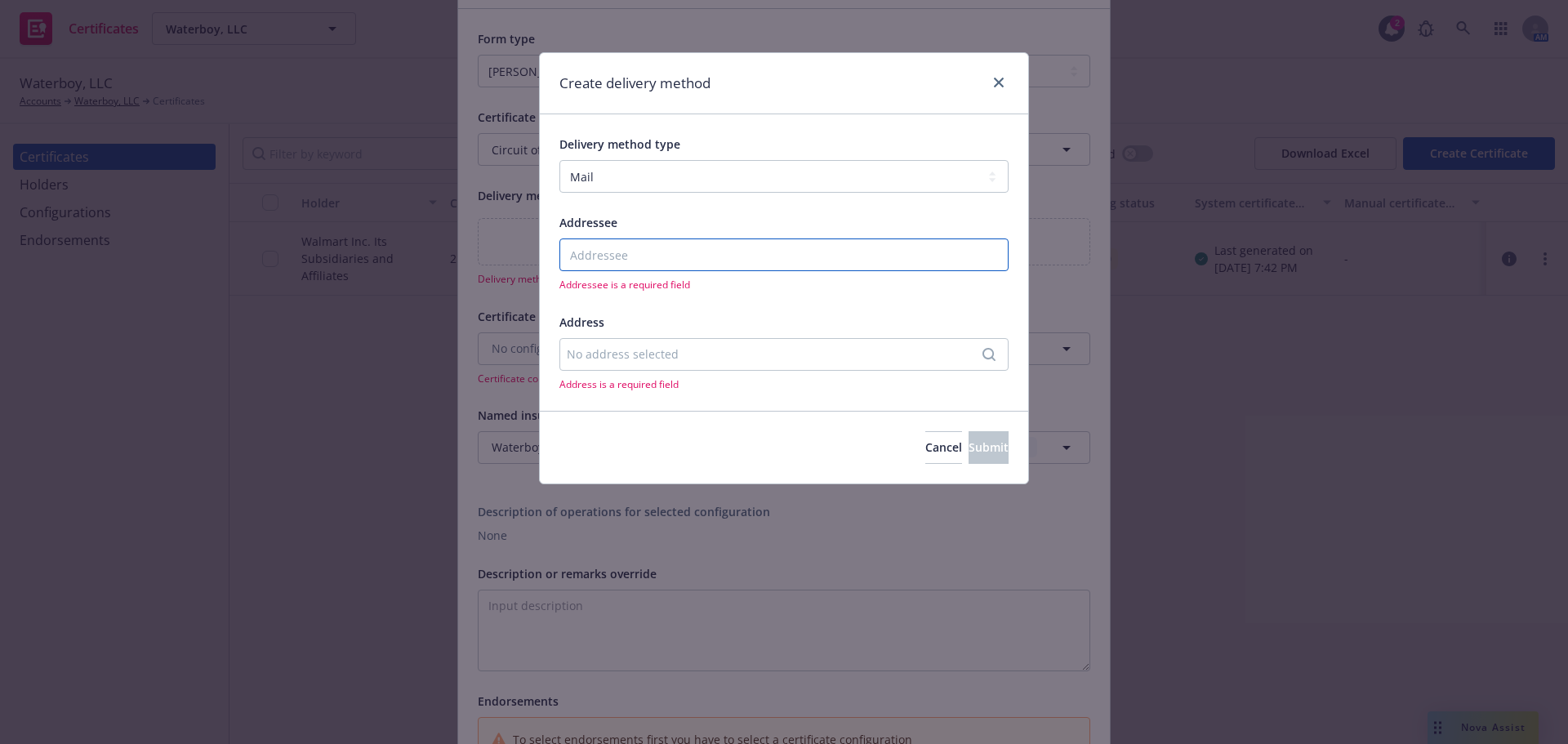
click at [727, 250] on input "Addressee" at bounding box center [784, 255] width 450 height 32
click at [750, 169] on select "Select delivery method type Email Mail Fax Upload to Compliance Website" at bounding box center [784, 176] width 450 height 32
click at [710, 185] on select "Select delivery method type Email Mail Fax Upload to Compliance Website" at bounding box center [784, 176] width 450 height 32
select select "UPLOAD_TO_COMPLIANCE_WEBSITE"
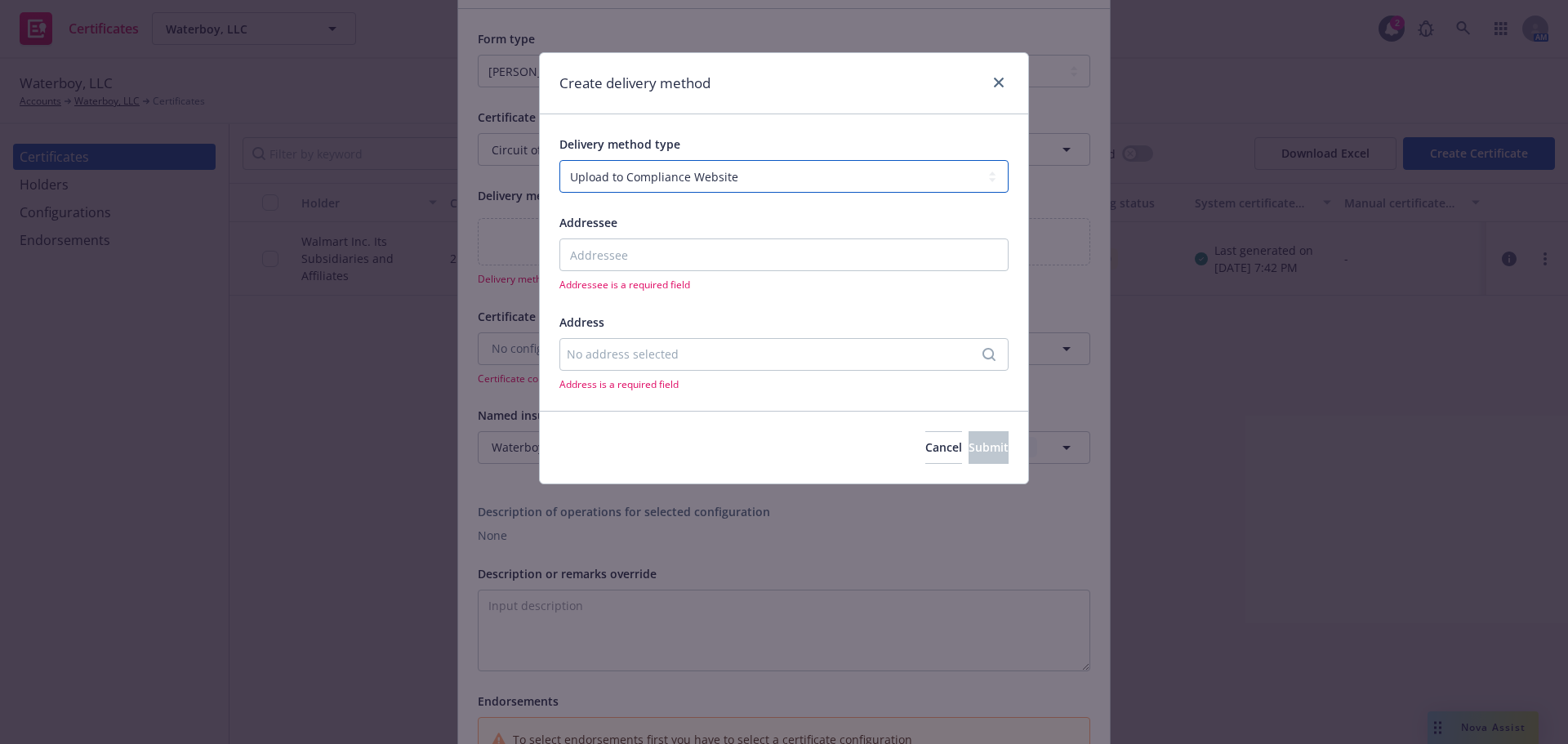
click at [559, 160] on select "Select delivery method type Email Mail Fax Upload to Compliance Website" at bounding box center [784, 176] width 450 height 32
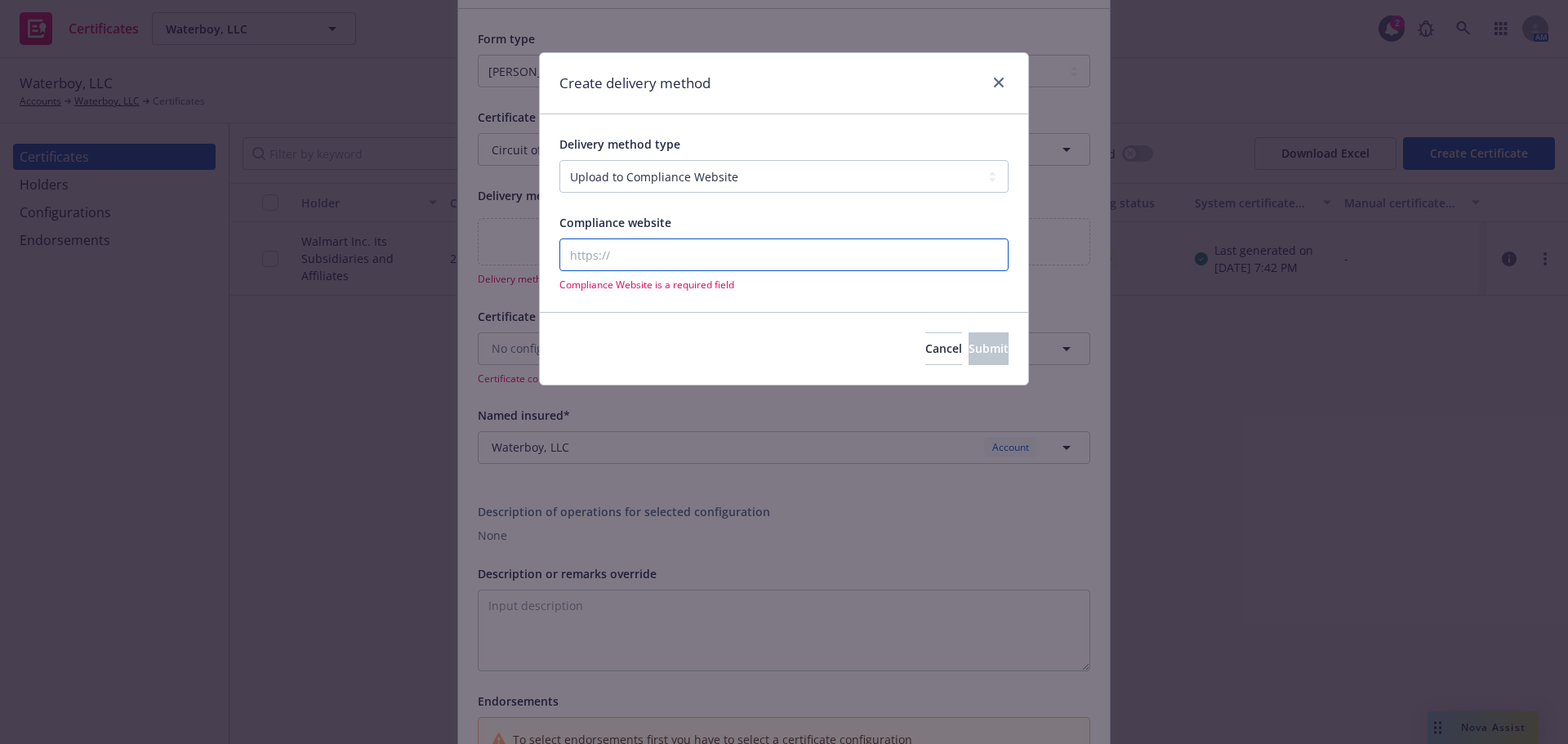
click at [685, 254] on input "Compliance website" at bounding box center [784, 255] width 450 height 32
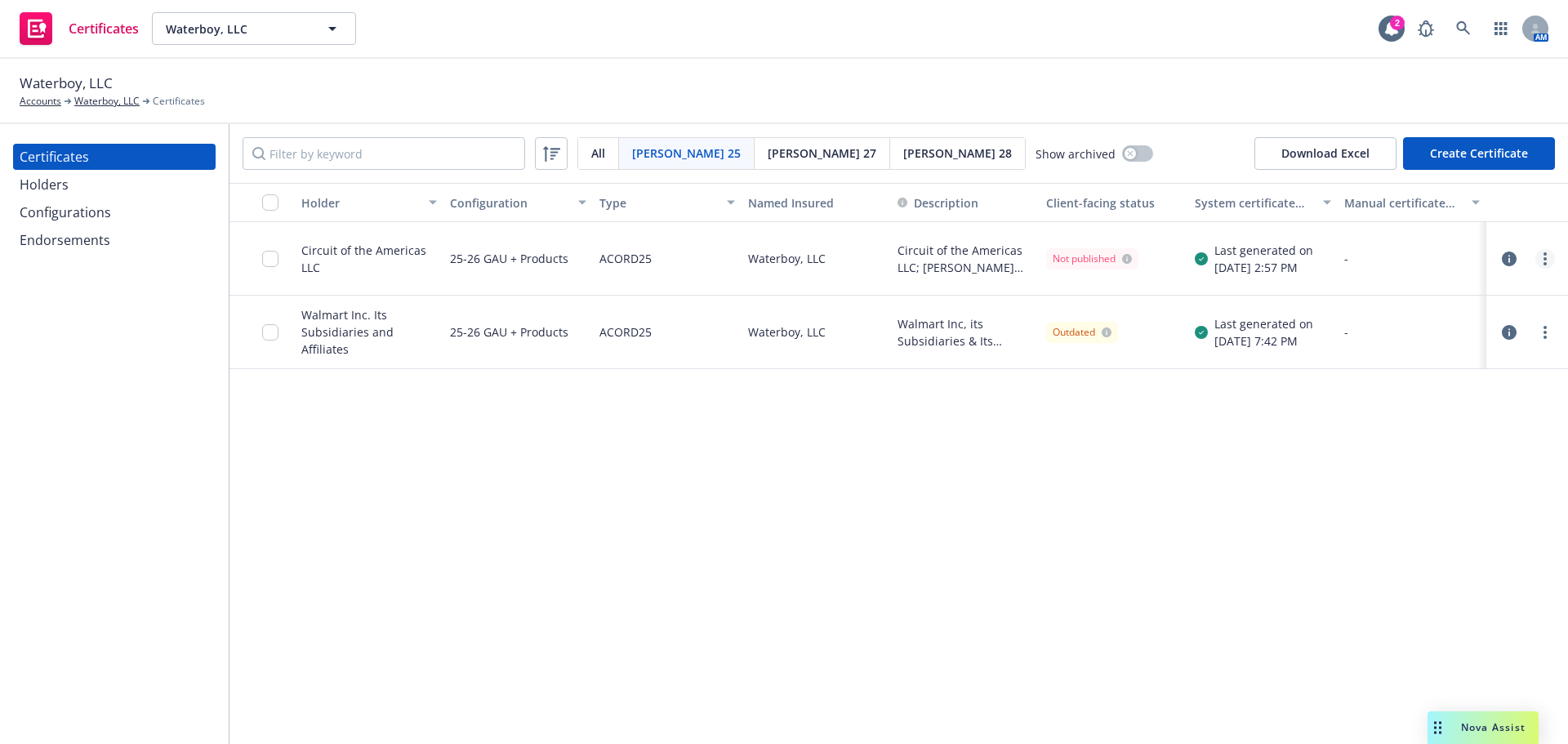
click at [1550, 256] on link "more" at bounding box center [1545, 258] width 20 height 20
click at [1422, 488] on link "Download uneditable generated certificate" at bounding box center [1423, 488] width 261 height 32
click at [1535, 261] on div at bounding box center [1526, 258] width 55 height 20
click at [1543, 261] on link "more" at bounding box center [1545, 258] width 20 height 20
click at [1356, 290] on link "Edit" at bounding box center [1423, 292] width 261 height 32
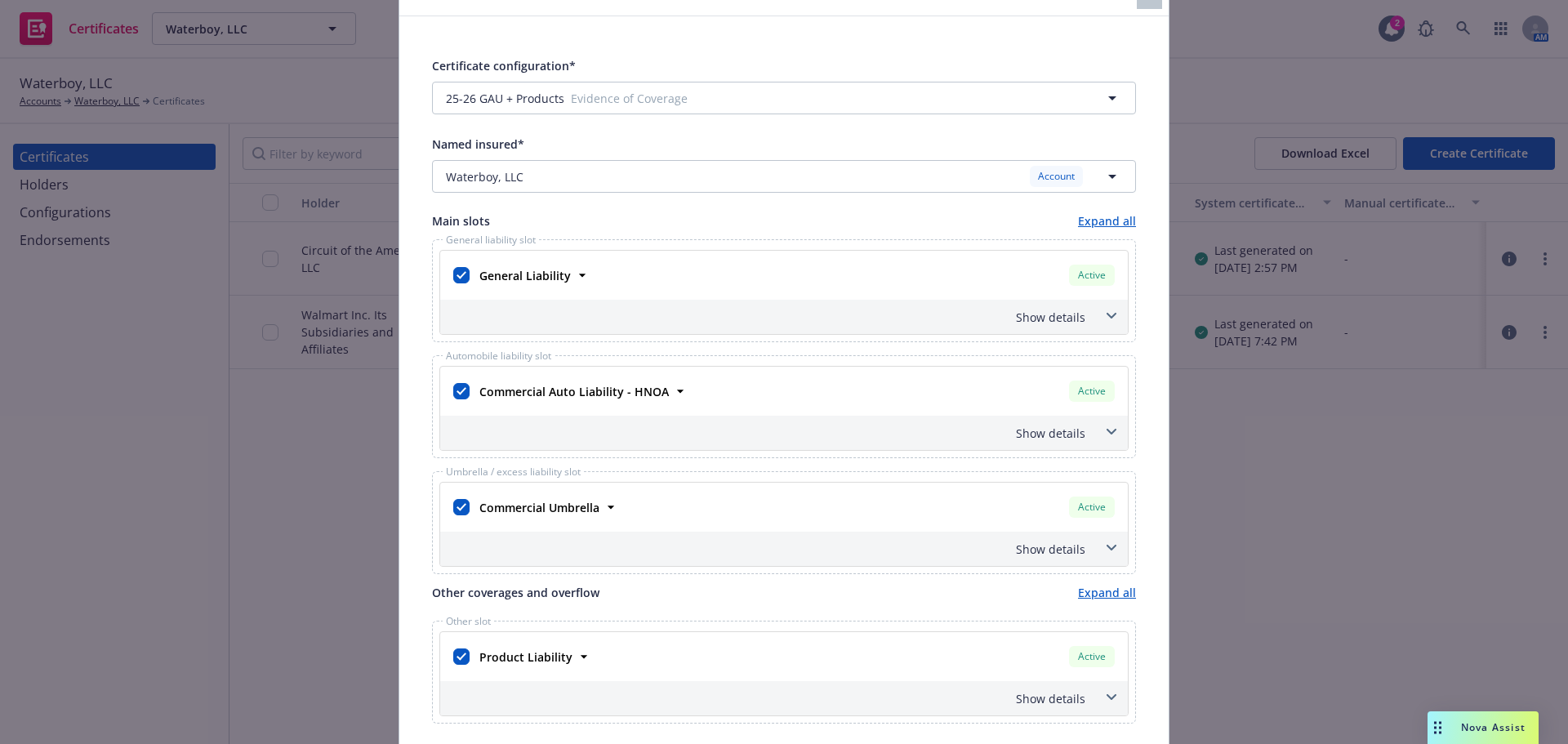
scroll to position [163, 0]
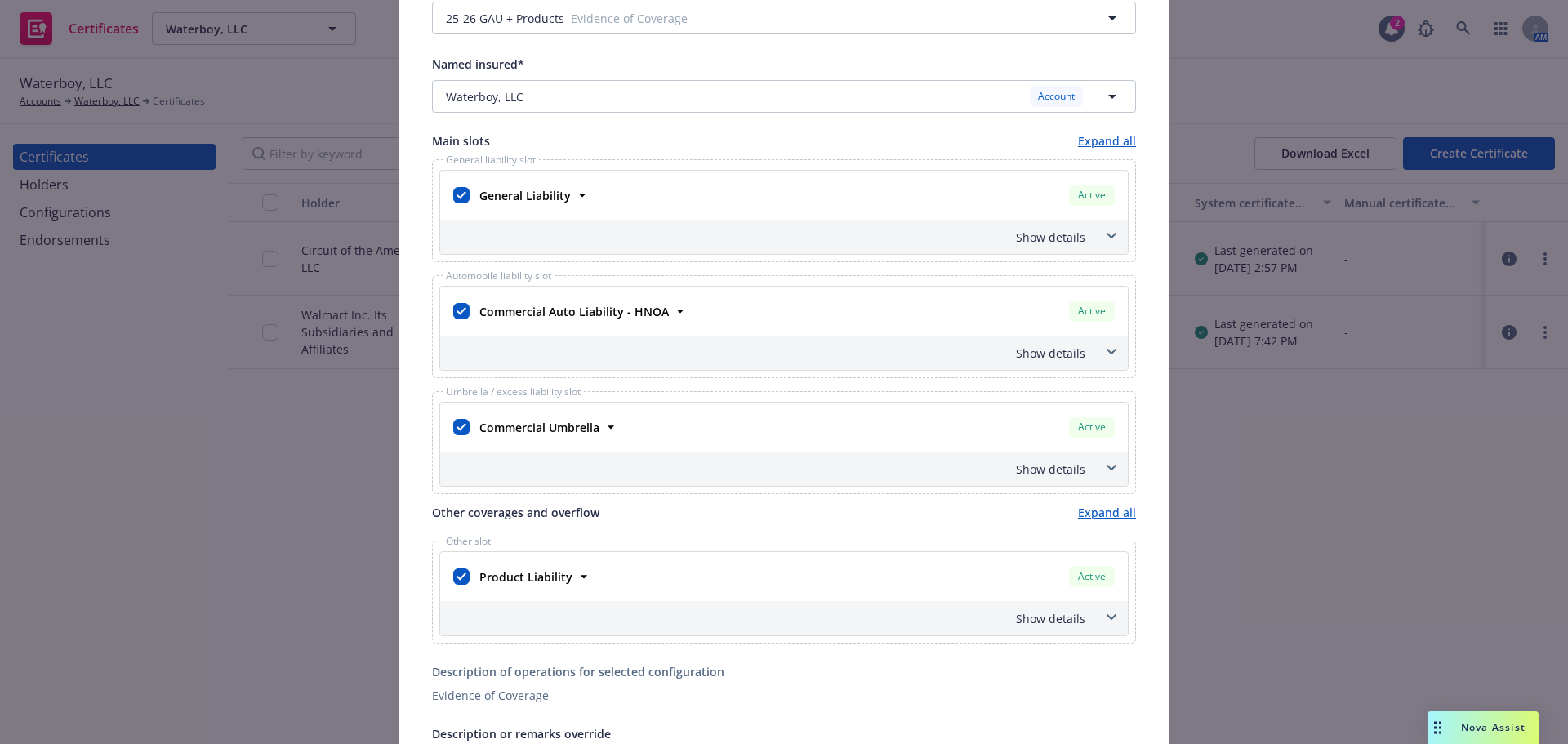
click at [603, 448] on div "Commercial Umbrella Active Policy number 5673-23-40 Premium $3,117.00 Effective…" at bounding box center [784, 428] width 688 height 49
click at [603, 444] on div "Commercial Umbrella Active Policy number 5673-23-40 Premium $3,117.00 Effective…" at bounding box center [784, 428] width 688 height 49
click at [603, 429] on icon at bounding box center [610, 427] width 16 height 16
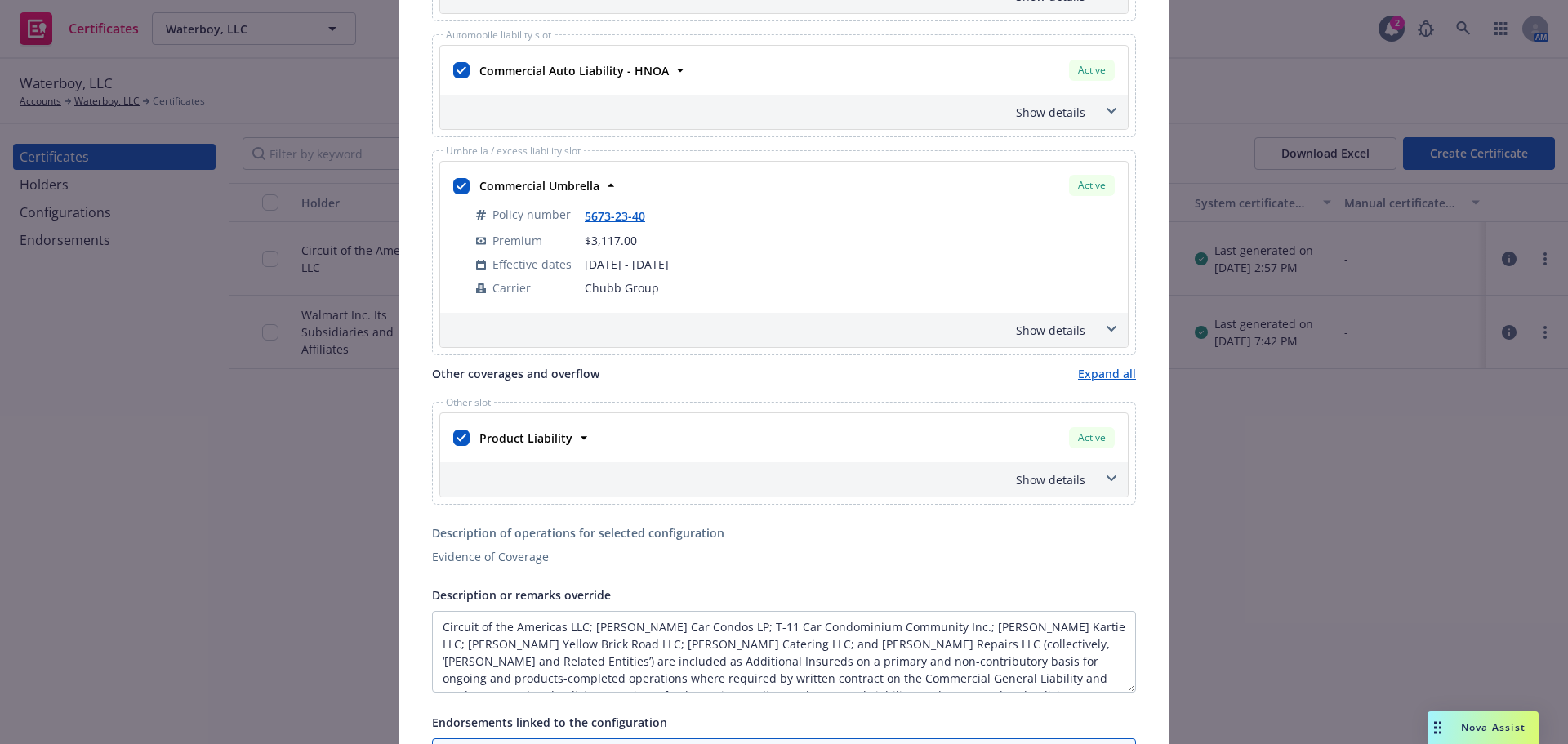
scroll to position [408, 0]
click at [1066, 324] on div "Show details" at bounding box center [764, 327] width 642 height 17
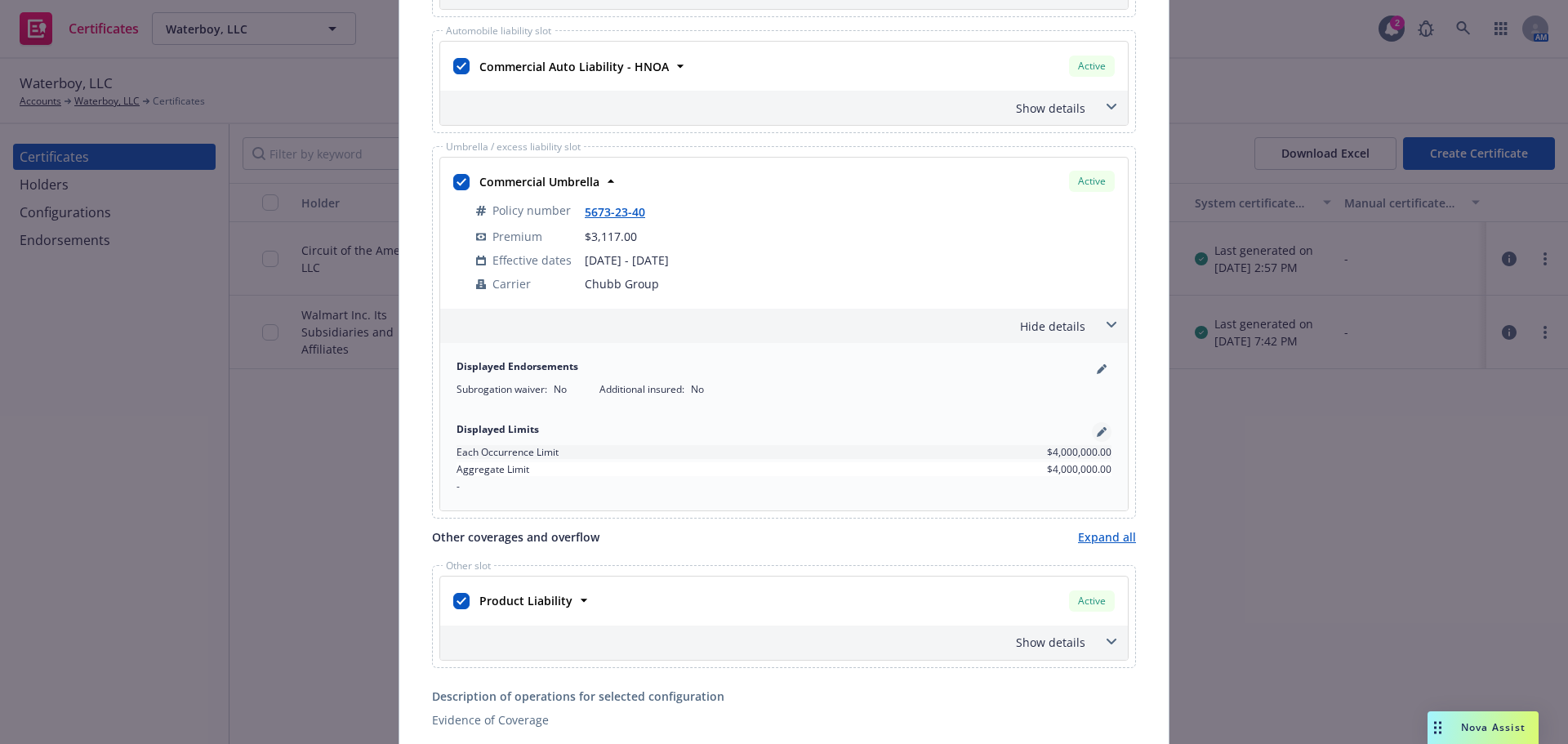
click at [1097, 432] on icon "pencil" at bounding box center [1101, 433] width 8 height 9
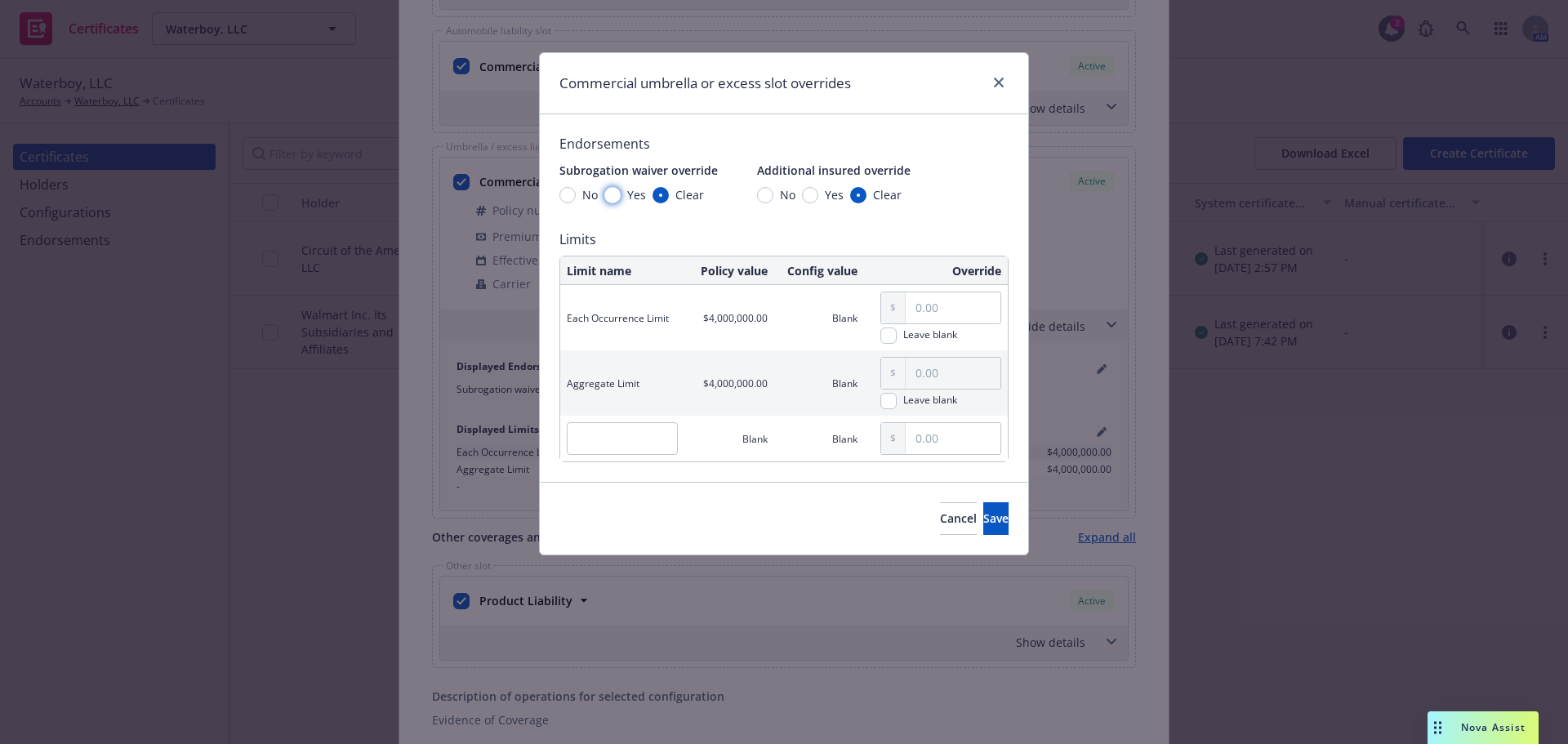
click at [613, 192] on input "Yes" at bounding box center [612, 195] width 16 height 16
radio input "true"
click at [803, 190] on input "Yes" at bounding box center [810, 195] width 16 height 16
radio input "true"
click at [971, 309] on input "text" at bounding box center [953, 308] width 94 height 31
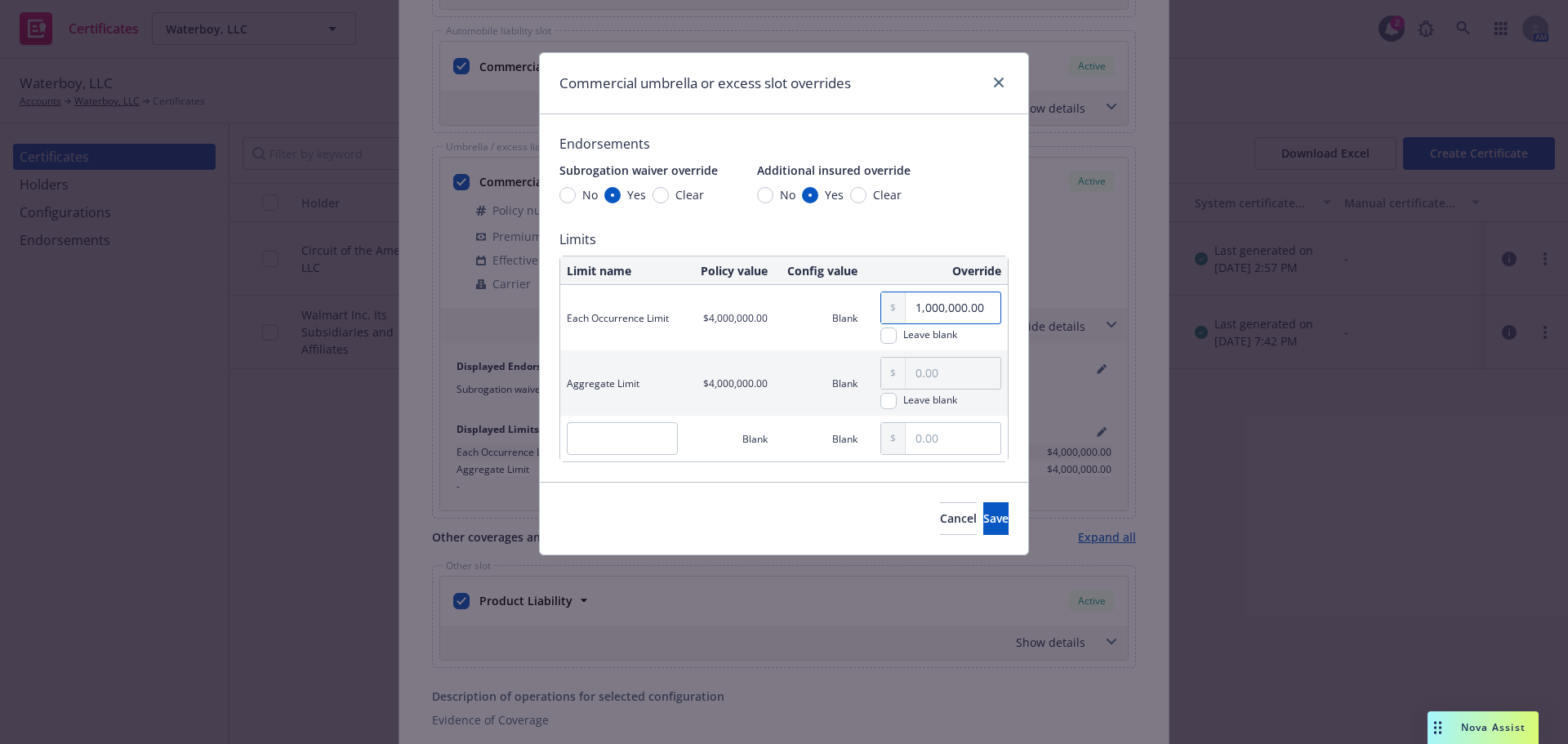
type input "1,000,000.00"
click at [914, 356] on div "Leave blank" at bounding box center [936, 383] width 131 height 65
click at [932, 369] on input "text" at bounding box center [953, 373] width 94 height 31
type input "1,000,000.00"
click at [983, 509] on button "Save" at bounding box center [996, 519] width 25 height 32
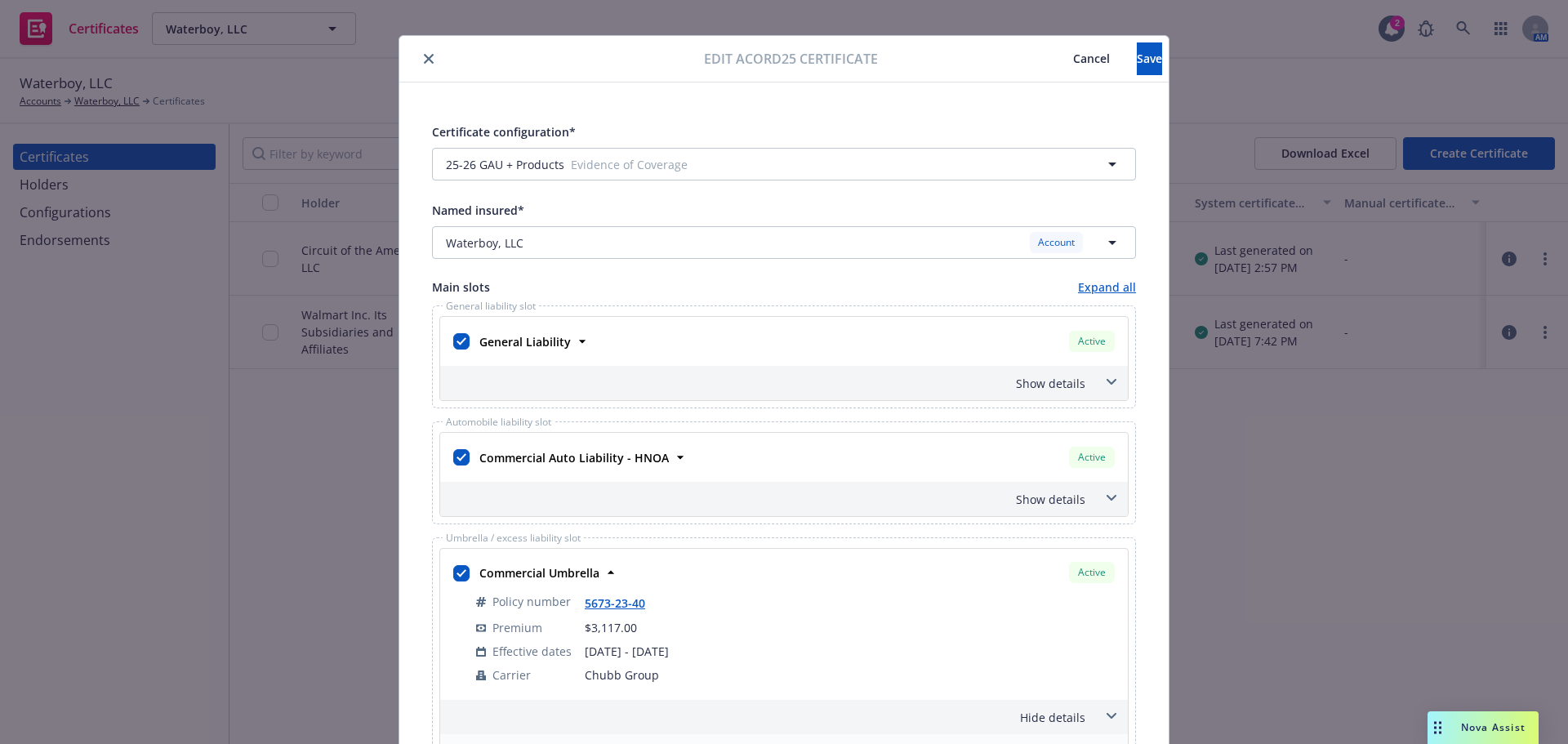
scroll to position [0, 0]
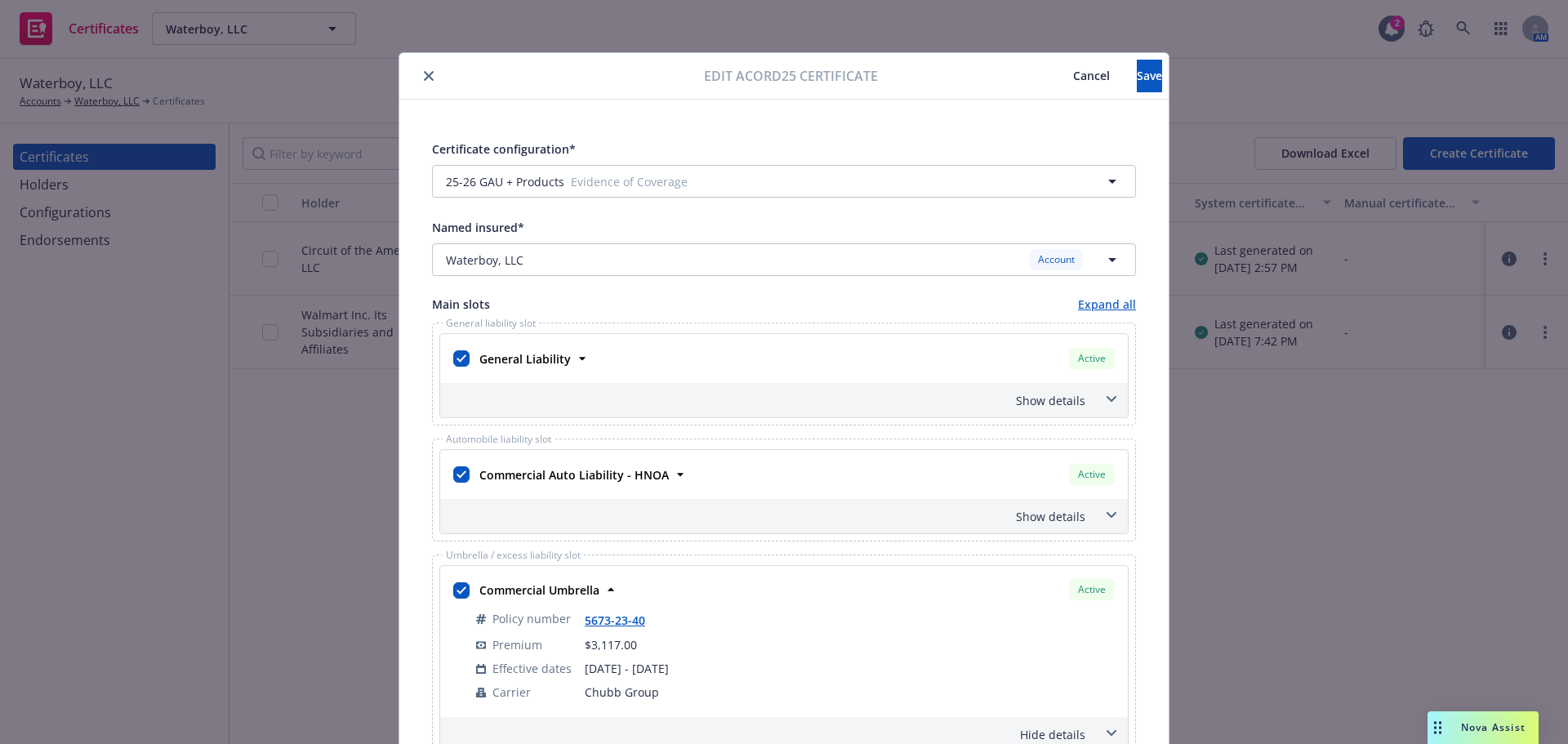
click at [1091, 395] on div "Show details" at bounding box center [784, 400] width 688 height 34
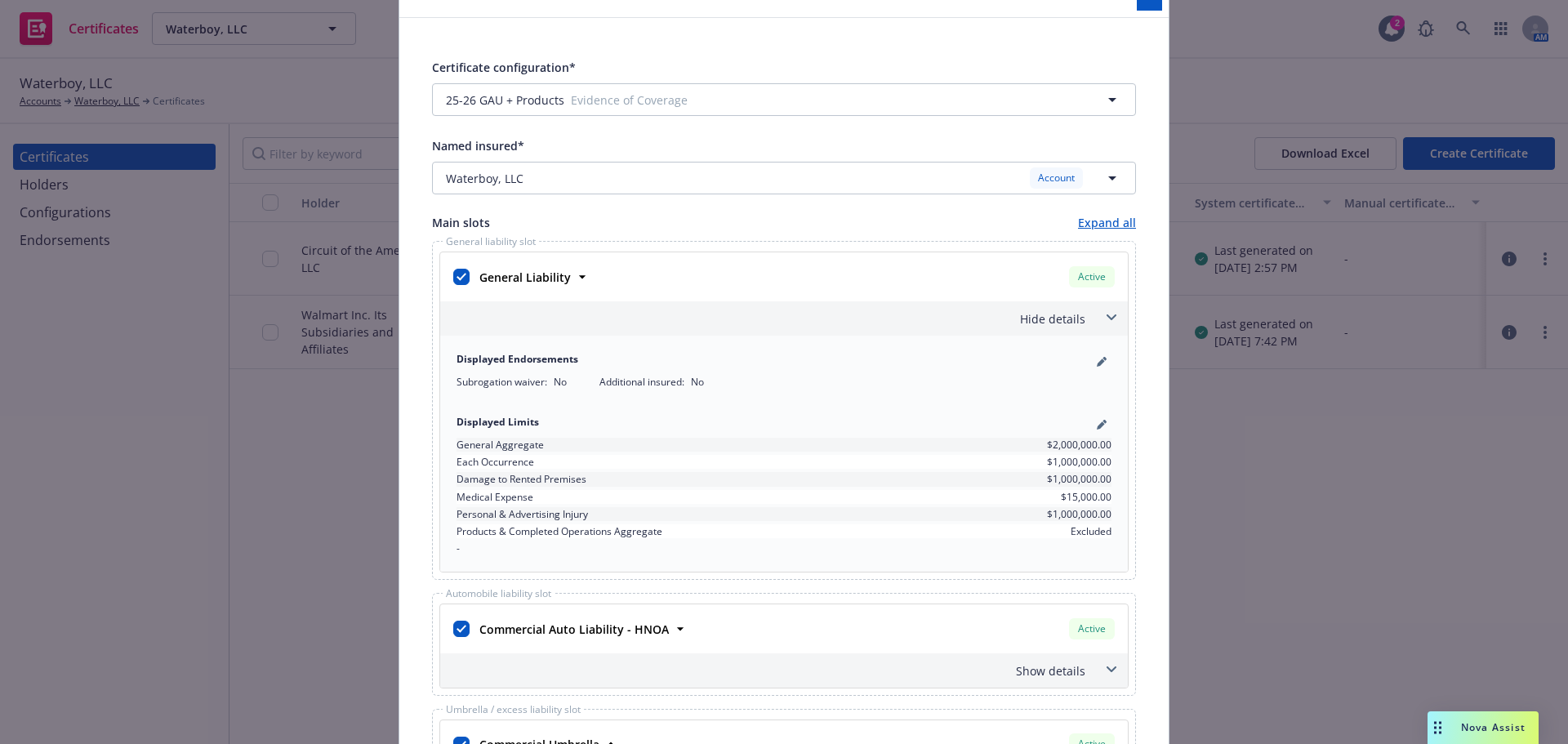
scroll to position [163, 0]
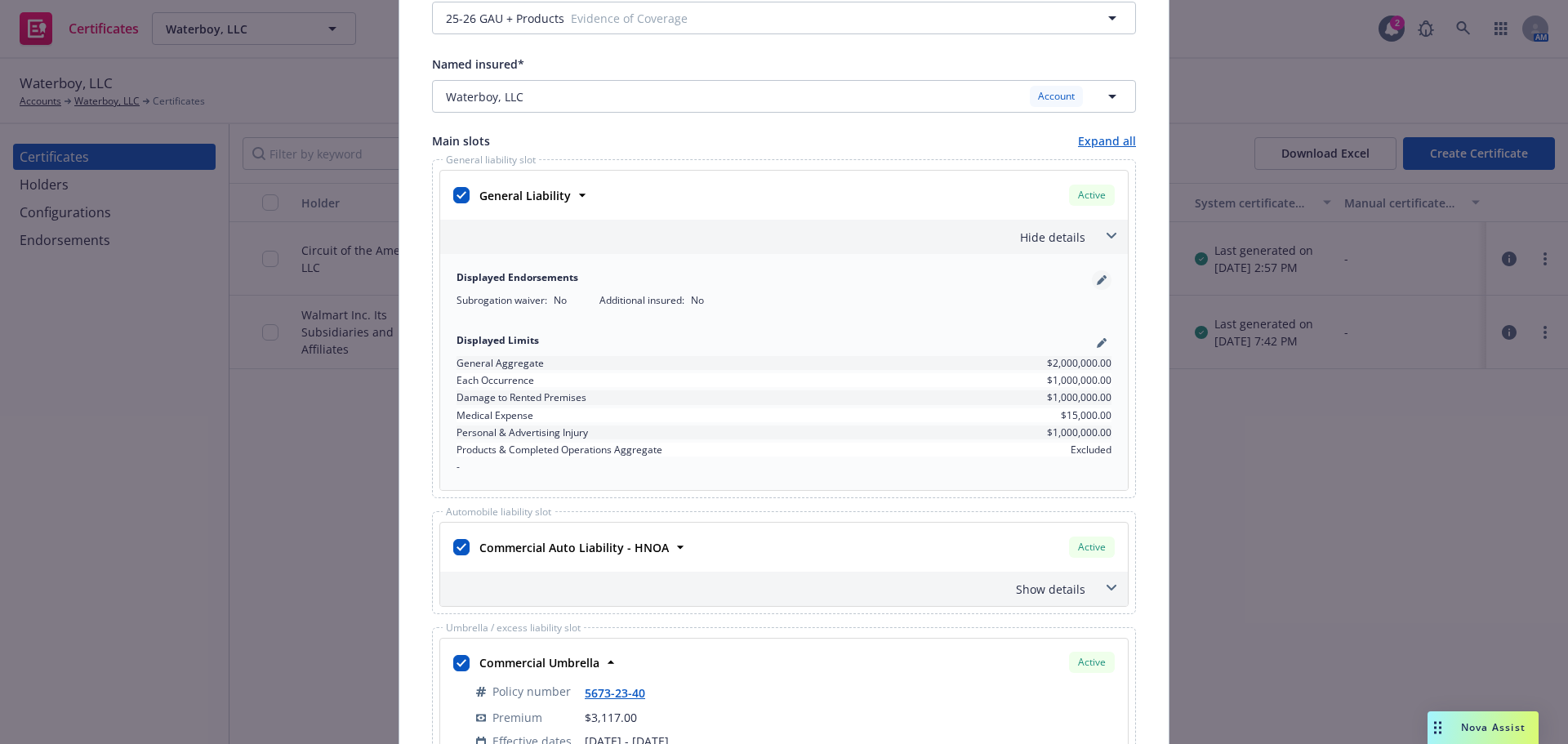
click at [1097, 281] on icon "pencil" at bounding box center [1102, 281] width 10 height 10
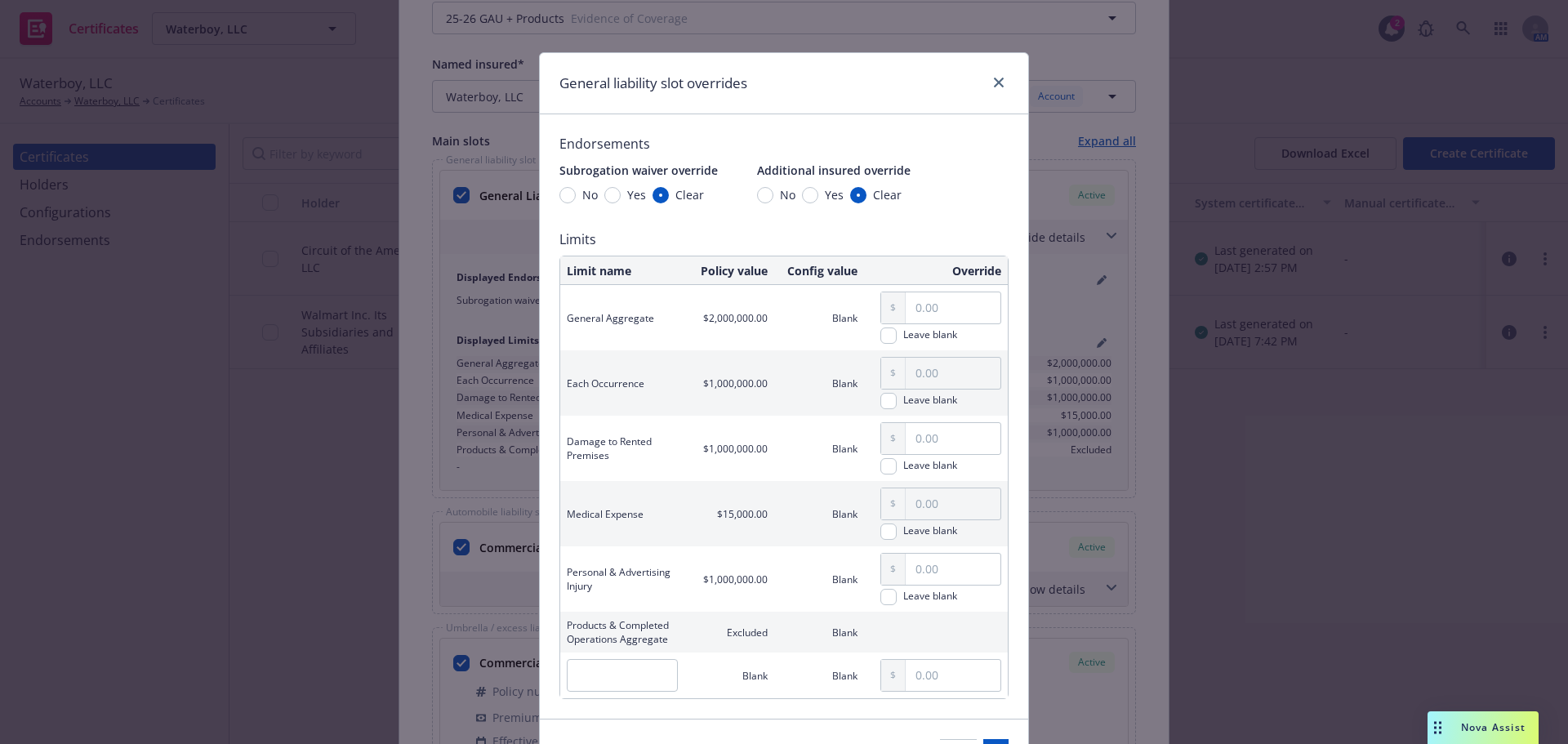
click at [627, 196] on span "Yes" at bounding box center [637, 195] width 19 height 17
click at [802, 194] on input "Yes" at bounding box center [810, 195] width 16 height 16
radio input "true"
click at [806, 194] on input "Yes" at bounding box center [810, 195] width 16 height 16
click at [604, 193] on input "Yes" at bounding box center [612, 195] width 16 height 16
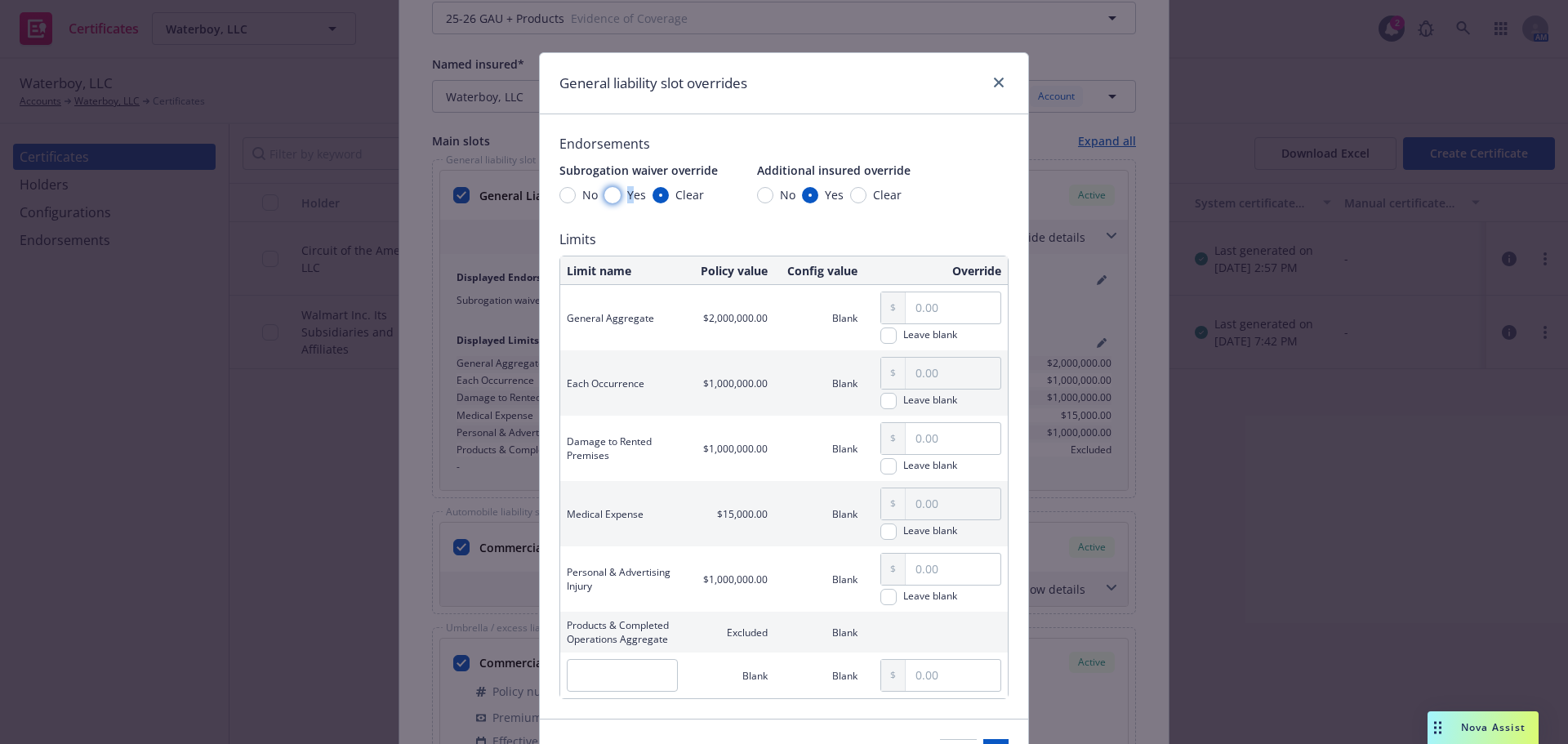
radio input "true"
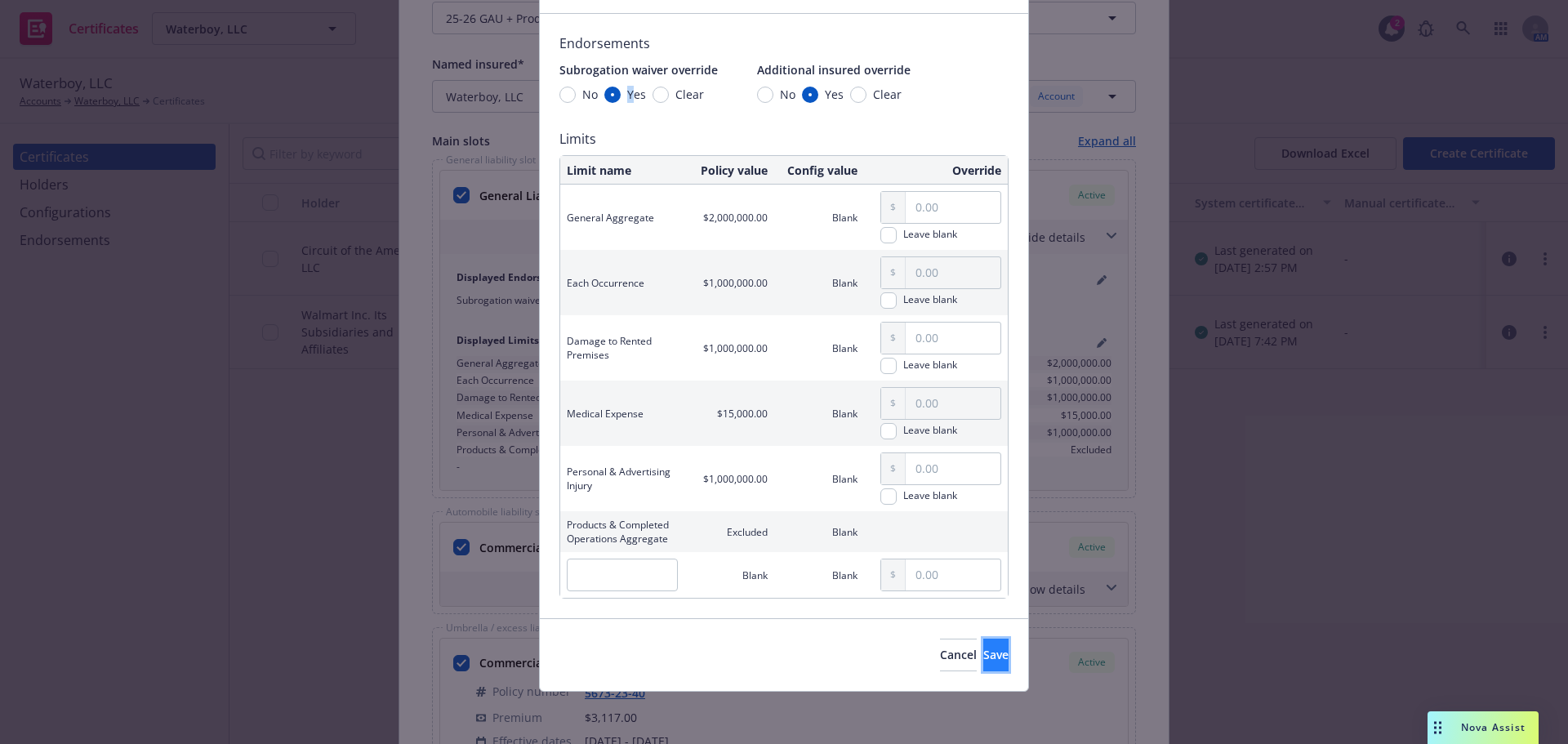
click at [983, 662] on button "Save" at bounding box center [996, 655] width 25 height 32
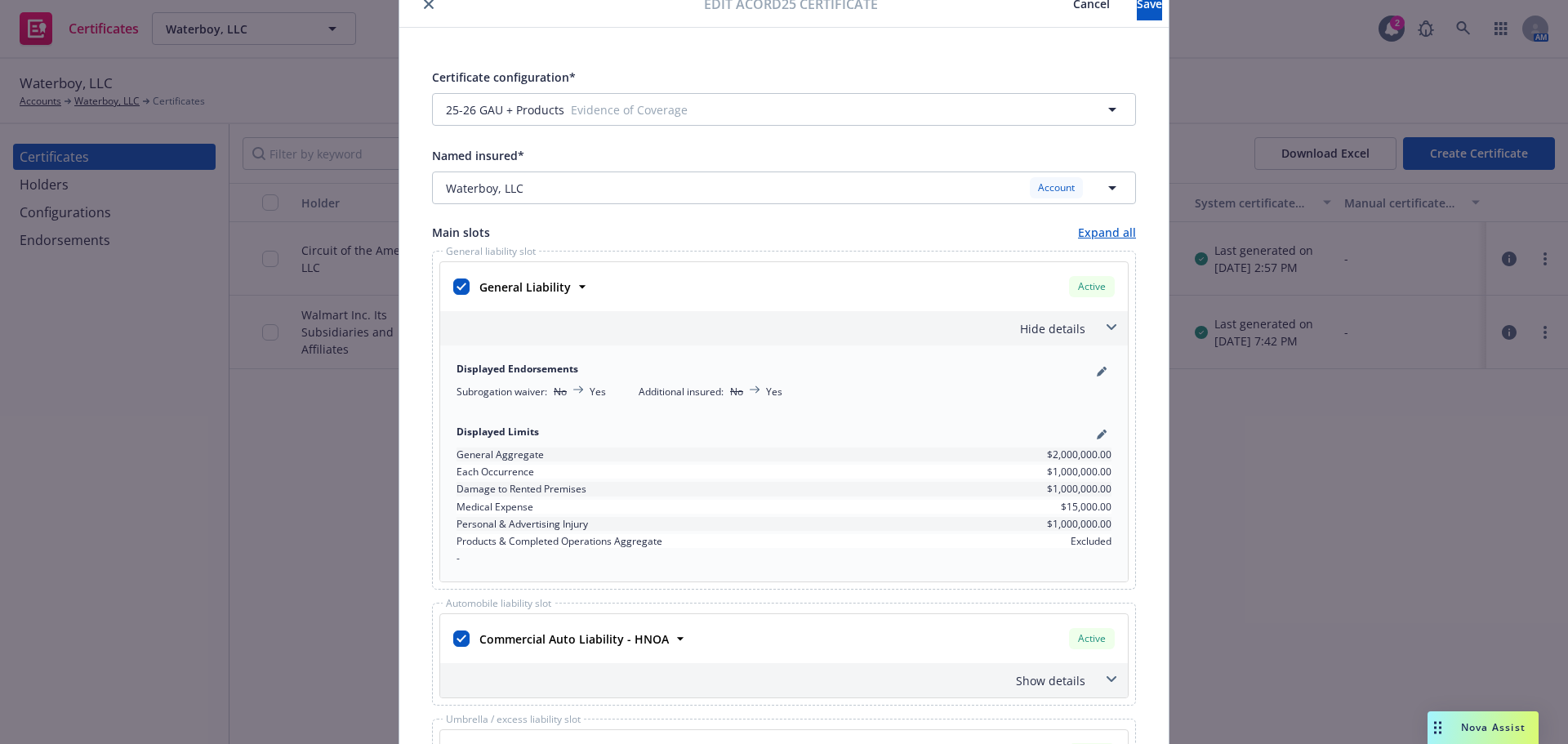
scroll to position [0, 0]
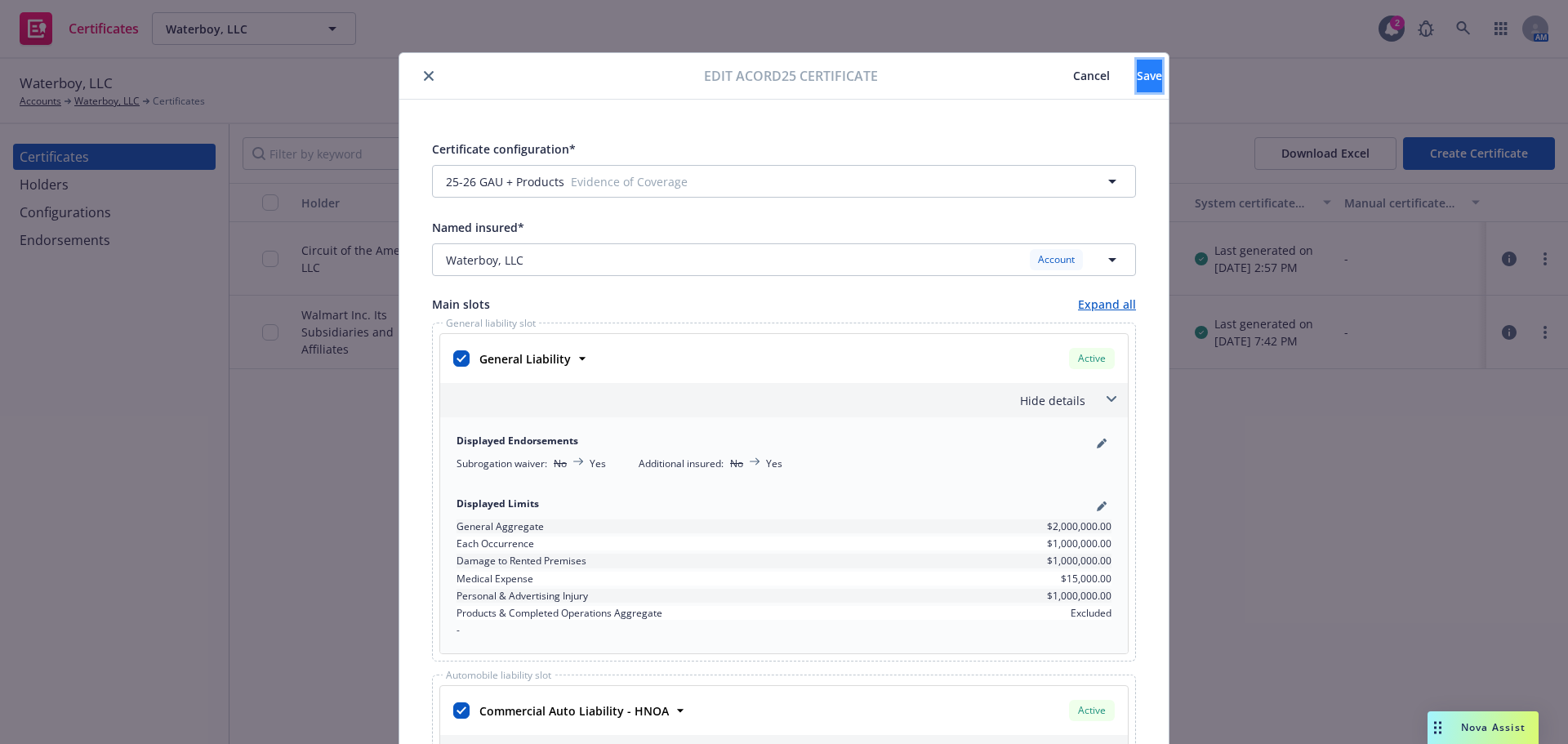
click at [1137, 82] on span "Save" at bounding box center [1150, 76] width 25 height 15
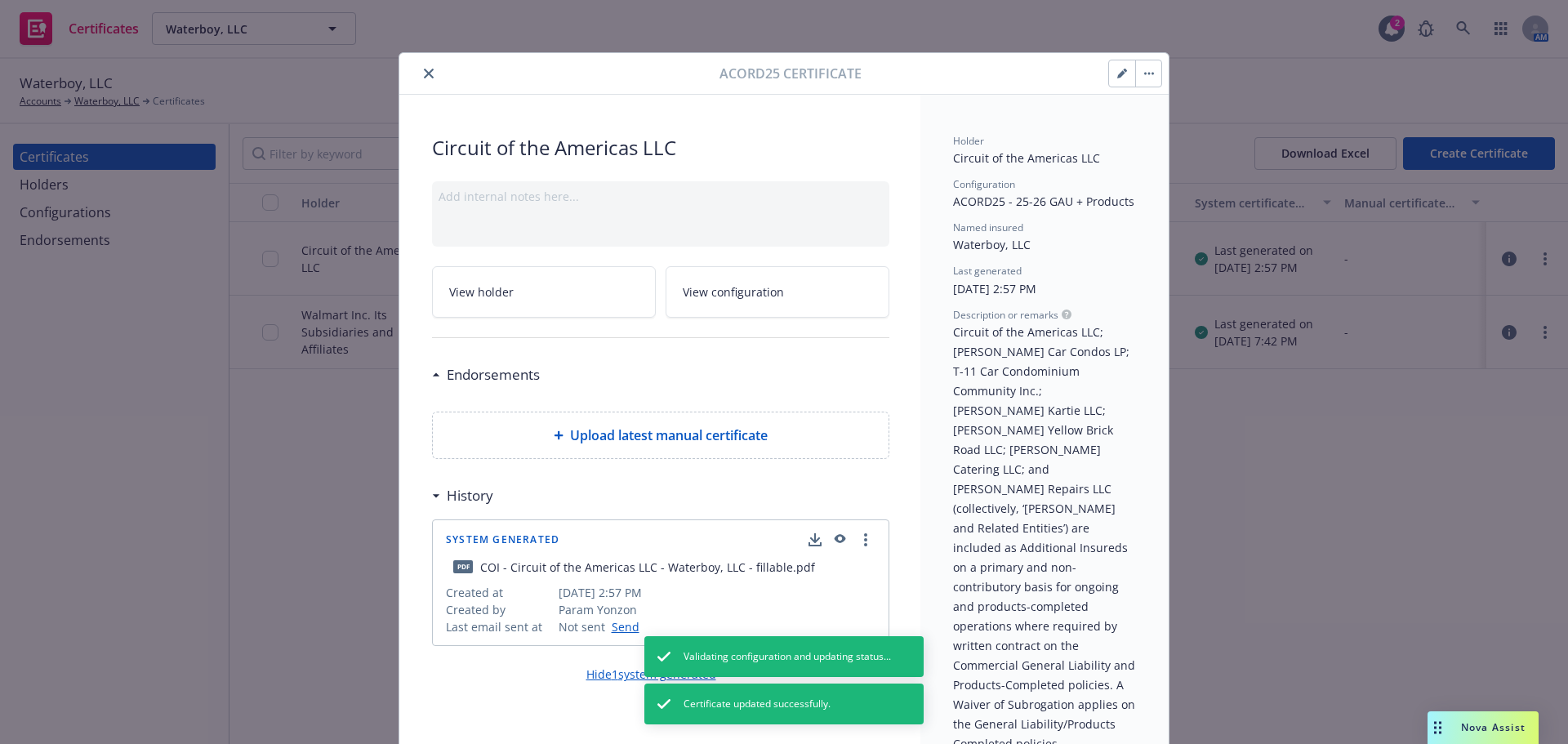
click at [425, 74] on icon "close" at bounding box center [429, 74] width 10 height 10
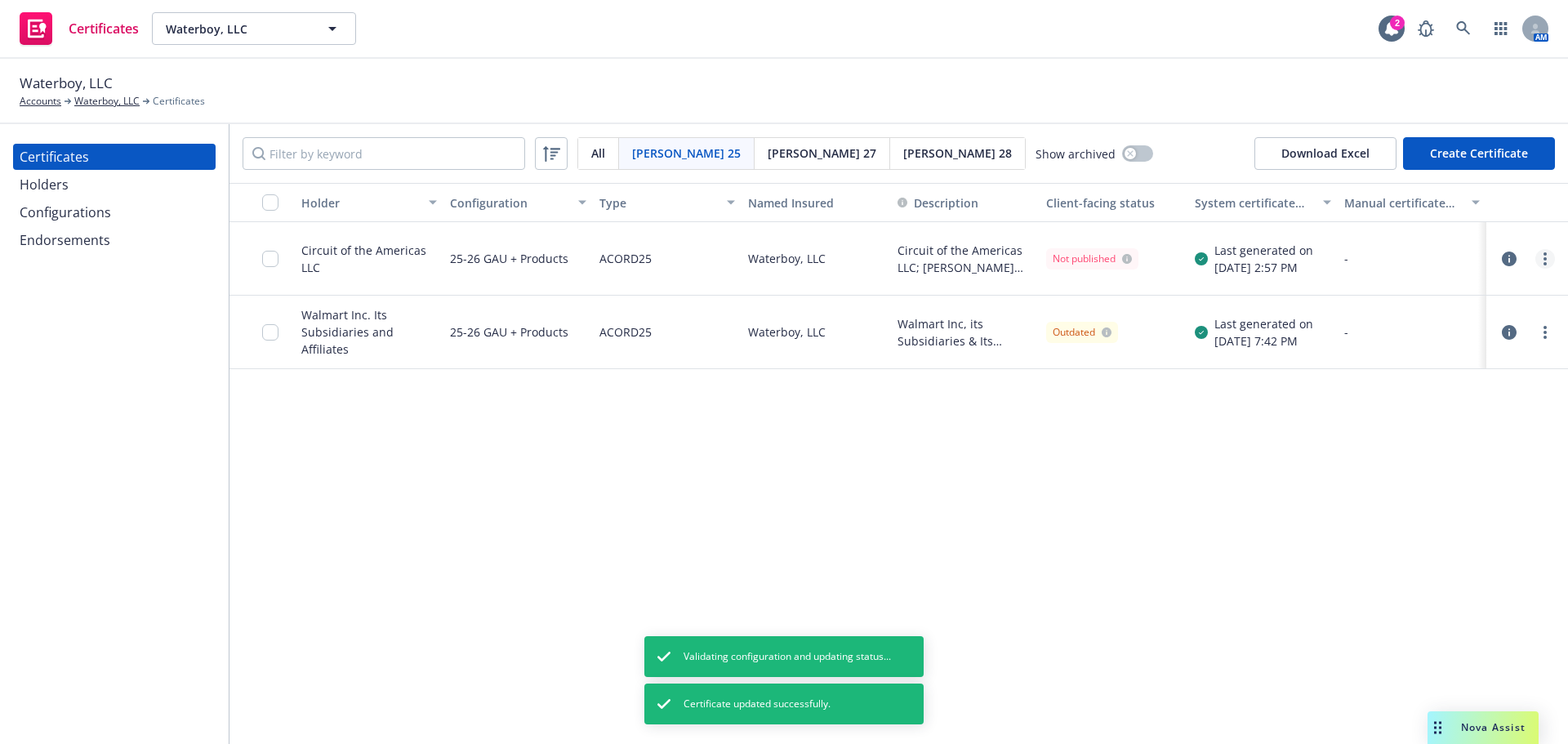
click at [1543, 264] on icon "more" at bounding box center [1545, 258] width 3 height 13
click at [1223, 542] on div "Holder Configuration Type Named Insured Description Client-facing status System…" at bounding box center [898, 463] width 1339 height 561
click at [1551, 264] on link "more" at bounding box center [1545, 258] width 20 height 20
